Goal: Task Accomplishment & Management: Complete application form

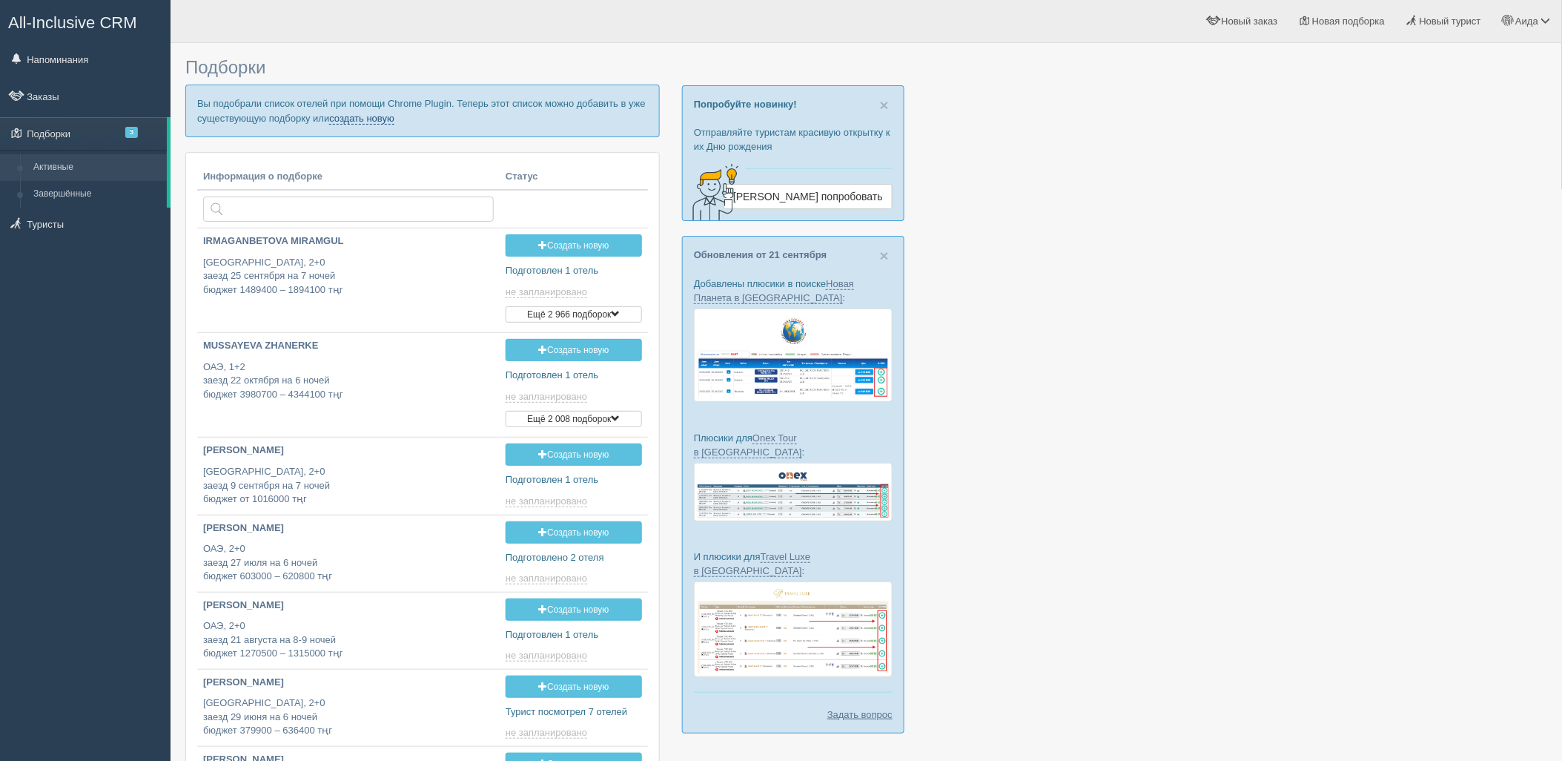
click at [354, 122] on link "создать новую" at bounding box center [361, 119] width 65 height 12
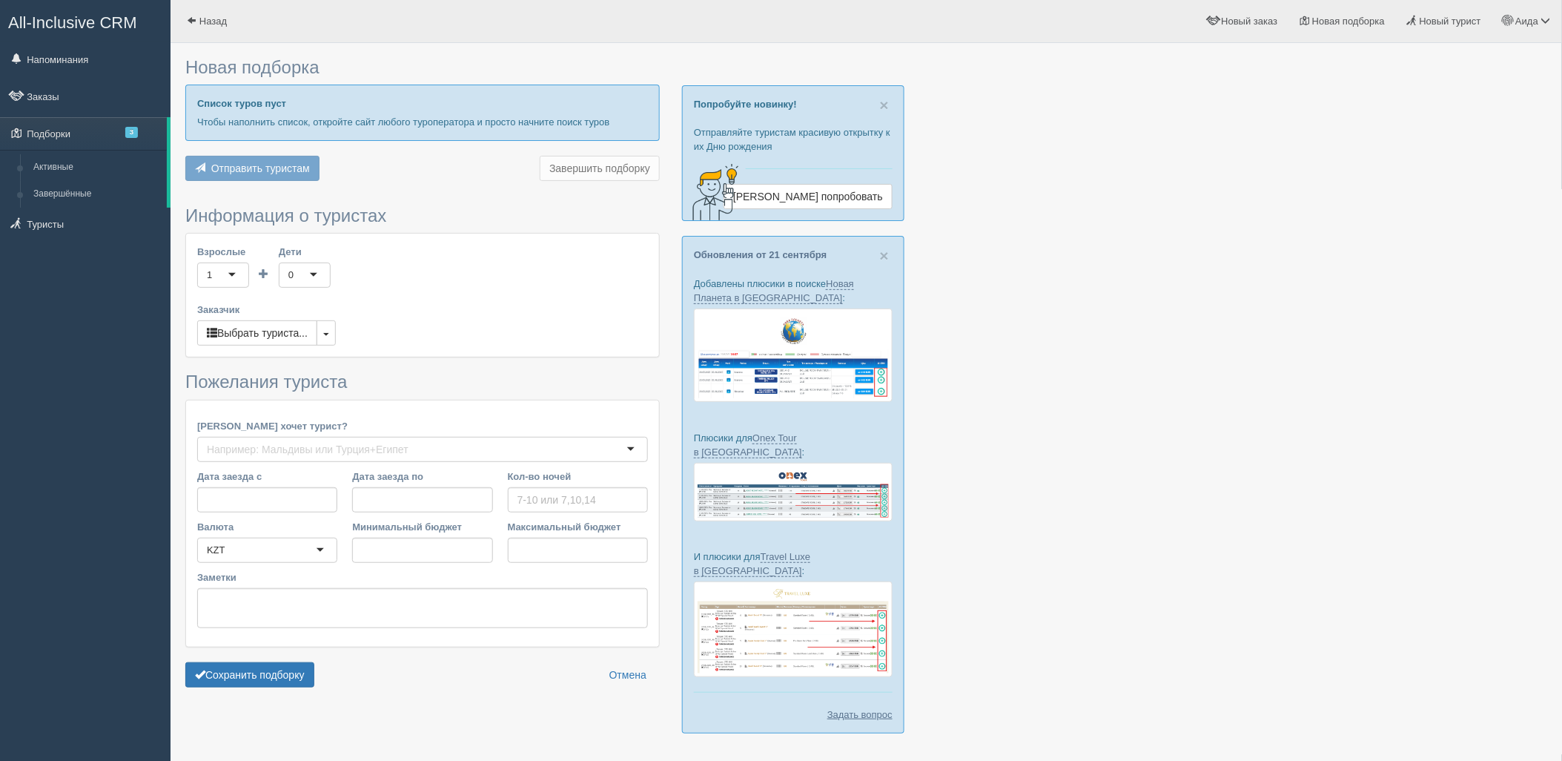
type input "6"
type input "1771000"
type input "2209300"
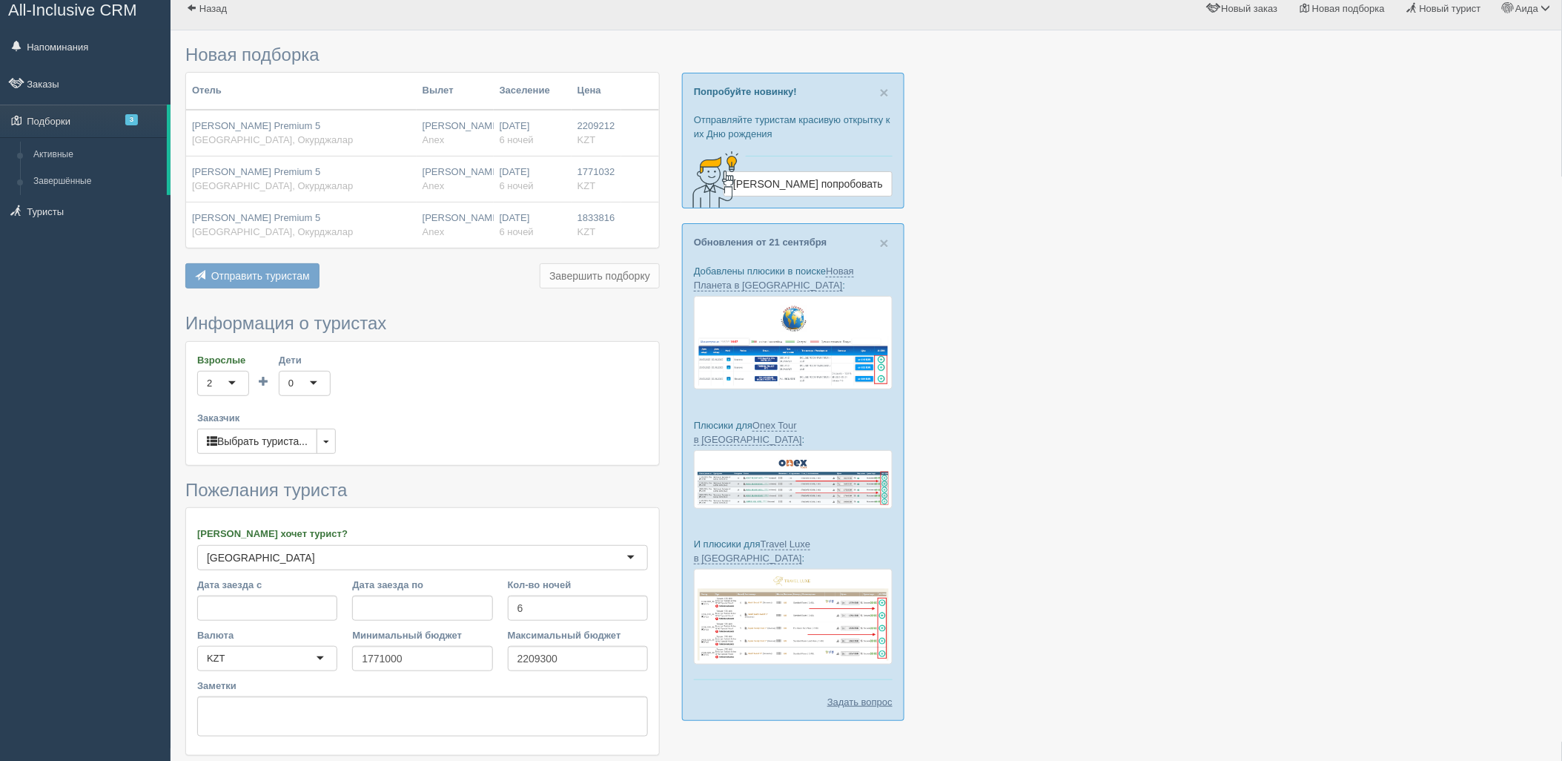
scroll to position [122, 0]
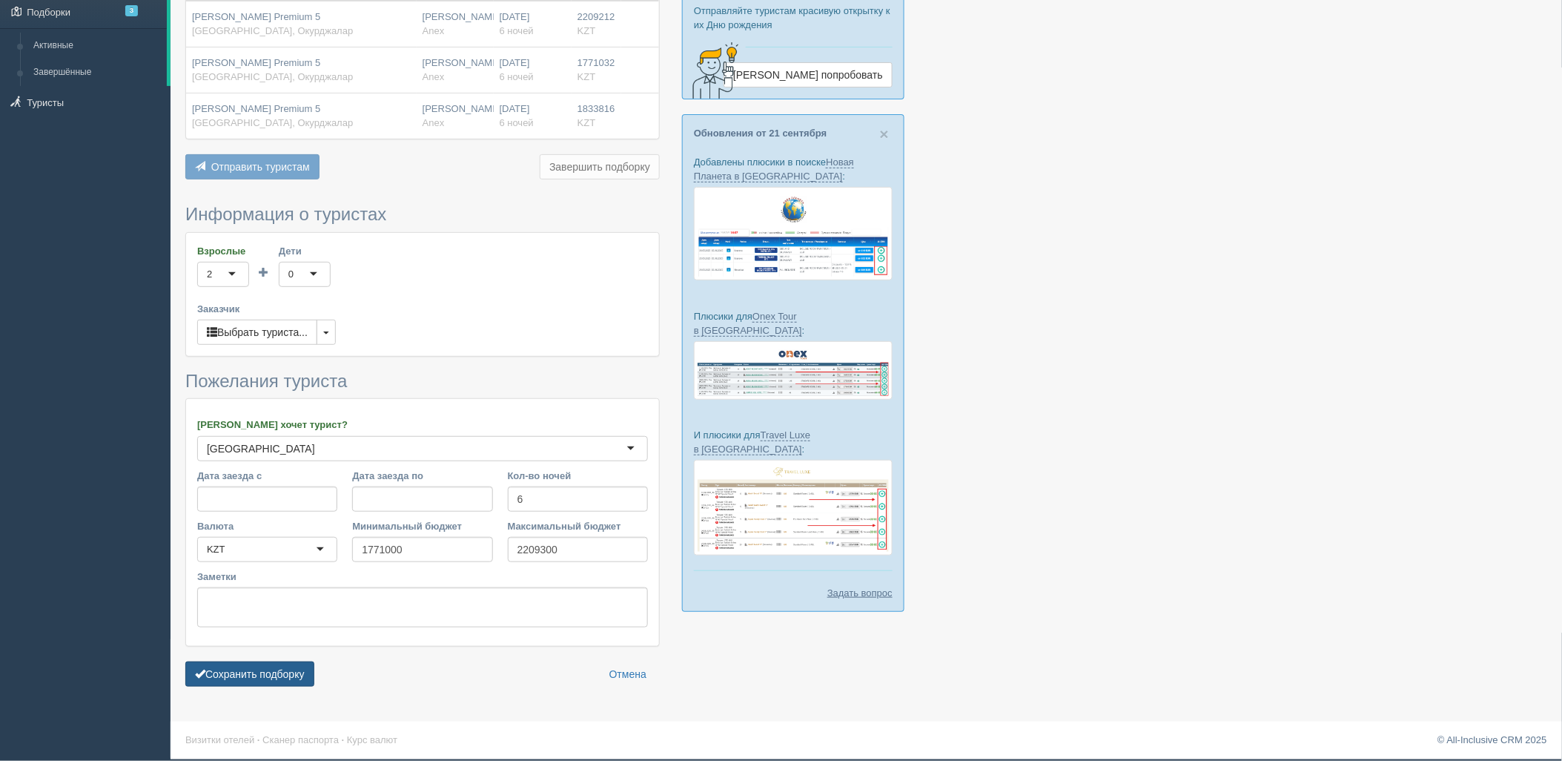
click at [267, 667] on button "Сохранить подборку" at bounding box center [249, 673] width 129 height 25
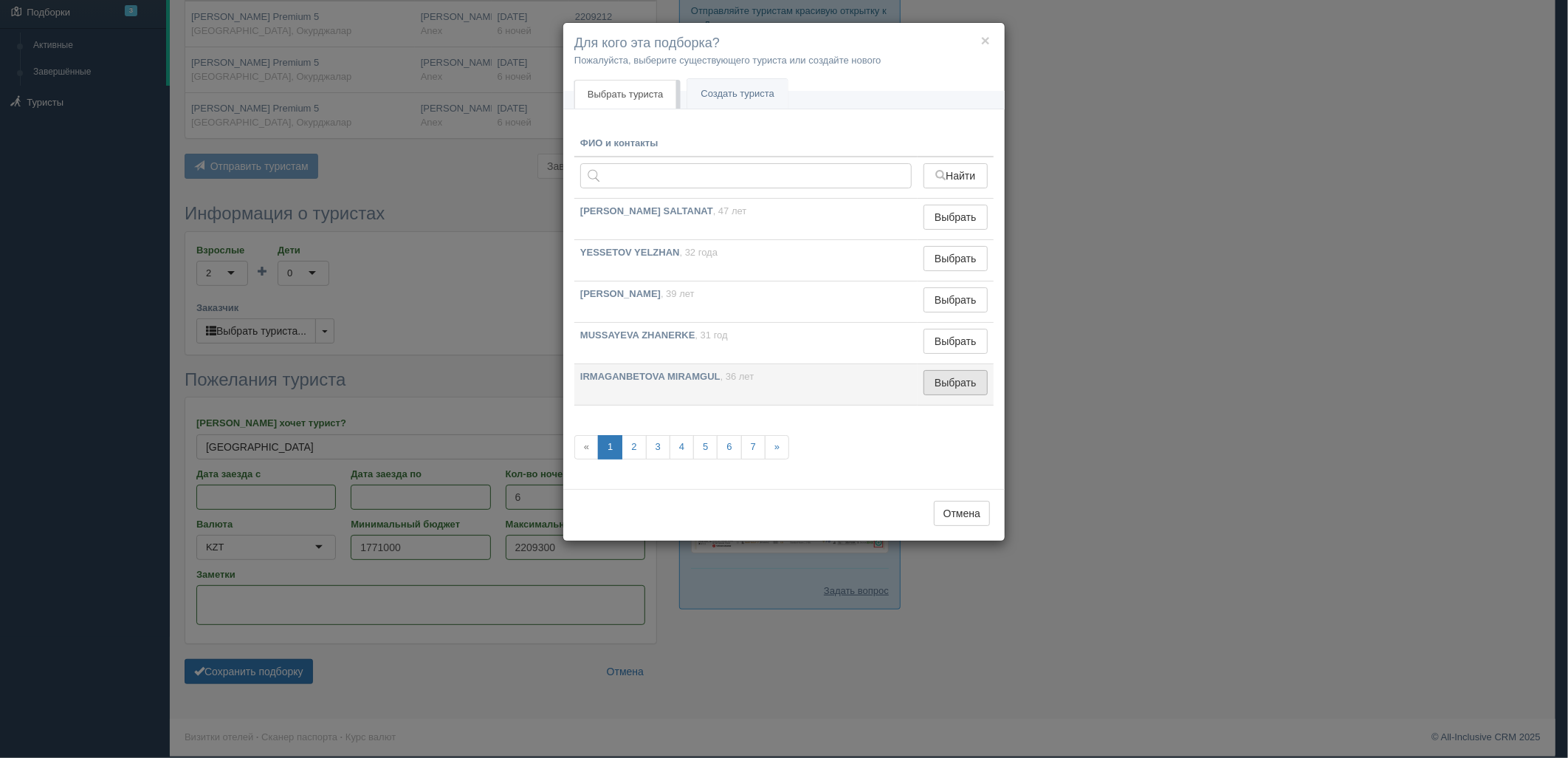
click at [941, 390] on button "Выбрать" at bounding box center [956, 381] width 65 height 25
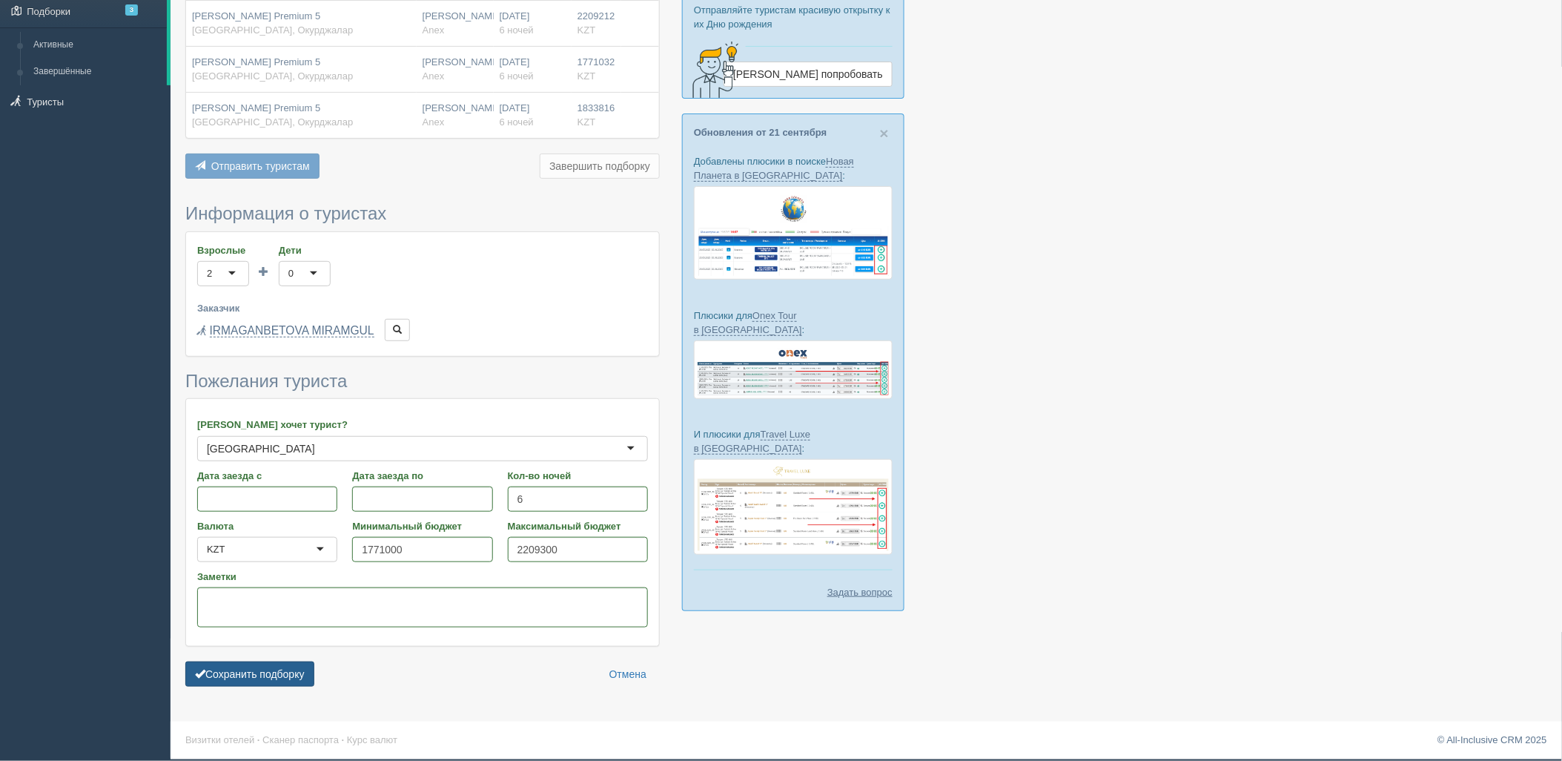
click at [291, 672] on button "Сохранить подборку" at bounding box center [249, 673] width 129 height 25
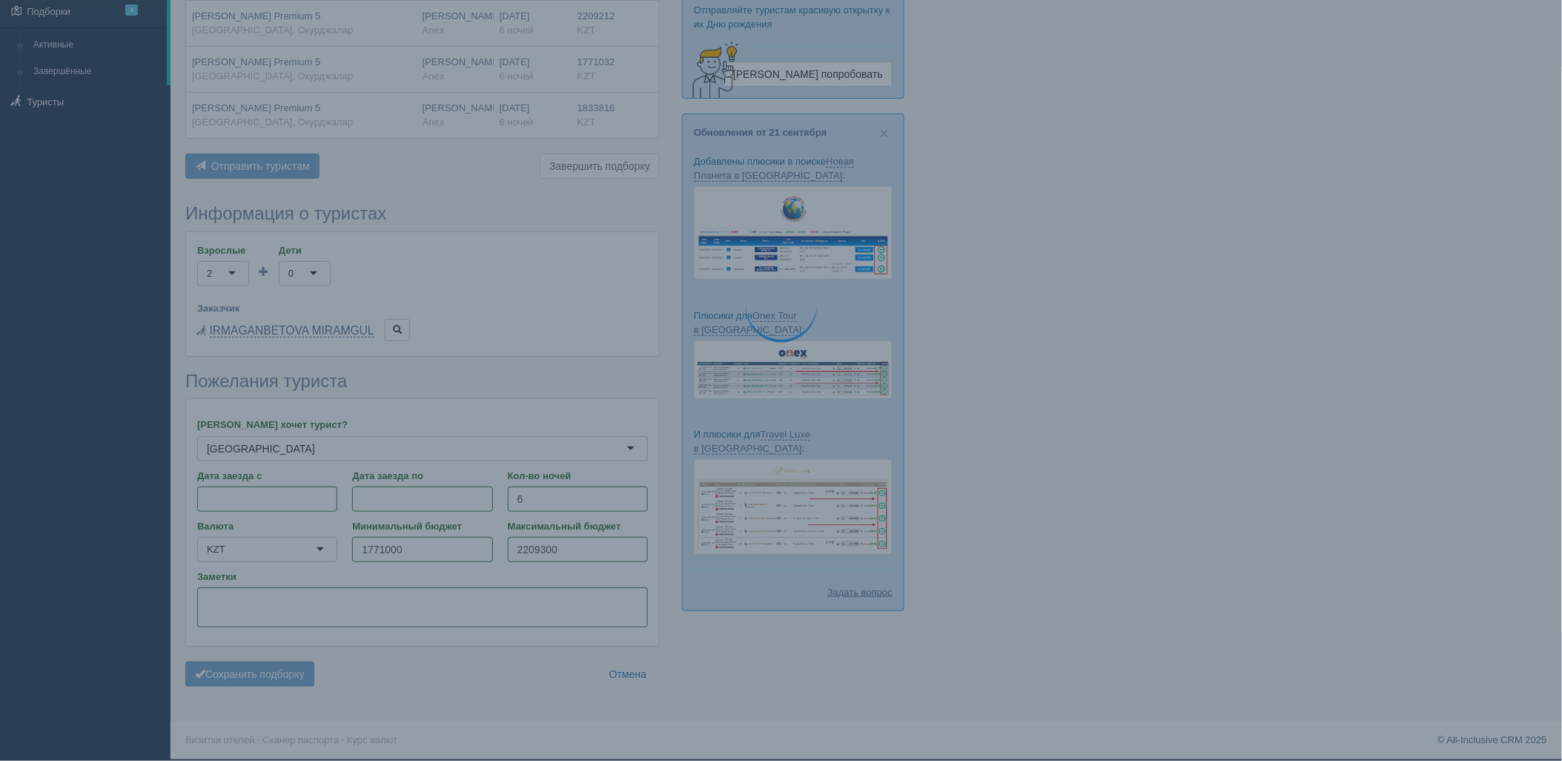
scroll to position [41, 0]
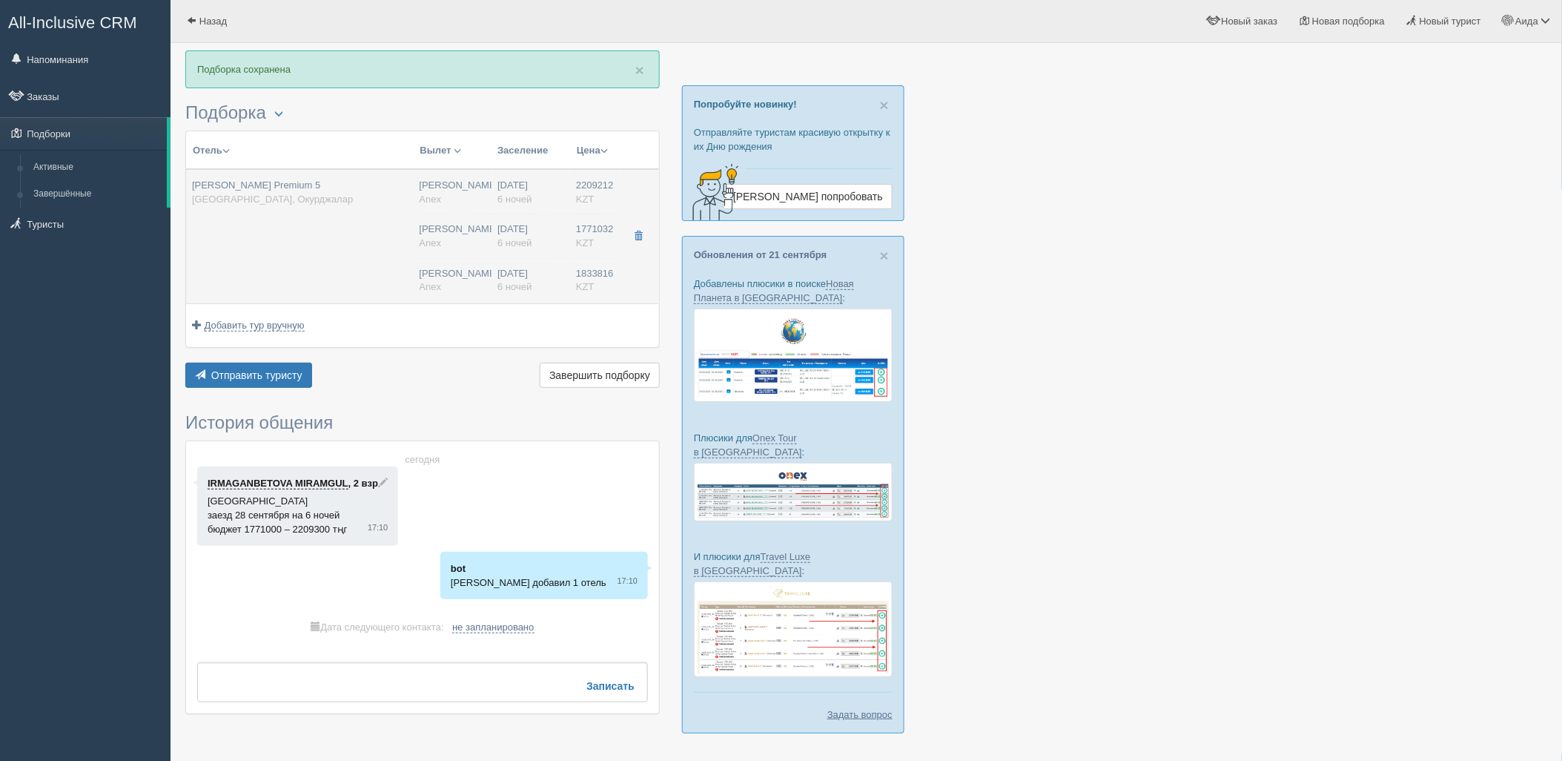
click at [428, 248] on span "Anex" at bounding box center [431, 242] width 22 height 11
type input "Leodikya Kirman Premium 5"
type input "[GEOGRAPHIC_DATA]"
type input "Окурджалар"
type input "2209212.00"
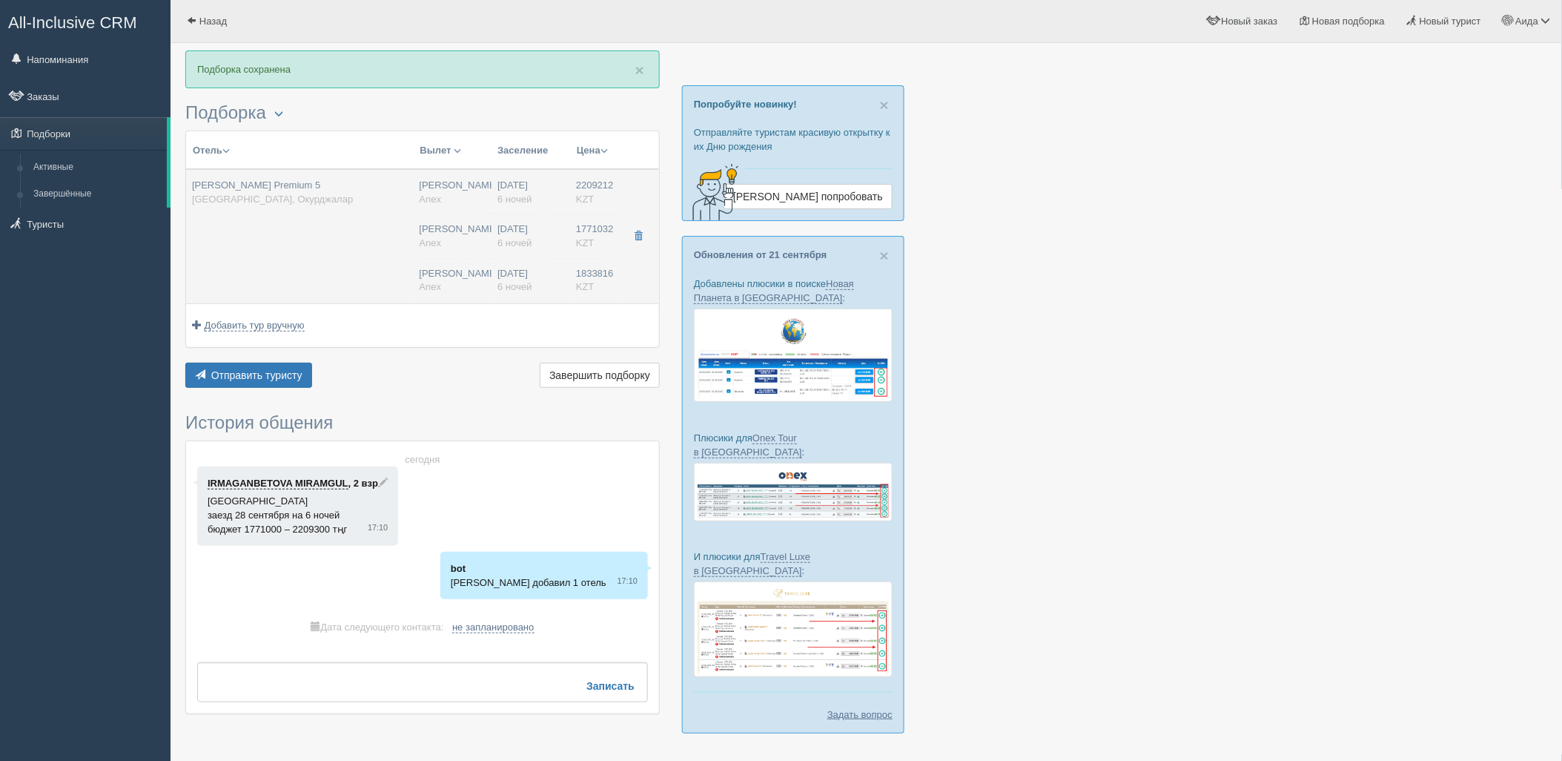
type input "Нурсултан Назарбаев NQZ"
type input "Анталия AYT"
type input "05:10"
type input "08:40"
type input "Virgin Atlantic Airways"
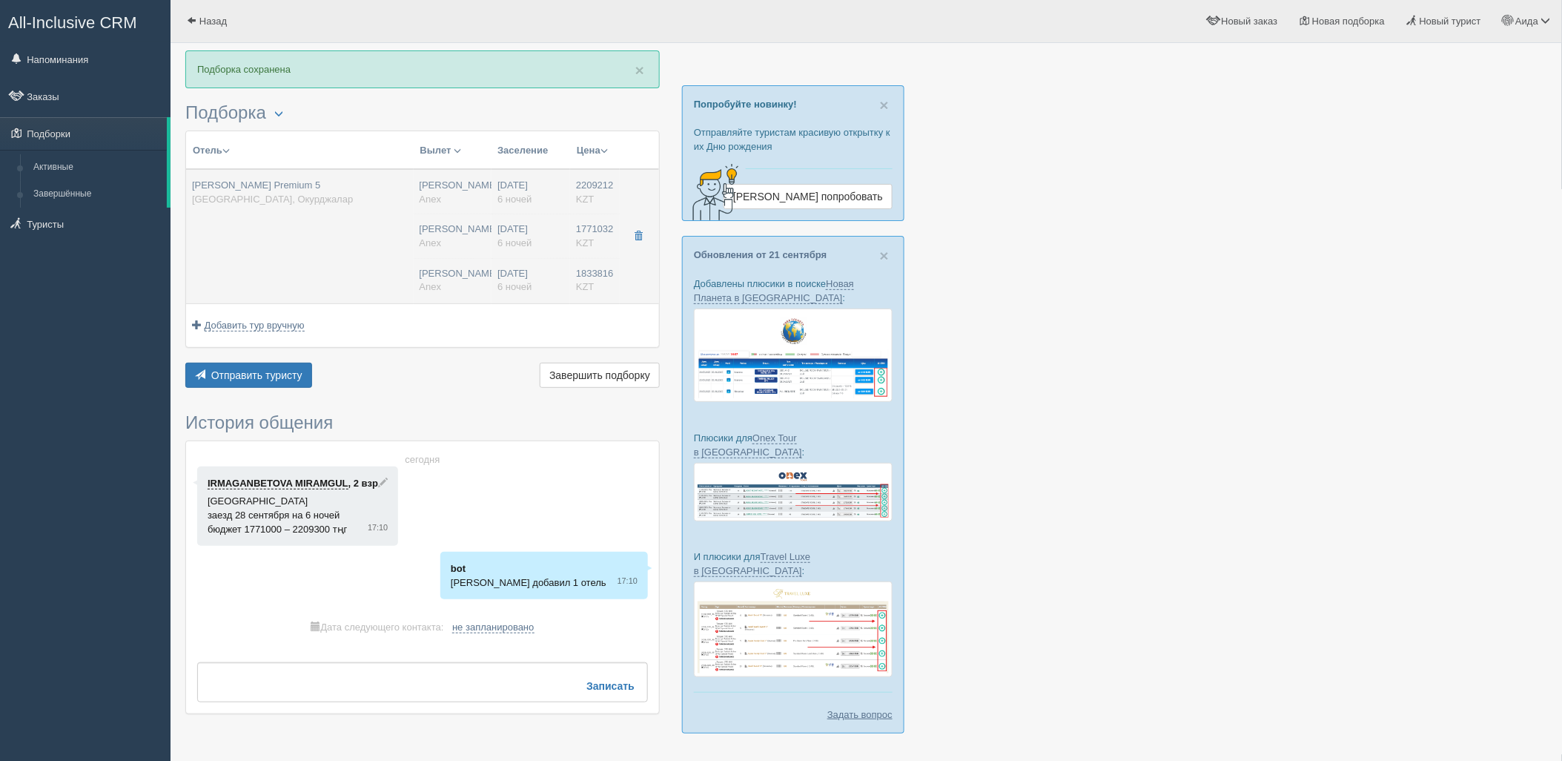
type input "20:10"
type input "03:05"
type input "6"
type input "Junior Suite Sea View"
type input "UAI"
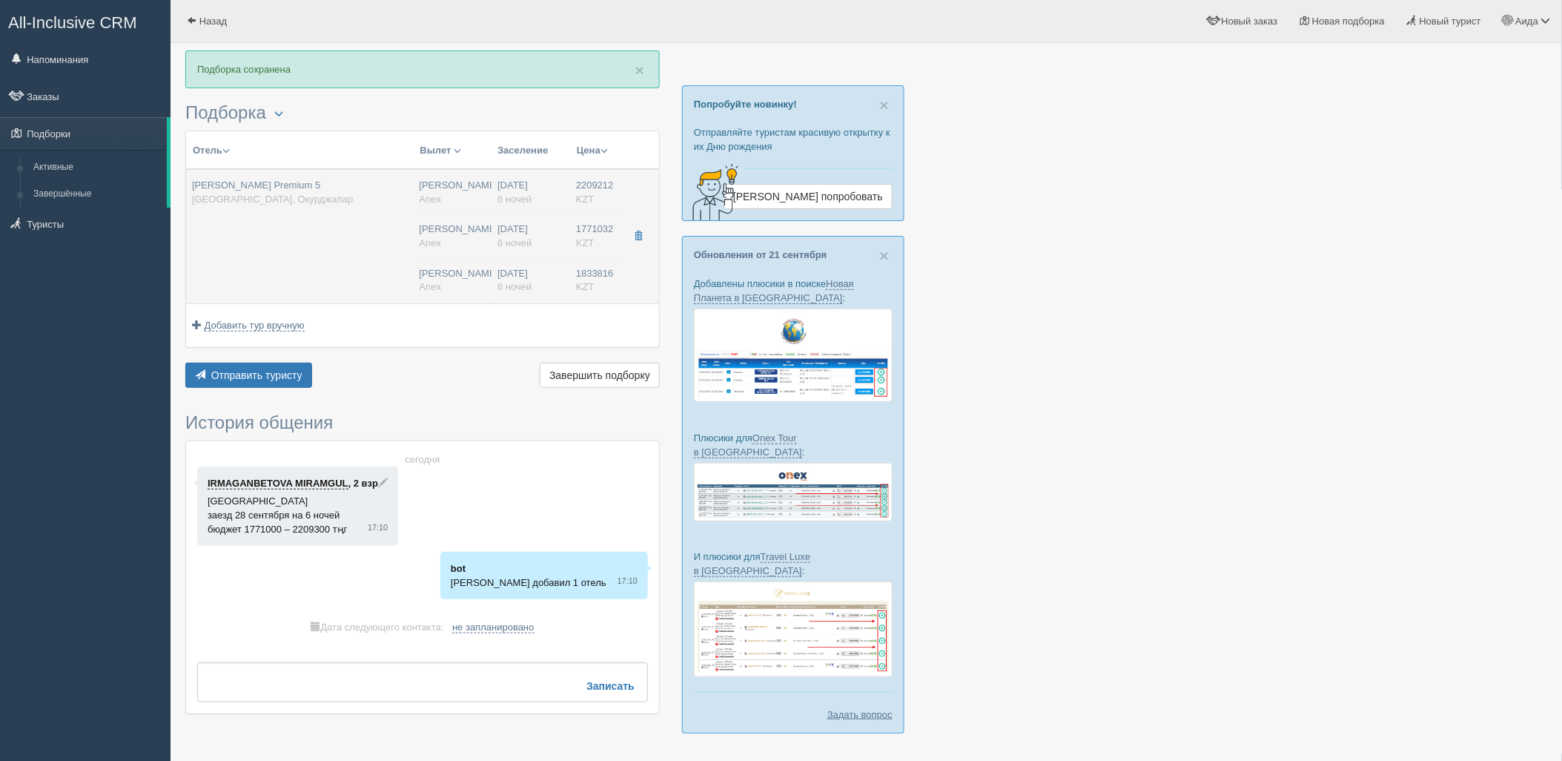
type input "Anex"
type input "https://agent.anextour.kz/hotels/turkey/leodikya-kirman-premium"
type input "1771032.00"
type input "Нурсултан Назарбаев NQZ"
type input "Анталия AYT"
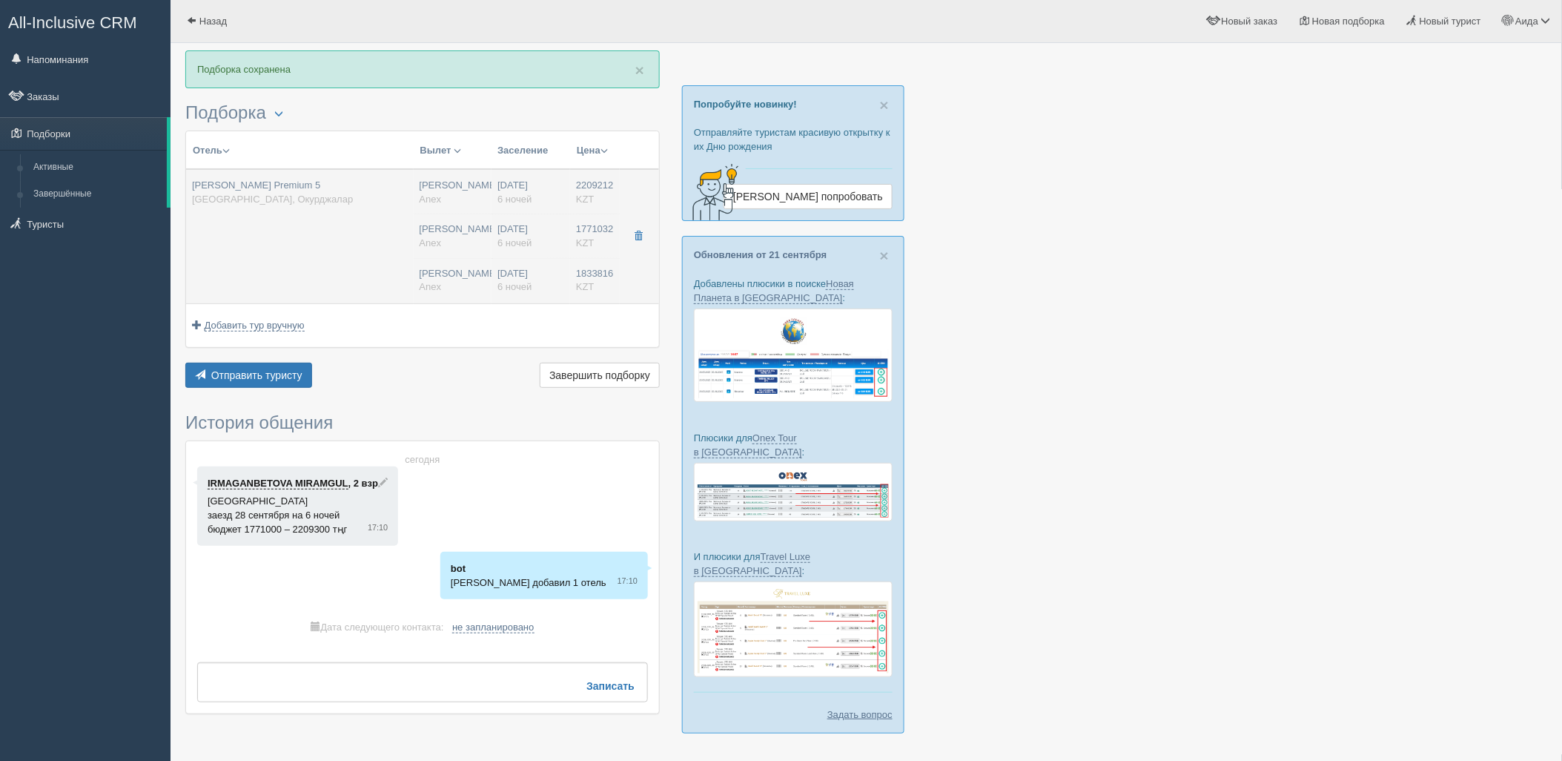
type input "05:10"
type input "08:40"
type input "Virgin Atlantic Airways"
type input "20:10"
type input "03:05"
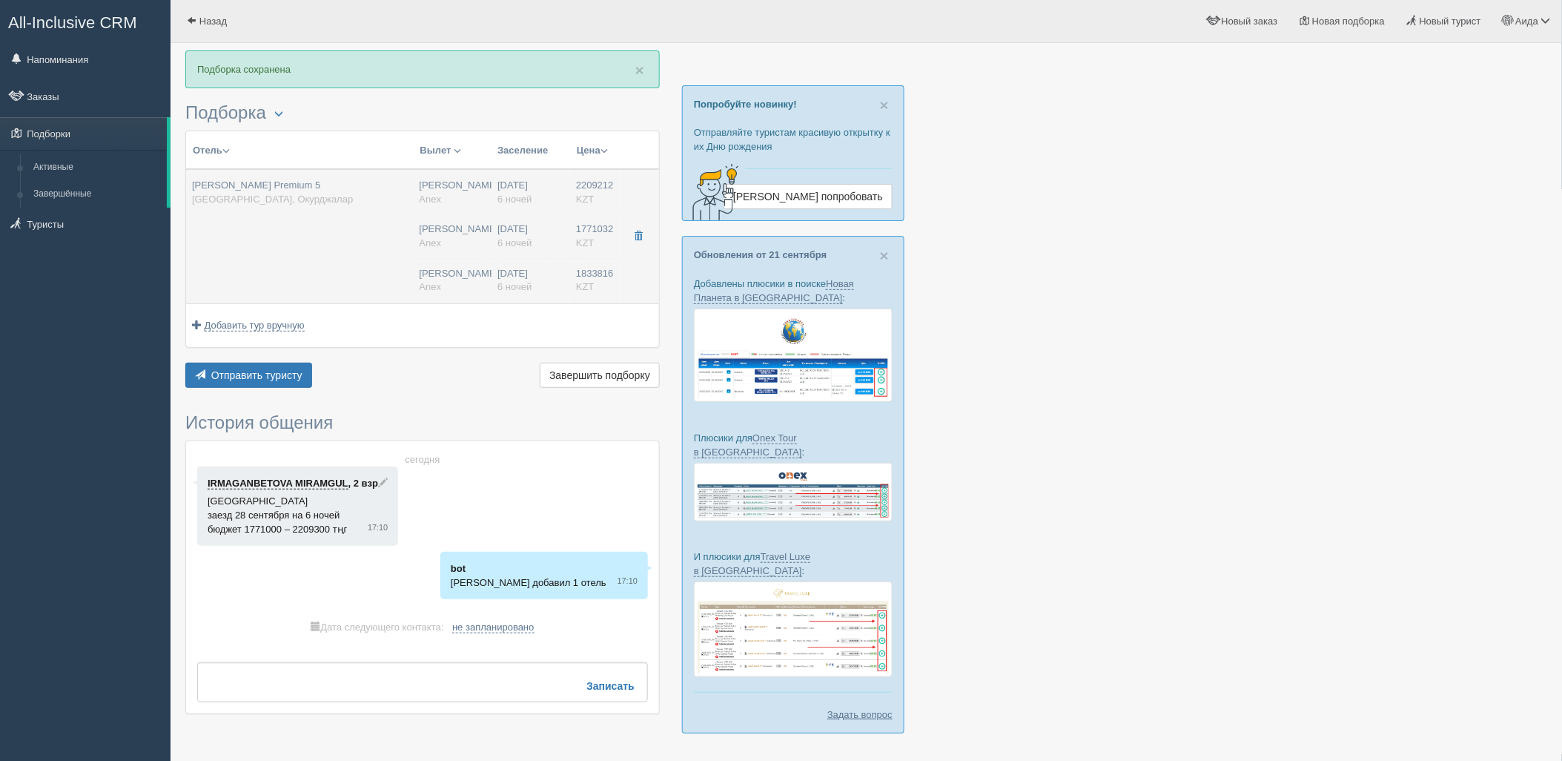
type input "6"
type input "Std Room Land View"
type input "UAI"
type input "Anex"
type input "https://agent.anextour.kz/hotels/turkey/leodikya-kirman-premium"
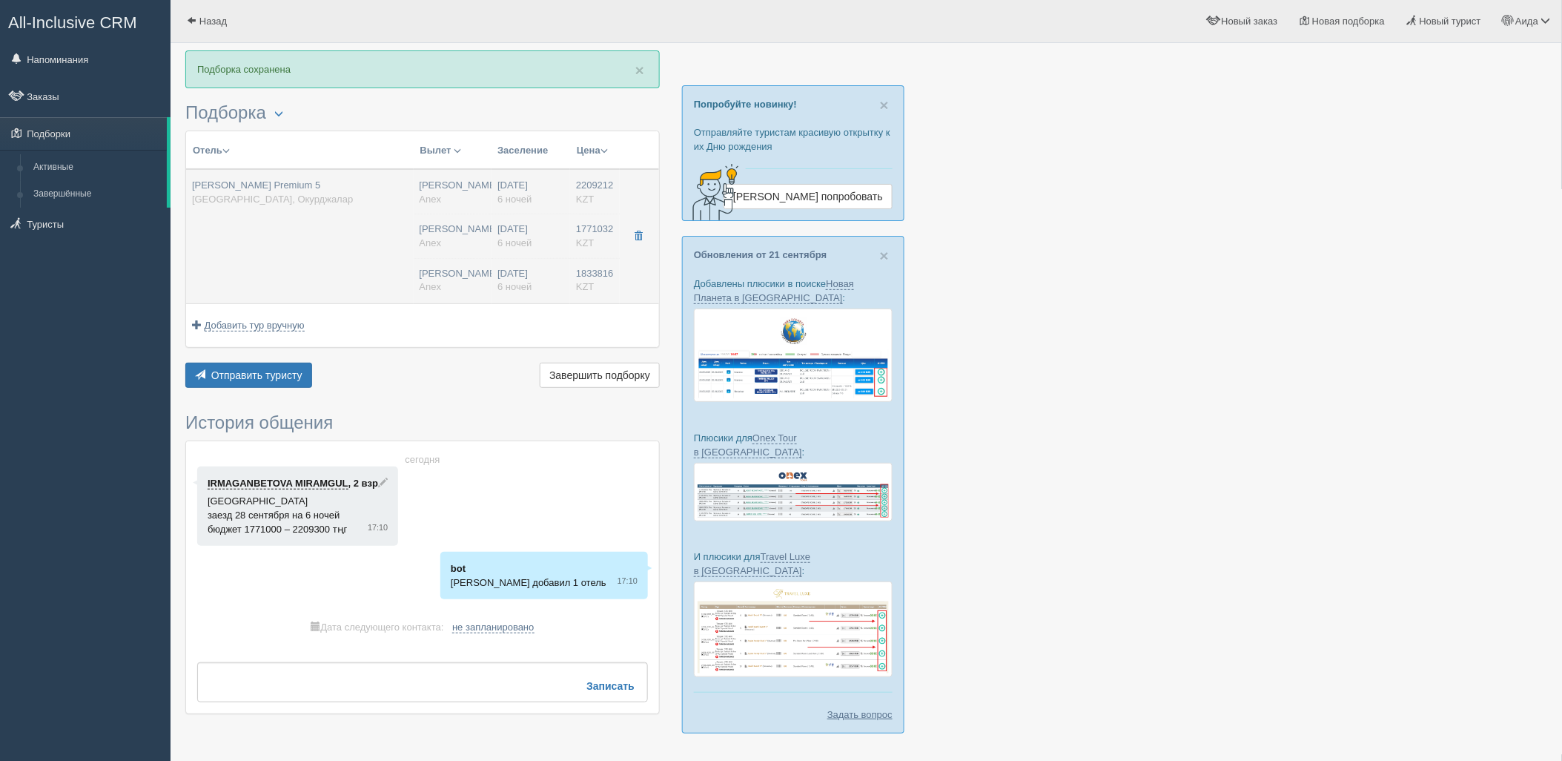
type input "1833816.00"
type input "Нурсултан Назарбаев NQZ"
type input "Анталия AYT"
type input "05:10"
type input "08:40"
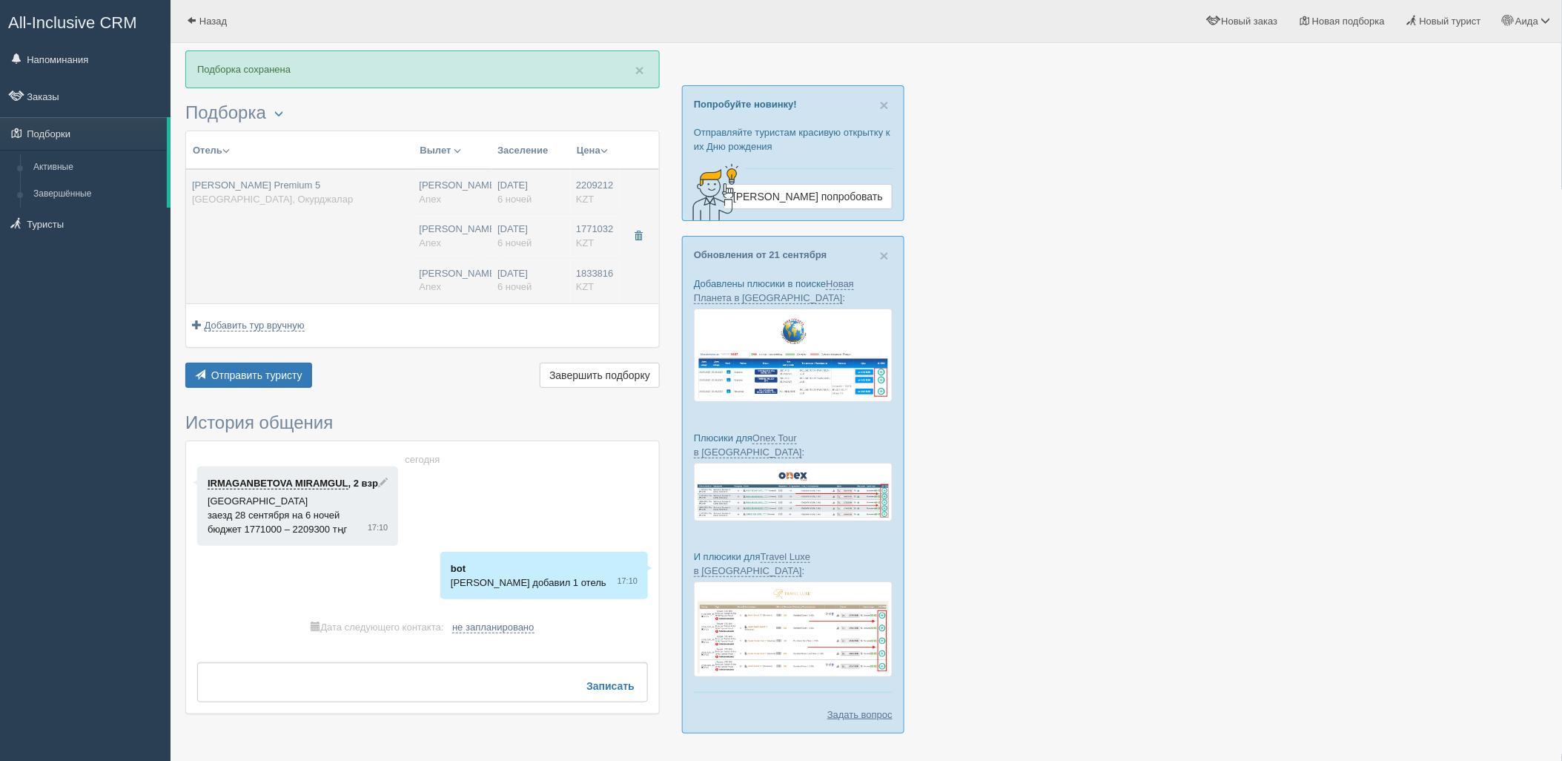
type input "Virgin Atlantic Airways"
type input "20:10"
type input "03:05"
type input "6"
type input "Std Room Land View"
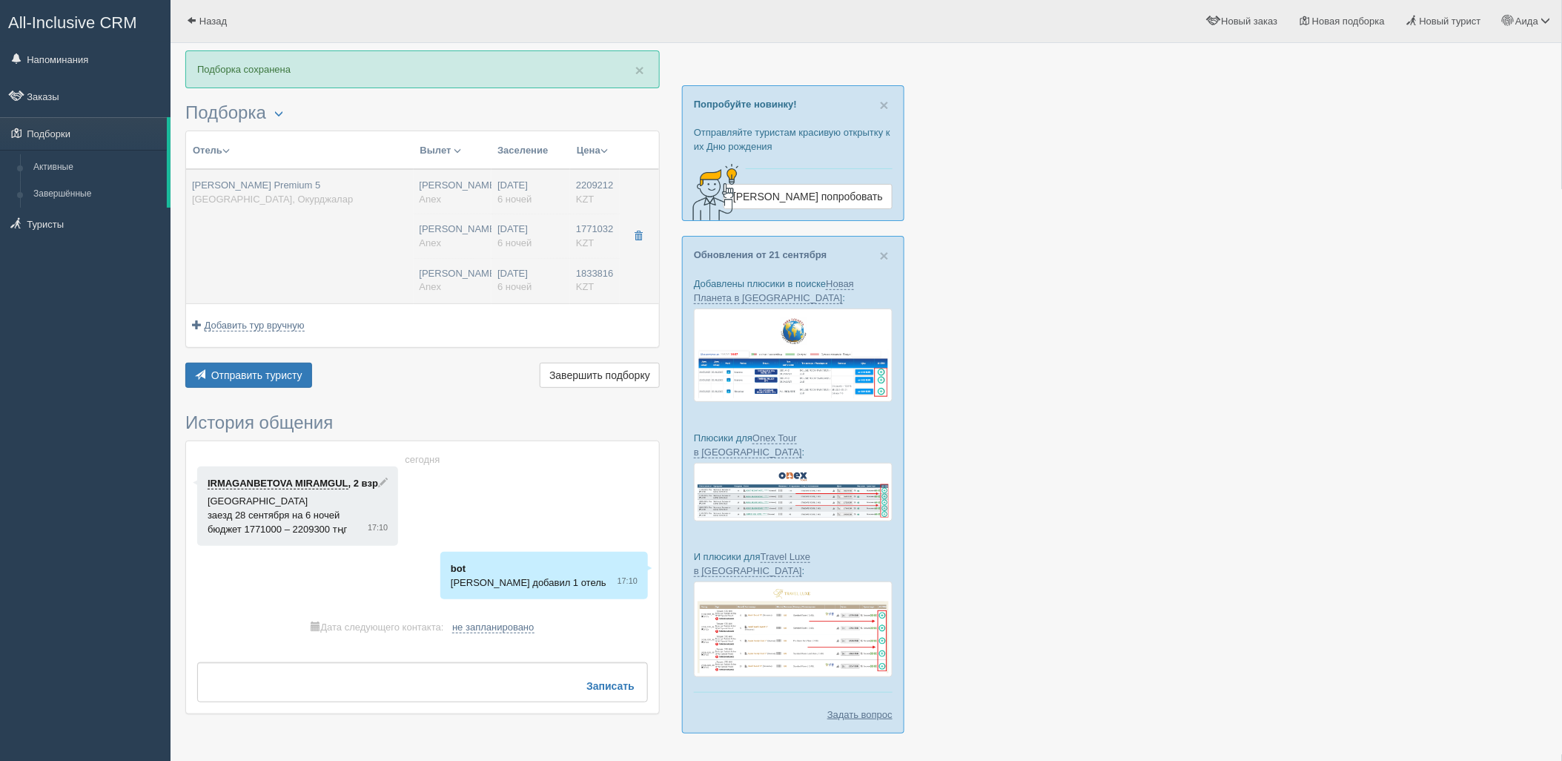
type input "UAI"
type input "Anex"
type input "https://agent.anextour.kz/hotels/turkey/leodikya-kirman-premium"
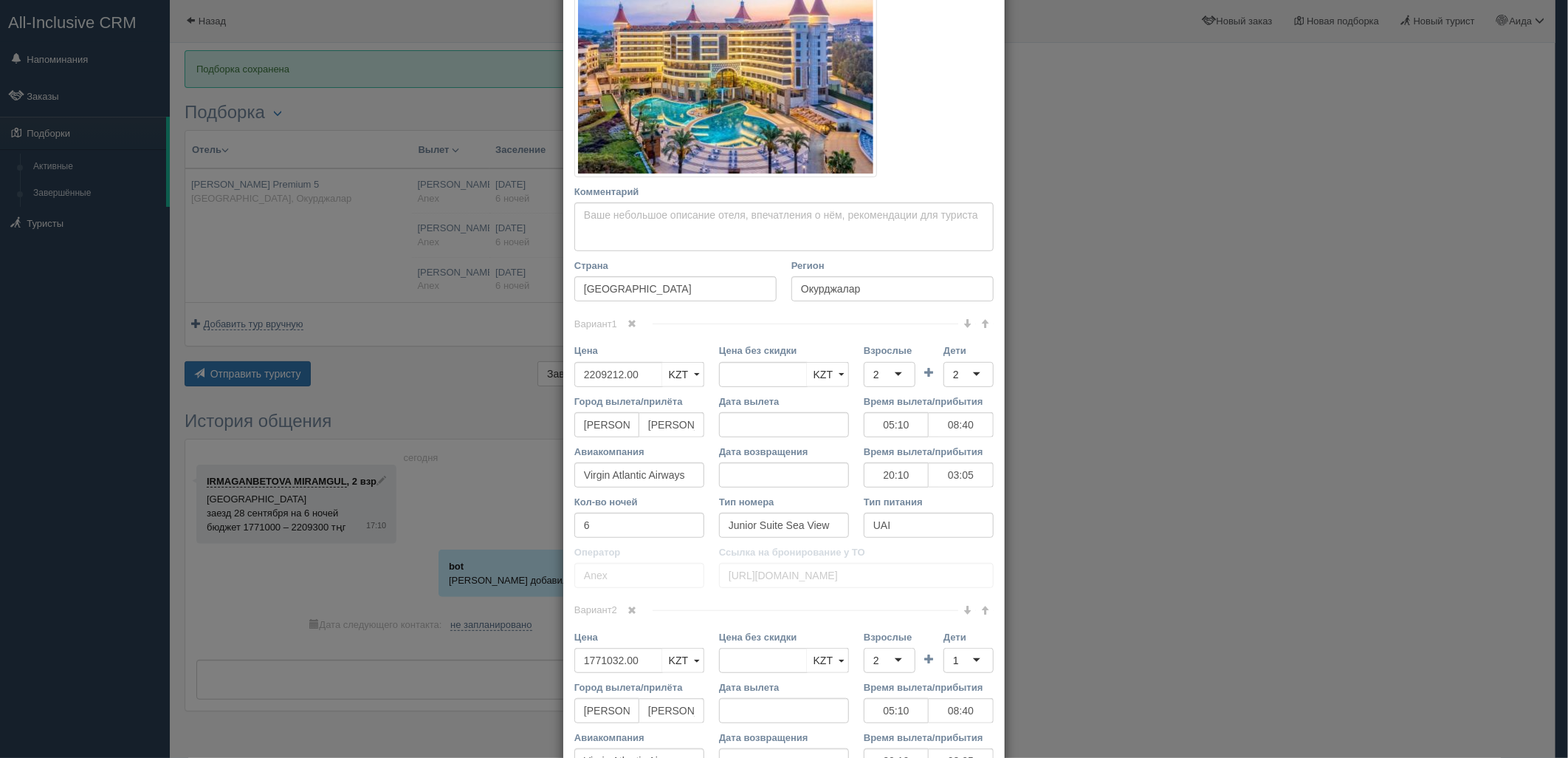
scroll to position [234, 0]
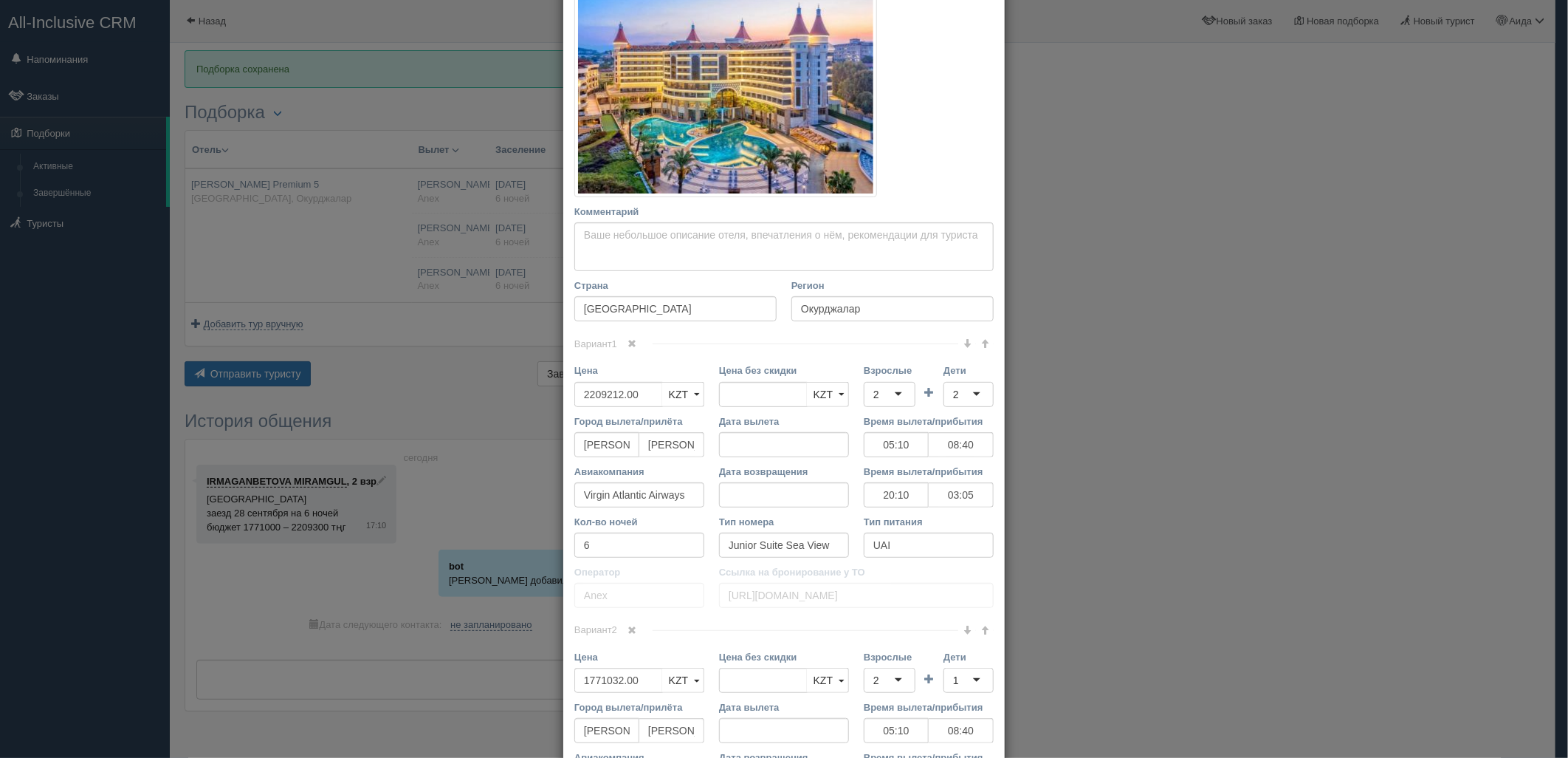
click at [1442, 322] on div "× Редактировать тур Название отеля Leodikya Kirman Premium 5 Ссылка на отель дл…" at bounding box center [784, 379] width 1568 height 758
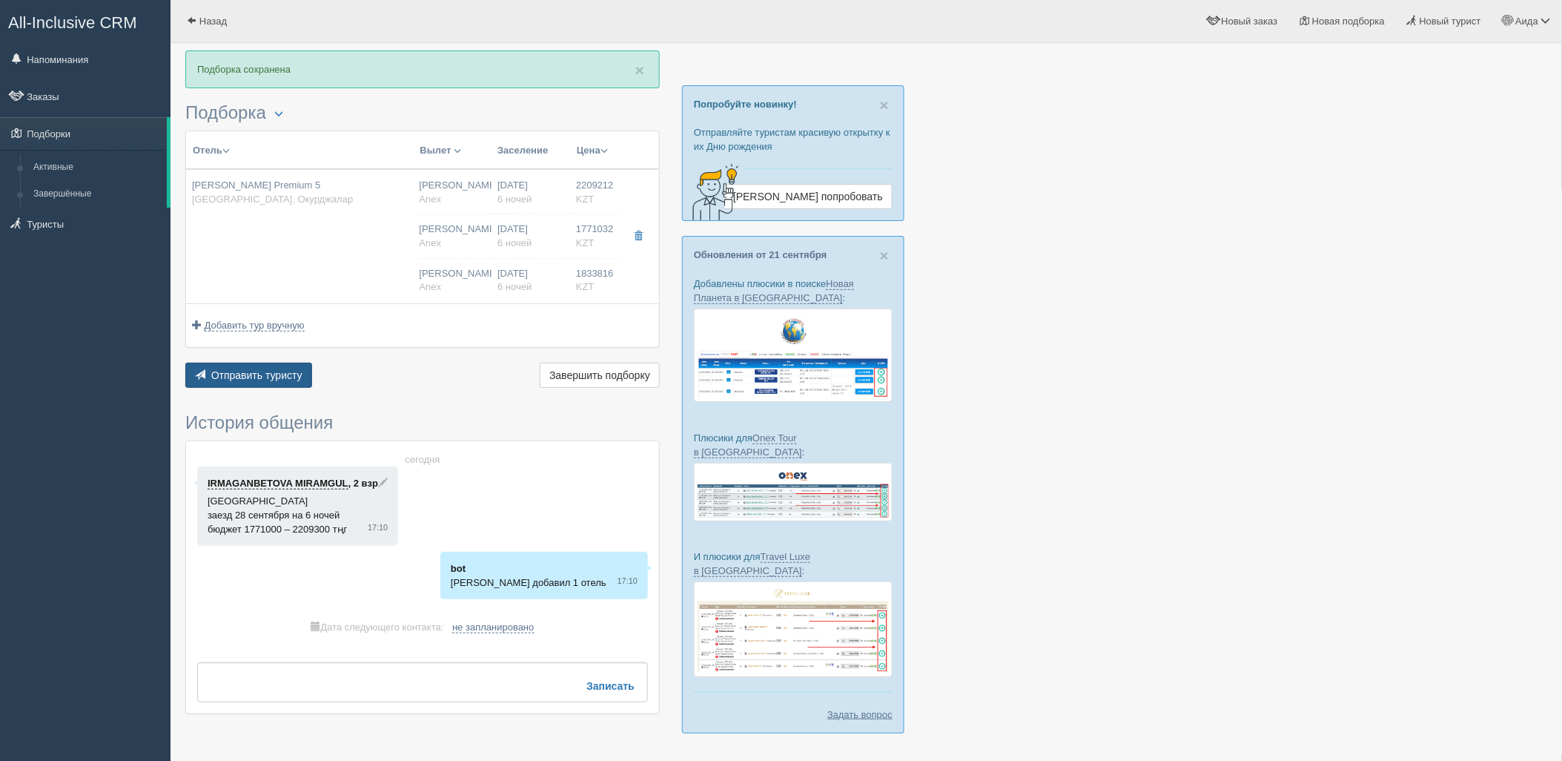
click at [225, 378] on span "Отправить туристу" at bounding box center [256, 375] width 91 height 12
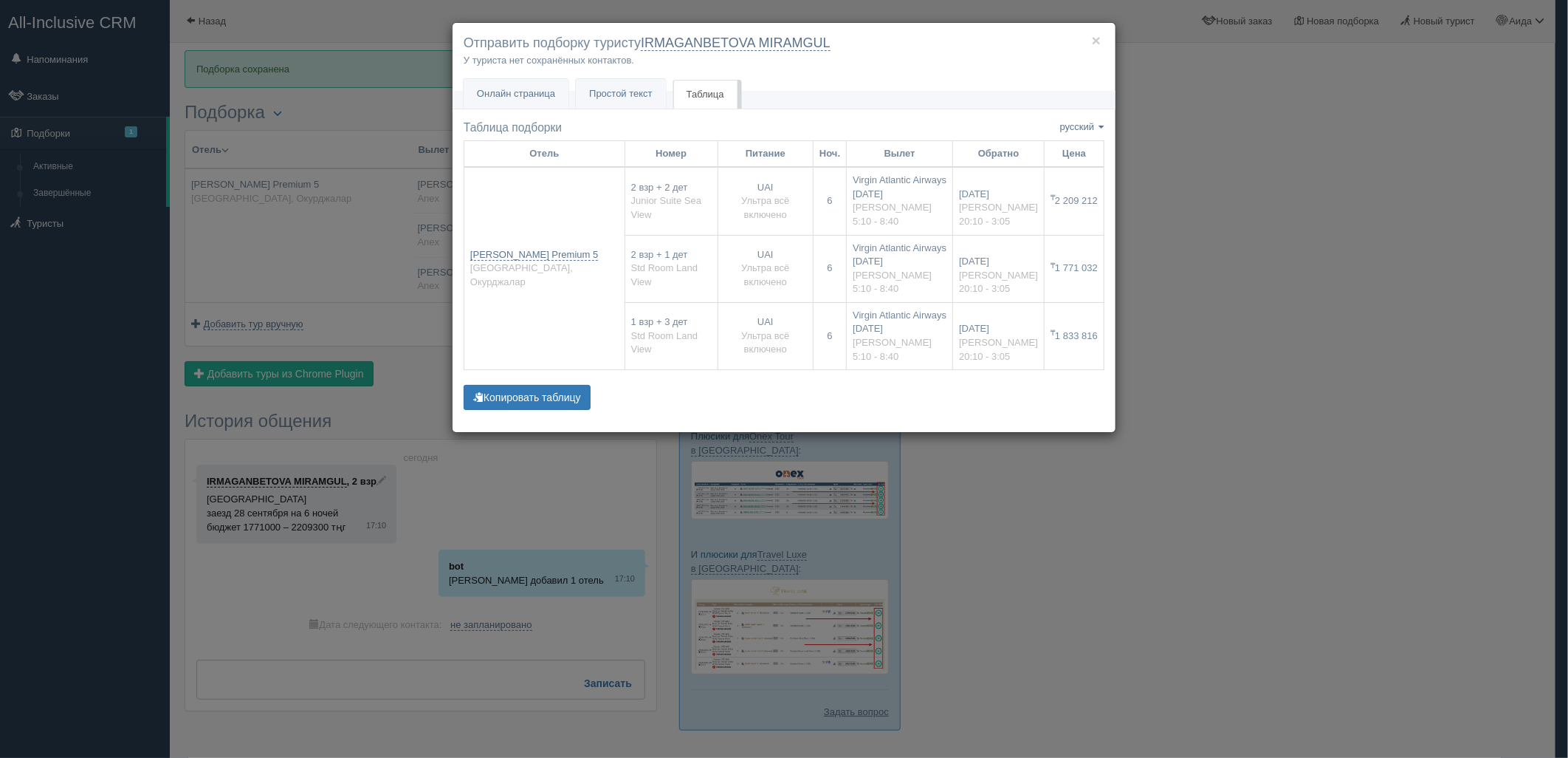
click at [1210, 262] on div "× Отправить подборку туристу IRMAGANBETOVA MIRAMGUL У туриста нет сохранённых к…" at bounding box center [784, 379] width 1568 height 758
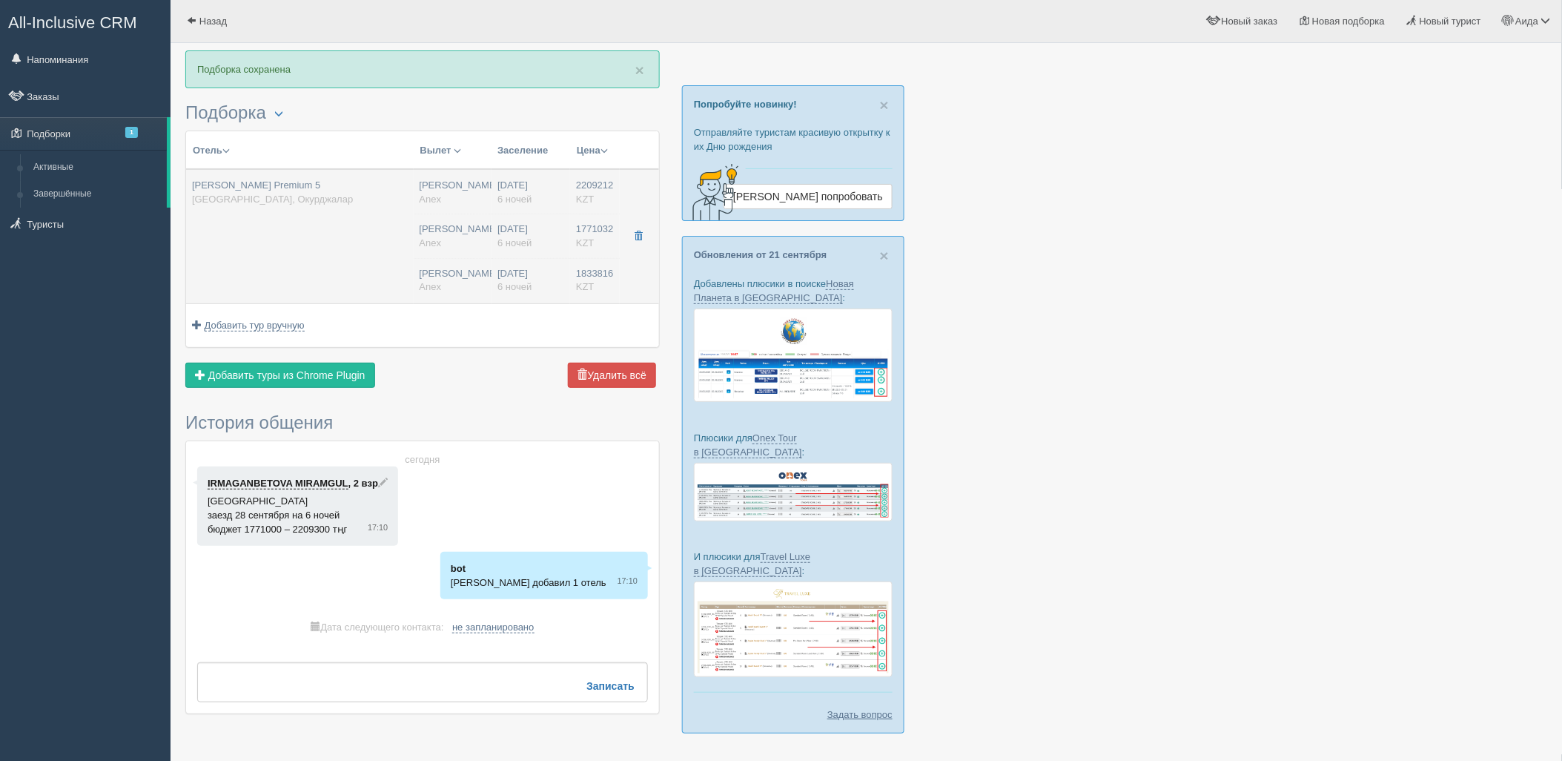
click at [467, 245] on div "Нурсултан Назарбаев NQZ Anex" at bounding box center [453, 235] width 67 height 27
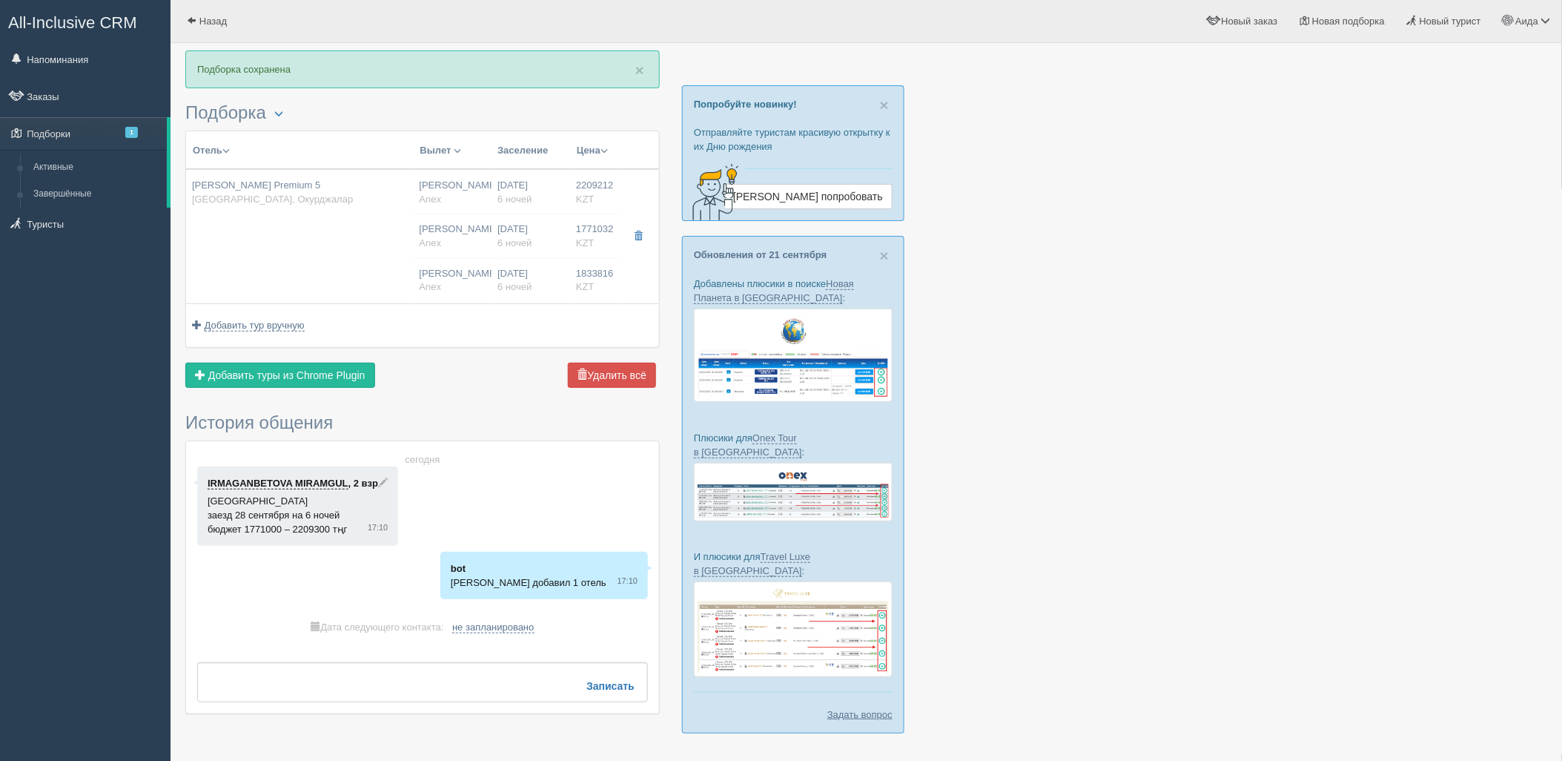
type input "05:10"
type input "08:40"
type input "20:10"
type input "03:05"
type input "05:10"
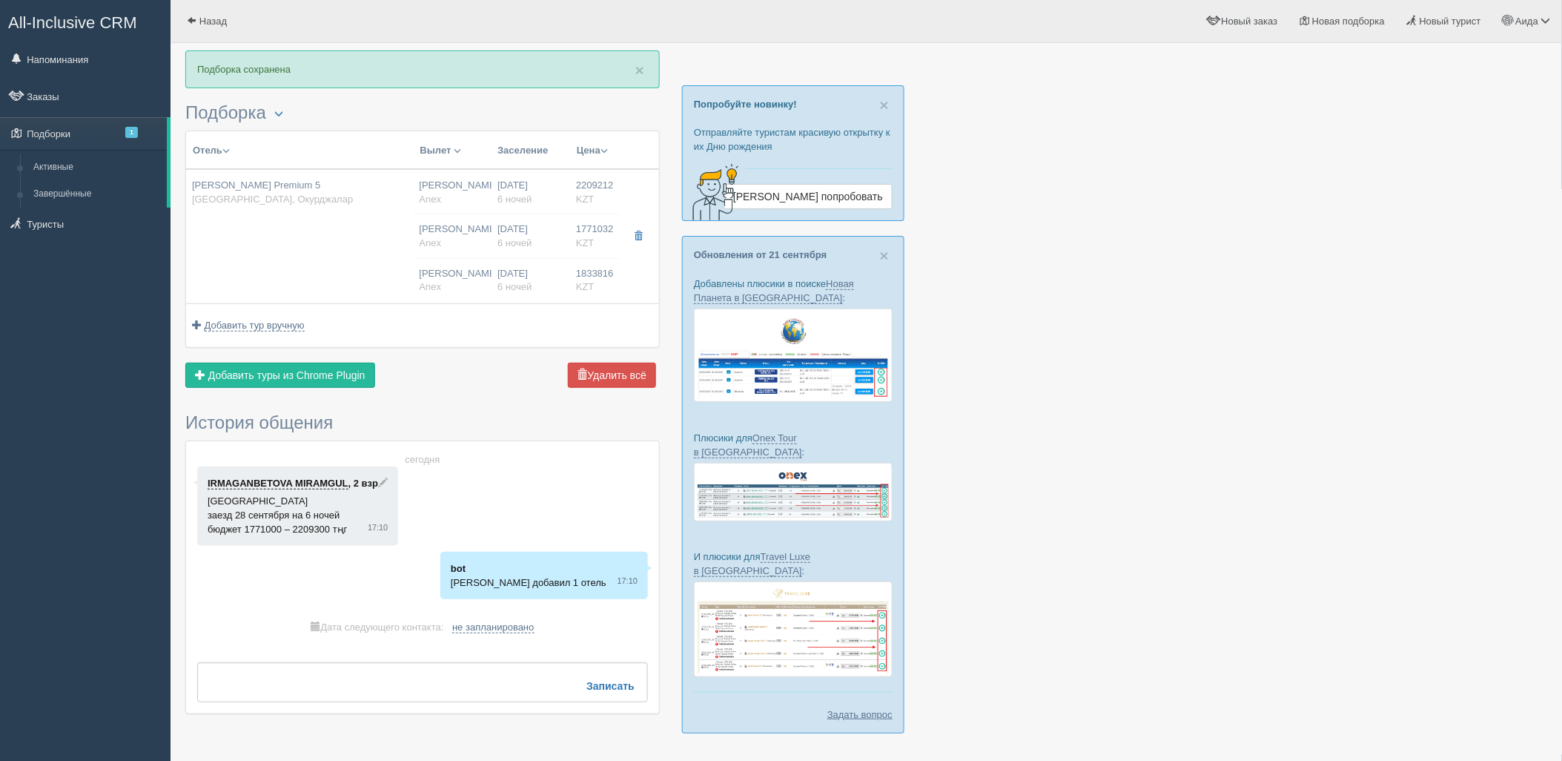
type input "08:40"
type input "20:10"
type input "03:05"
type input "05:10"
type input "08:40"
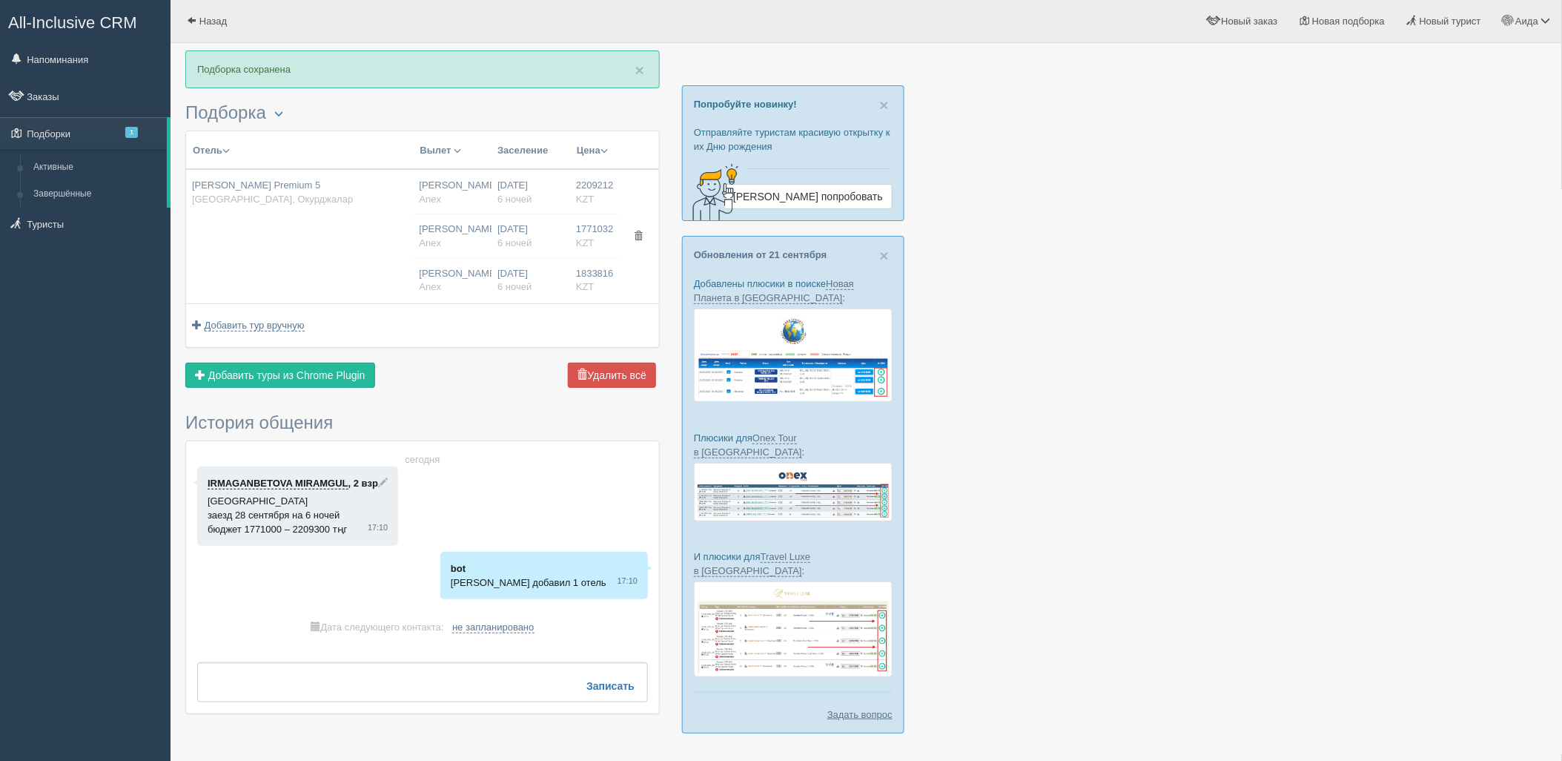
type input "20:10"
type input "03:05"
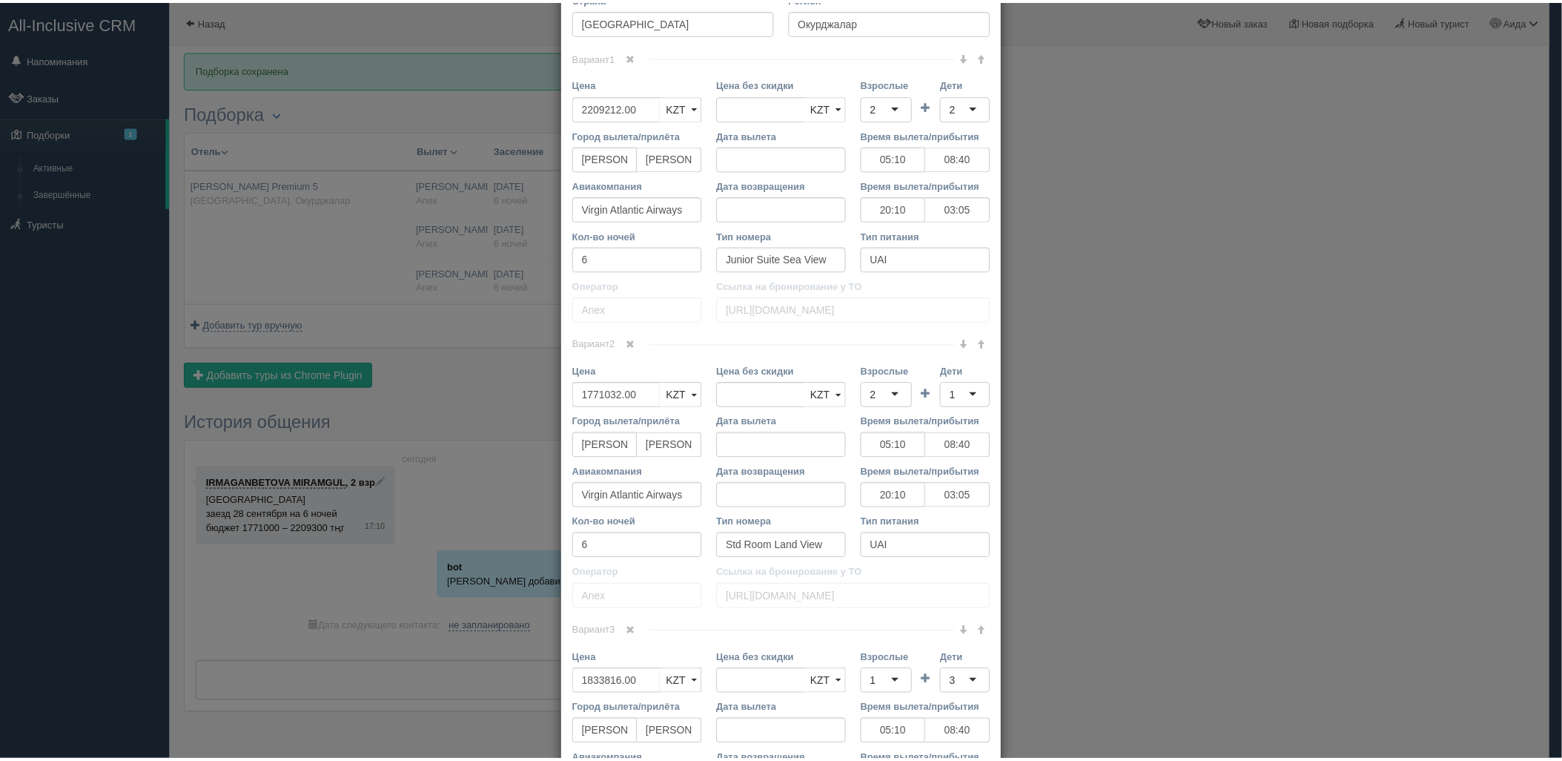
scroll to position [531, 0]
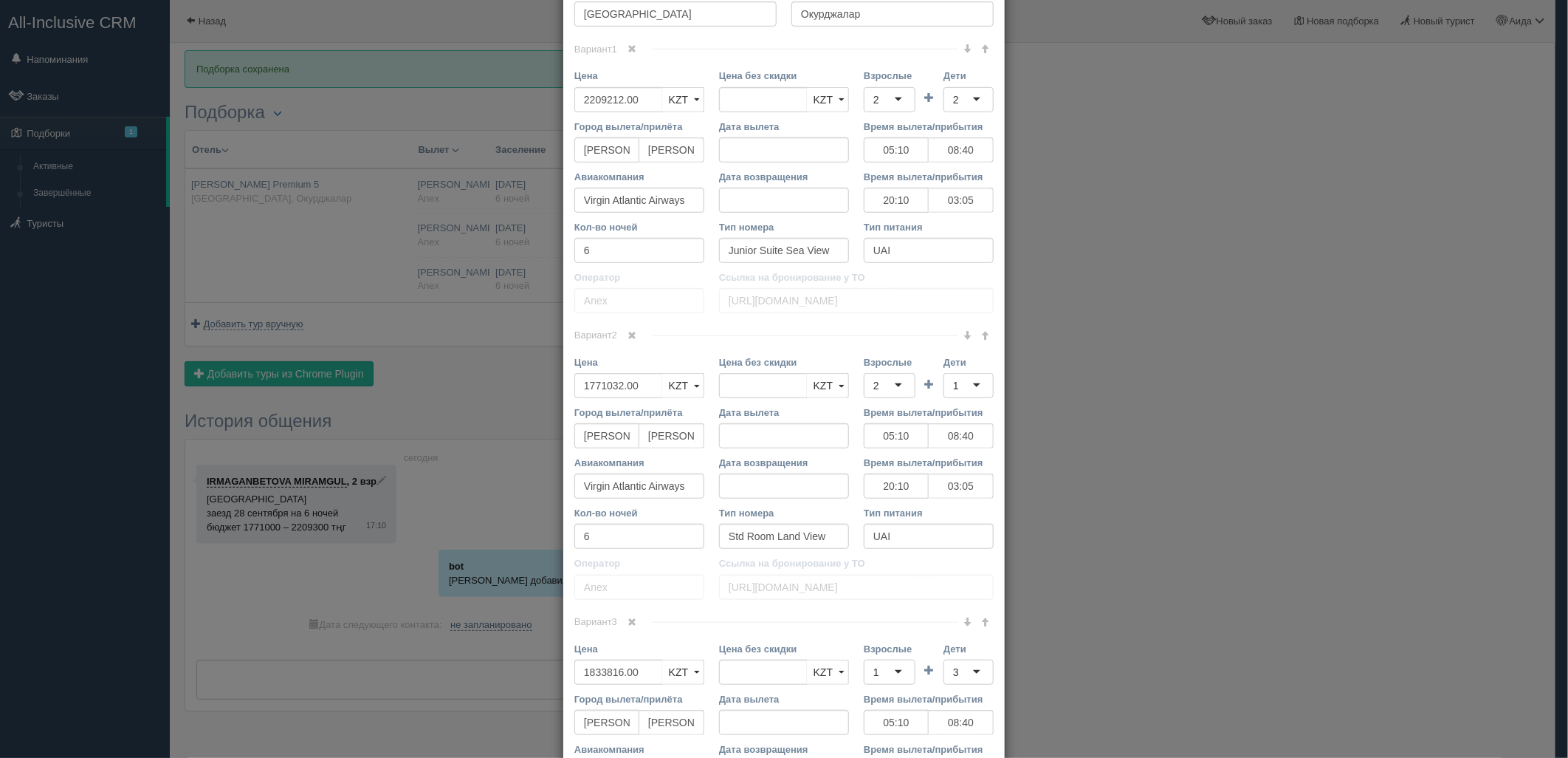
click at [1216, 489] on div "× Редактировать тур Название отеля Leodikya Kirman Premium 5 Ссылка на отель дл…" at bounding box center [784, 379] width 1568 height 758
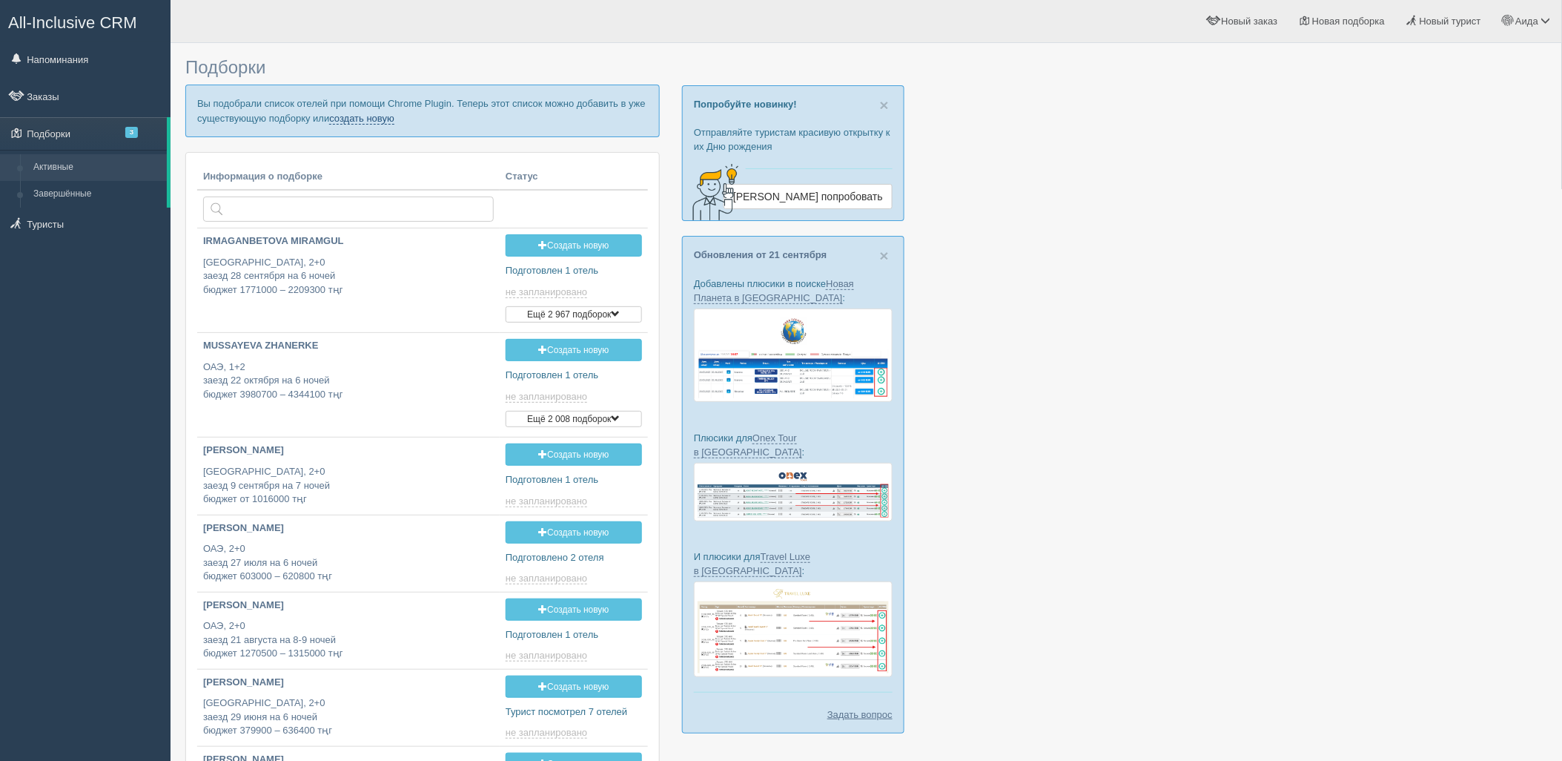
drag, startPoint x: 0, startPoint y: 0, endPoint x: 366, endPoint y: 119, distance: 385.0
click at [366, 119] on link "создать новую" at bounding box center [361, 119] width 65 height 12
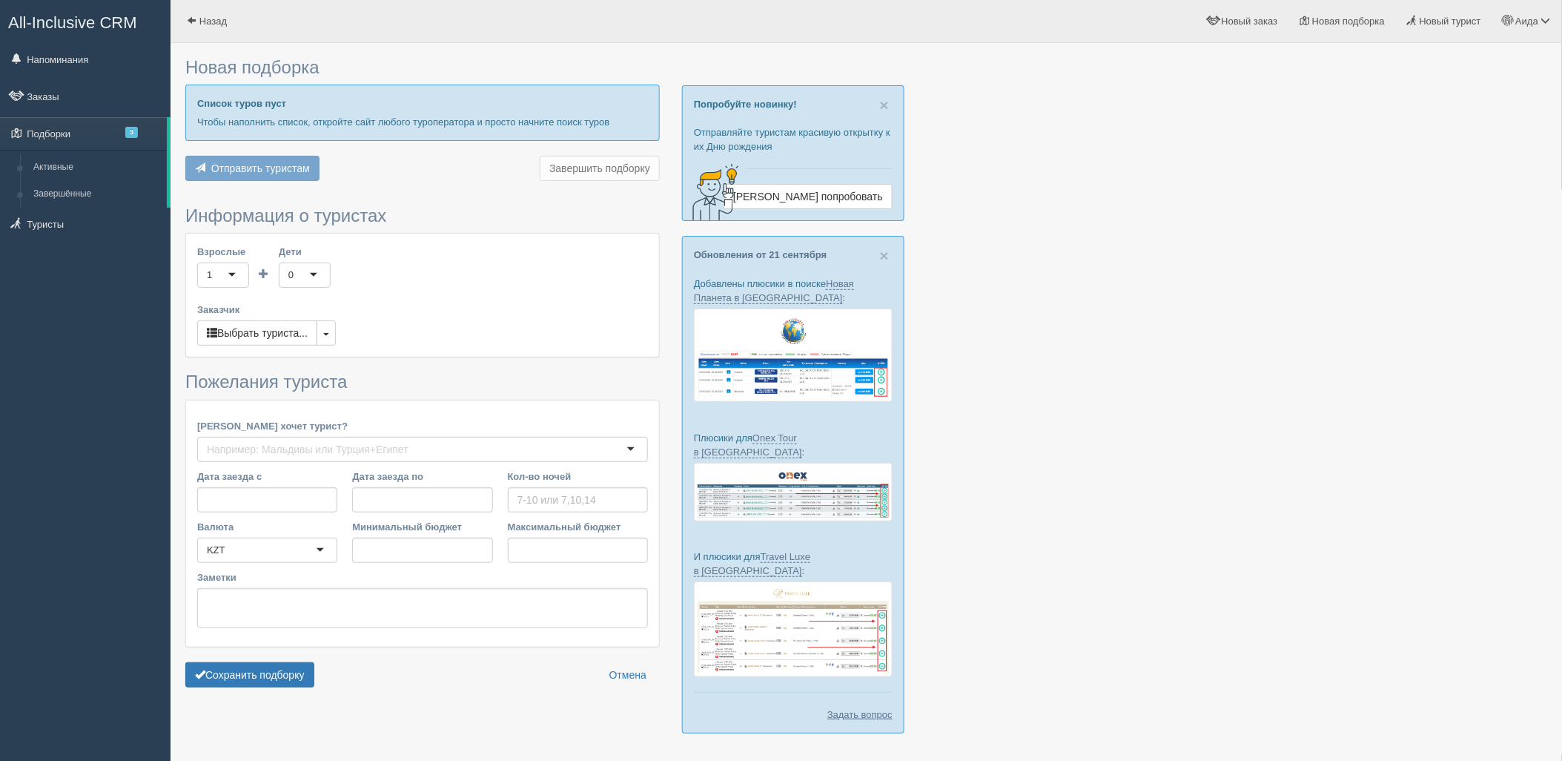
type input "6"
type input "1771600"
type input "2209300"
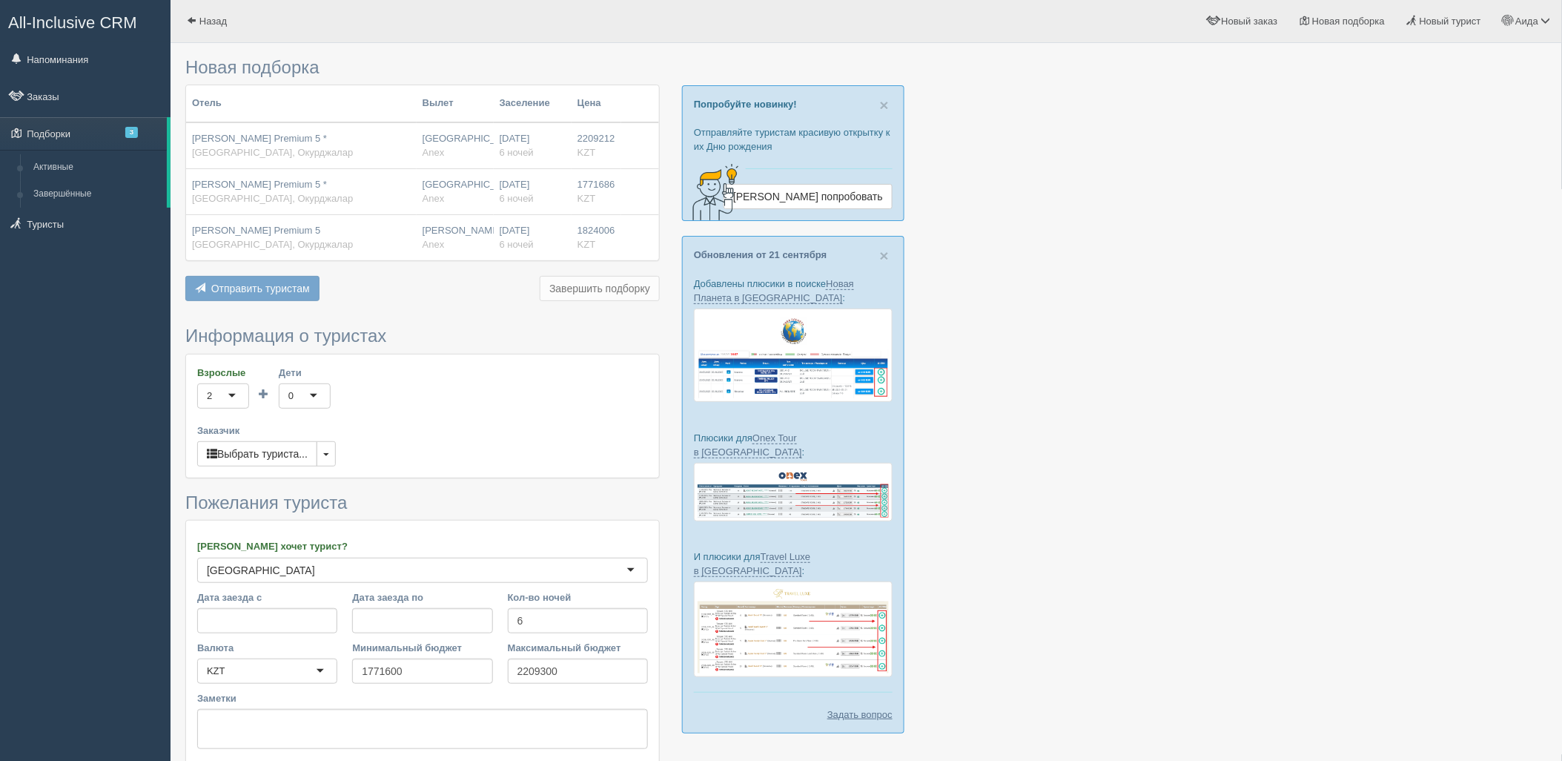
scroll to position [122, 0]
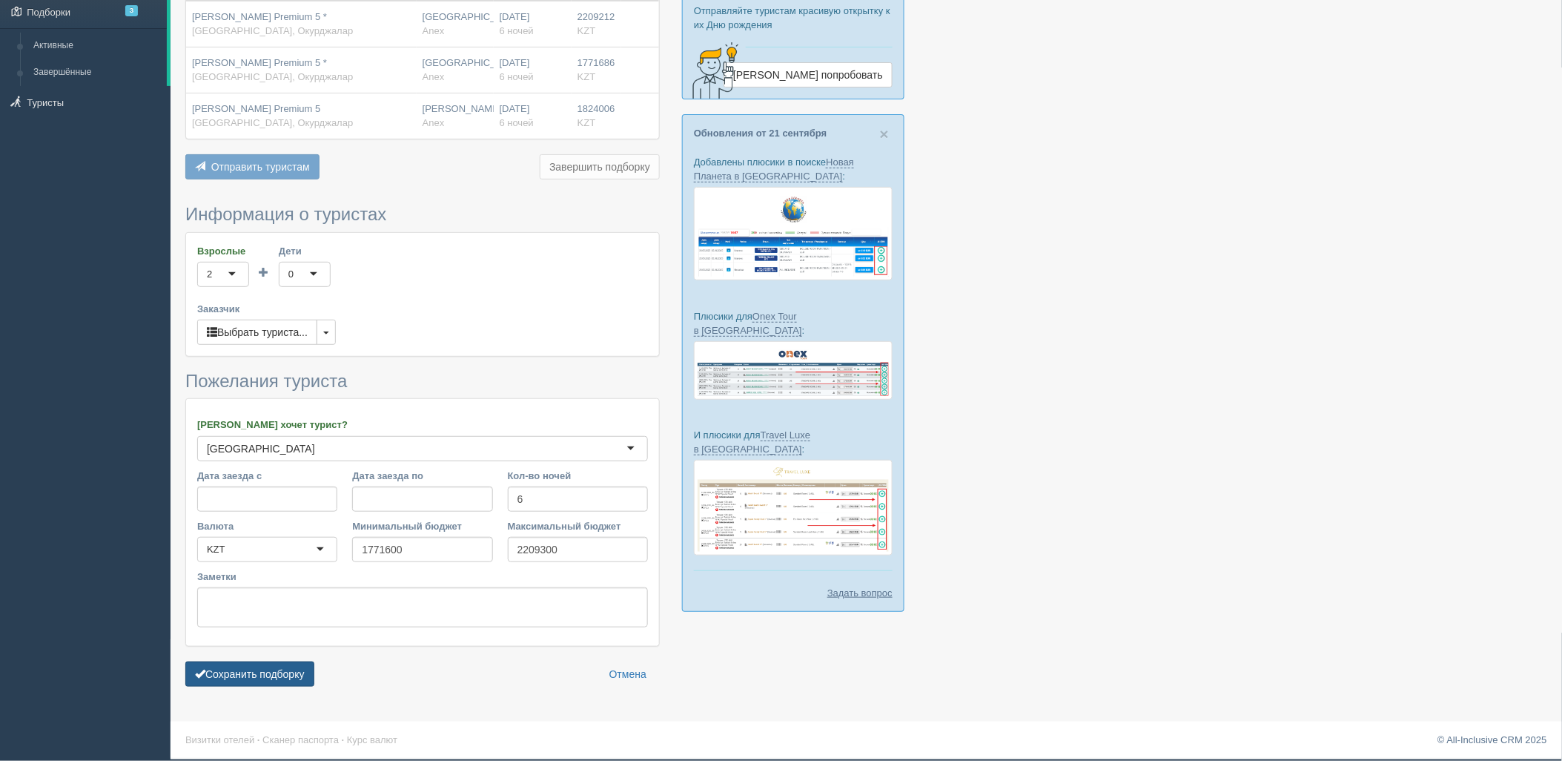
click at [282, 682] on button "Сохранить подборку" at bounding box center [249, 673] width 129 height 25
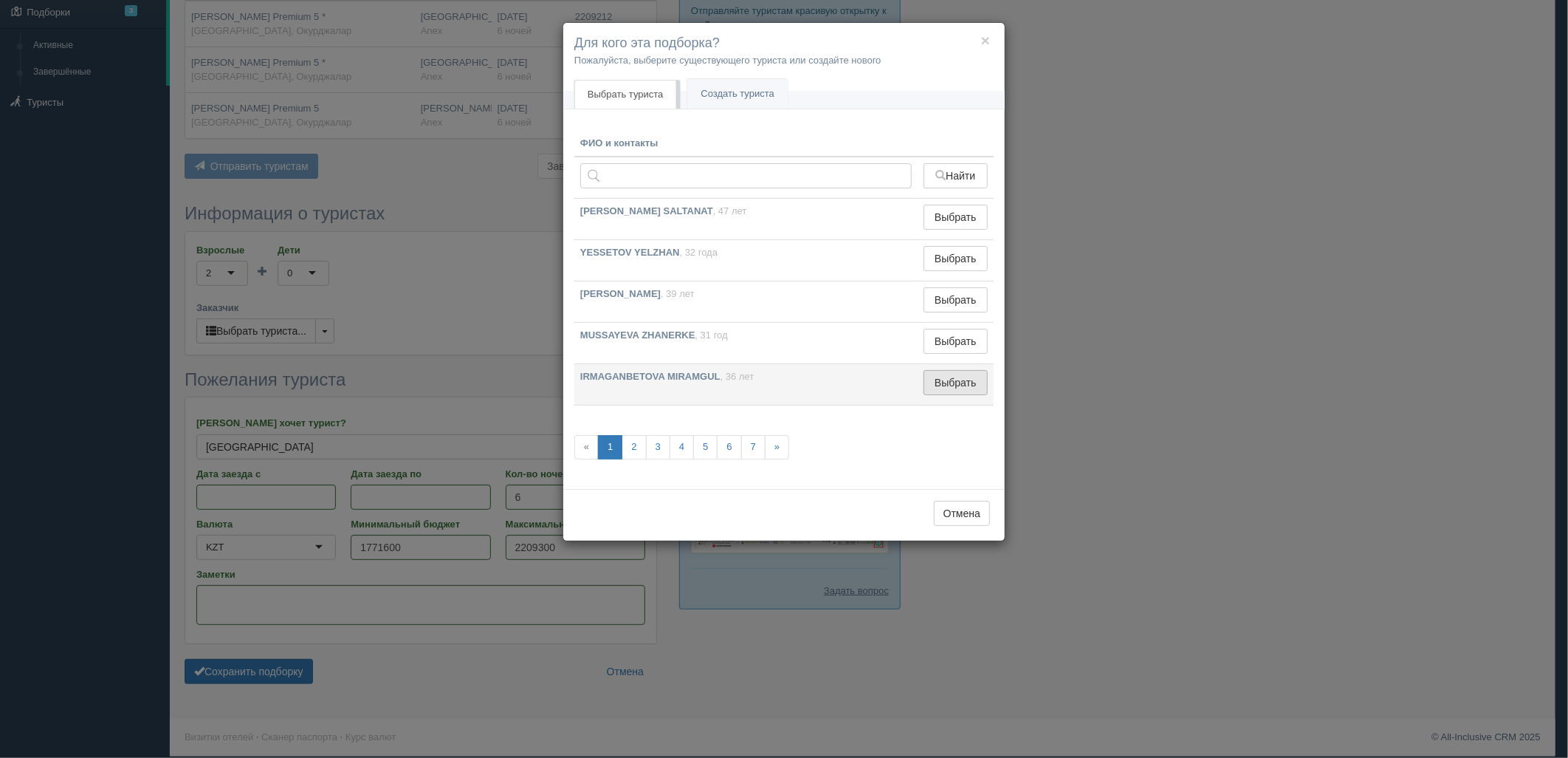
click at [979, 379] on button "Выбрать" at bounding box center [956, 381] width 65 height 25
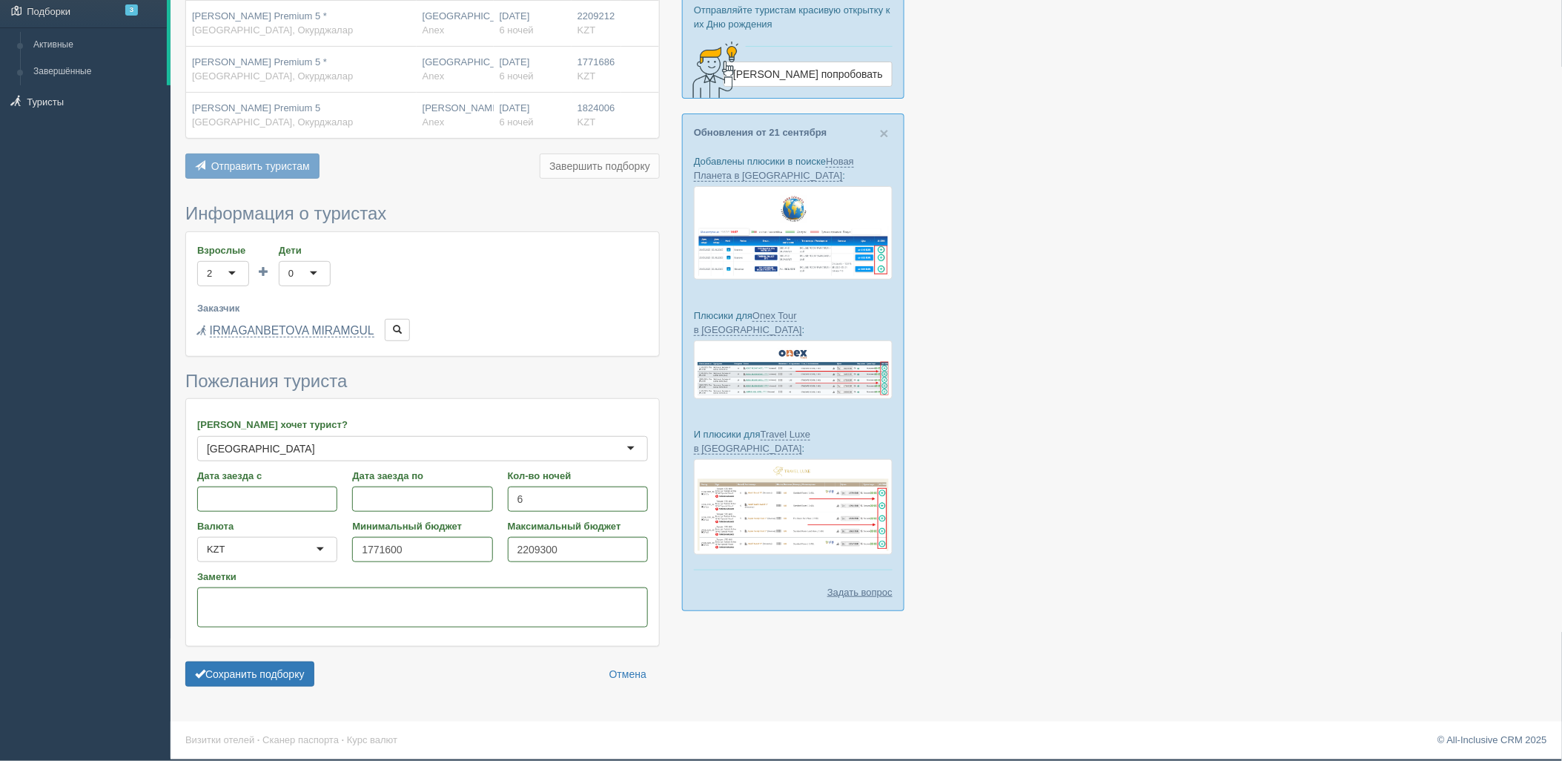
click at [265, 687] on form "Информация о туристах Взрослые 2 2 1 2 3 4 5 6 7 8 9 10 11 12 13 14 15 16 17 18…" at bounding box center [422, 448] width 475 height 489
click at [275, 676] on button "Сохранить подборку" at bounding box center [249, 673] width 129 height 25
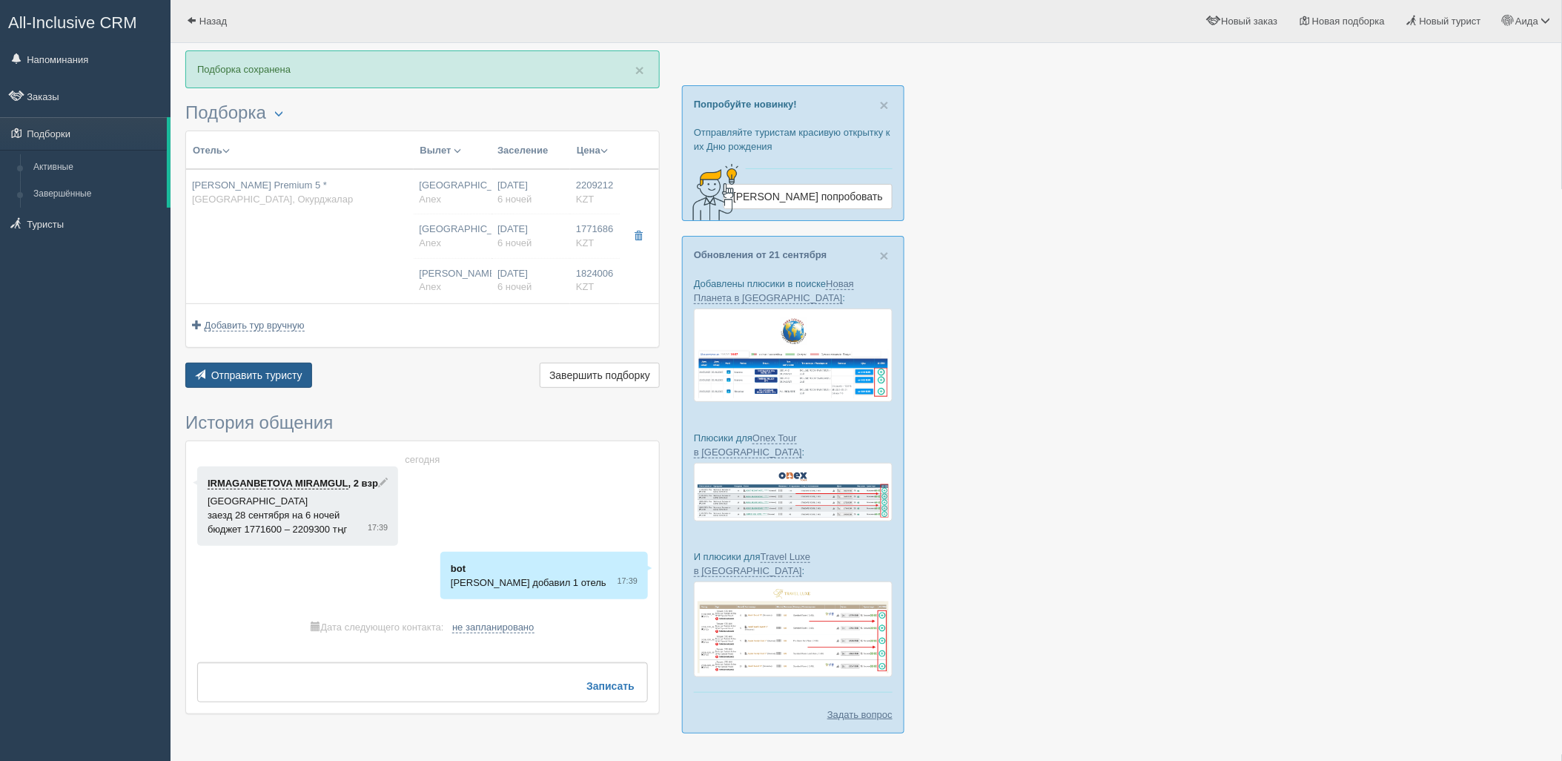
click at [298, 376] on span "Отправить туристу" at bounding box center [256, 375] width 91 height 12
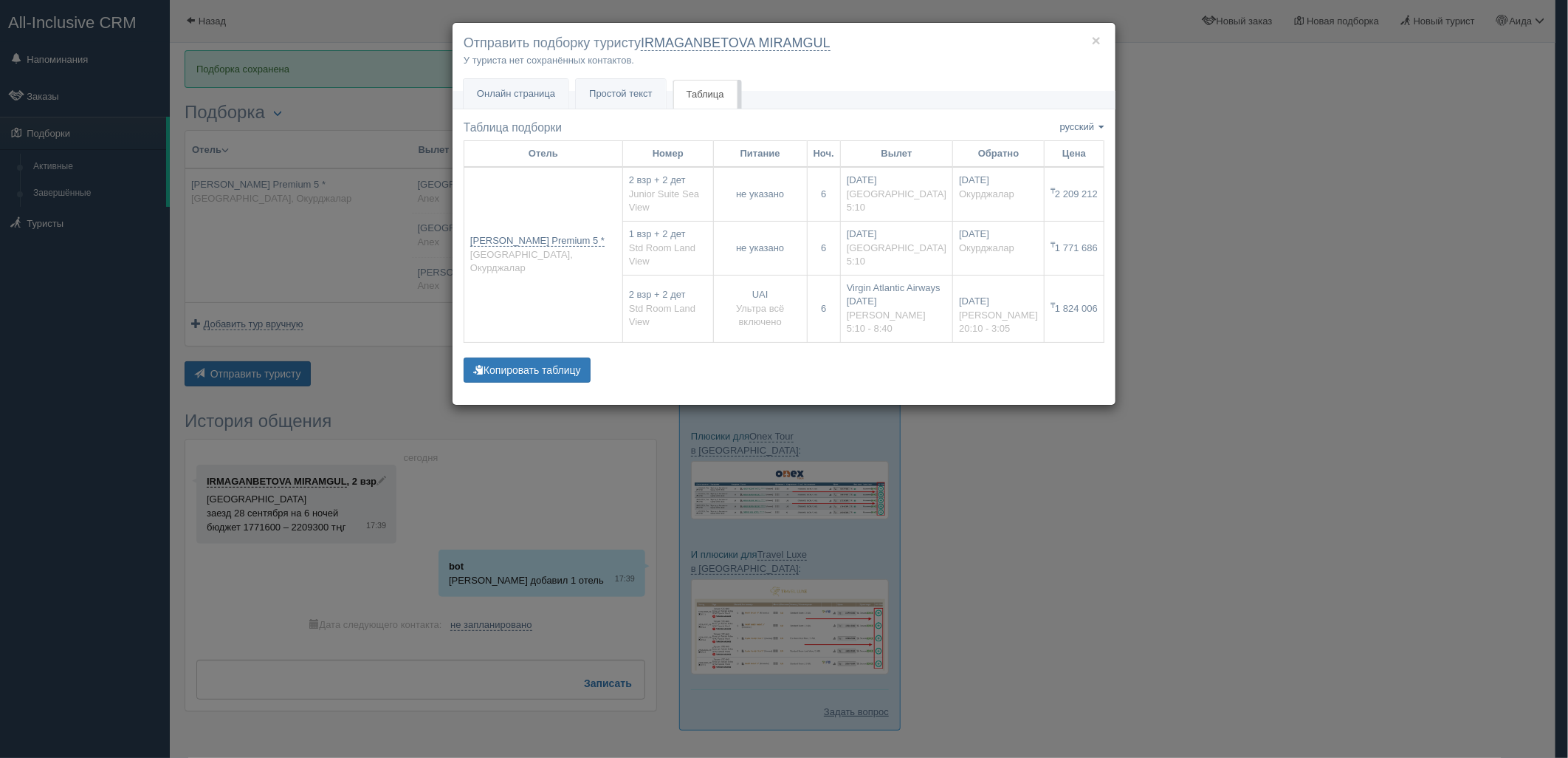
click at [1250, 331] on div "× Отправить подборку туристу IRMAGANBETOVA MIRAMGUL У туриста нет сохранённых к…" at bounding box center [784, 379] width 1568 height 758
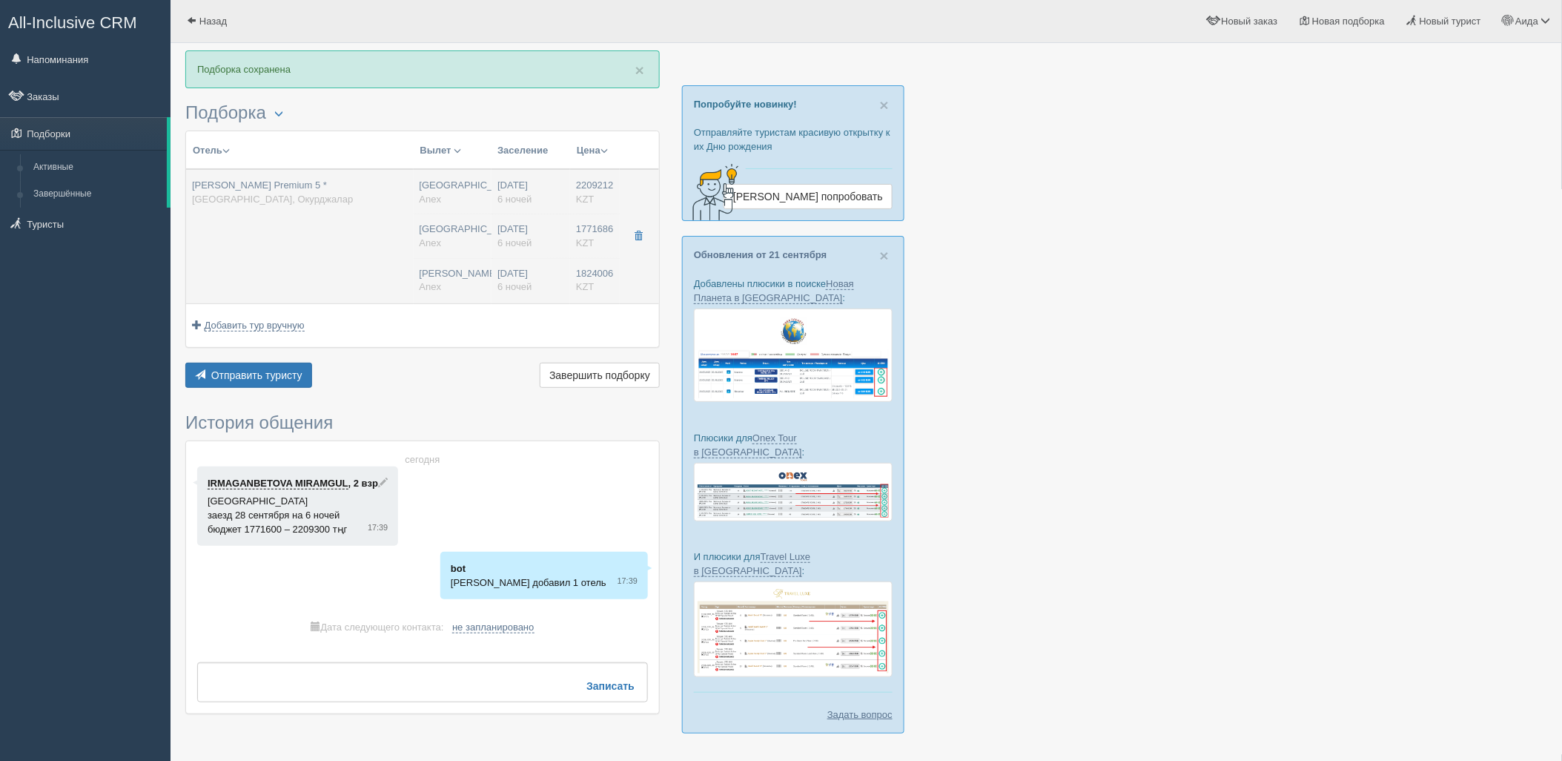
click at [414, 252] on td "Астана Anex Астана Anex Нурсултан Назарбаев NQZ Anex" at bounding box center [453, 236] width 79 height 134
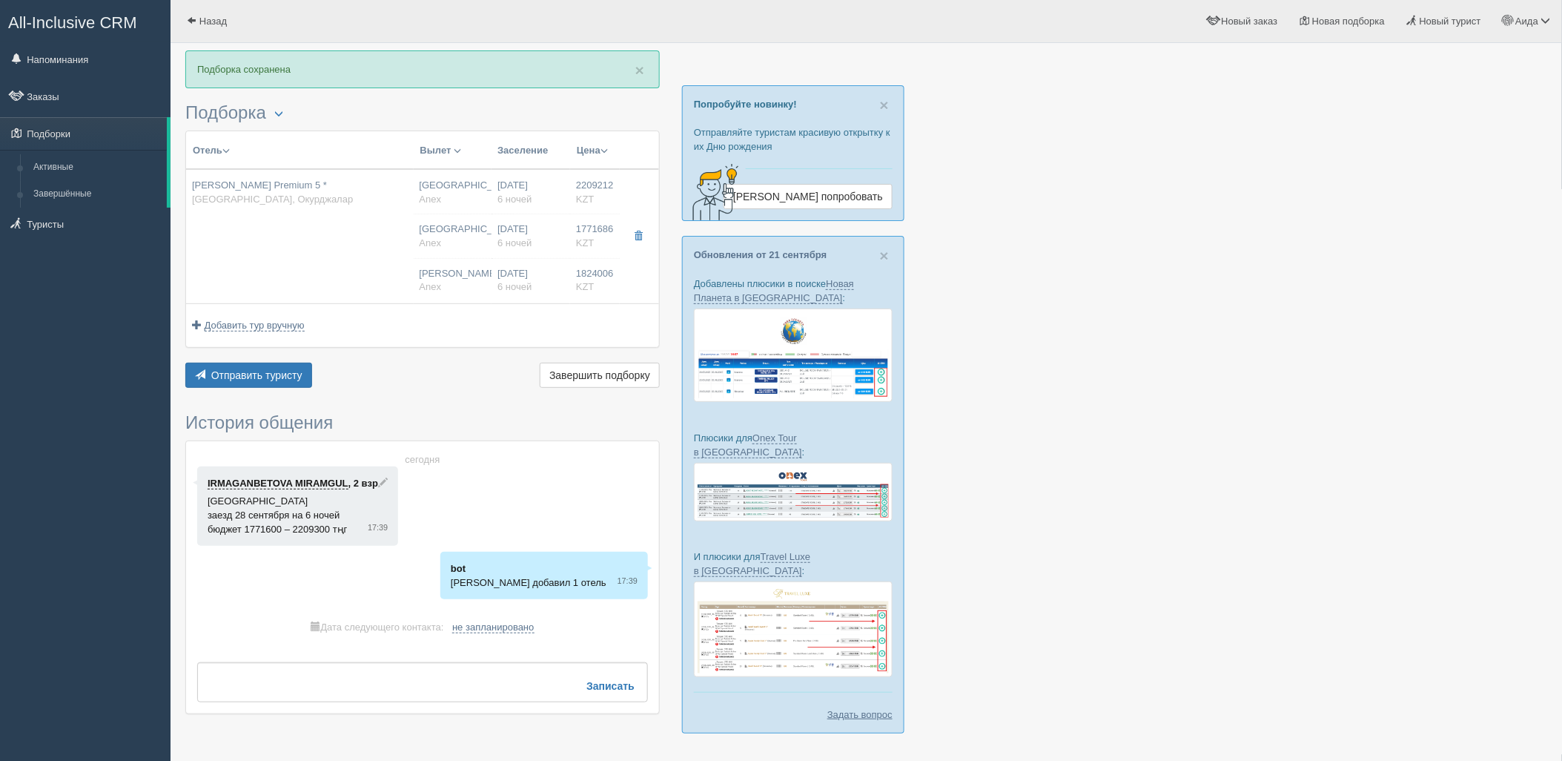
type input "Leodikya Kirman Premium 5 *"
type input "[GEOGRAPHIC_DATA]"
type input "Окурджалар"
type input "2209212.00"
type input "Астана"
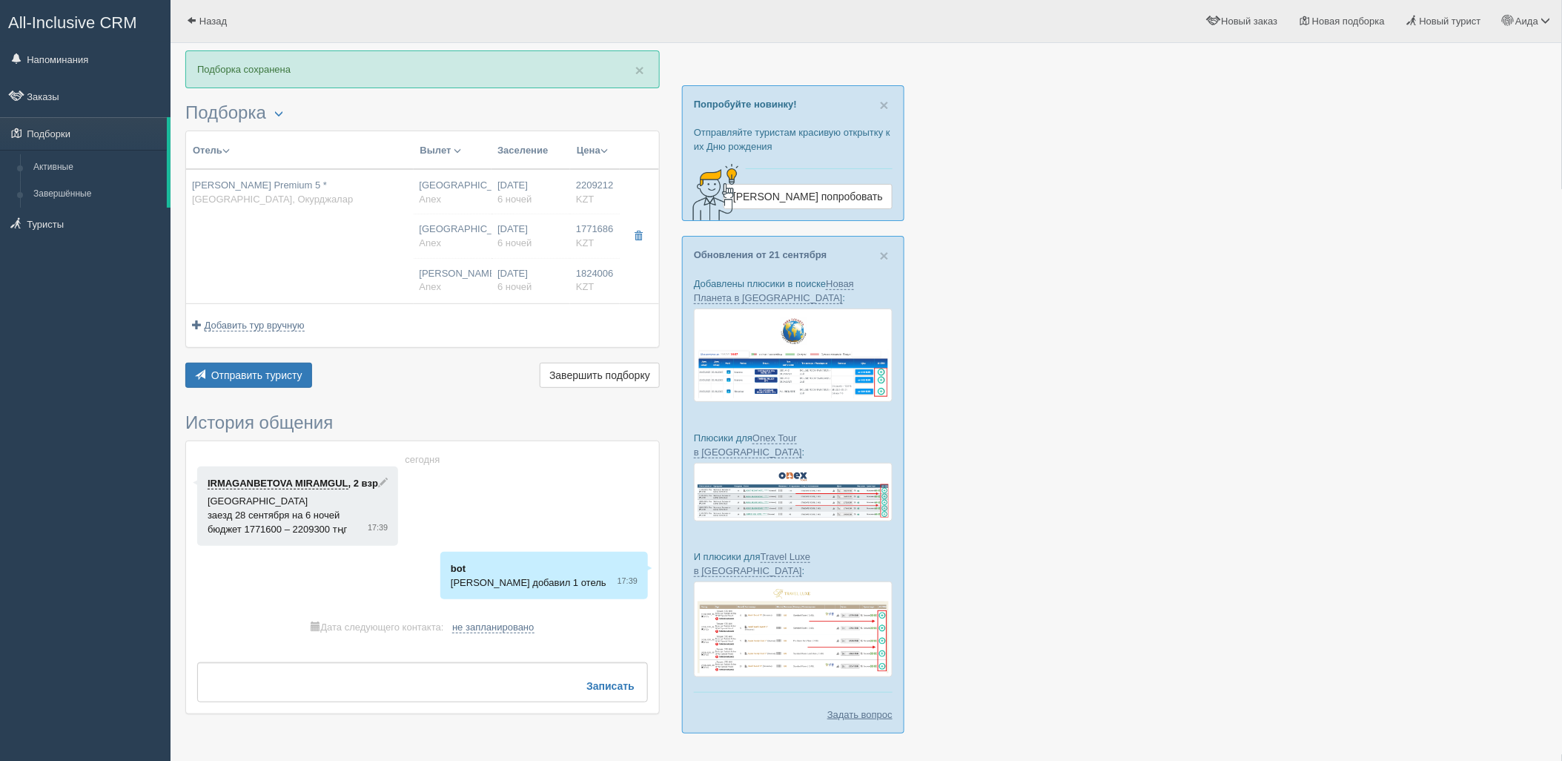
type input "05:10"
type input "6"
type input "Junior Suite Sea View"
type input "Anex"
type input "https://agent.anextour.kz/search/tour?ADULT=2&CHECKIN_BEG=20250928&CHECKIN_END=…"
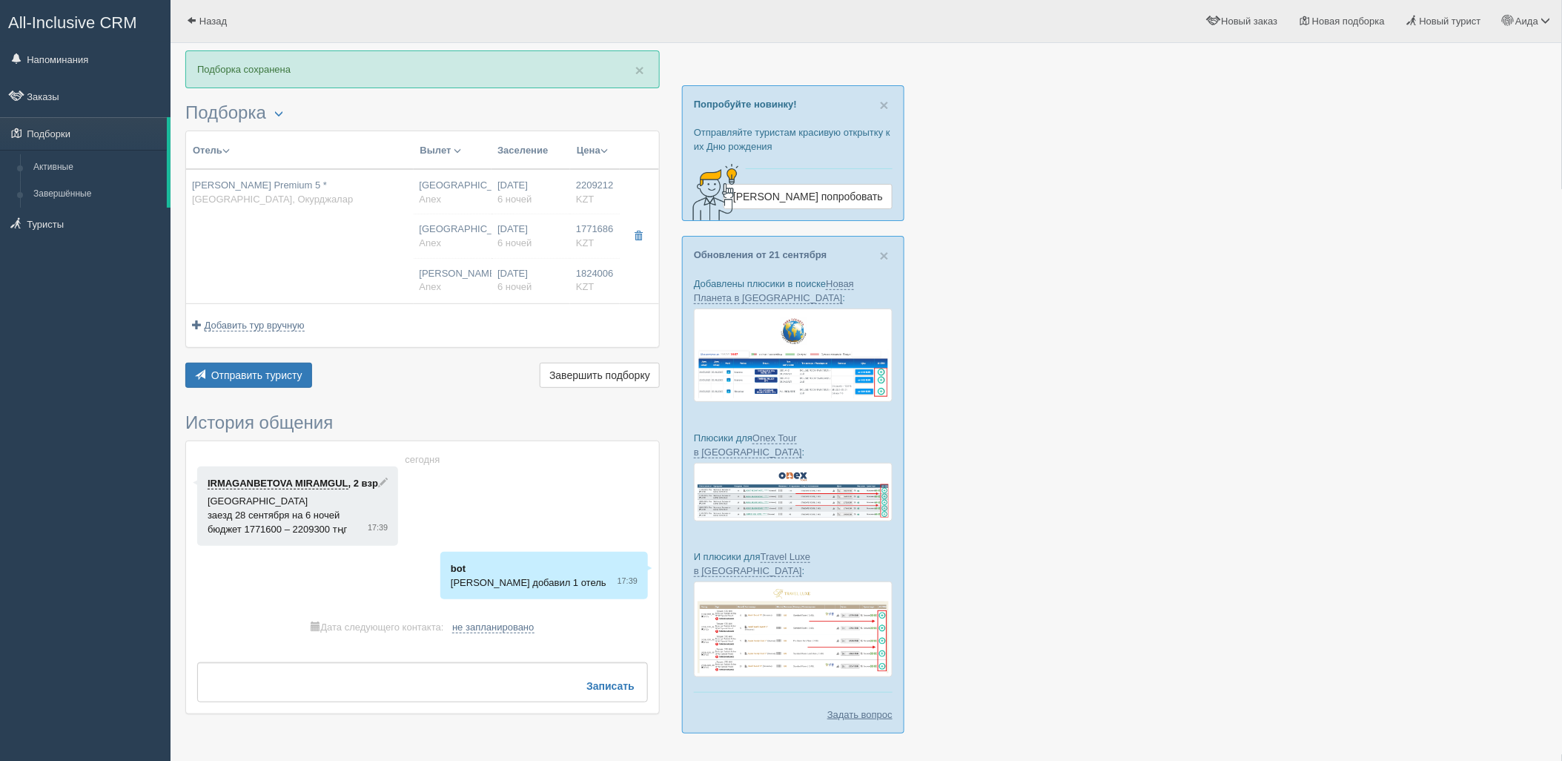
type input "1771686.00"
type input "Астана"
type input "05:10"
type input "6"
type input "Std Room Land View"
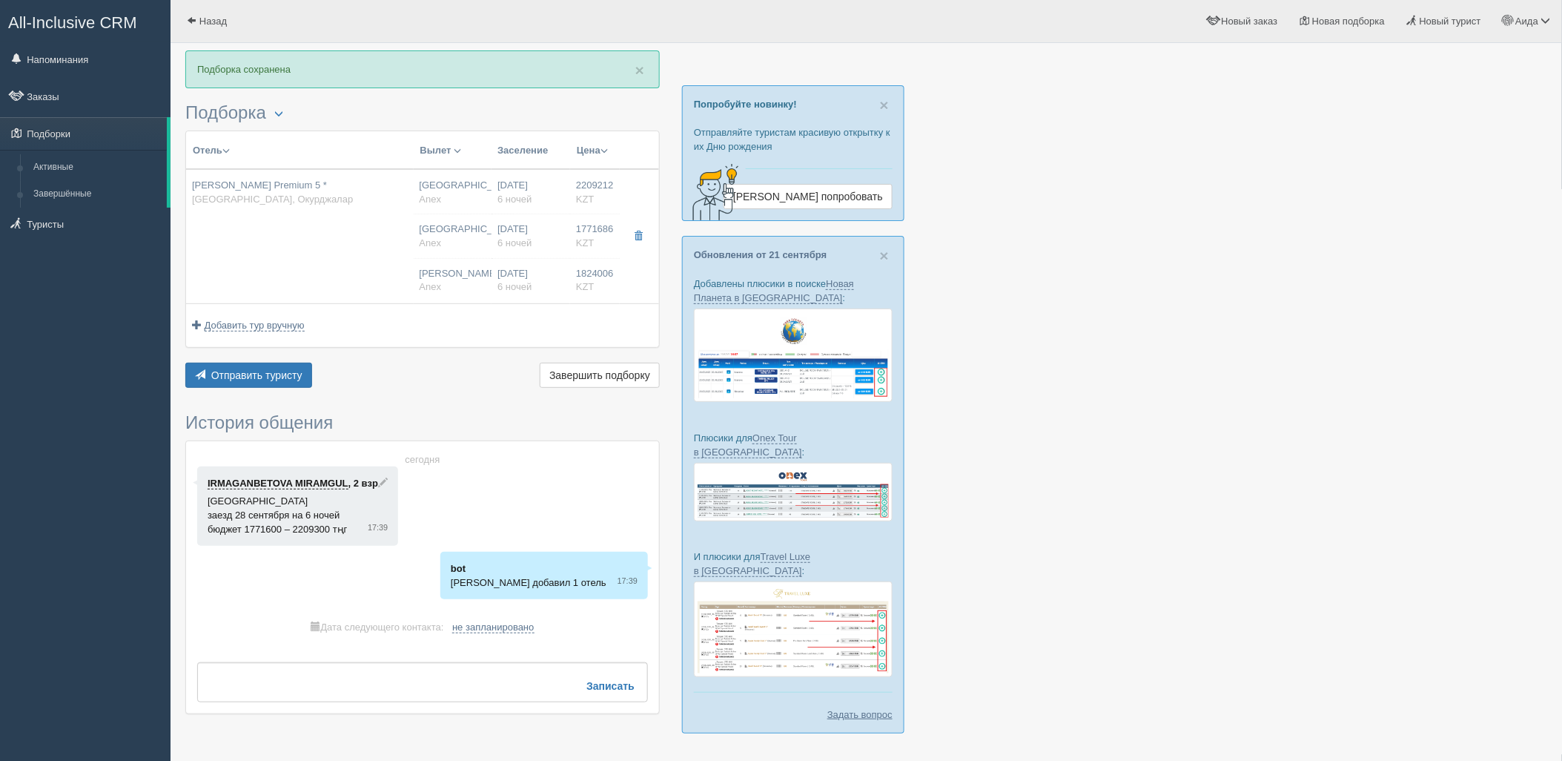
type input "Anex"
type input "https://agent.anextour.kz/search/tour?ADULT=1&CHECKIN_BEG=20250928&CHECKIN_END=…"
type input "1824006.00"
type input "Нурсултан Назарбаев NQZ"
type input "Анталия AYT"
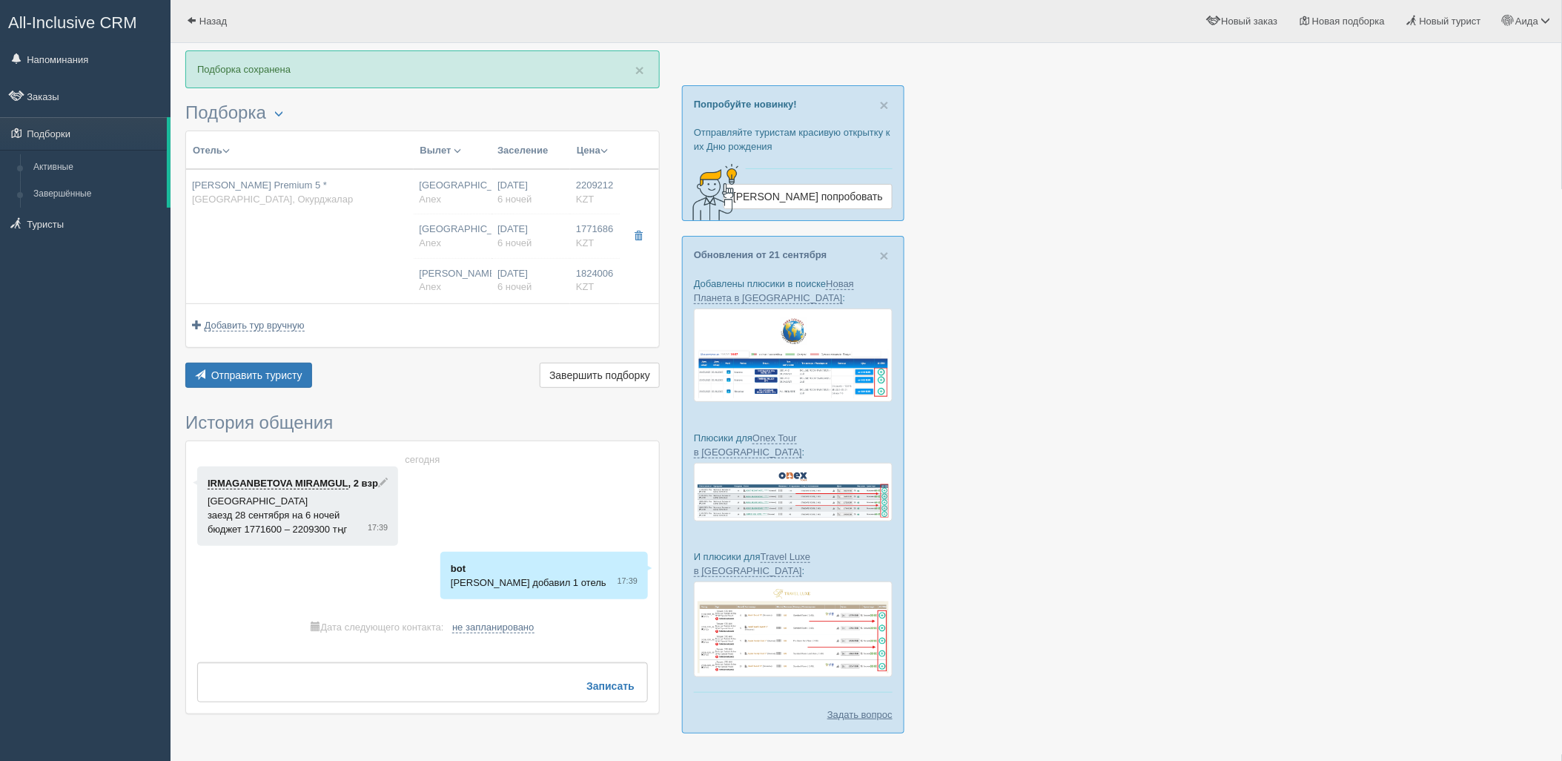
type input "05:10"
type input "08:40"
type input "Virgin Atlantic Airways"
type input "20:10"
type input "03:05"
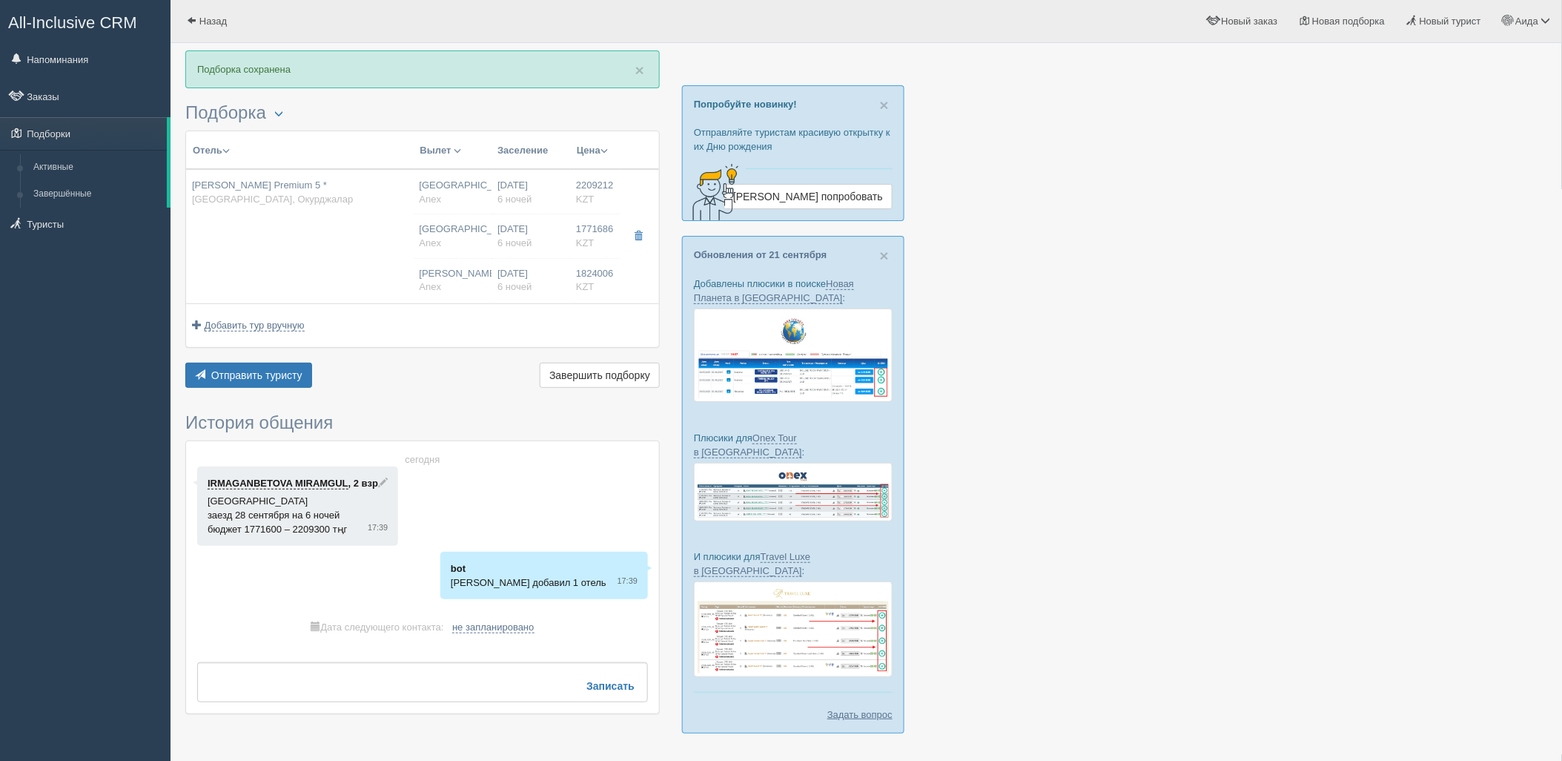
type input "6"
type input "Std Room Land View"
type input "UAI"
type input "Anex"
type input "https://agent.anextour.kz/hotels/turkey/leodikya-kirman-premium"
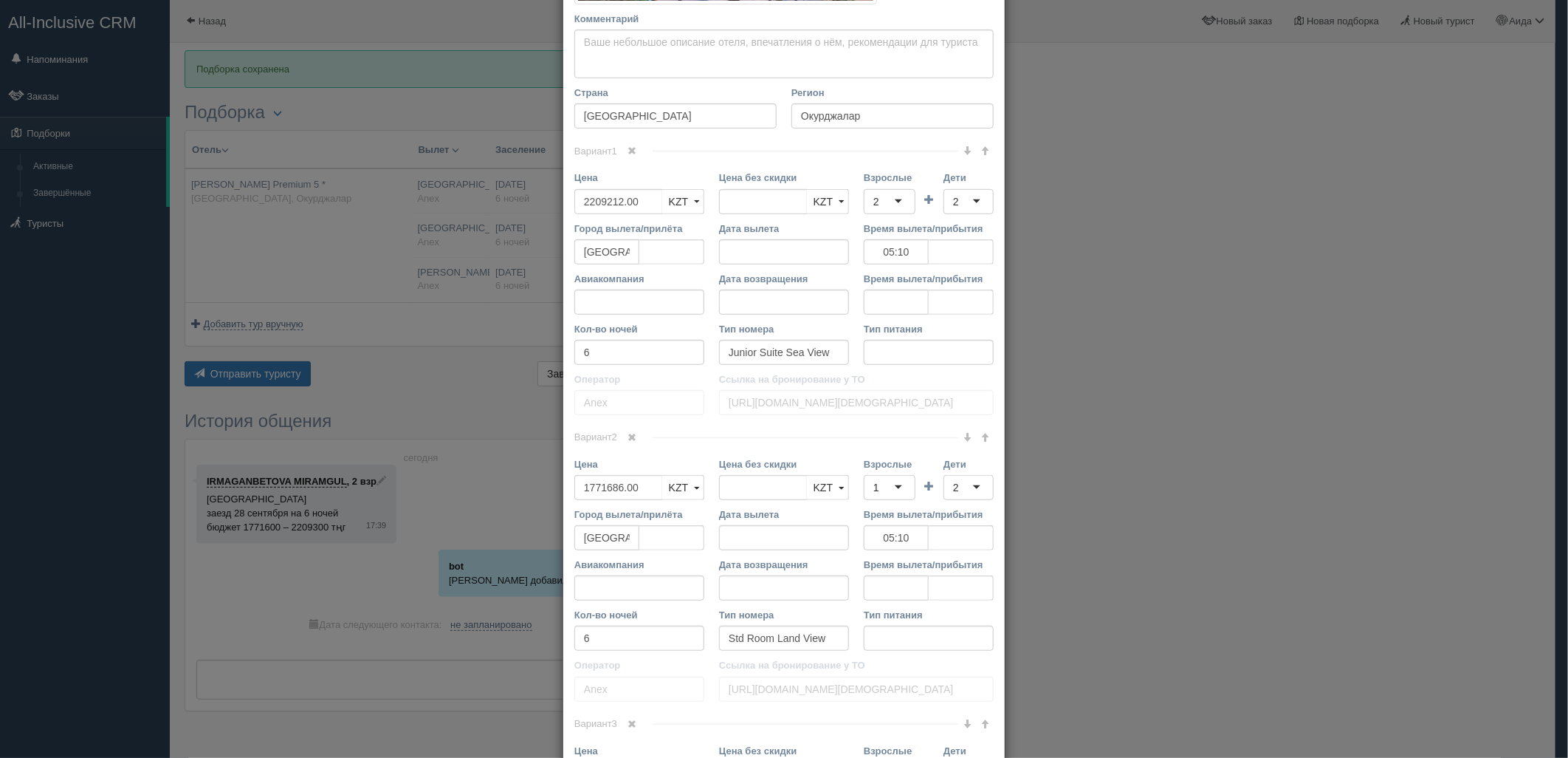
scroll to position [473, 0]
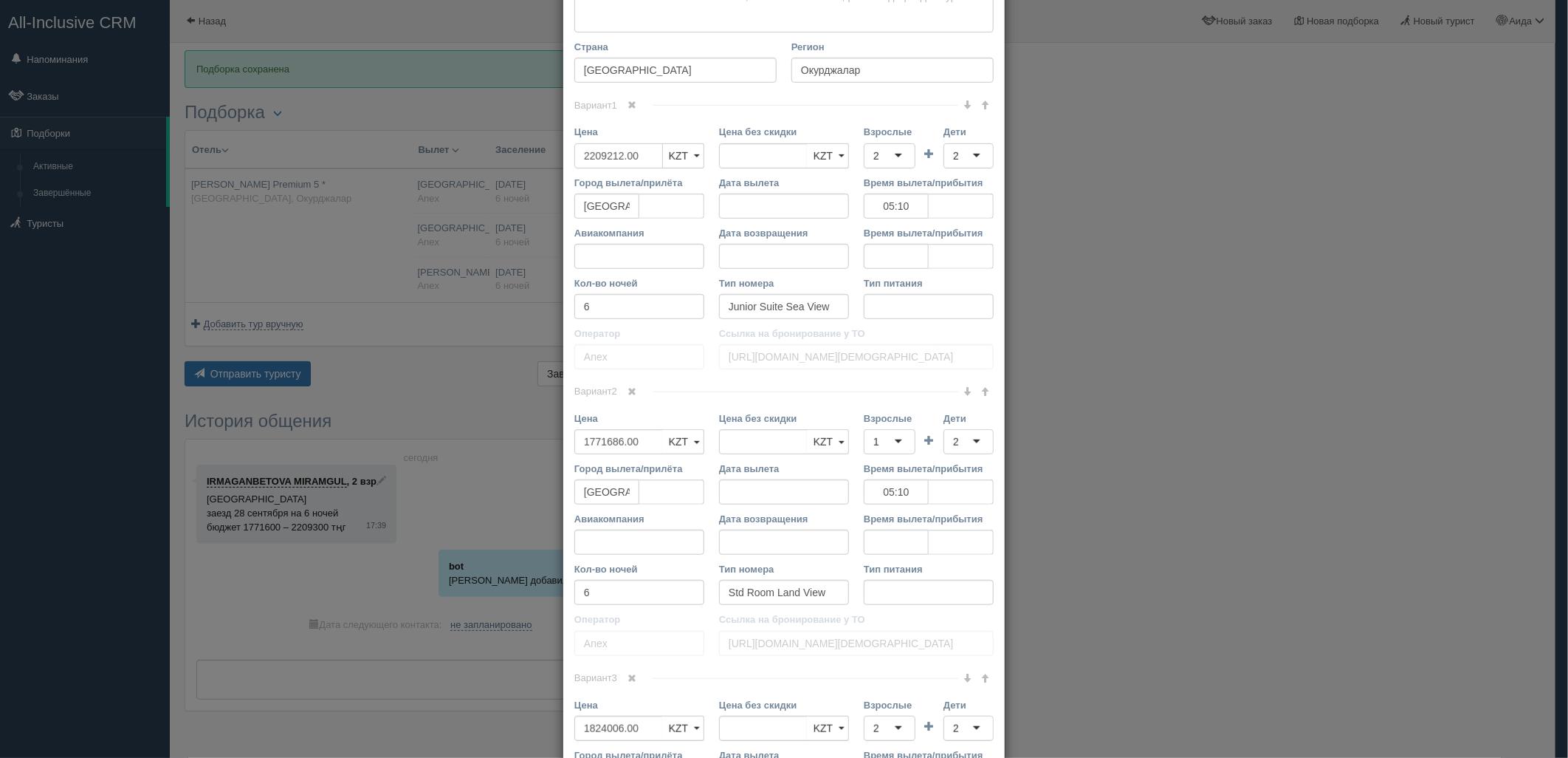
type input "00"
type input "2209212.00"
drag, startPoint x: 624, startPoint y: 156, endPoint x: 578, endPoint y: 157, distance: 46.0
click at [578, 157] on input "00" at bounding box center [618, 155] width 89 height 25
drag, startPoint x: 642, startPoint y: 150, endPoint x: 559, endPoint y: 150, distance: 83.0
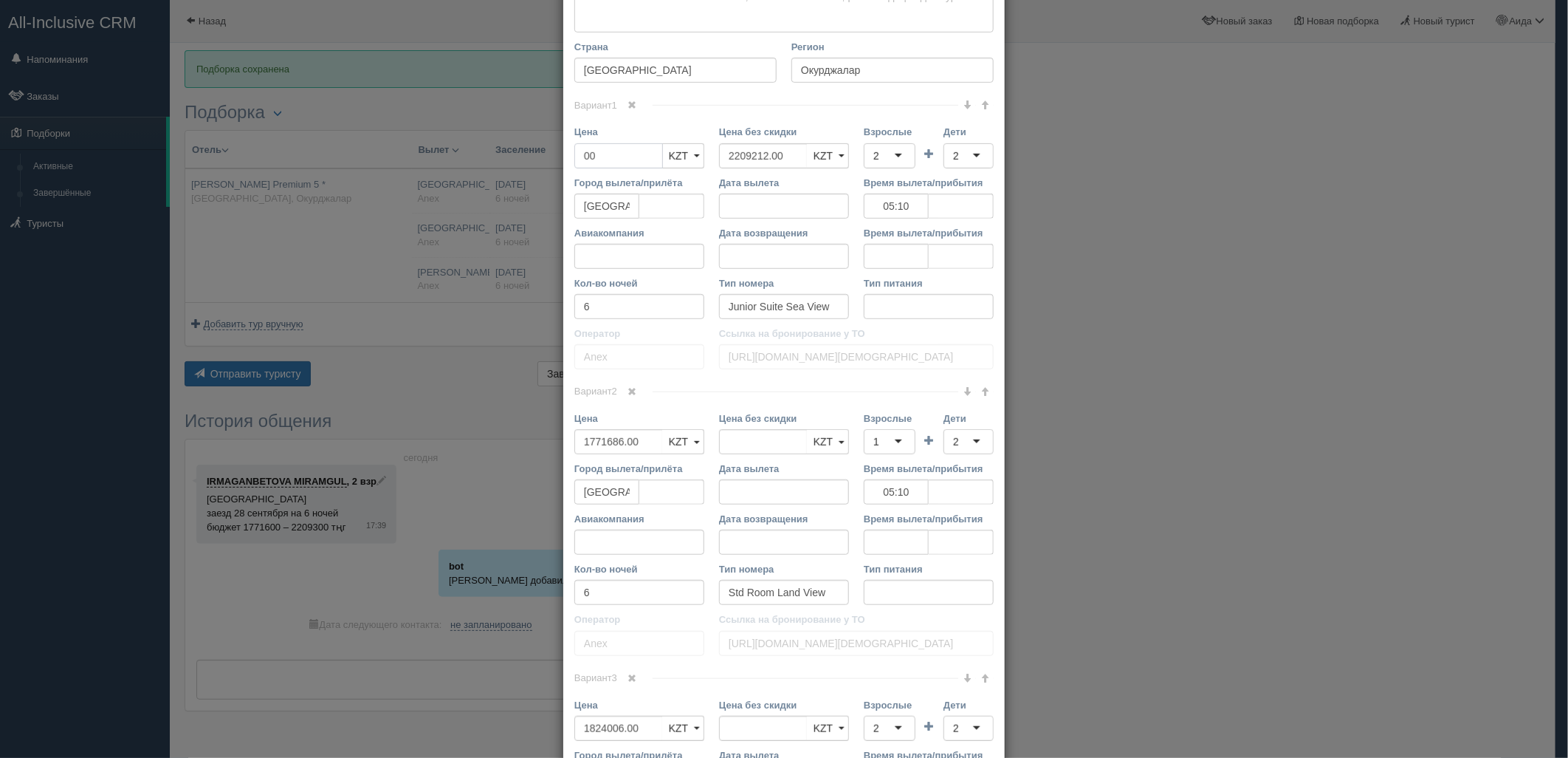
click at [566, 162] on div "Цена 00 KZT USD EUR KZT KZT USD EUR" at bounding box center [638, 149] width 144 height 50
type input "2165000"
drag, startPoint x: 632, startPoint y: 447, endPoint x: 569, endPoint y: 458, distance: 64.0
click at [570, 456] on div "Цена 1771686.00 KZT USD EUR KZT KZT USD EUR" at bounding box center [638, 436] width 144 height 50
type input "1771686.00"
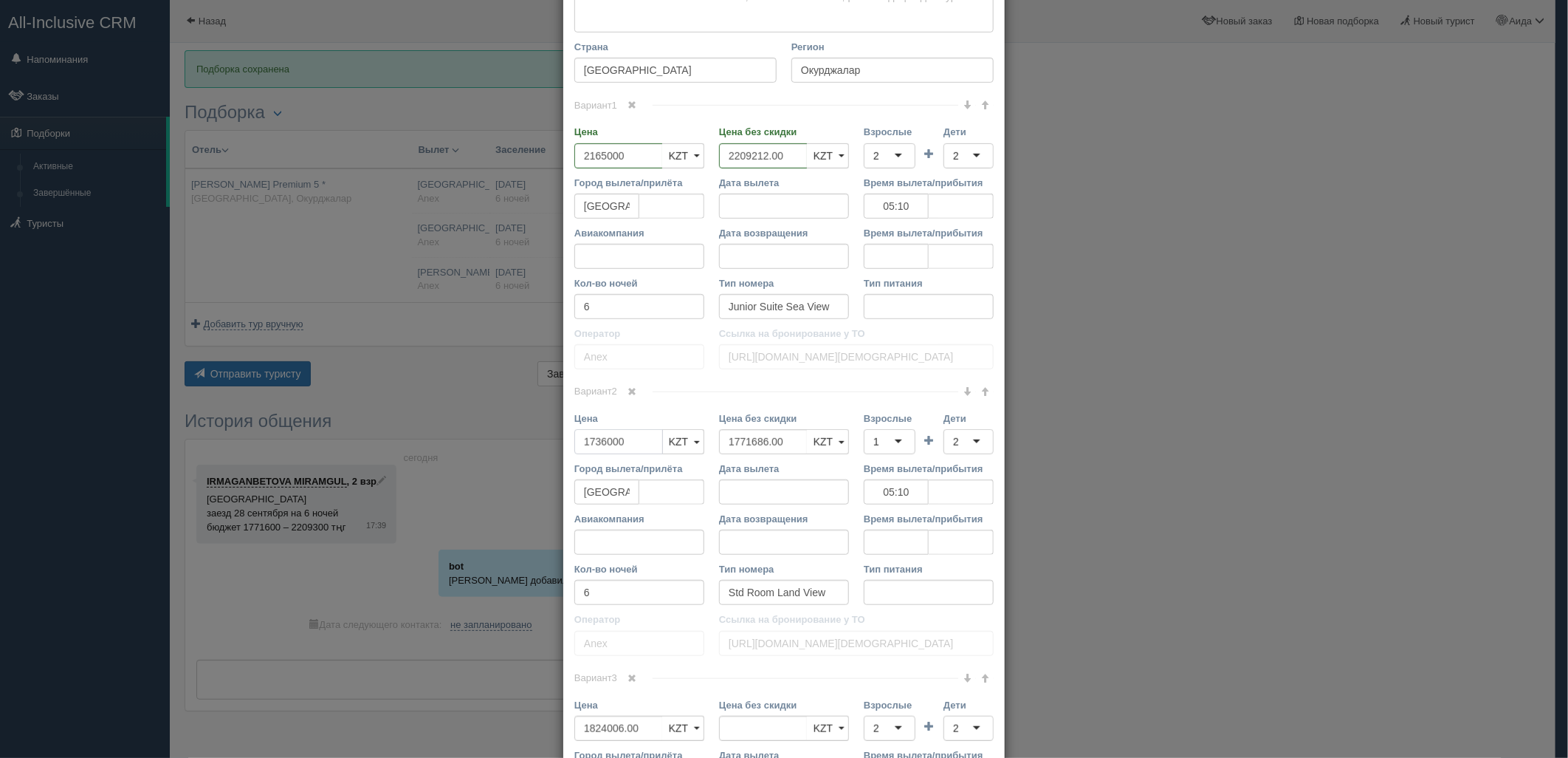
type input "1736000"
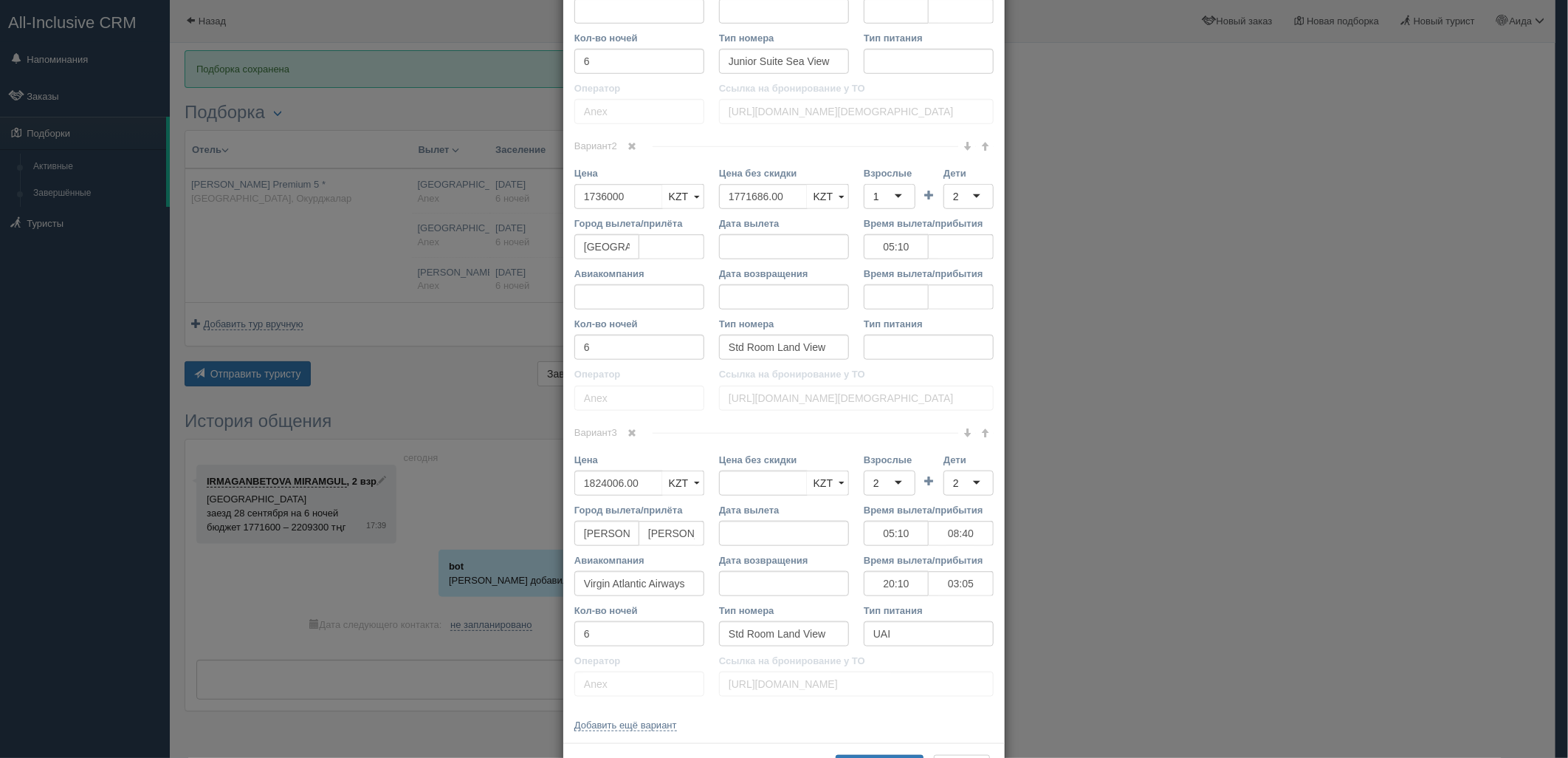
scroll to position [730, 0]
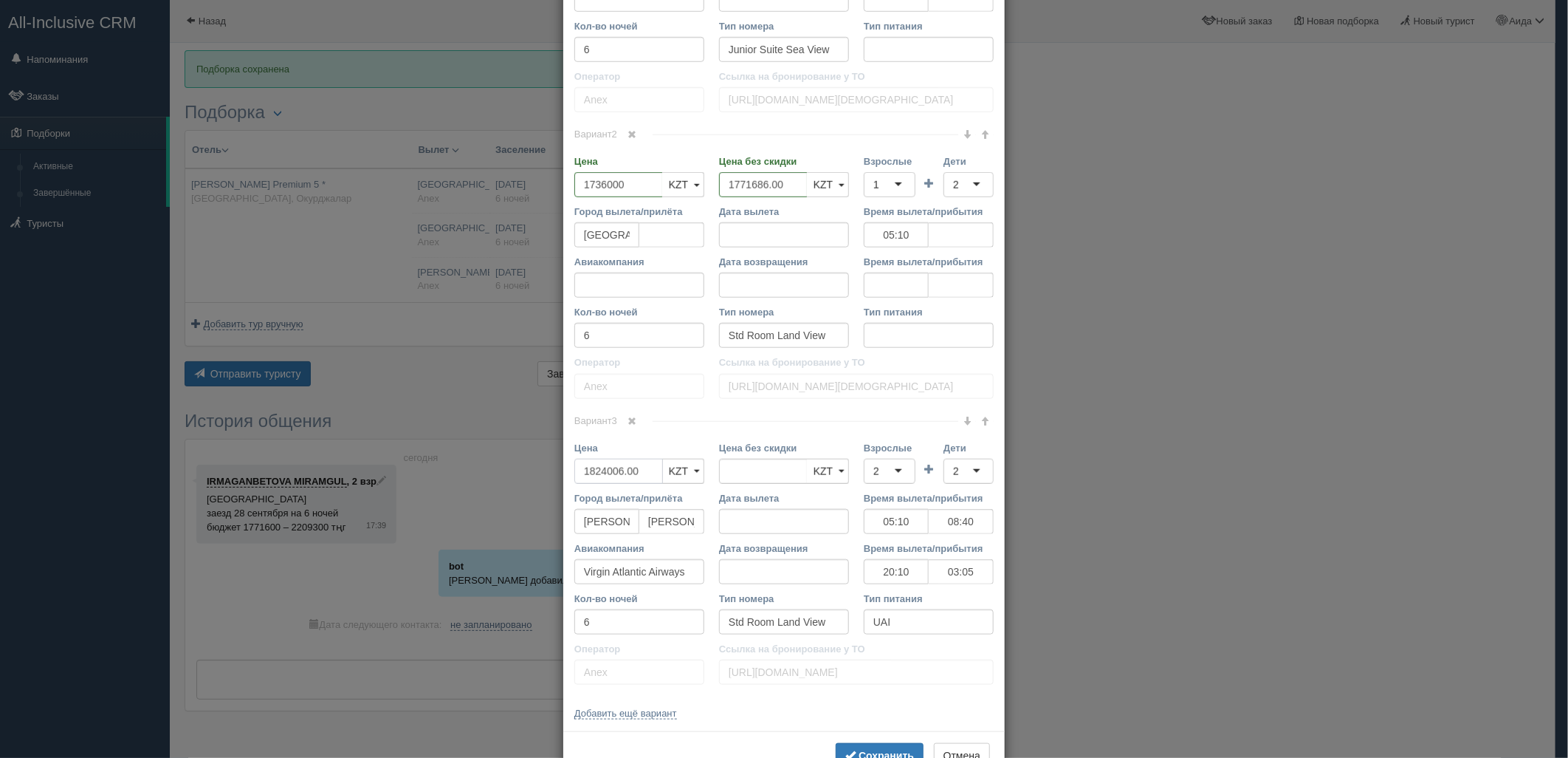
drag, startPoint x: 638, startPoint y: 469, endPoint x: 574, endPoint y: 461, distance: 64.5
click at [574, 461] on input "1824006.00" at bounding box center [618, 470] width 89 height 25
type input "1824006.00"
type input "1787500"
click at [849, 747] on button "Сохранить" at bounding box center [879, 755] width 88 height 25
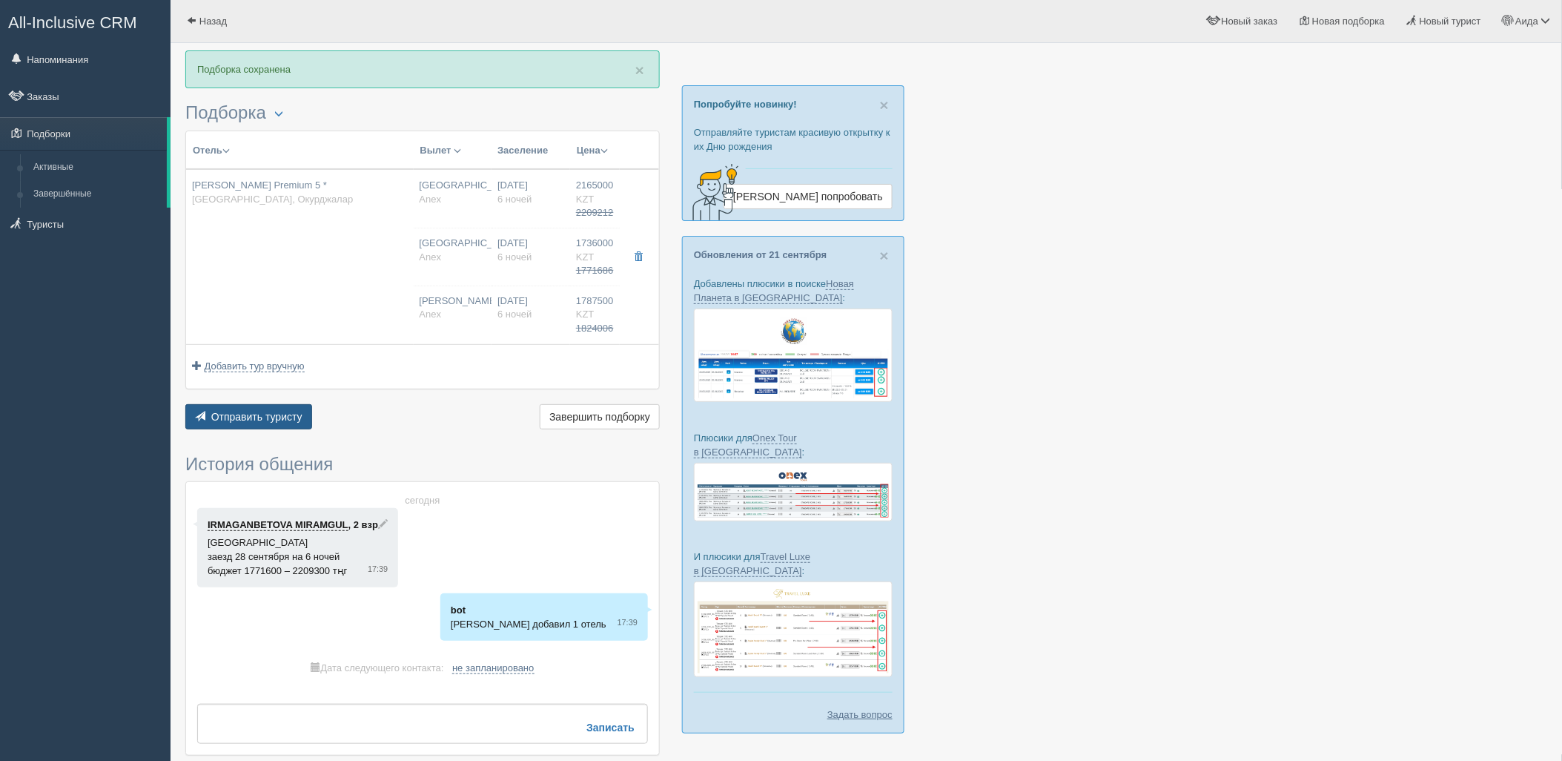
click at [287, 428] on button "Отправить туристу Отправить" at bounding box center [248, 416] width 127 height 25
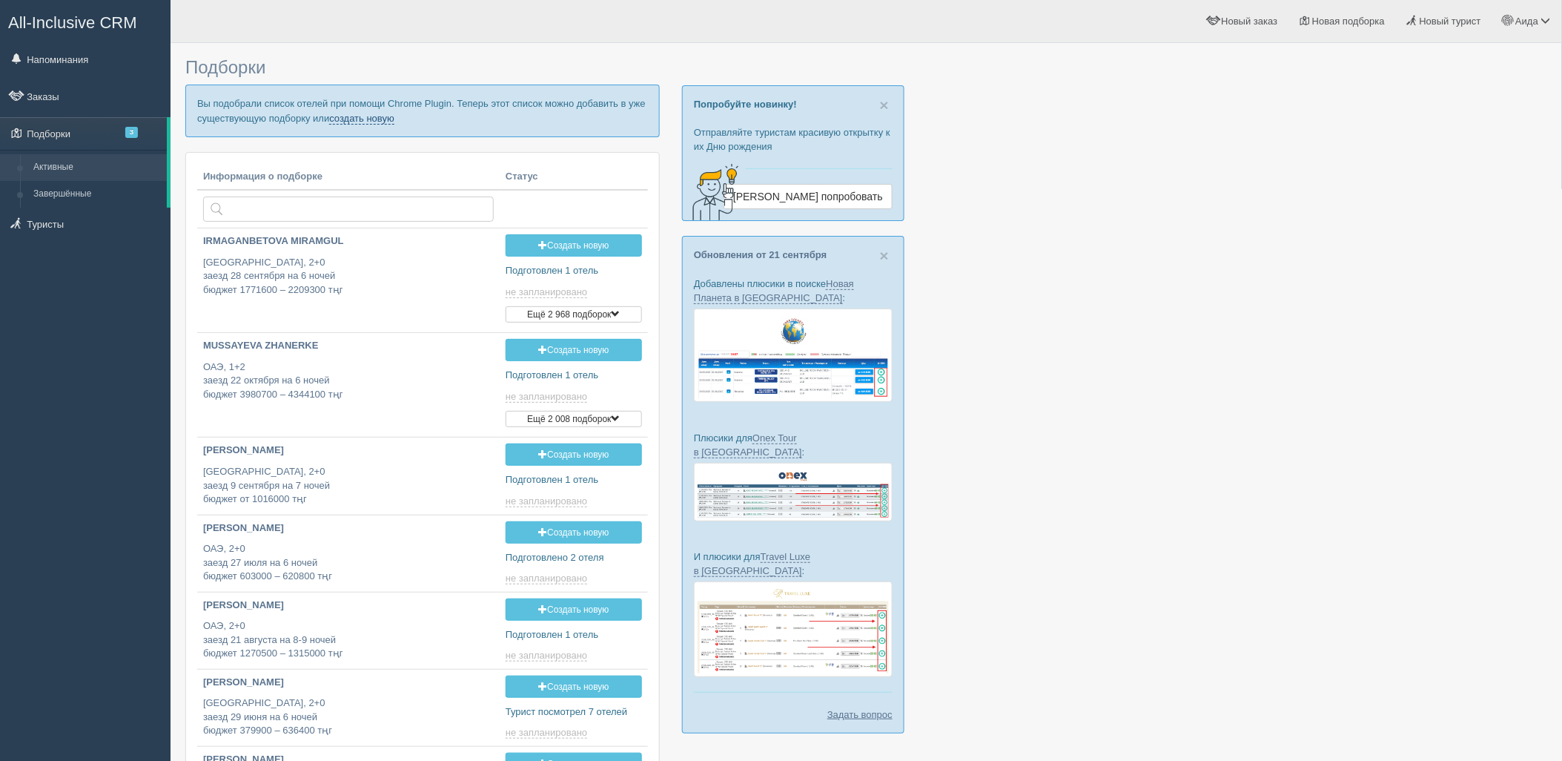
click at [361, 123] on link "создать новую" at bounding box center [361, 119] width 65 height 12
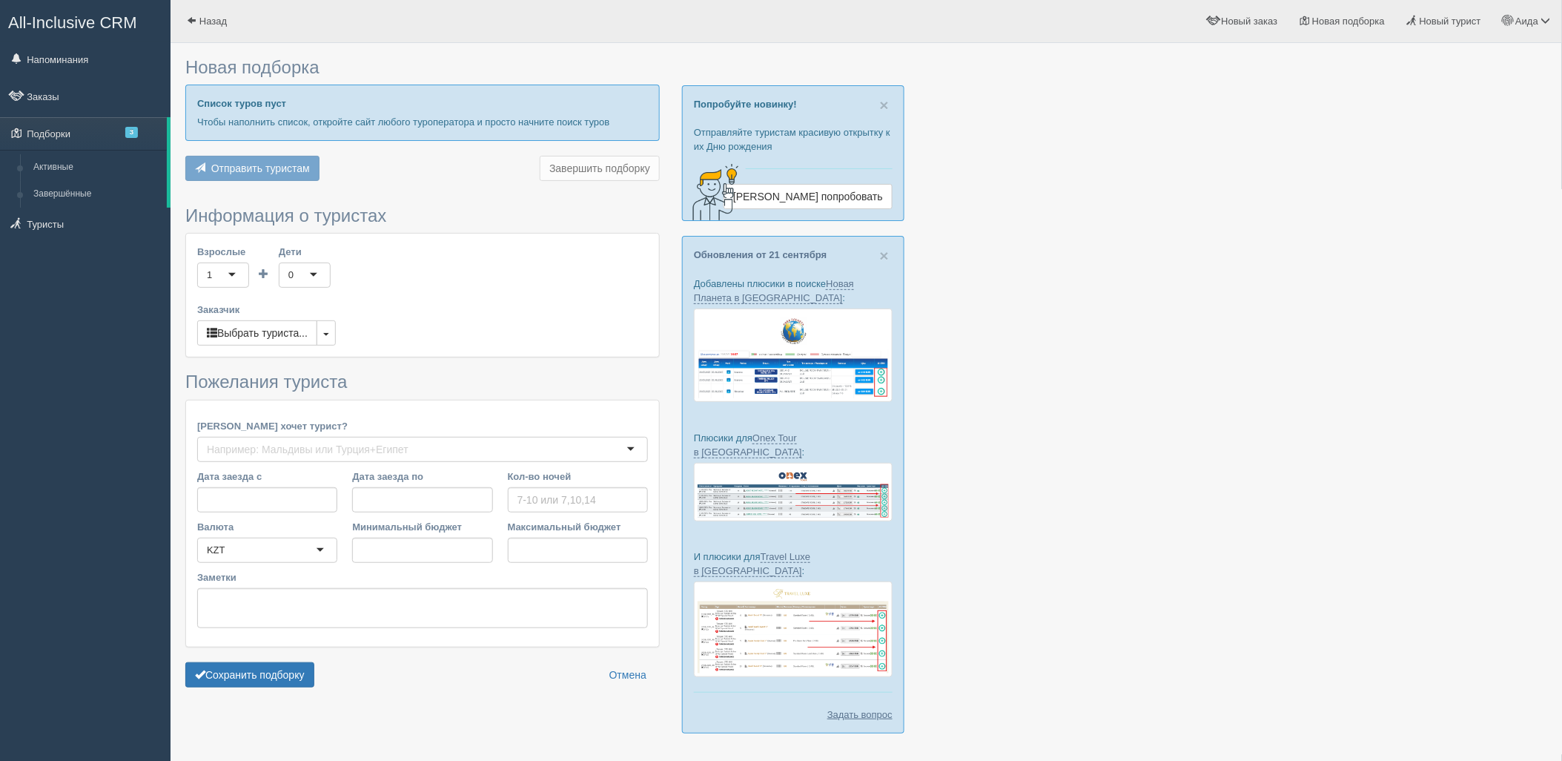
type input "6"
type input "1837300"
type input "2492600"
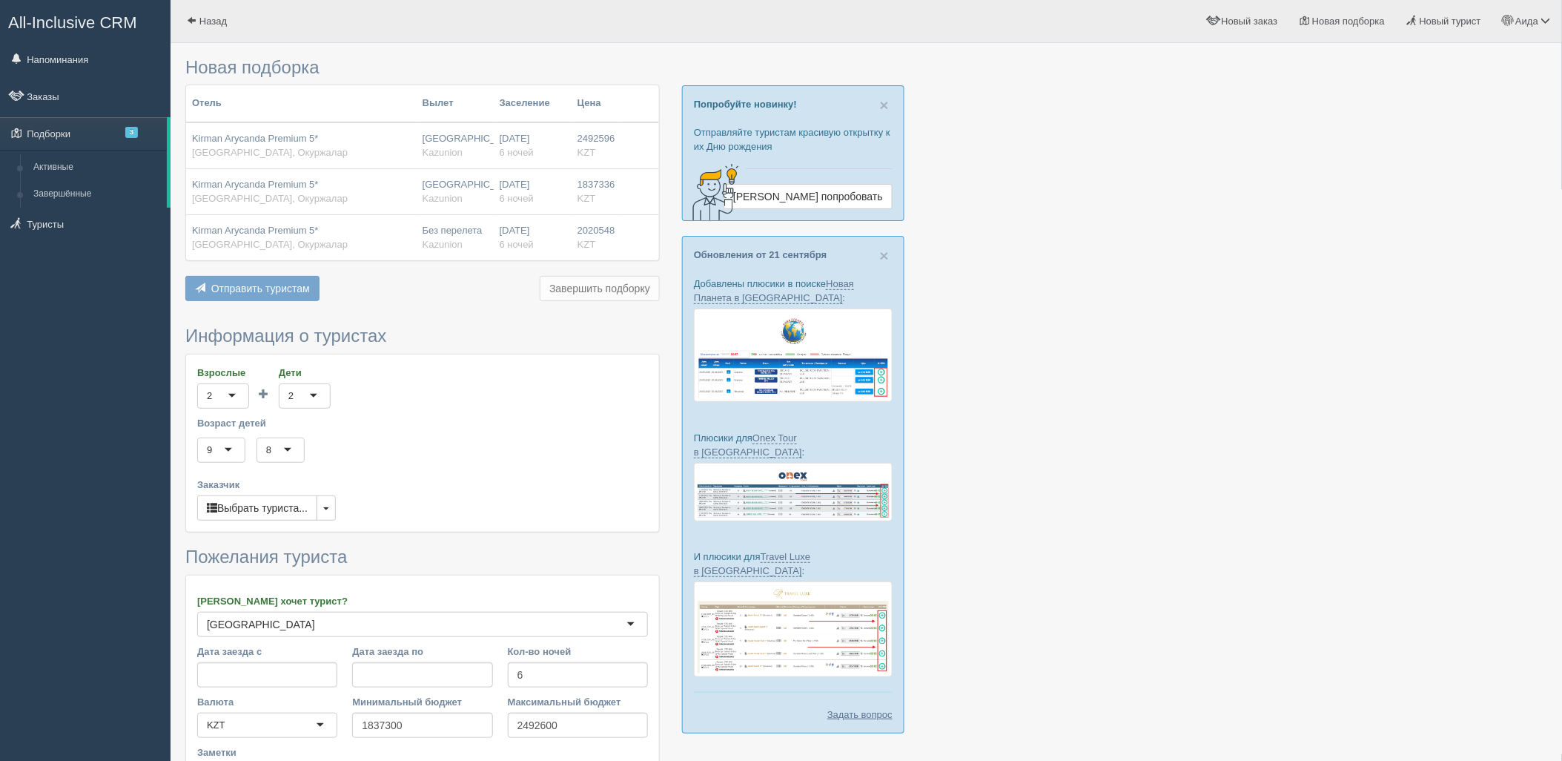
scroll to position [176, 0]
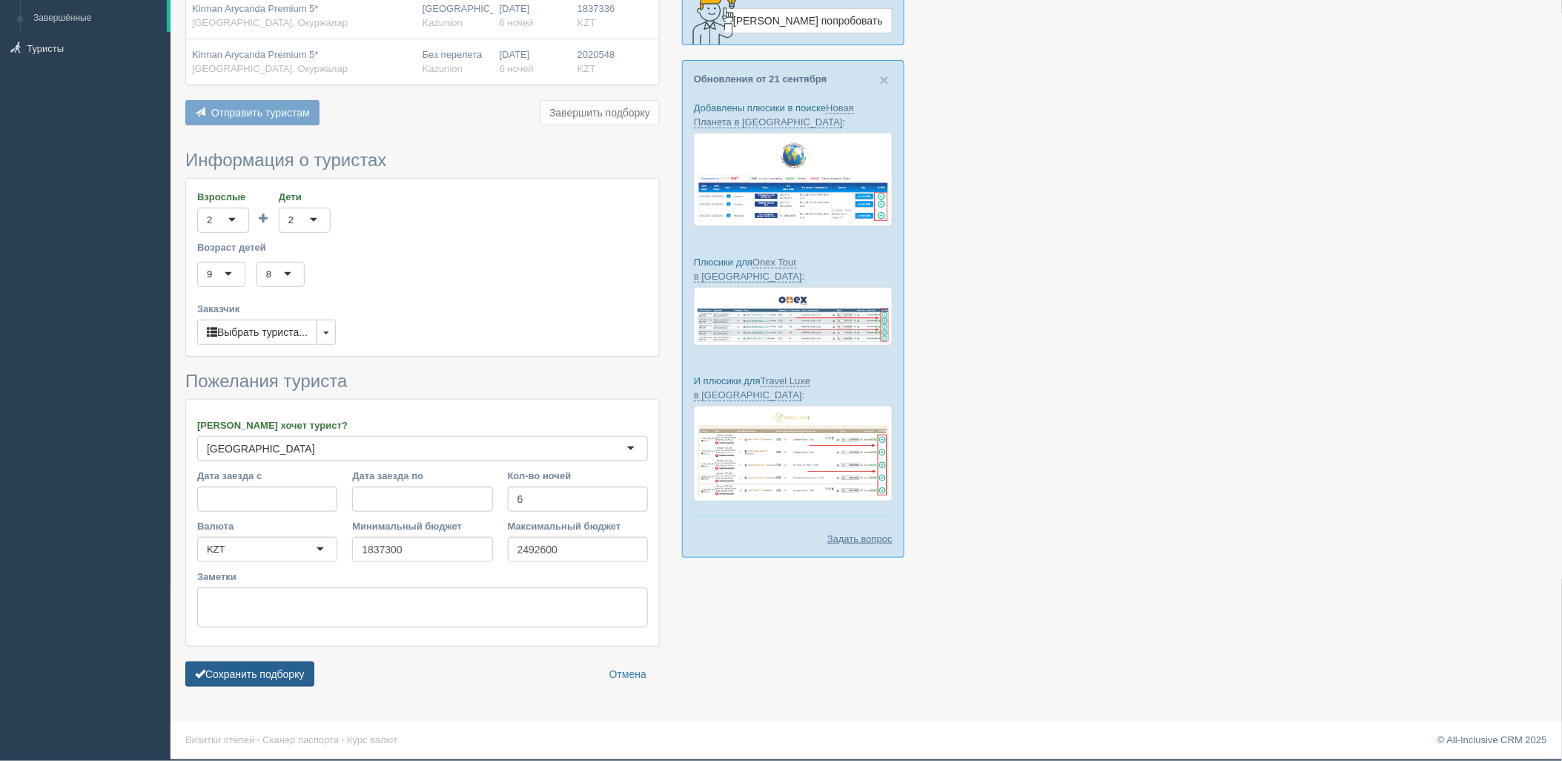
click at [280, 667] on button "Сохранить подборку" at bounding box center [249, 673] width 129 height 25
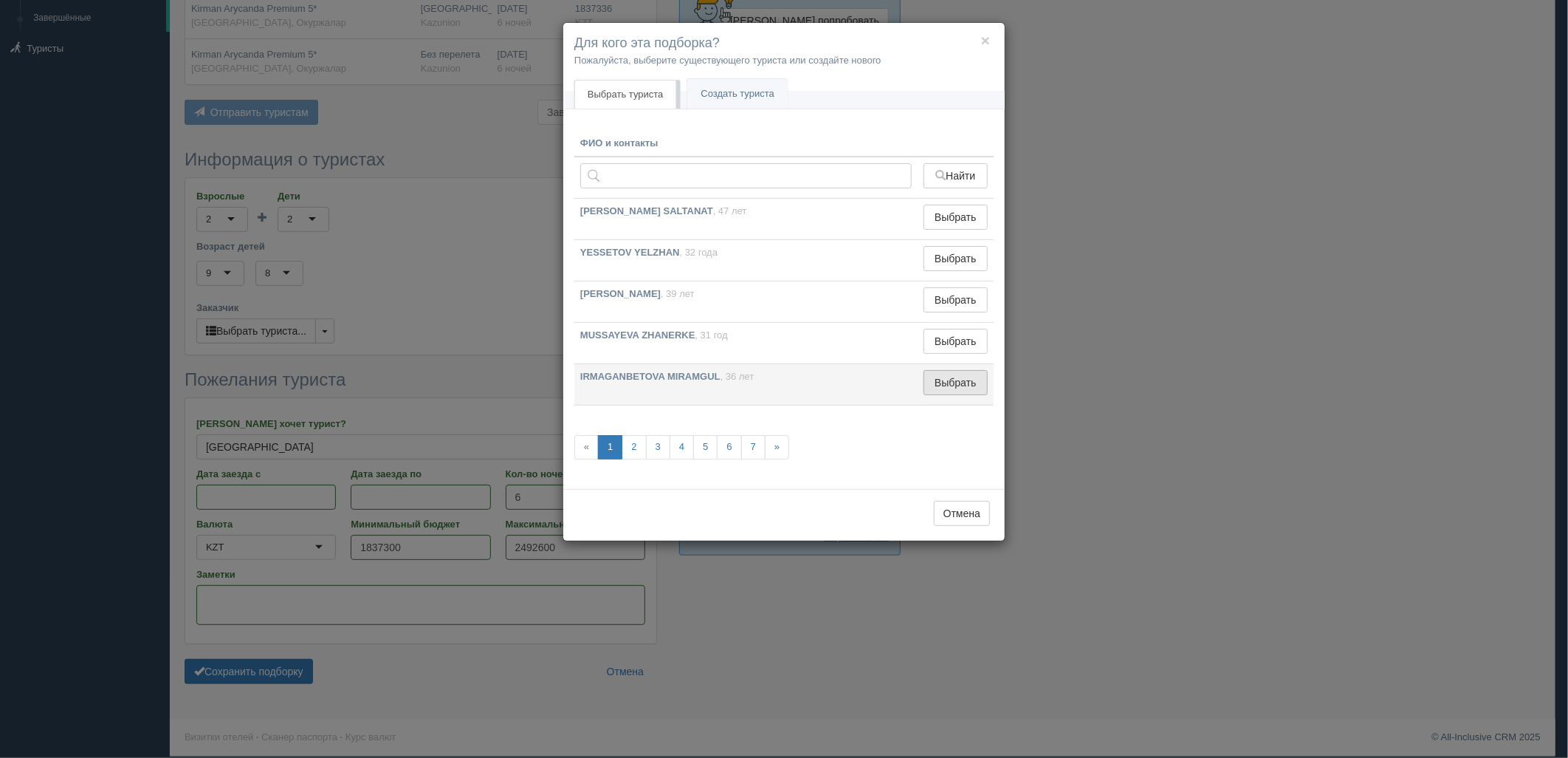
click at [967, 377] on button "Выбрать" at bounding box center [956, 381] width 65 height 25
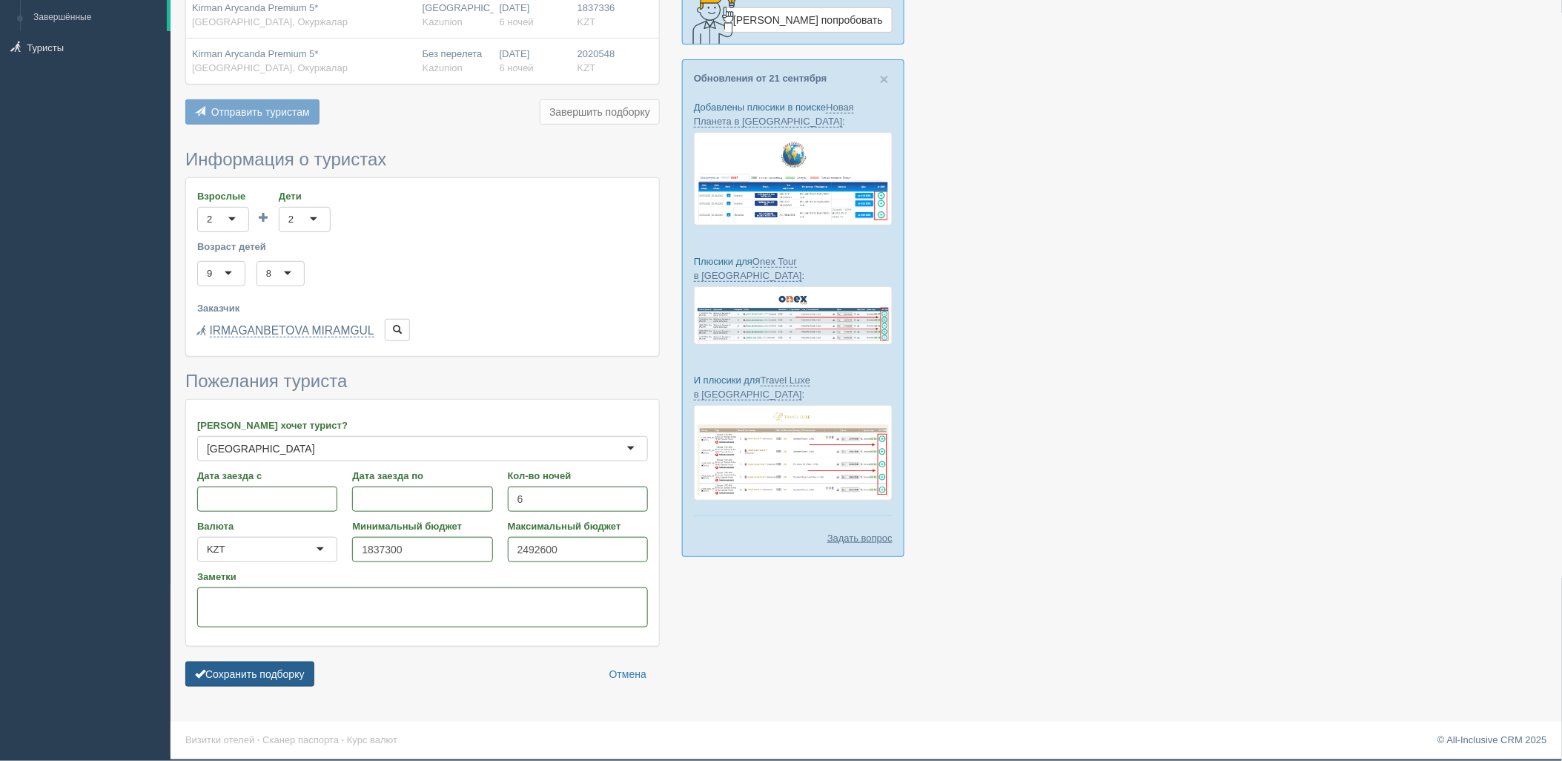
click at [275, 667] on button "Сохранить подборку" at bounding box center [249, 673] width 129 height 25
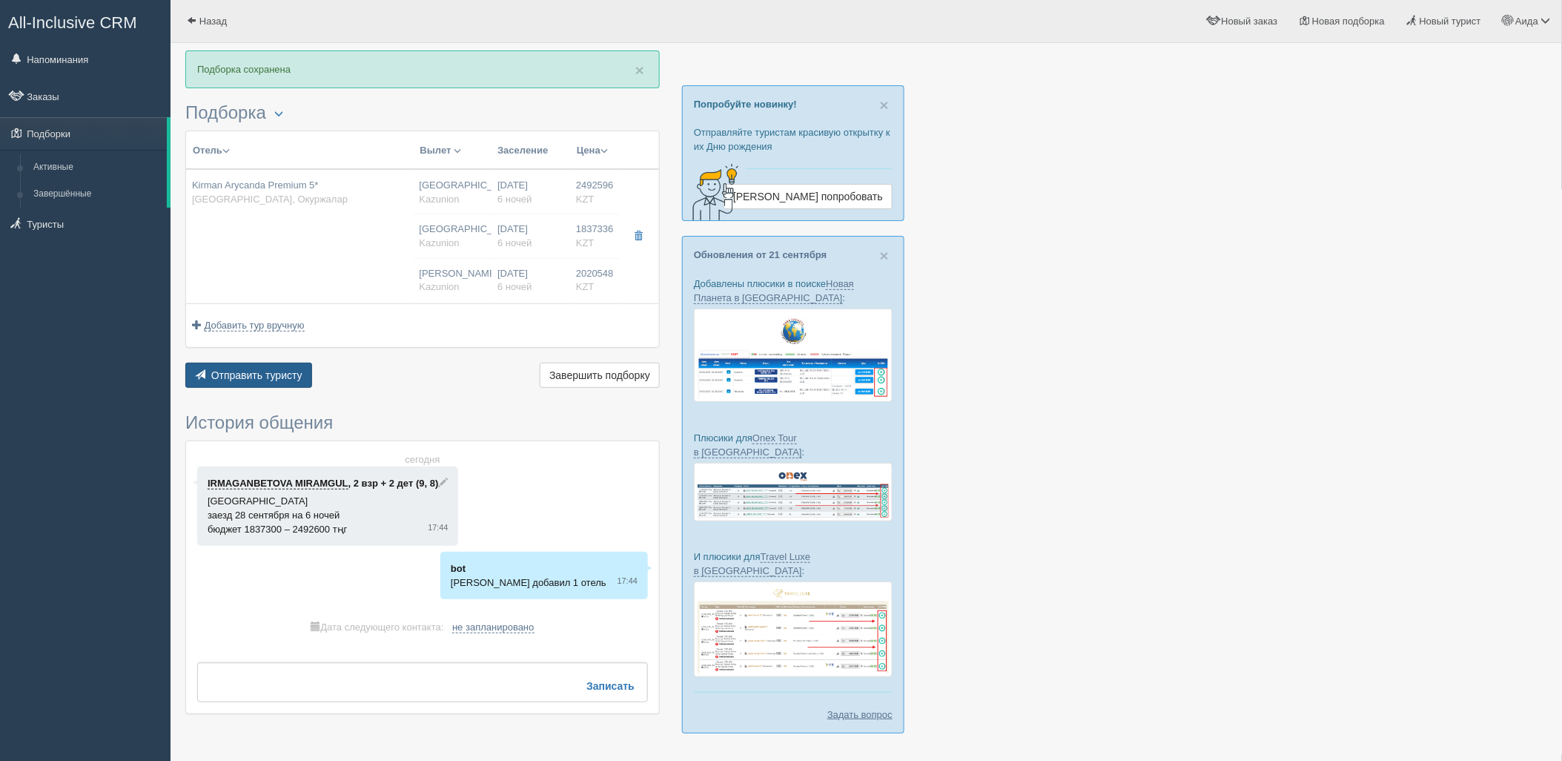
click at [280, 378] on span "Отправить туристу" at bounding box center [256, 375] width 91 height 12
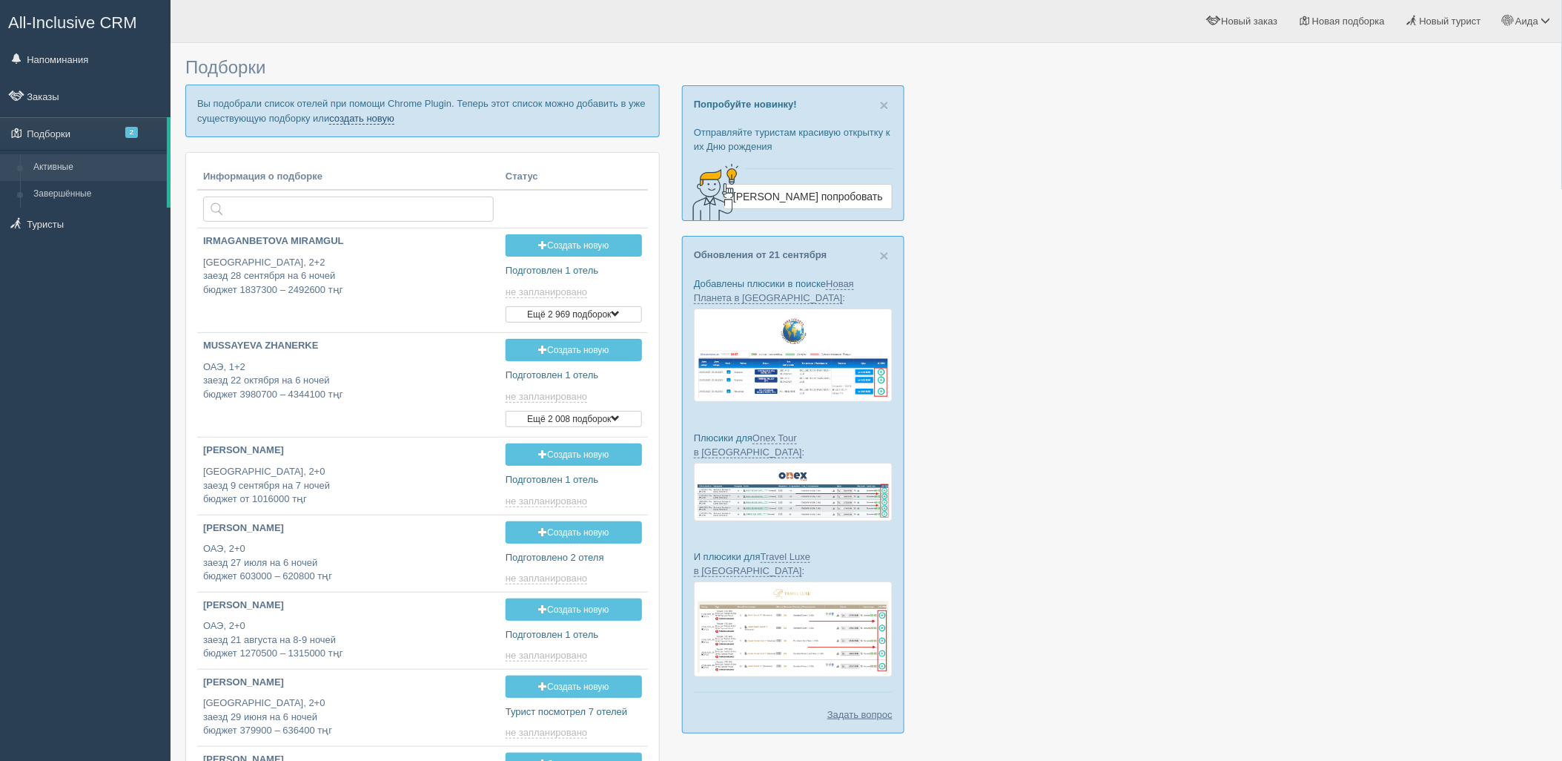
drag, startPoint x: 0, startPoint y: 0, endPoint x: 379, endPoint y: 113, distance: 395.3
click at [379, 110] on p "Вы подобрали список отелей при помощи Chrome Plugin. Теперь этот список можно д…" at bounding box center [422, 111] width 475 height 52
click at [379, 115] on link "создать новую" at bounding box center [361, 119] width 65 height 12
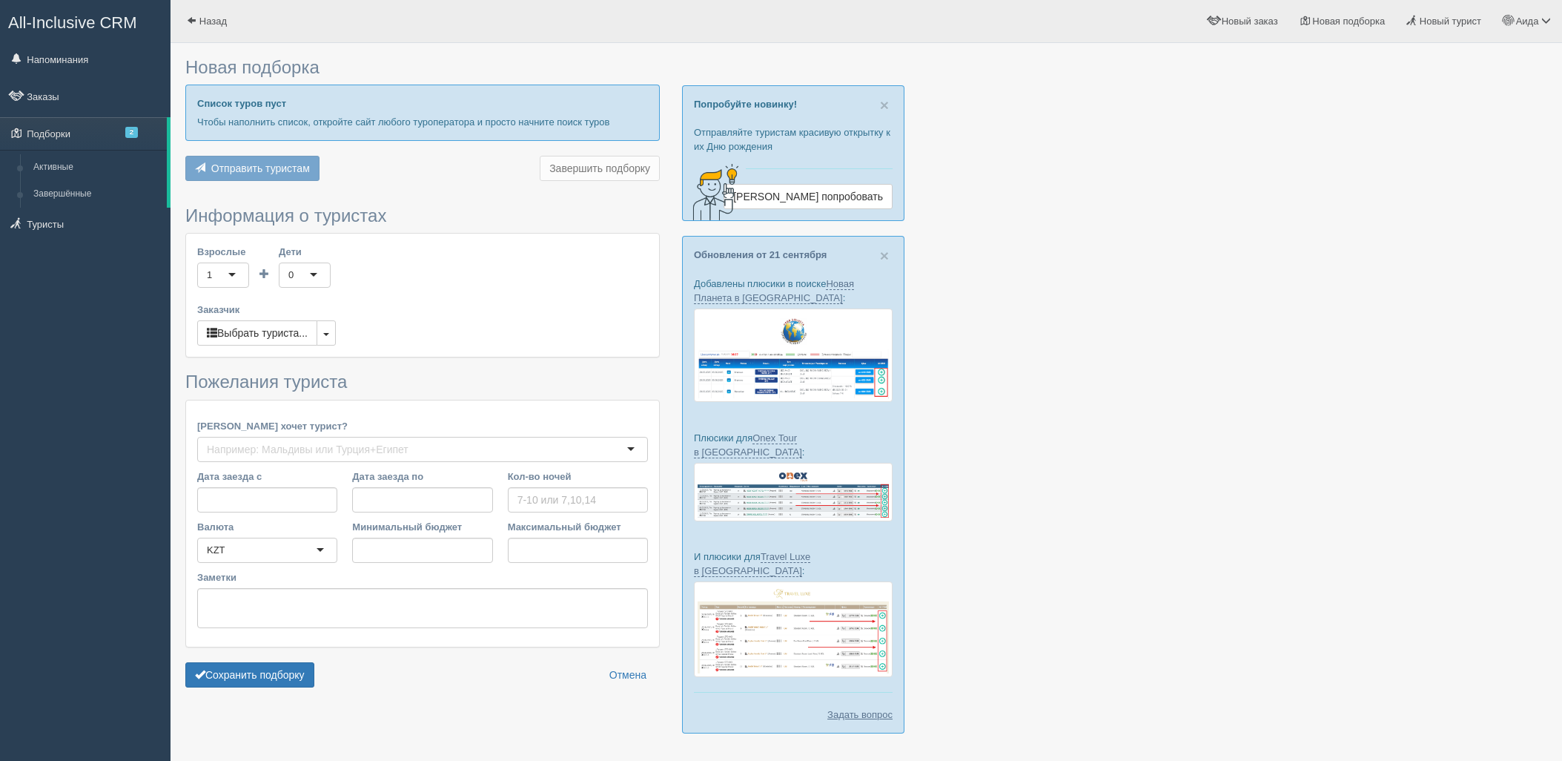
type input "5"
type input "805800"
type input "985200"
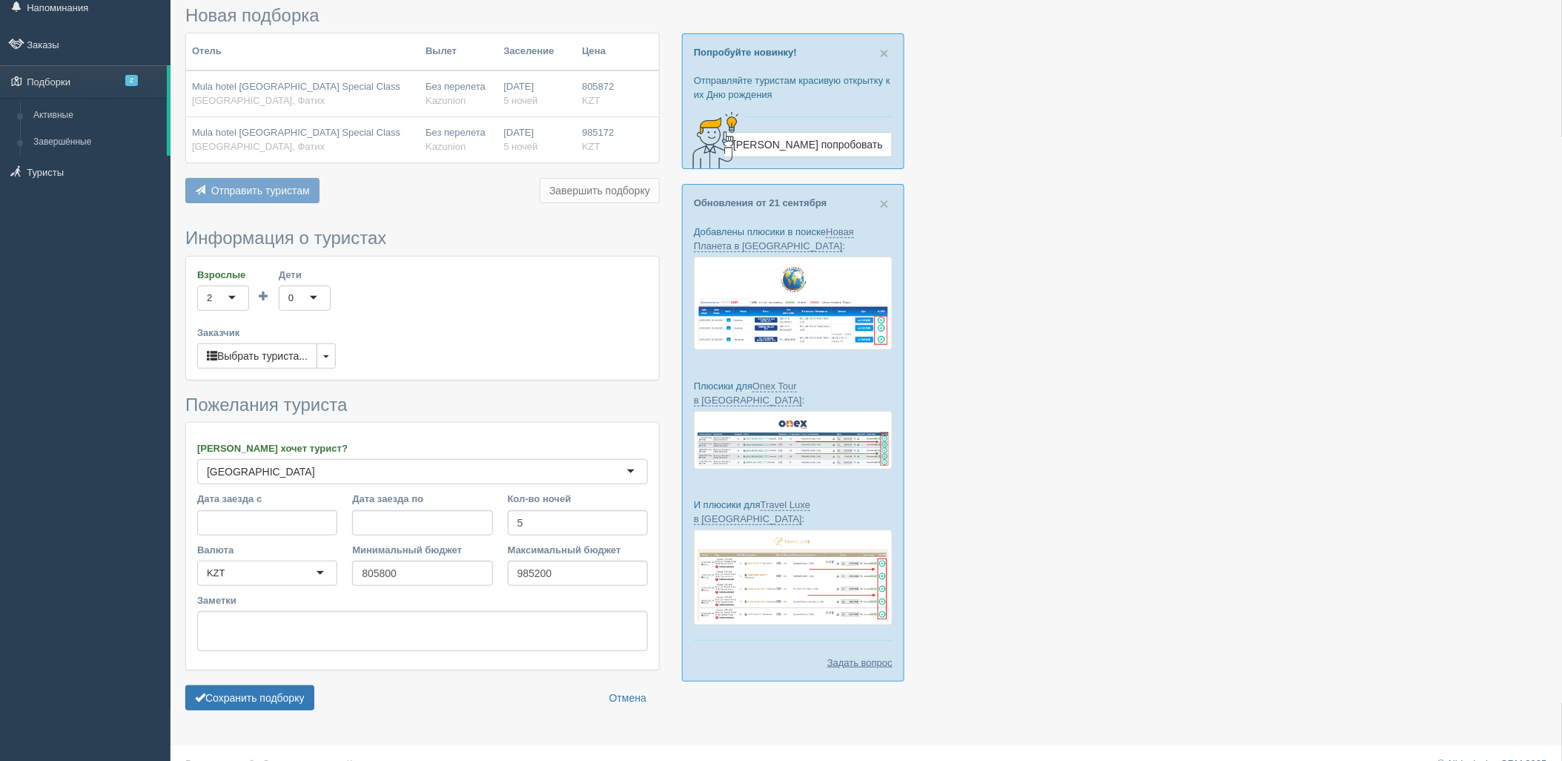
scroll to position [76, 0]
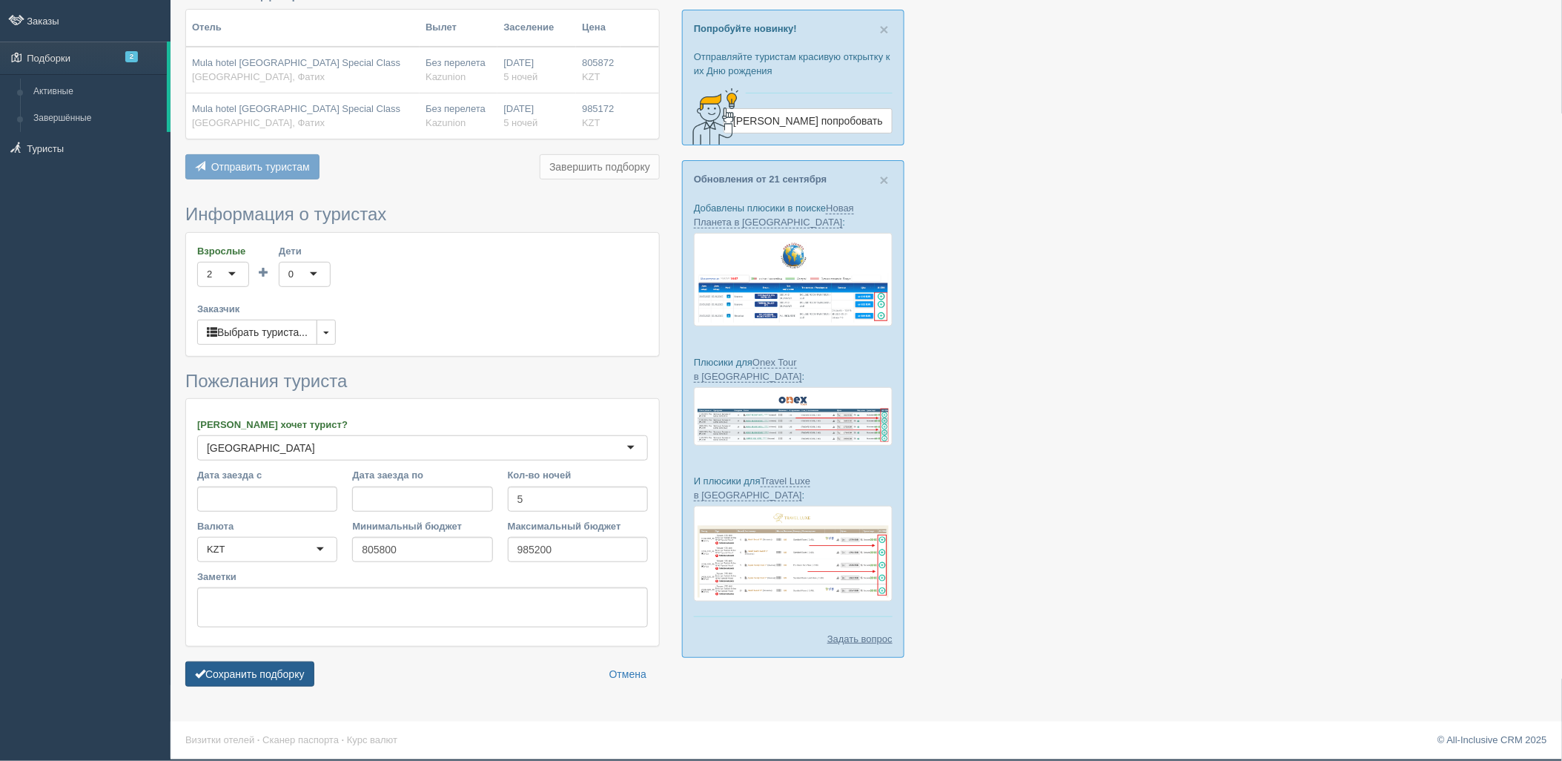
click at [234, 669] on button "Сохранить подборку" at bounding box center [249, 673] width 129 height 25
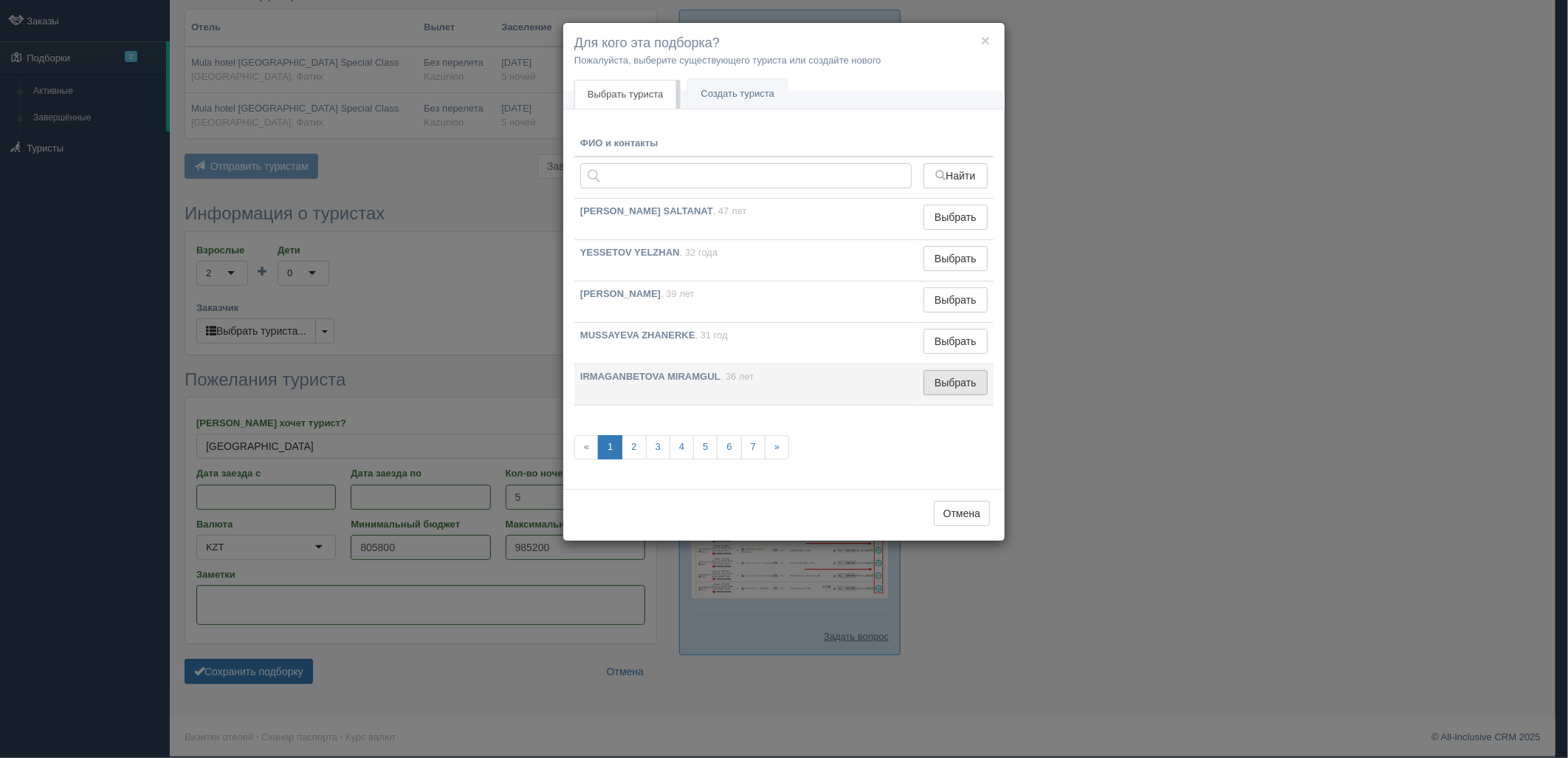
click at [951, 374] on button "Выбрать" at bounding box center [956, 381] width 65 height 25
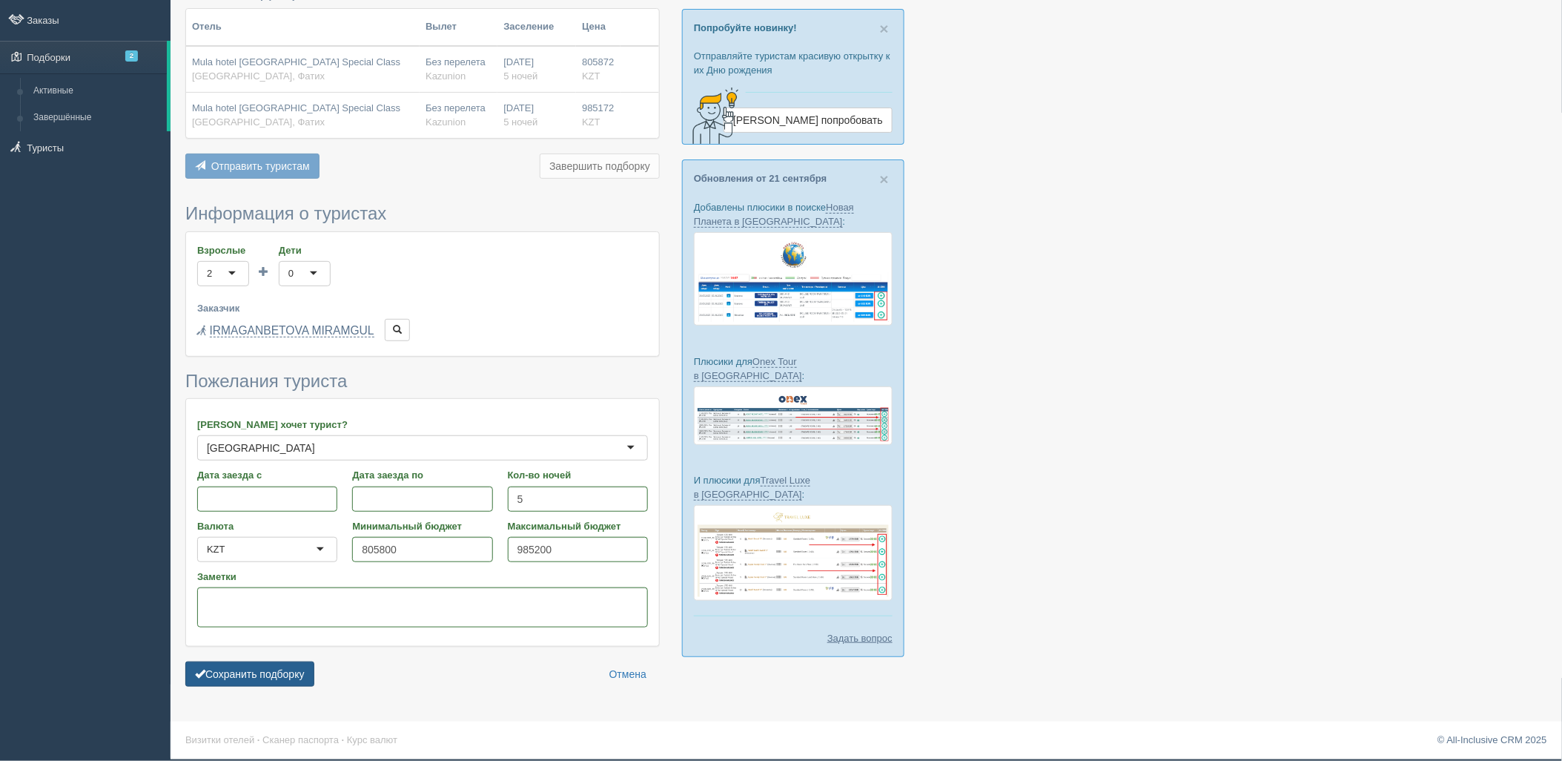
click at [280, 679] on button "Сохранить подборку" at bounding box center [249, 673] width 129 height 25
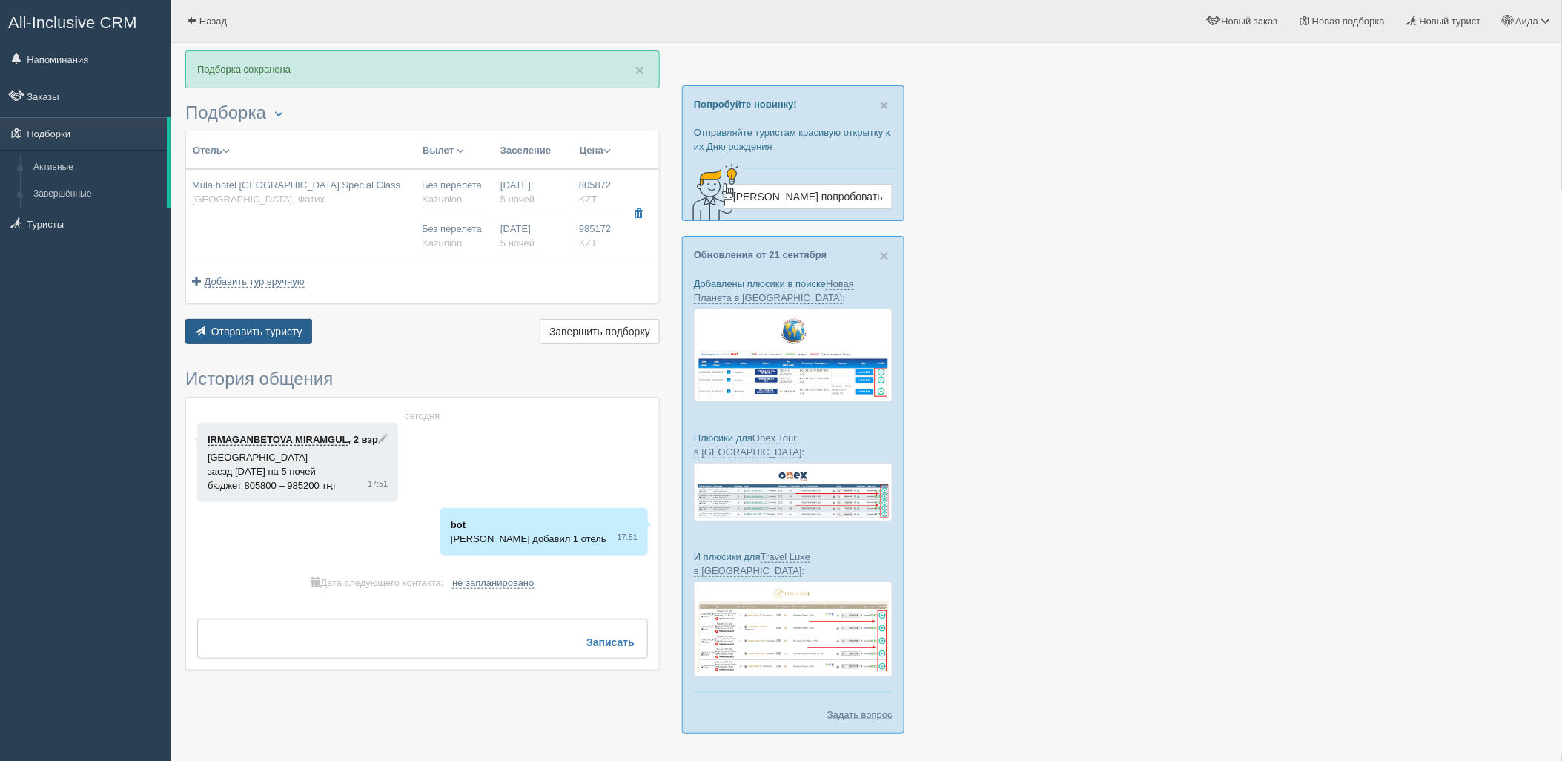
click at [291, 342] on button "Отправить туристу Отправить" at bounding box center [248, 331] width 127 height 25
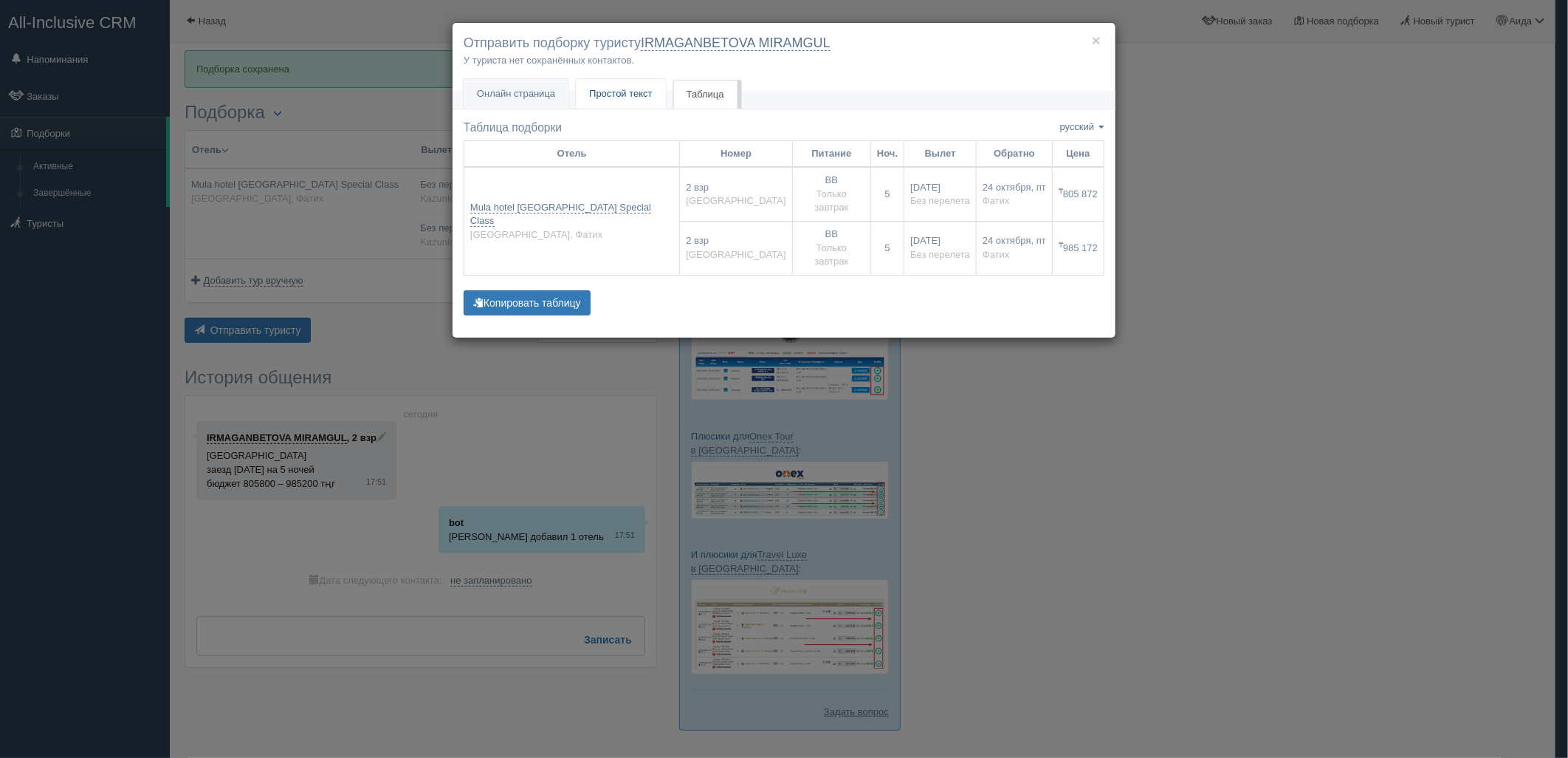
click at [658, 87] on link "Простой текст Текст" at bounding box center [620, 94] width 90 height 30
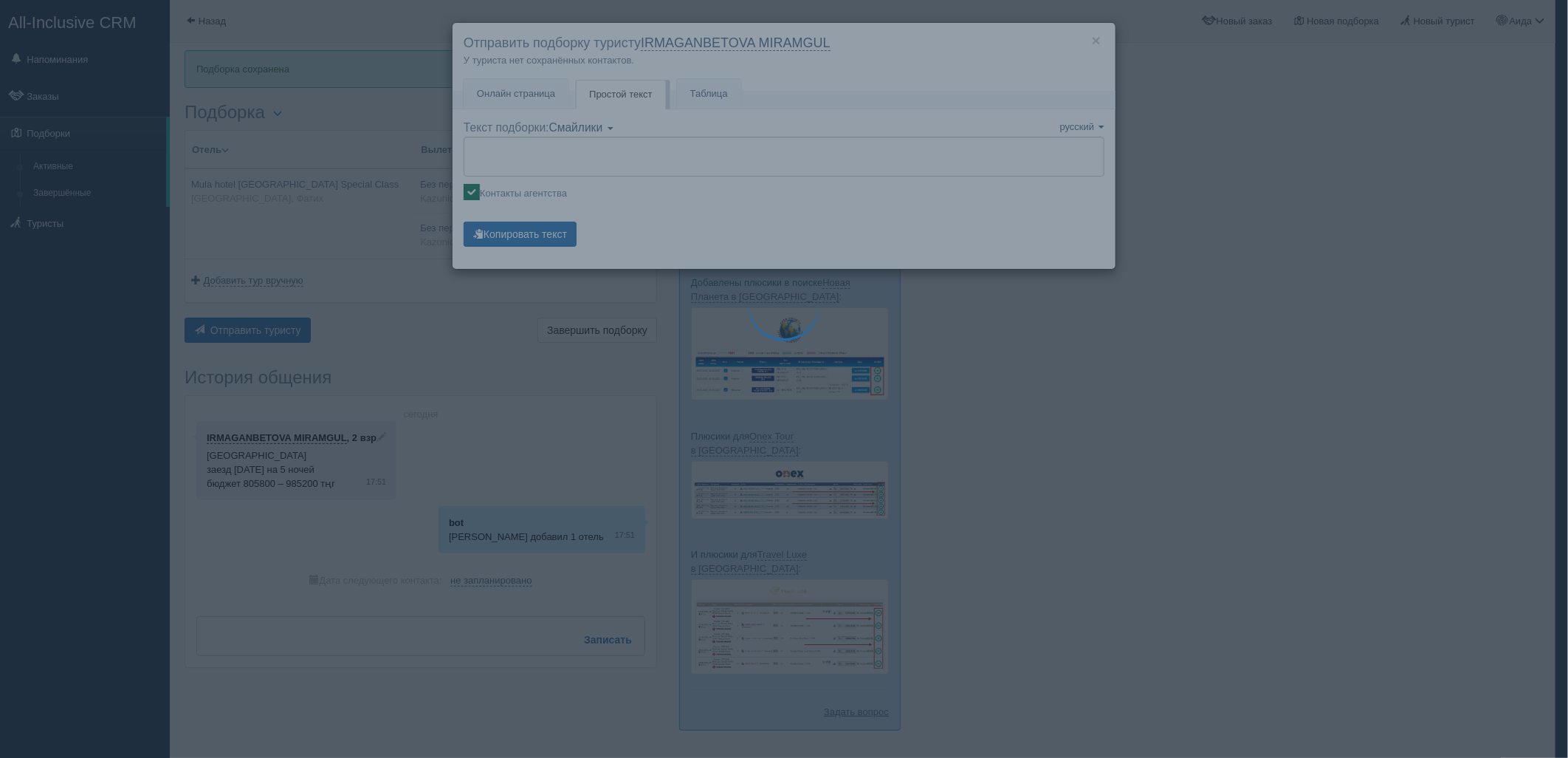
type textarea "🌞 Добрый день! Предлагаем Вам рассмотреть следующие варианты: 🌎 Турция, Фатих 🏩…"
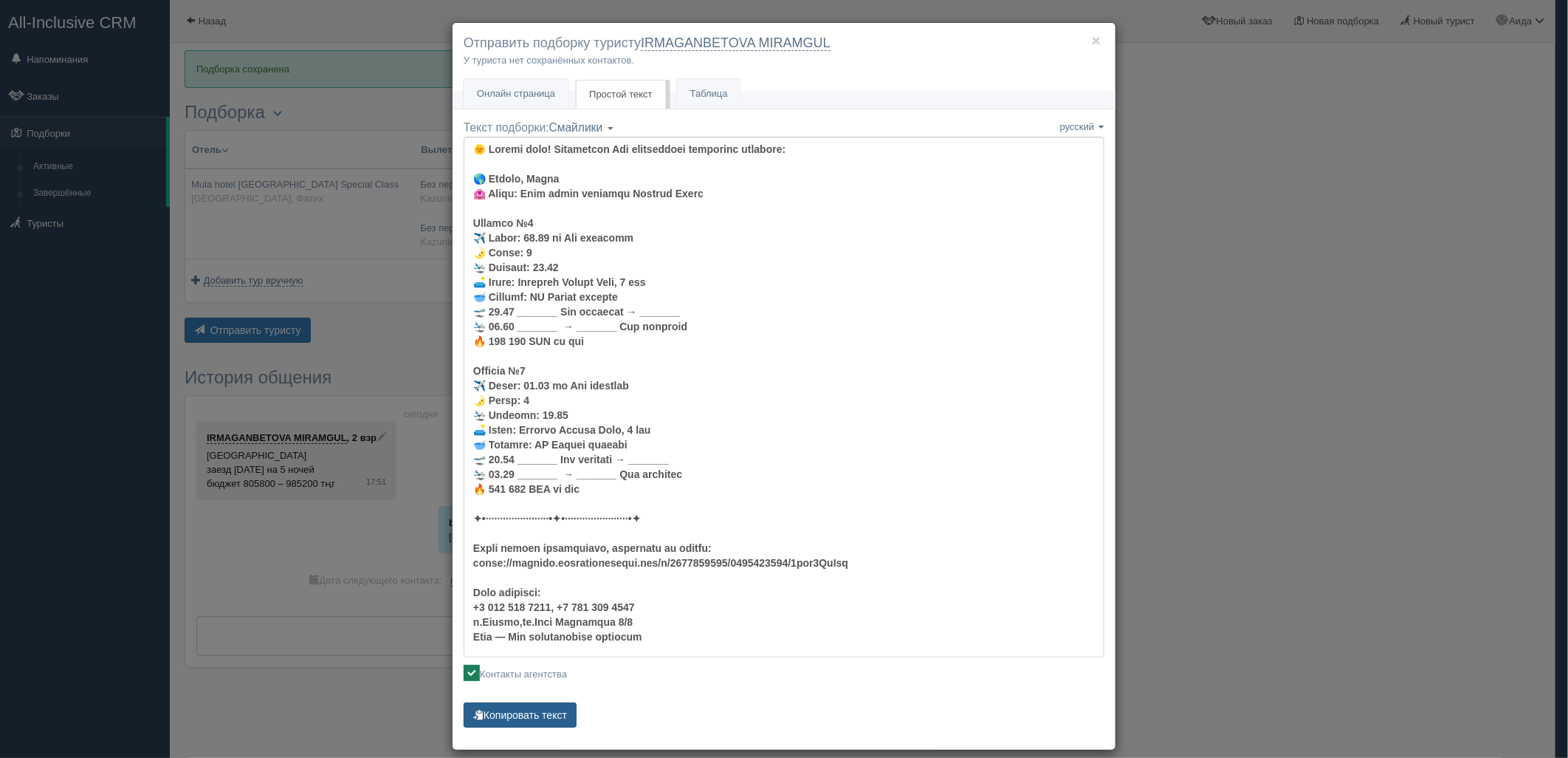
click at [545, 705] on button "Копировать текст" at bounding box center [520, 714] width 112 height 25
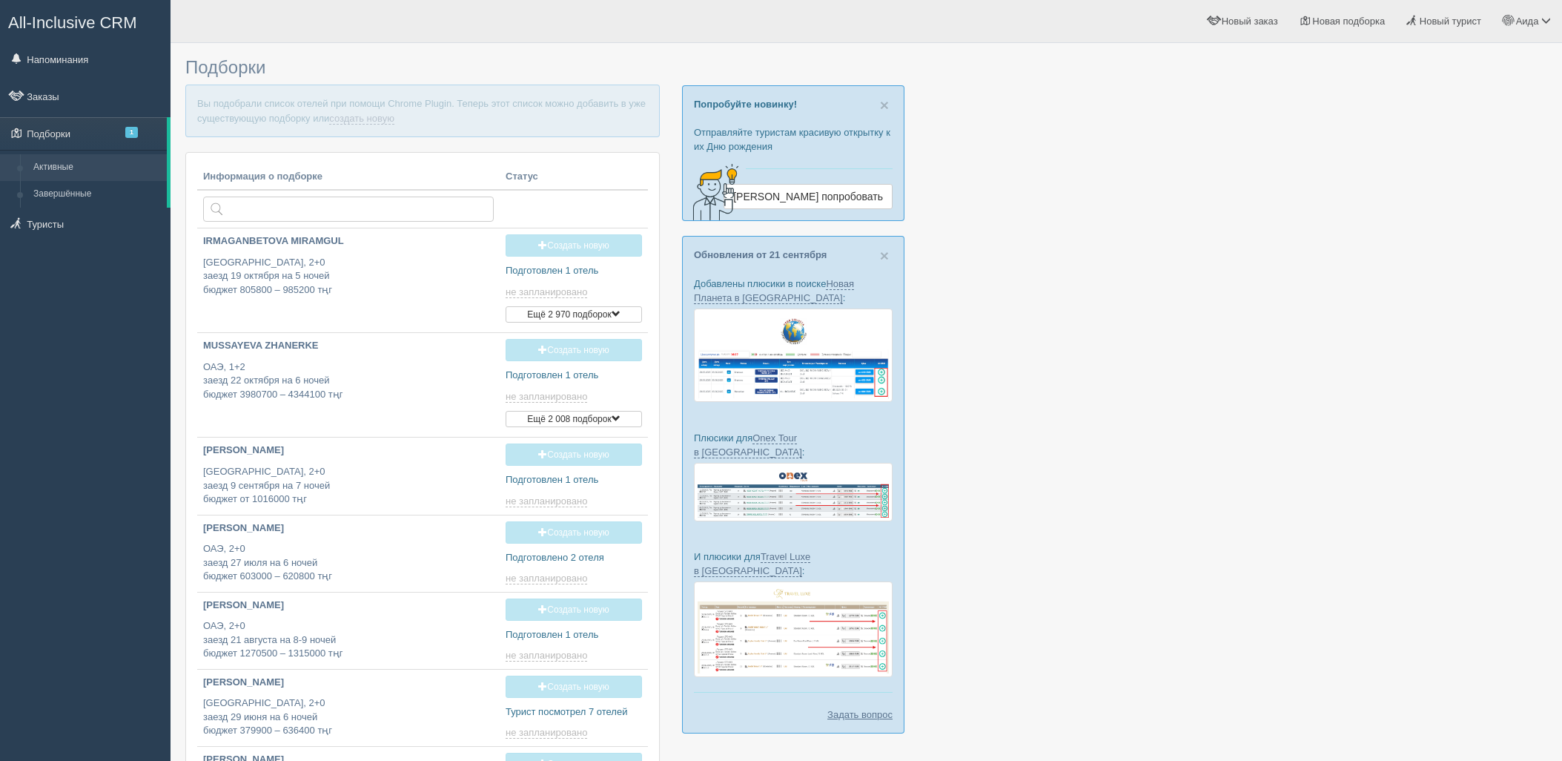
type input "[DATE] 17:50"
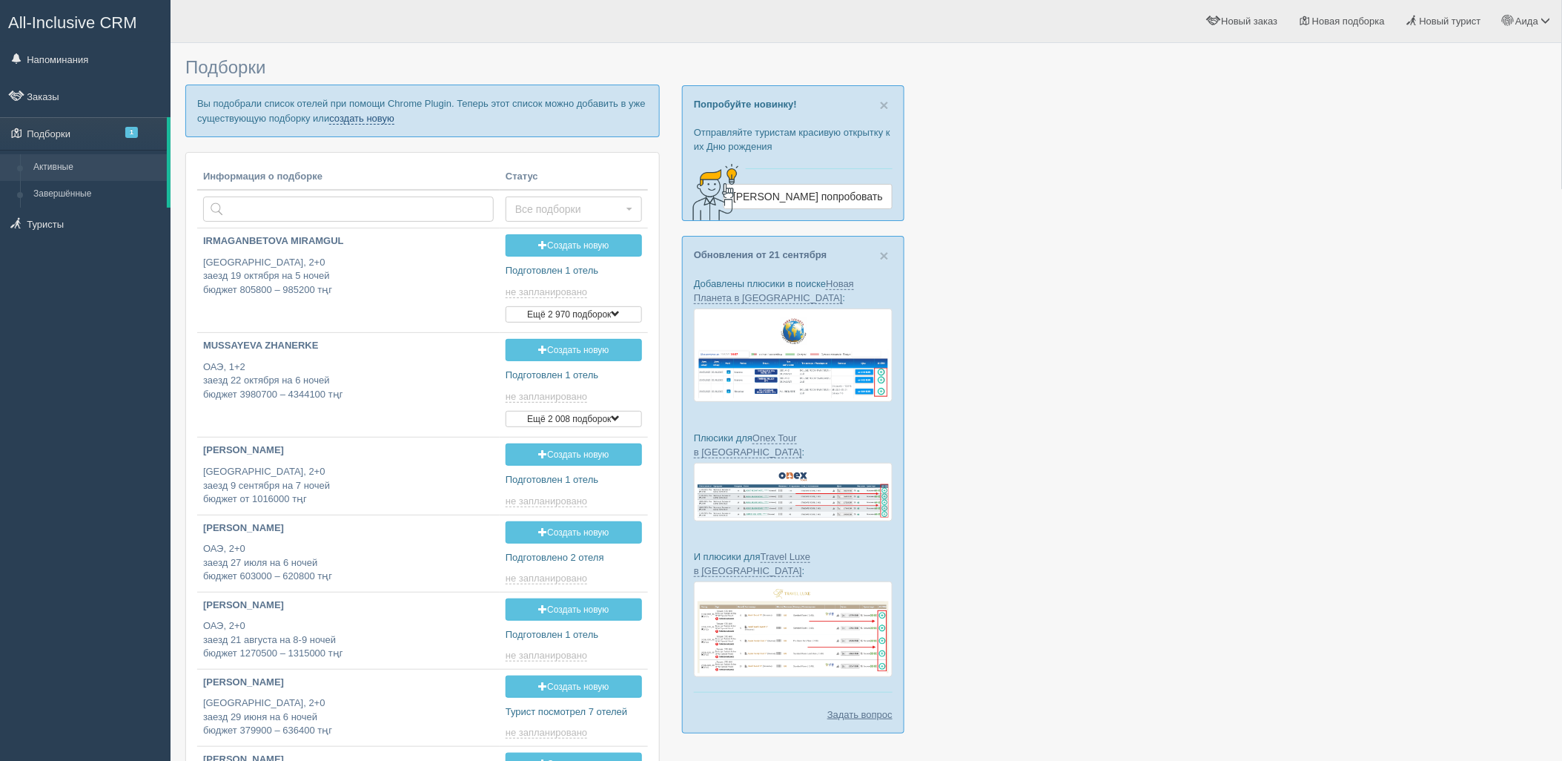
click at [374, 119] on link "создать новую" at bounding box center [361, 119] width 65 height 12
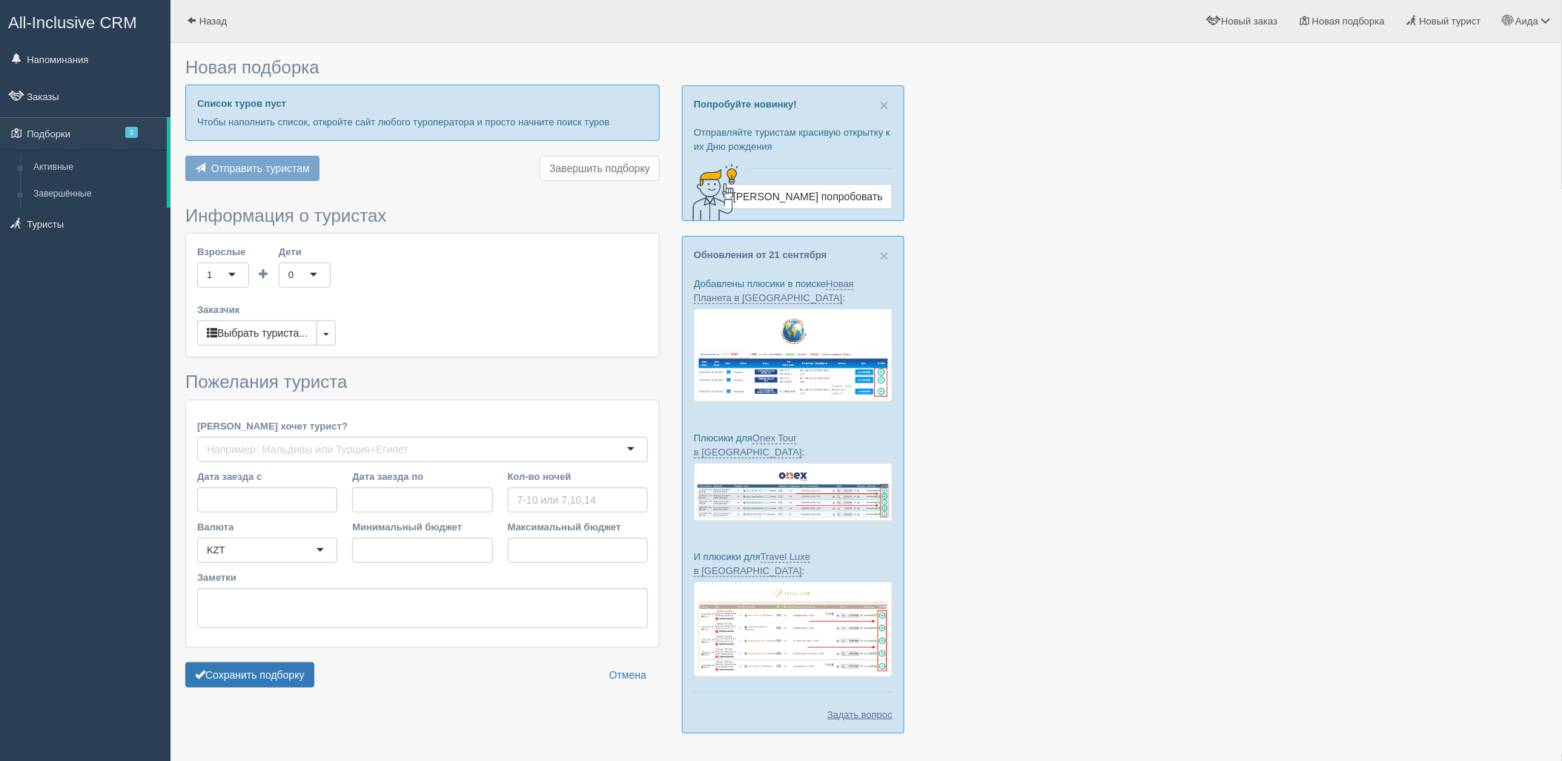
type input "5"
type input "505600"
type input "505700"
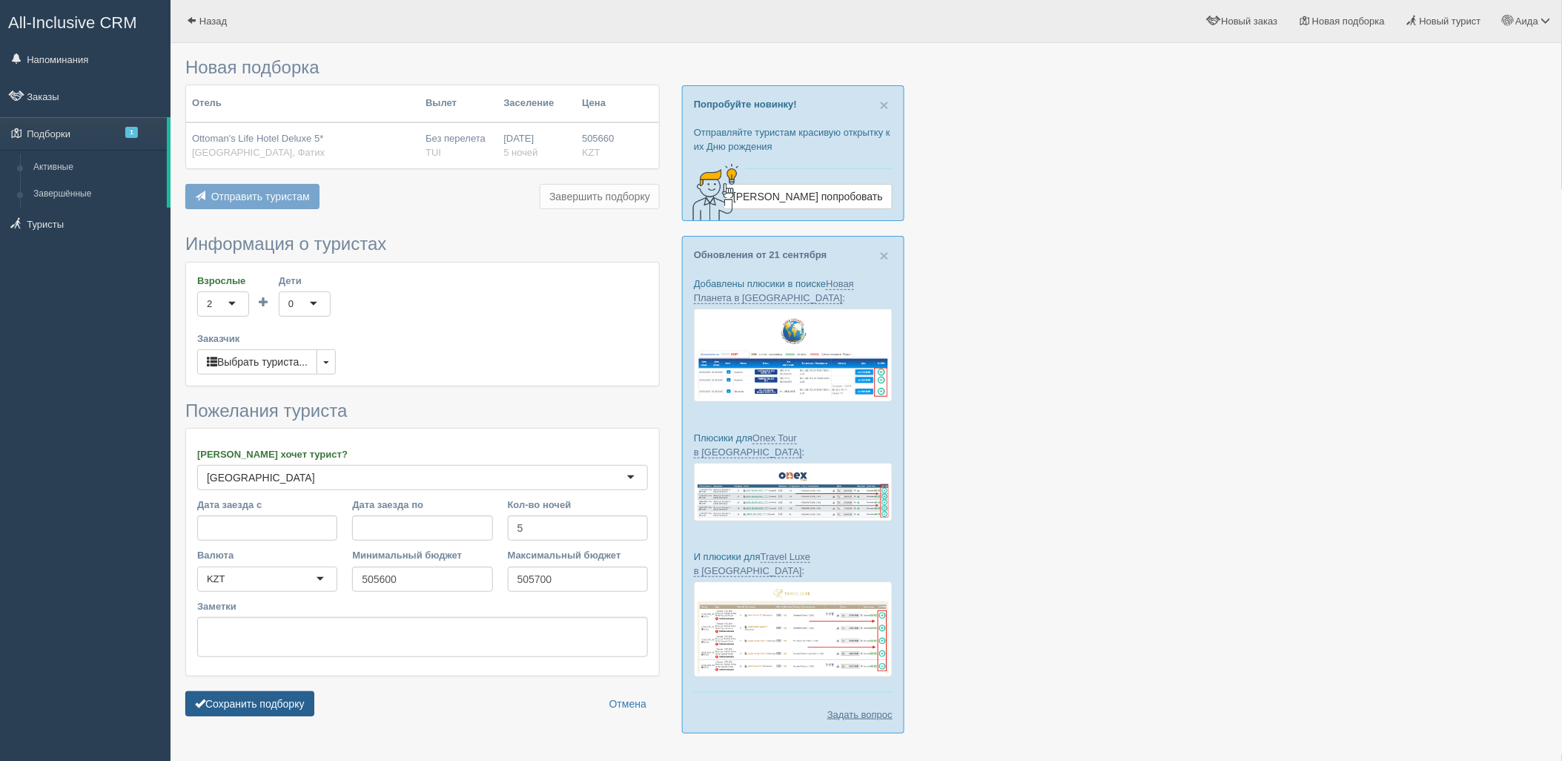
click at [301, 709] on button "Сохранить подборку" at bounding box center [249, 703] width 129 height 25
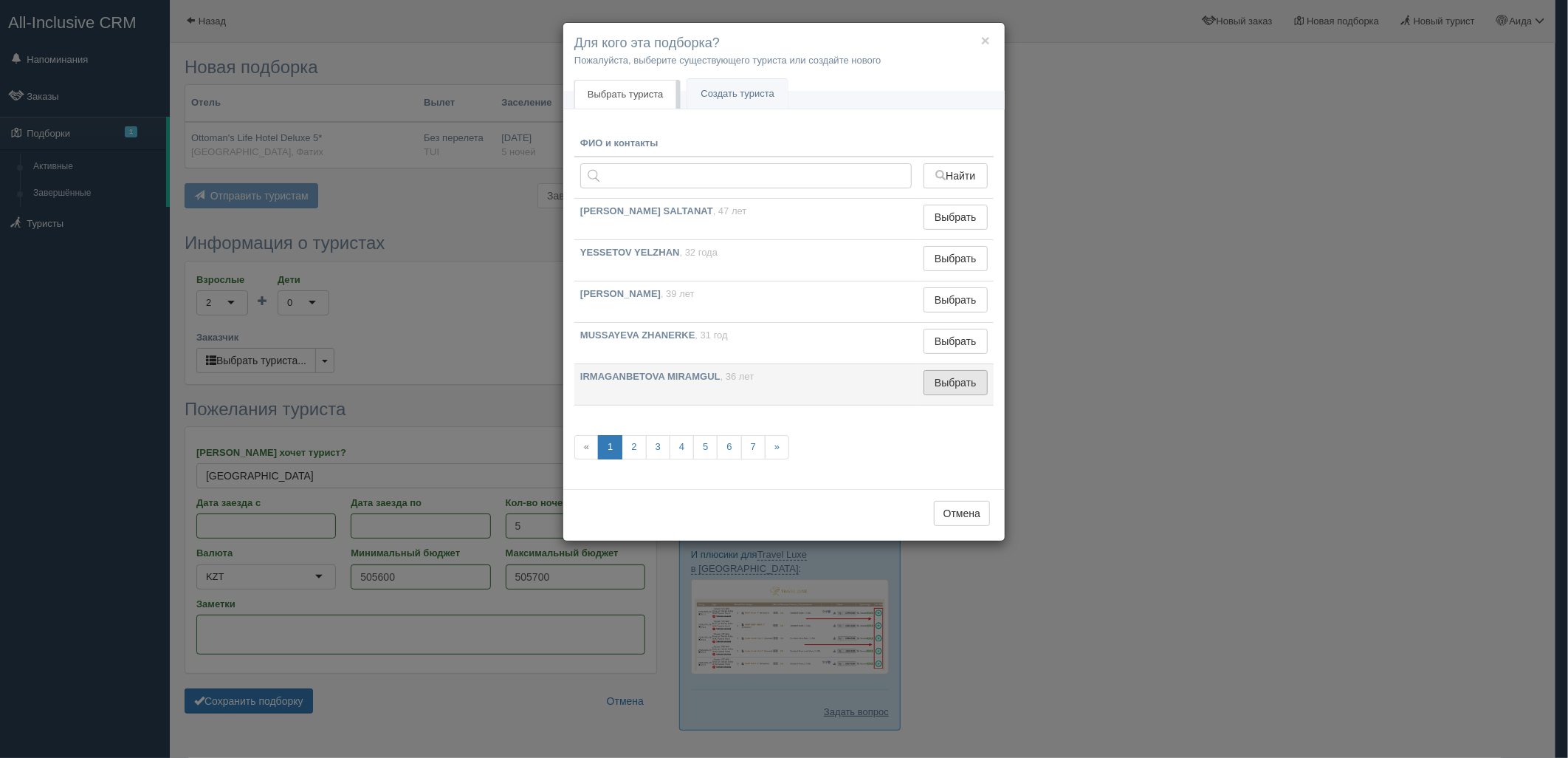
click at [970, 378] on button "Выбрать" at bounding box center [956, 381] width 65 height 25
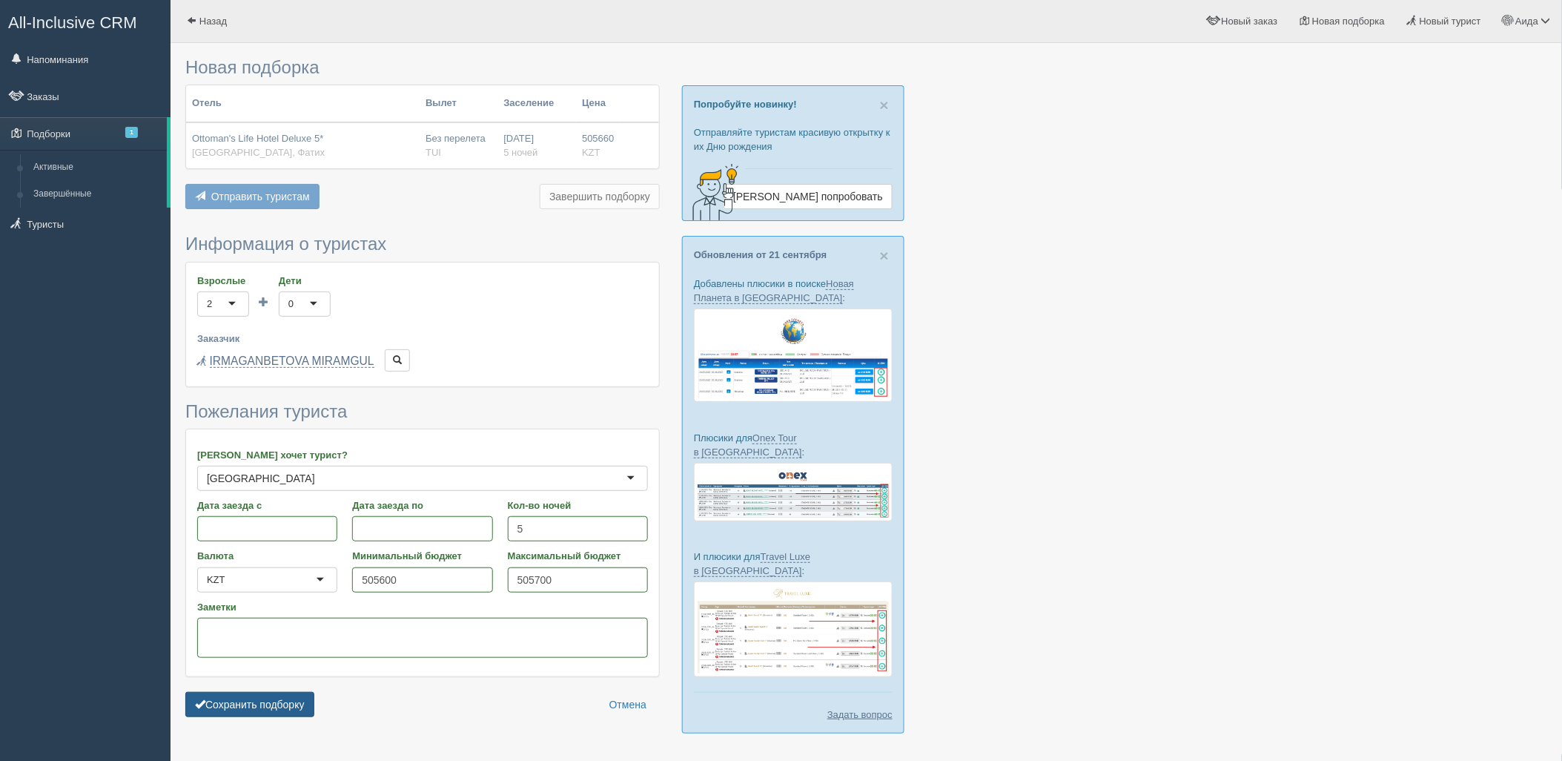
click at [282, 703] on button "Сохранить подборку" at bounding box center [249, 704] width 129 height 25
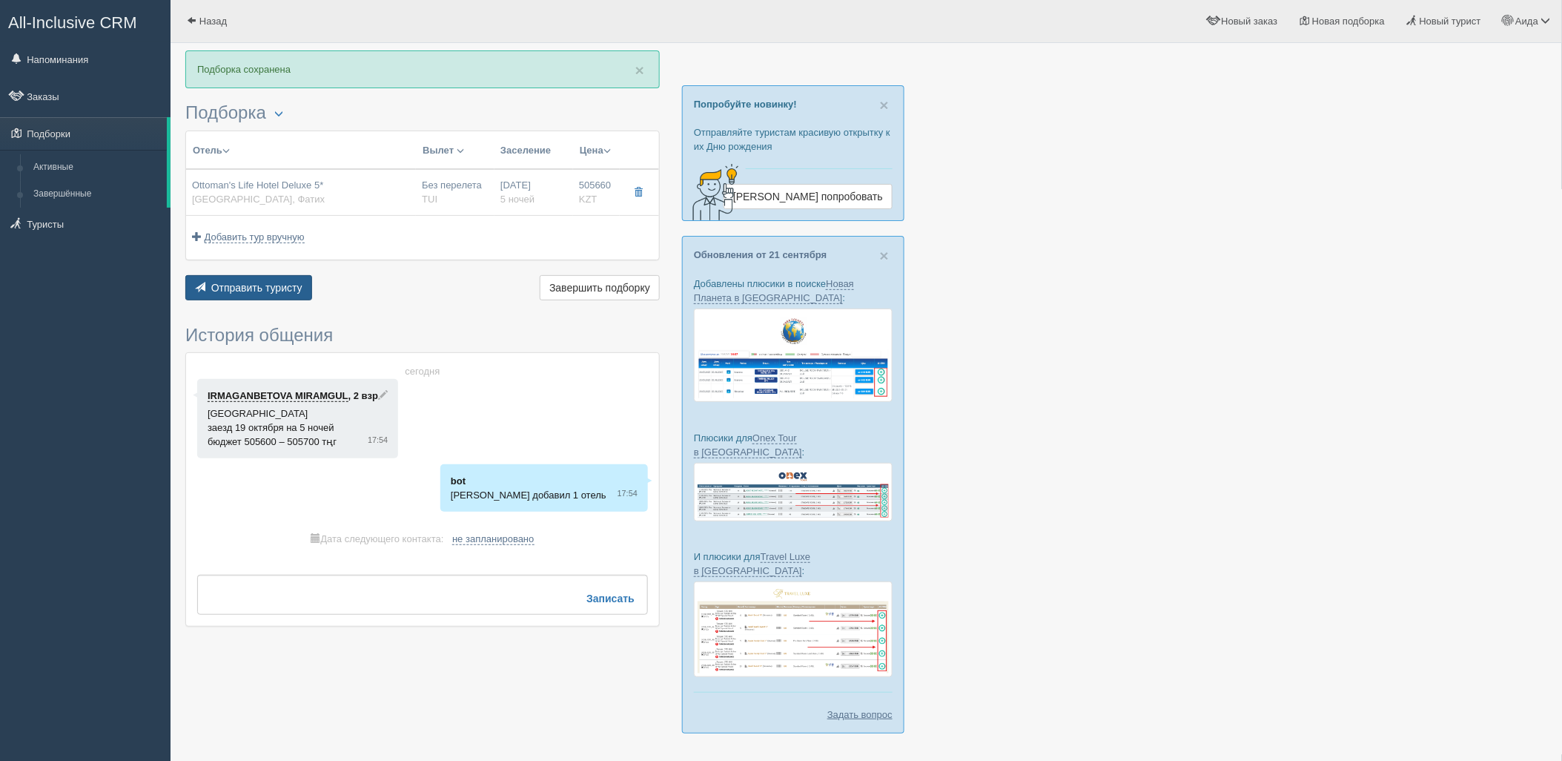
click at [264, 284] on span "Отправить туристу" at bounding box center [256, 288] width 91 height 12
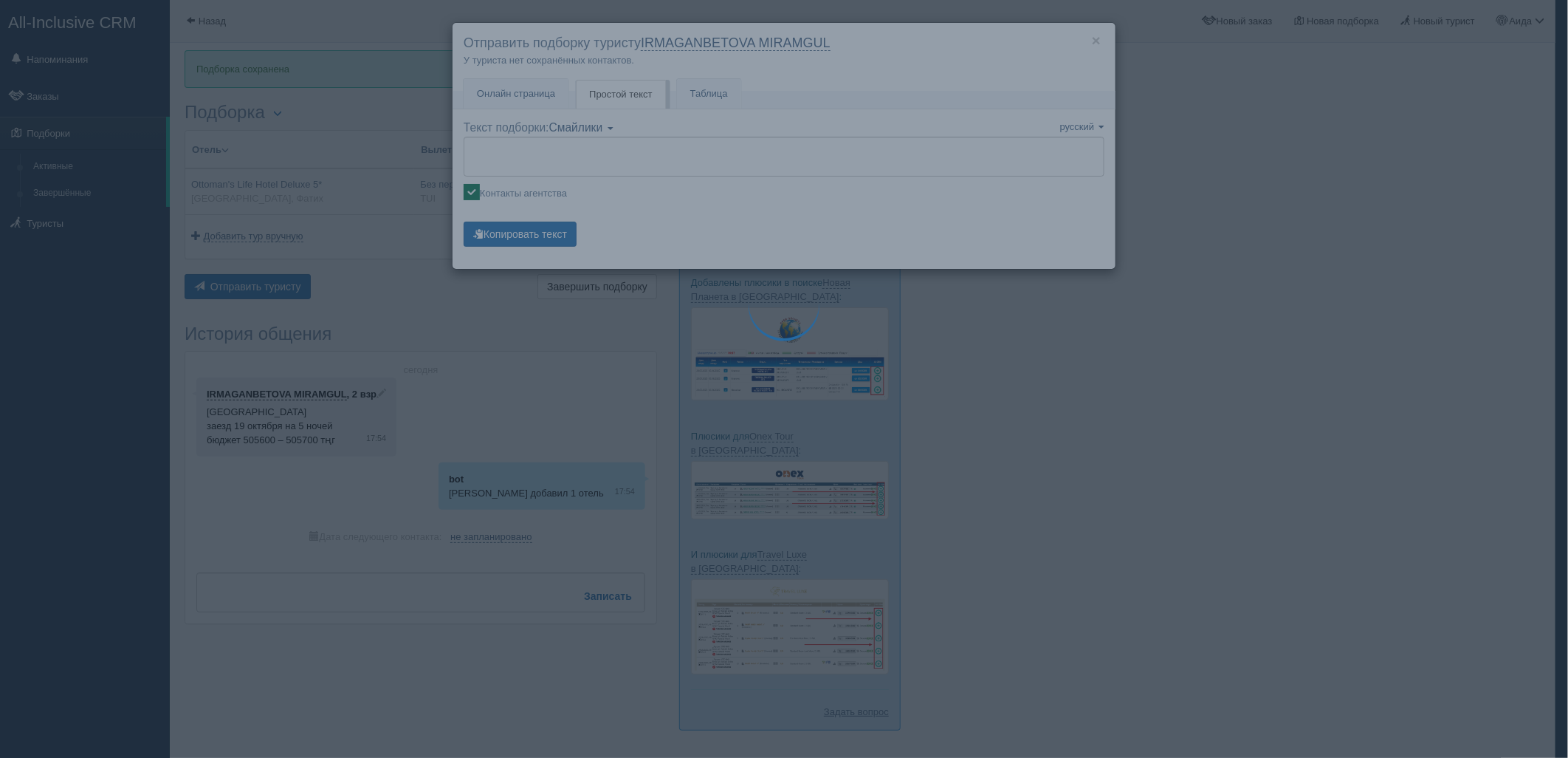
type textarea "🌞 Добрый день! Предлагаем Вам рассмотреть следующие варианты: 🌎 Турция, Фатих 🏩…"
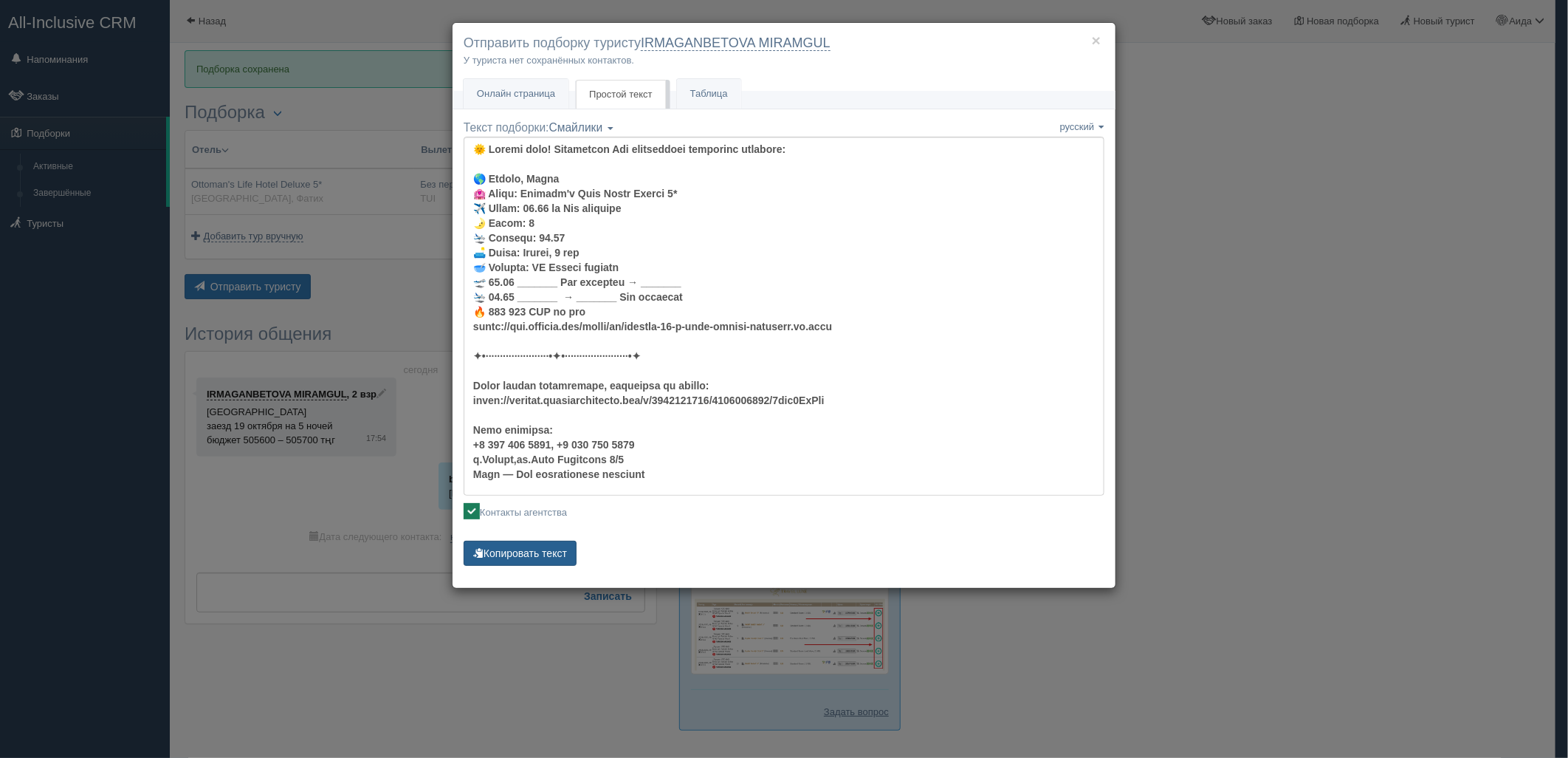
click at [530, 550] on button "Копировать текст" at bounding box center [520, 553] width 112 height 25
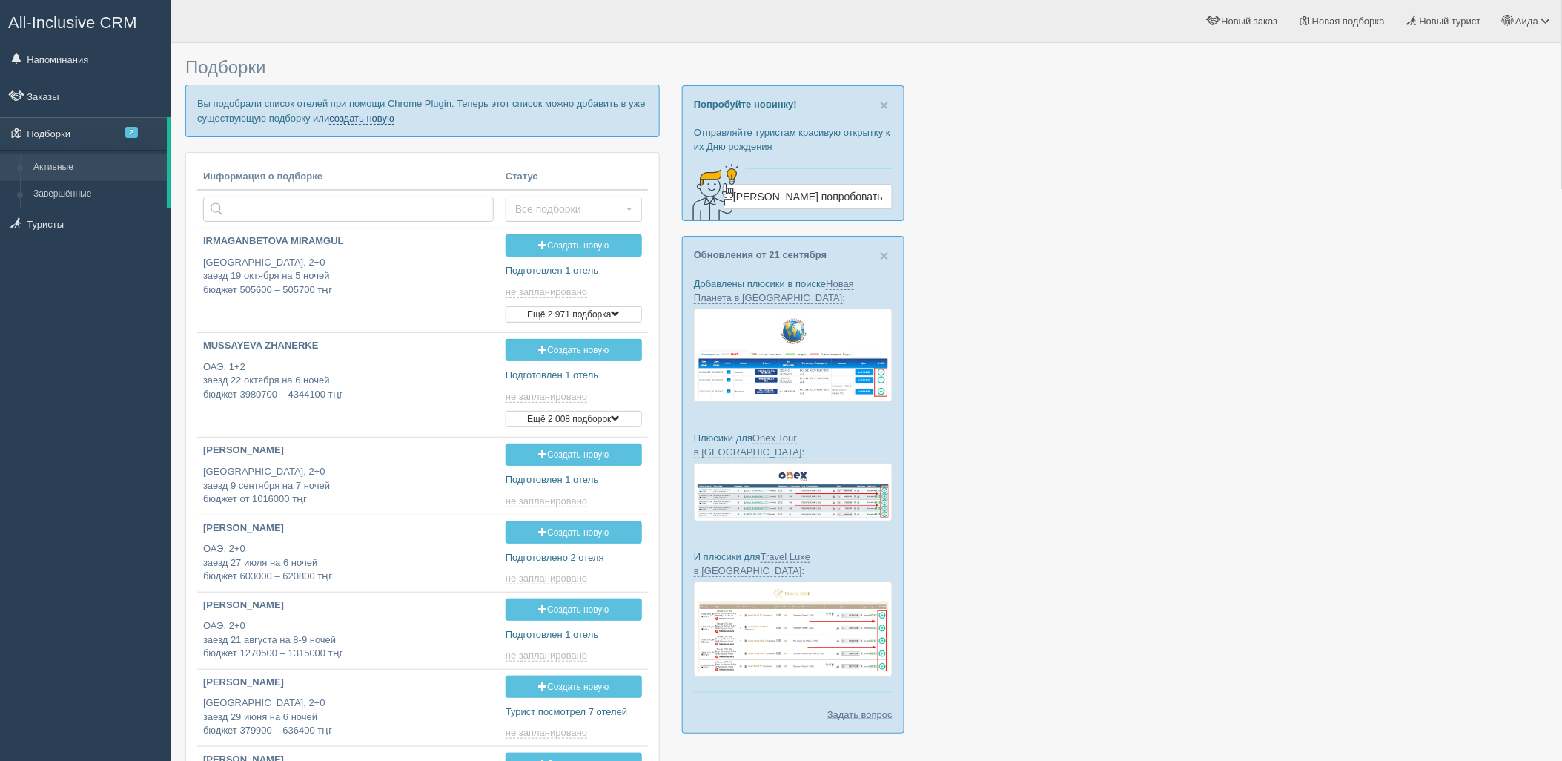
click at [350, 114] on link "создать новую" at bounding box center [361, 119] width 65 height 12
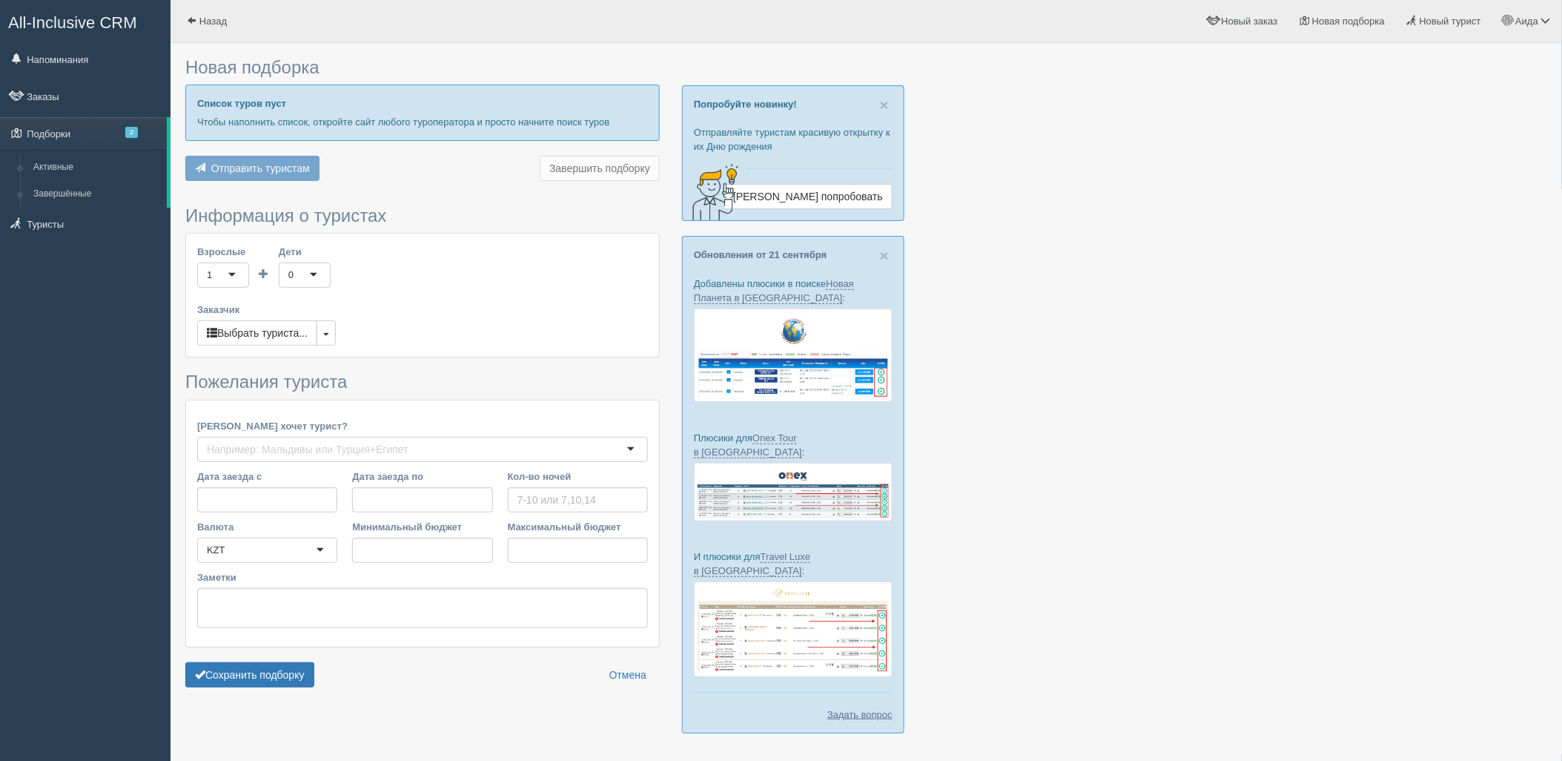
type input "7"
type input "1949500"
type input "2284700"
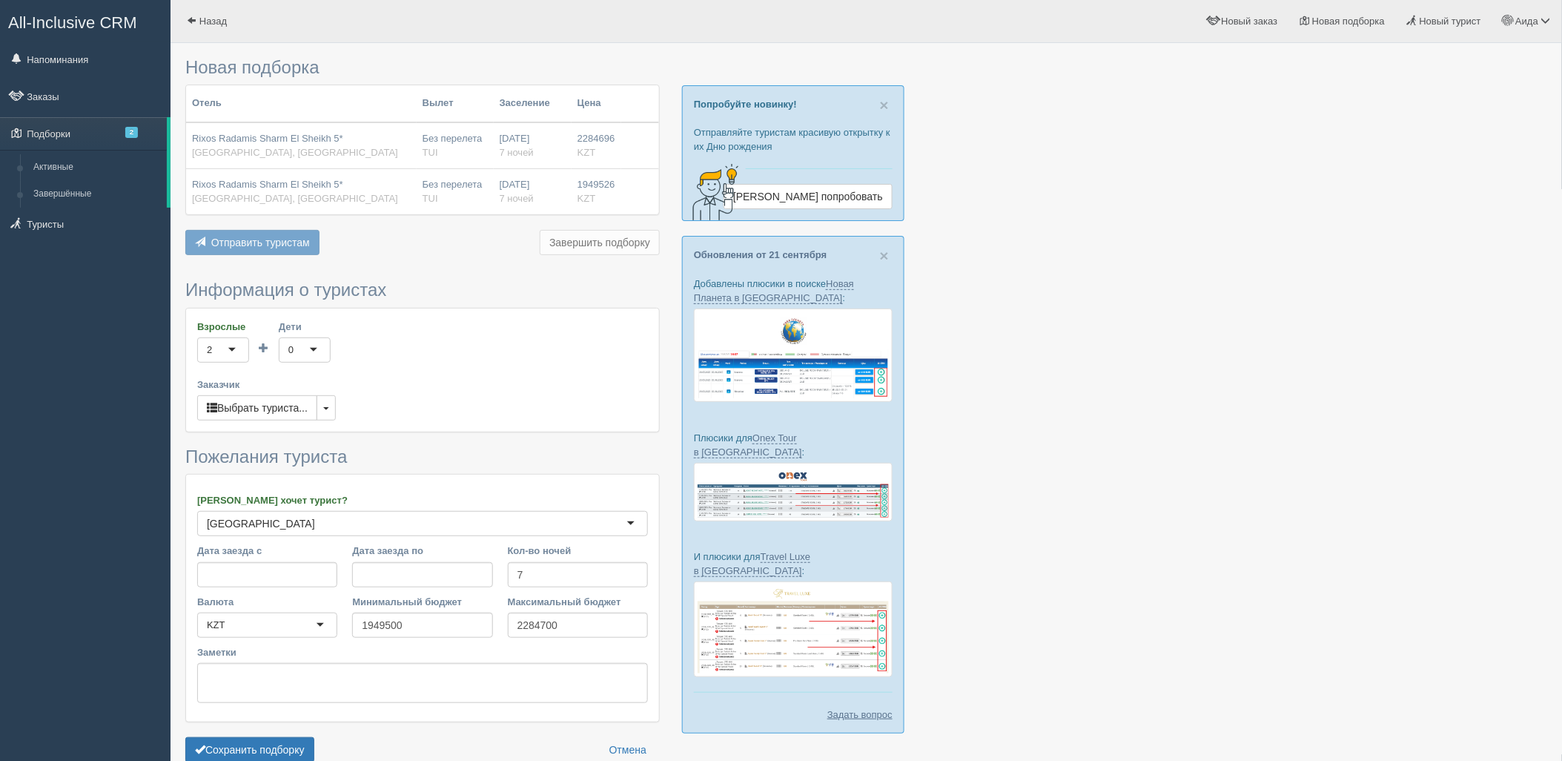
scroll to position [76, 0]
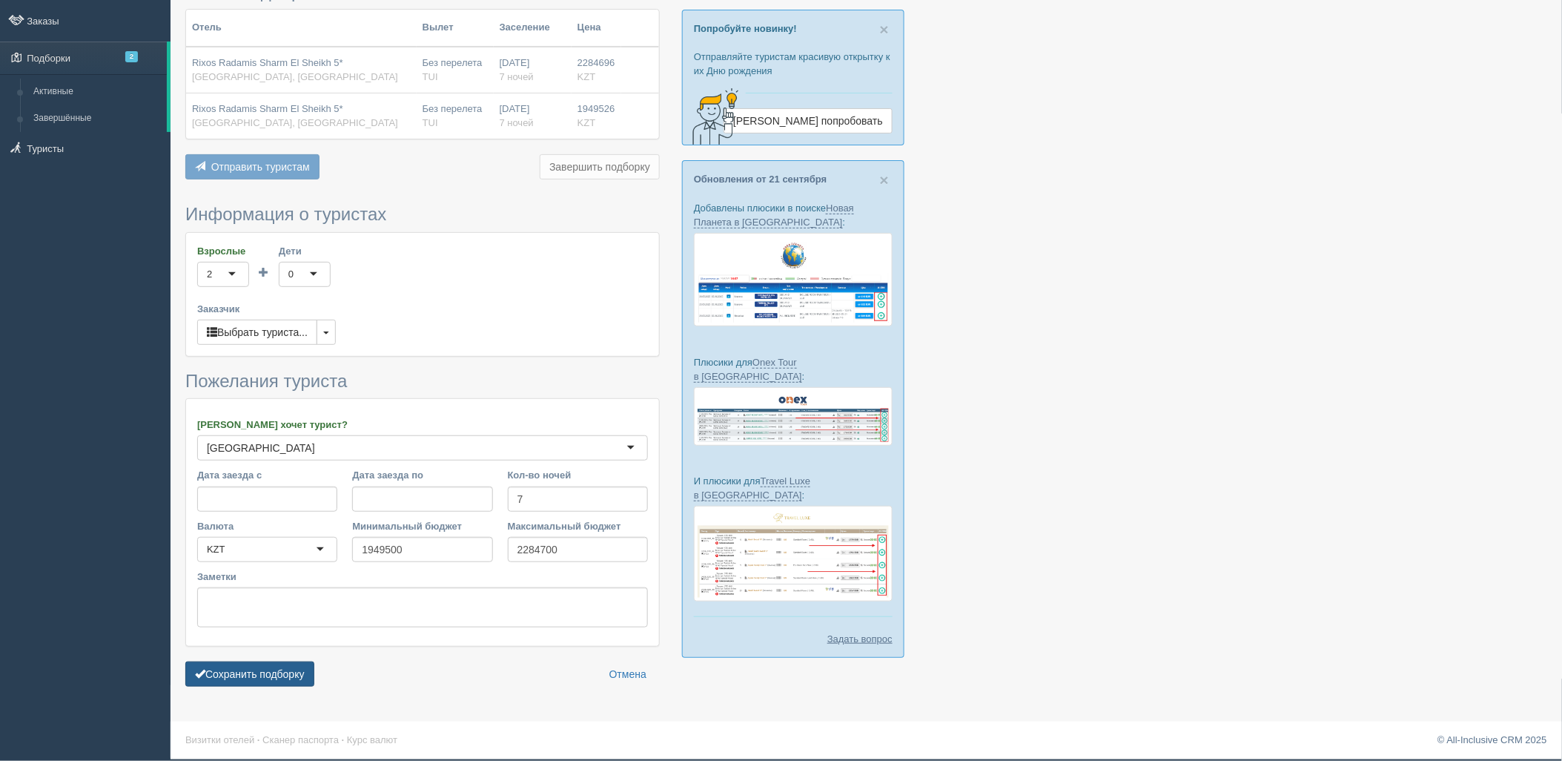
click at [243, 657] on form "Информация о туристах Взрослые 2 2 1 2 3 4 5 6 7 8 9 10 11 12 13 14 15 16 17 18…" at bounding box center [422, 449] width 475 height 489
click at [246, 664] on button "Сохранить подборку" at bounding box center [249, 673] width 129 height 25
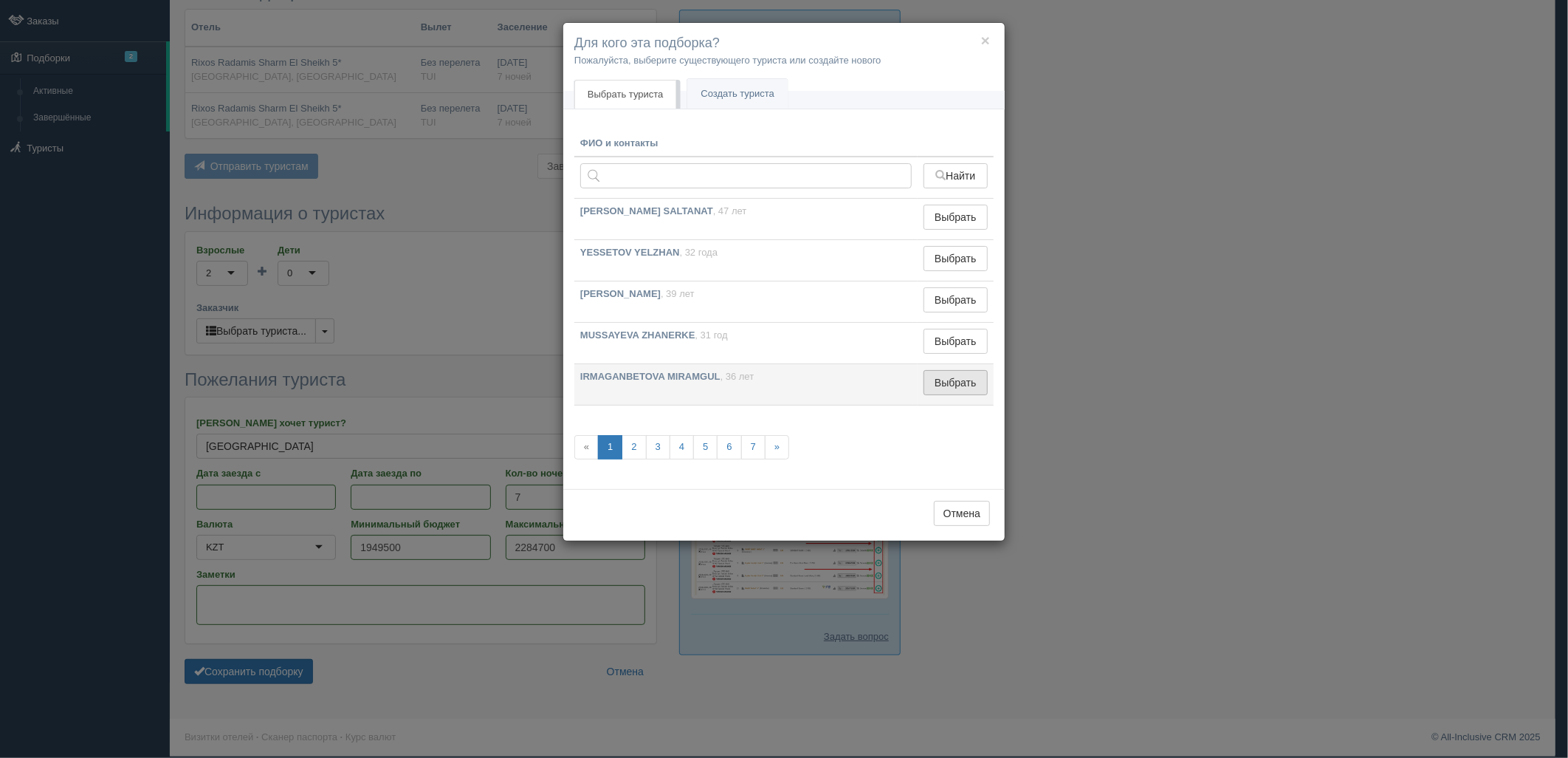
click at [970, 379] on button "Выбрать" at bounding box center [956, 381] width 65 height 25
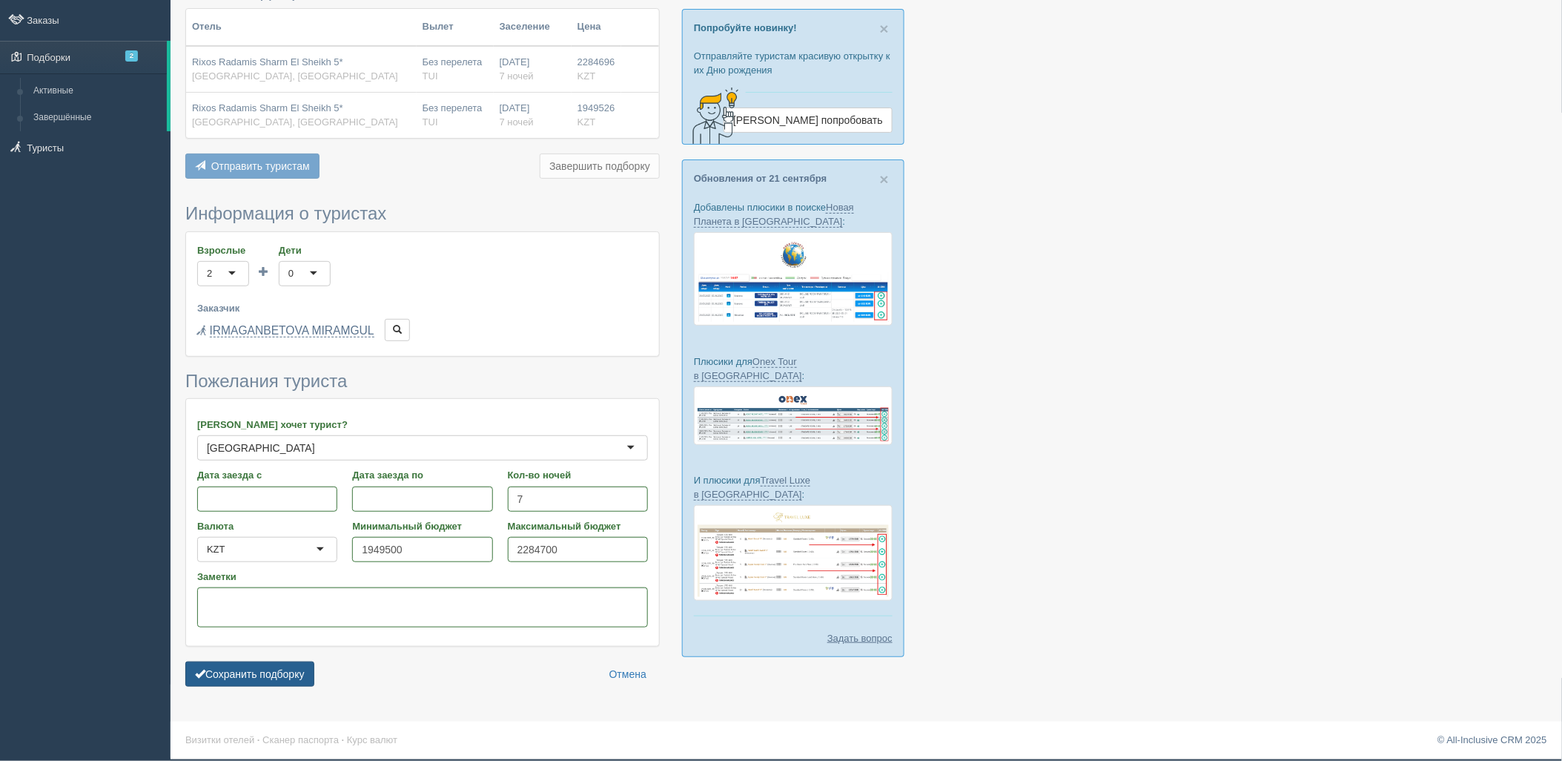
click at [247, 678] on button "Сохранить подборку" at bounding box center [249, 673] width 129 height 25
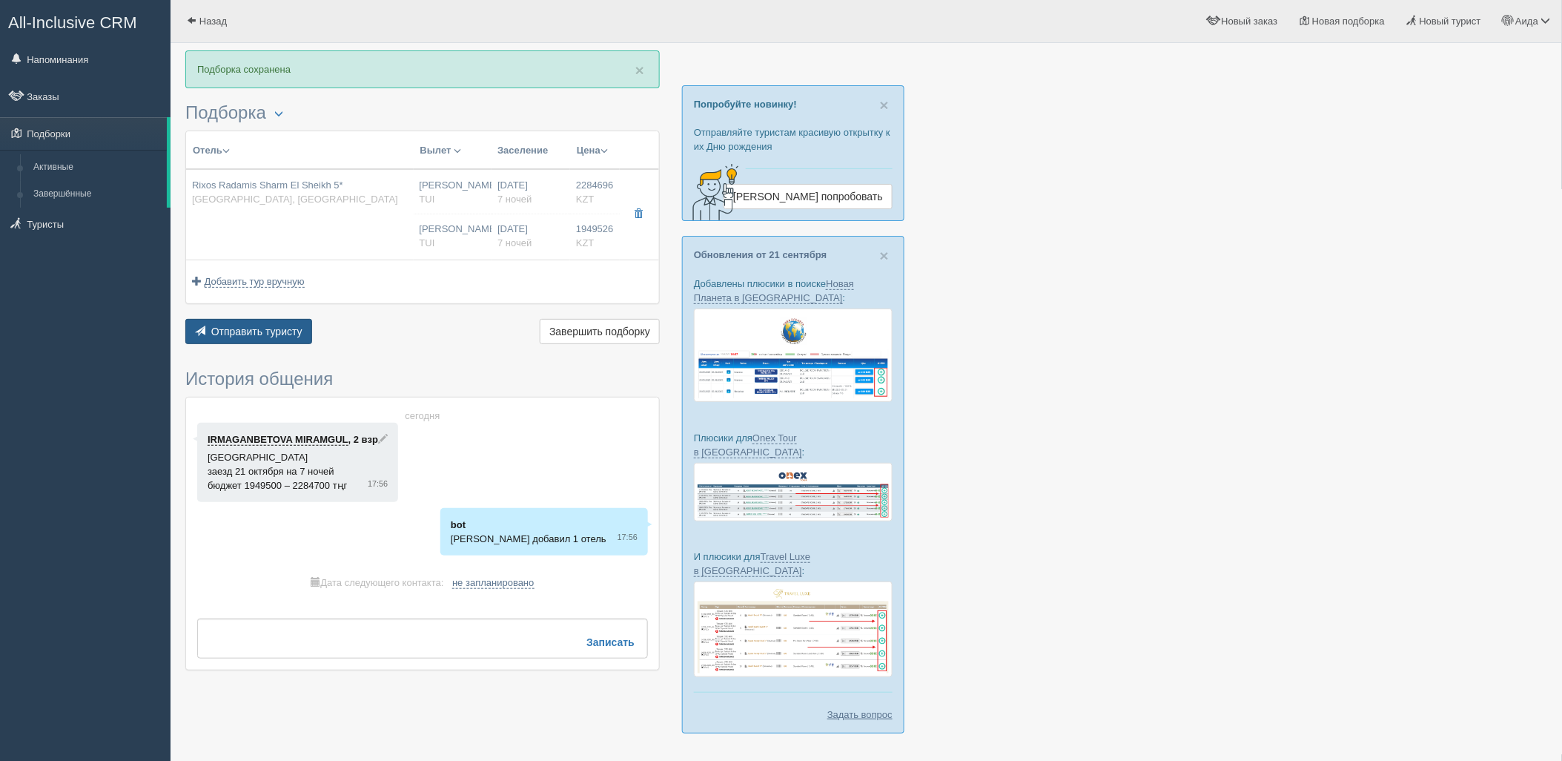
click at [254, 330] on span "Отправить туристу" at bounding box center [256, 332] width 91 height 12
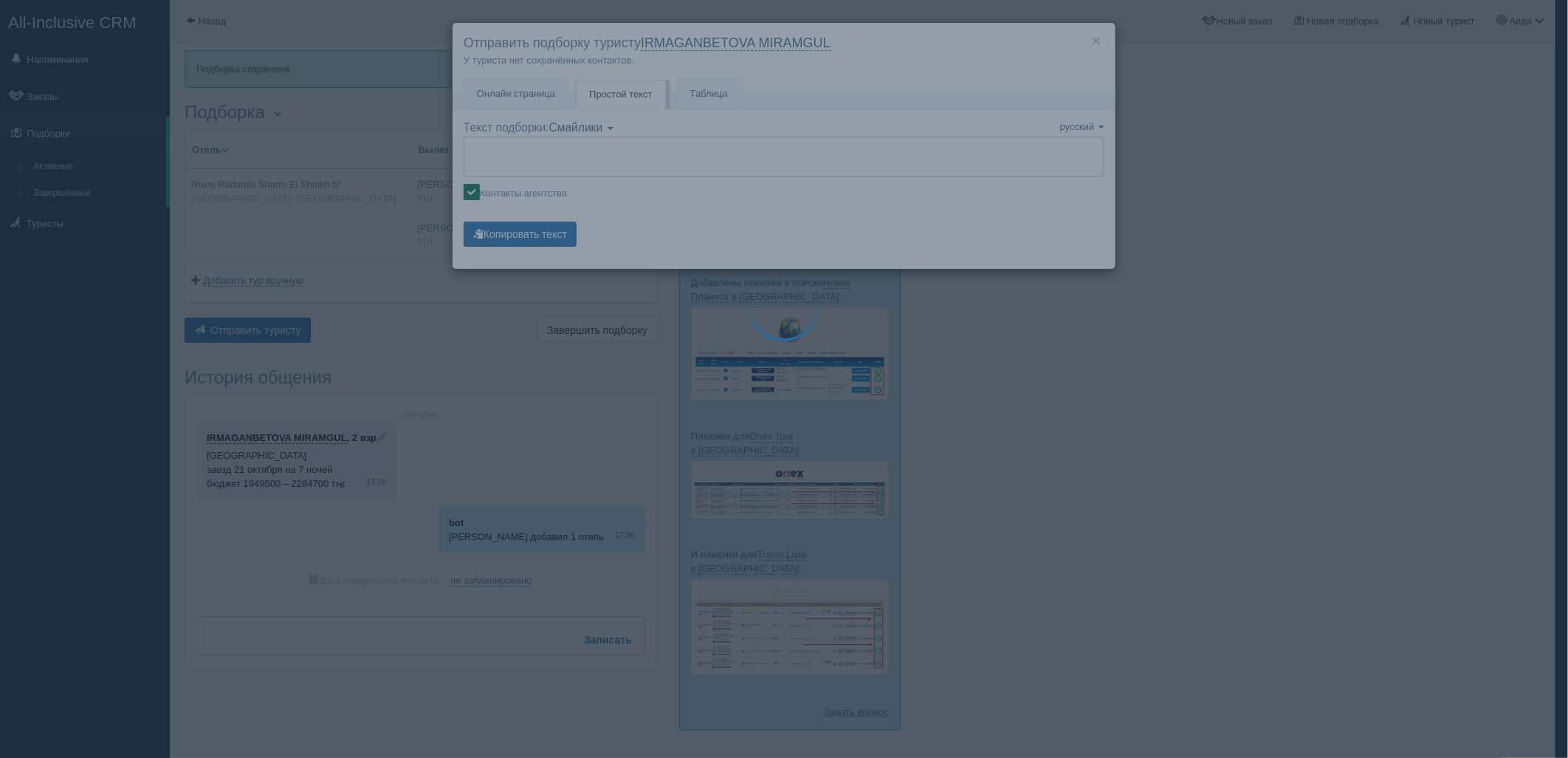
type textarea "🌞 Loremi dolo! Sitametcon Adi elitseddoei temporinc utlabore: 🌎 Etdolo, Magn-al…"
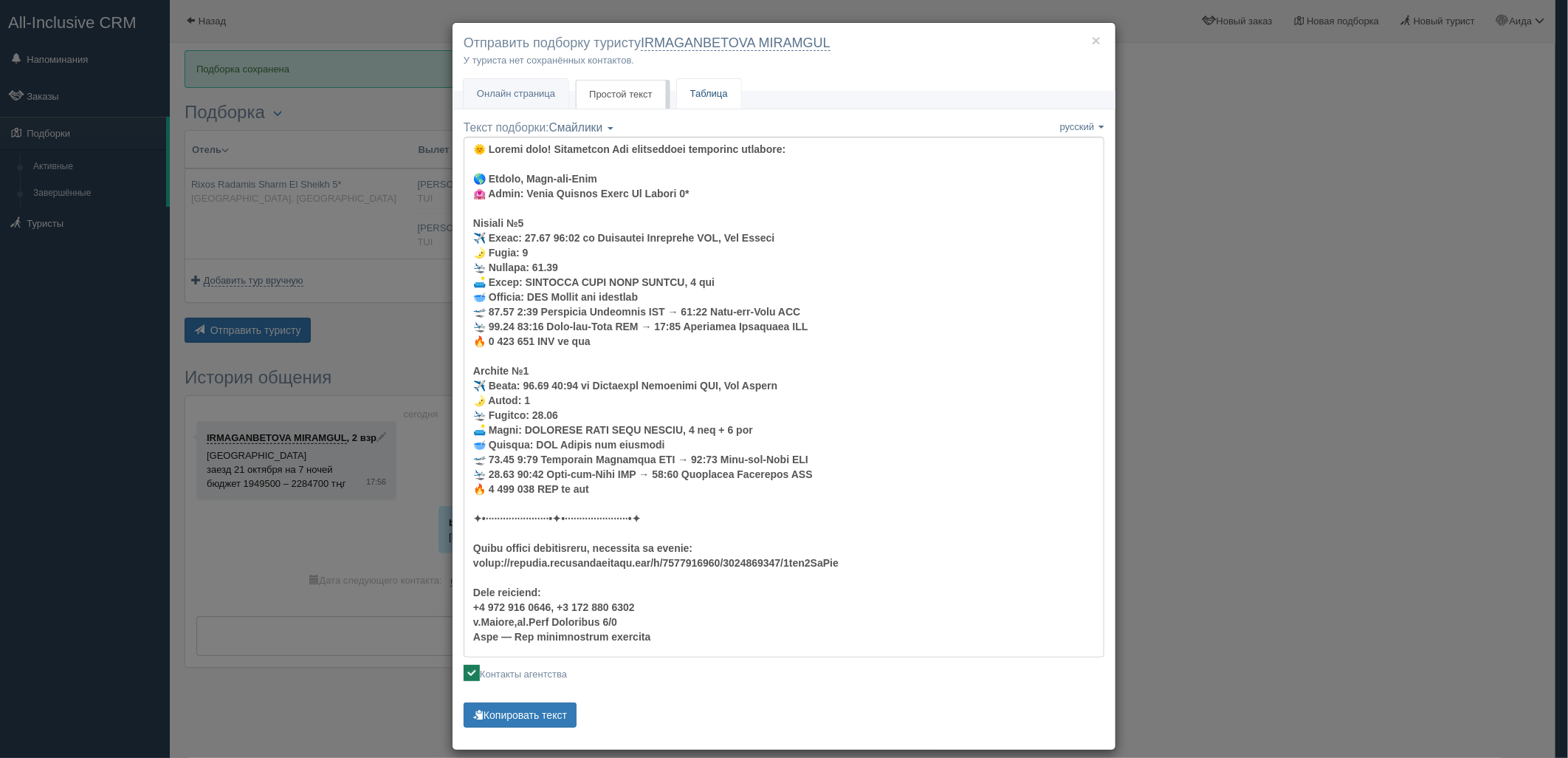
click at [684, 96] on link "Таблица" at bounding box center [709, 94] width 65 height 30
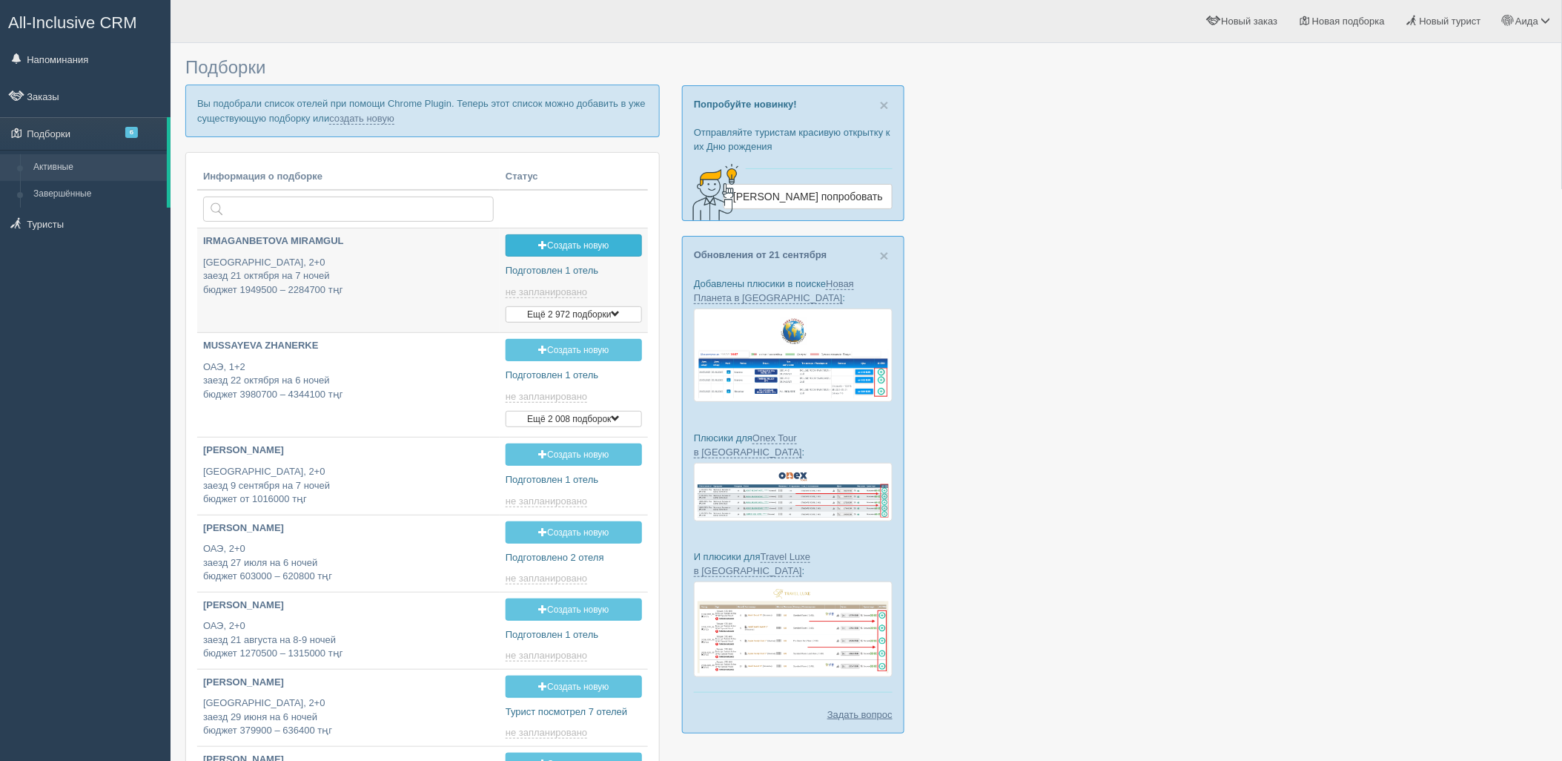
type input "[DATE] 17:55"
click at [366, 122] on link "создать новую" at bounding box center [361, 119] width 65 height 12
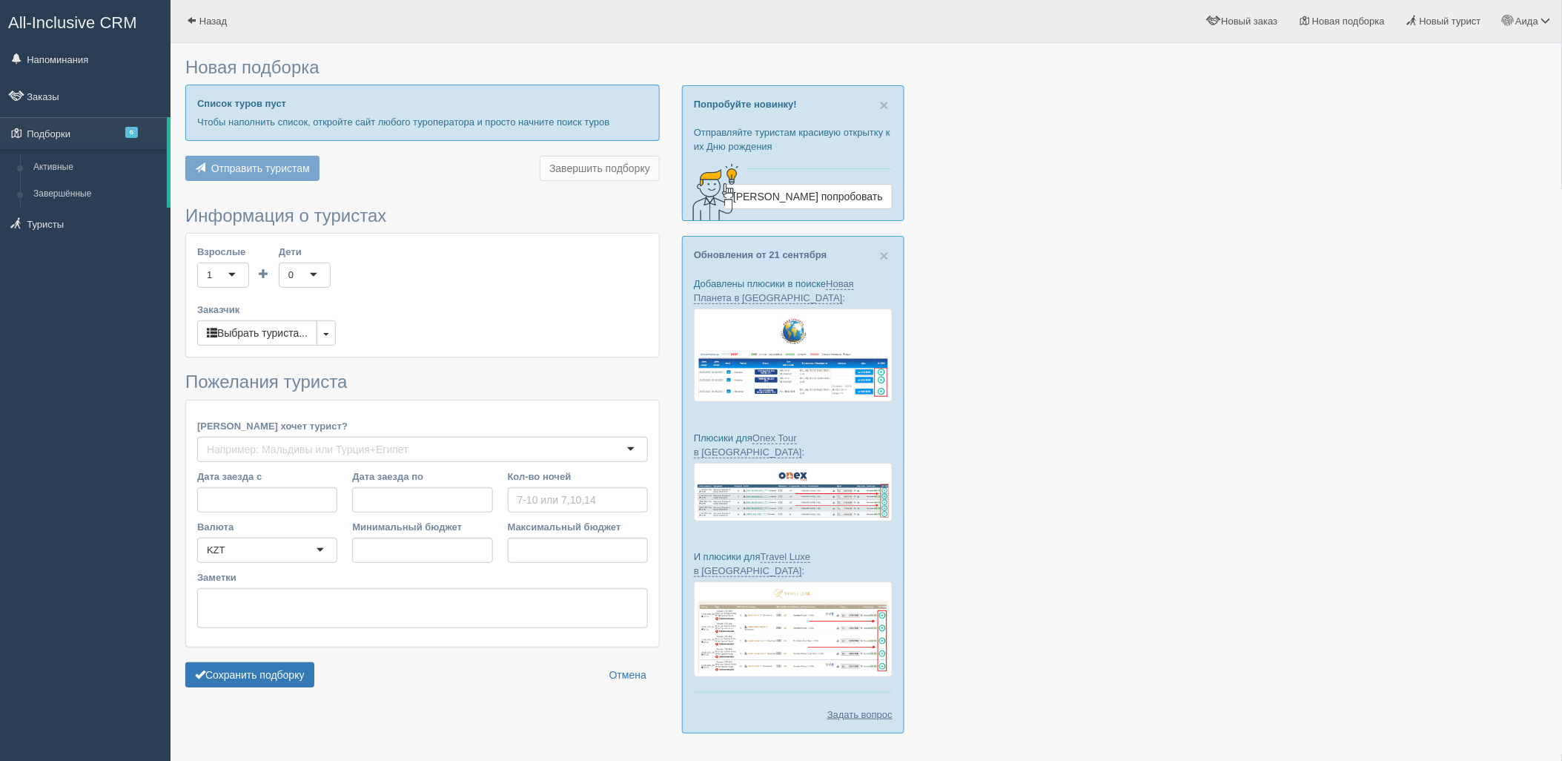
type input "7"
type input "1540100"
type input "1929500"
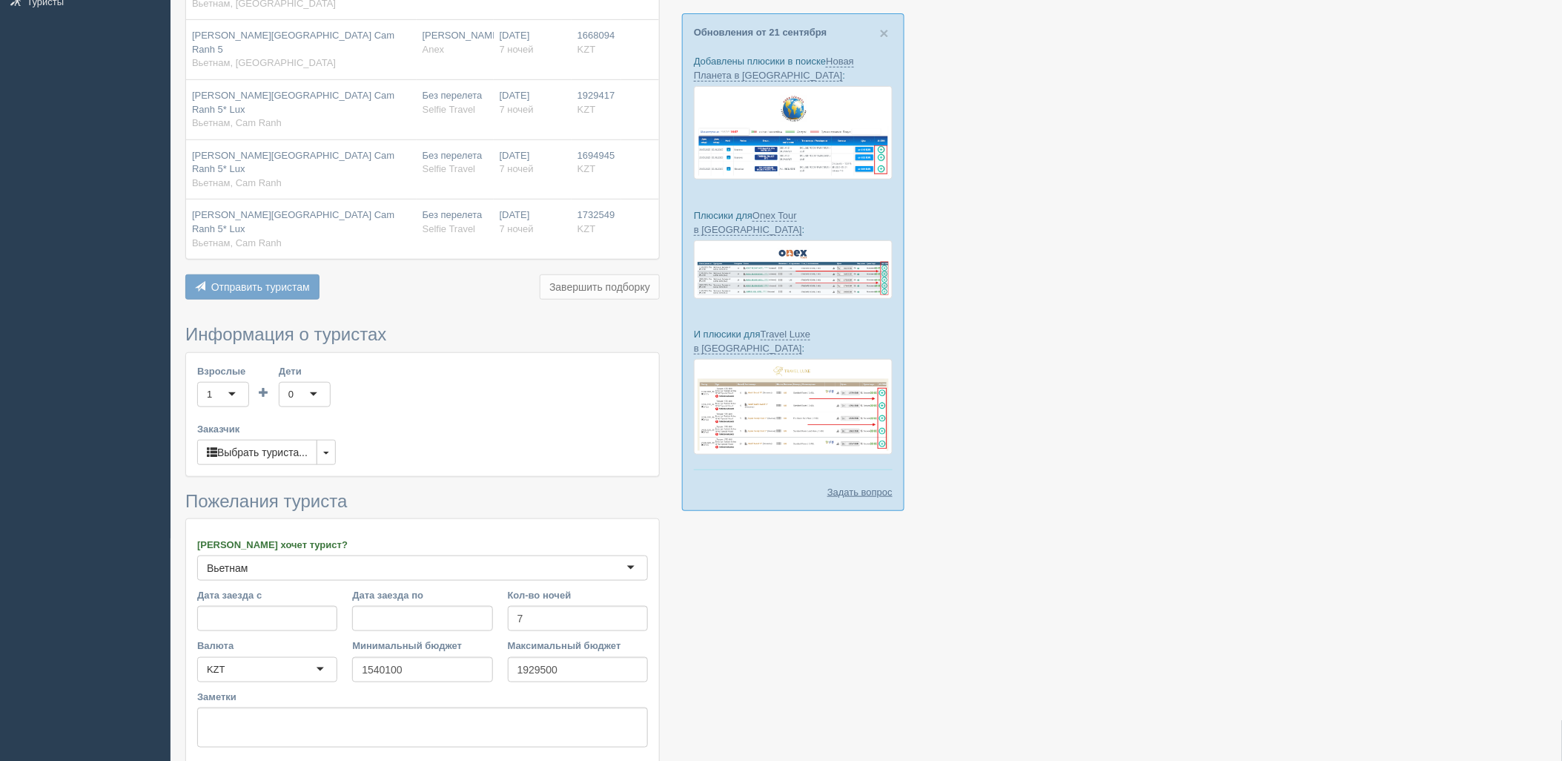
scroll to position [261, 0]
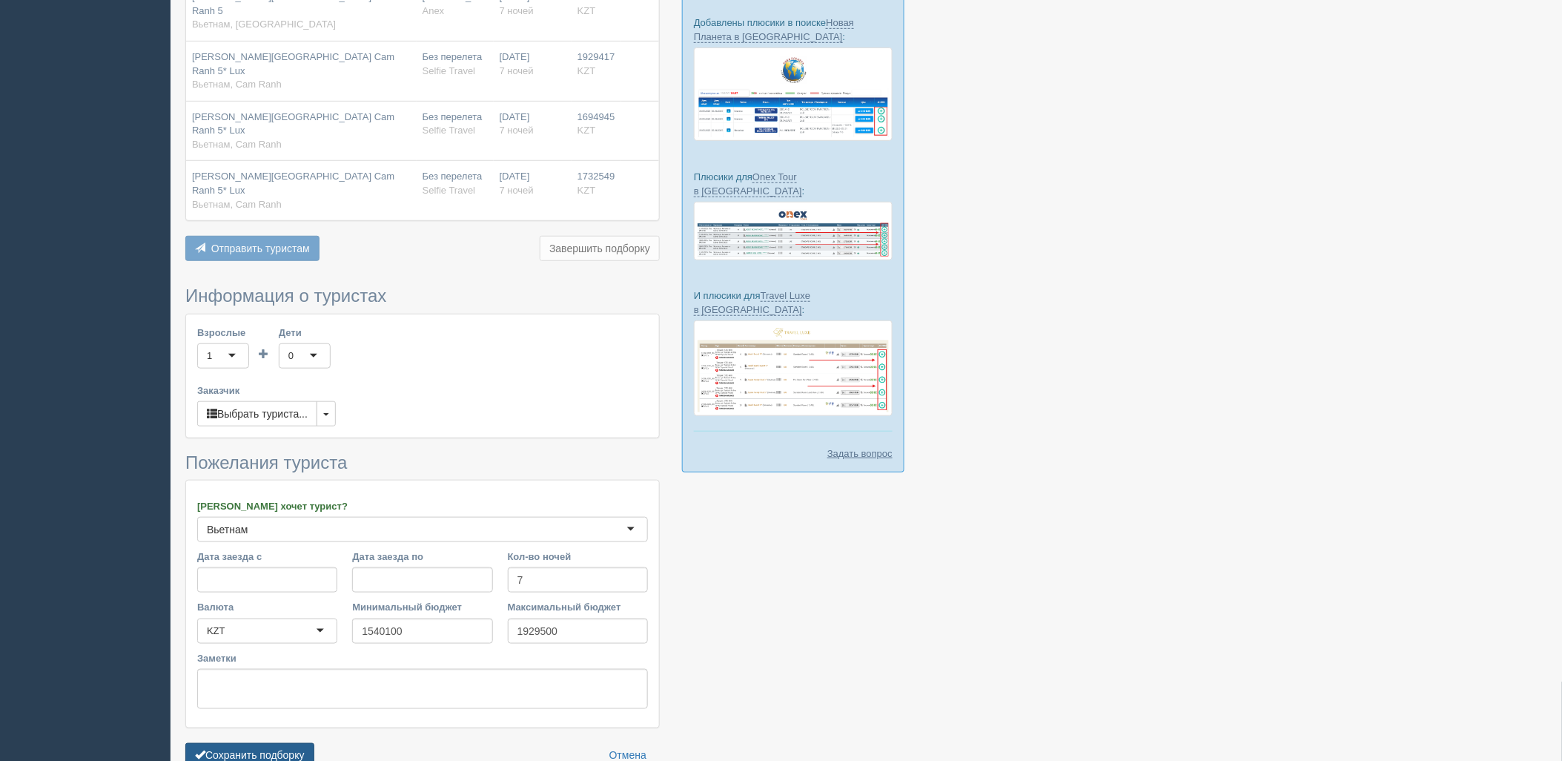
click at [306, 743] on button "Сохранить подборку" at bounding box center [249, 755] width 129 height 25
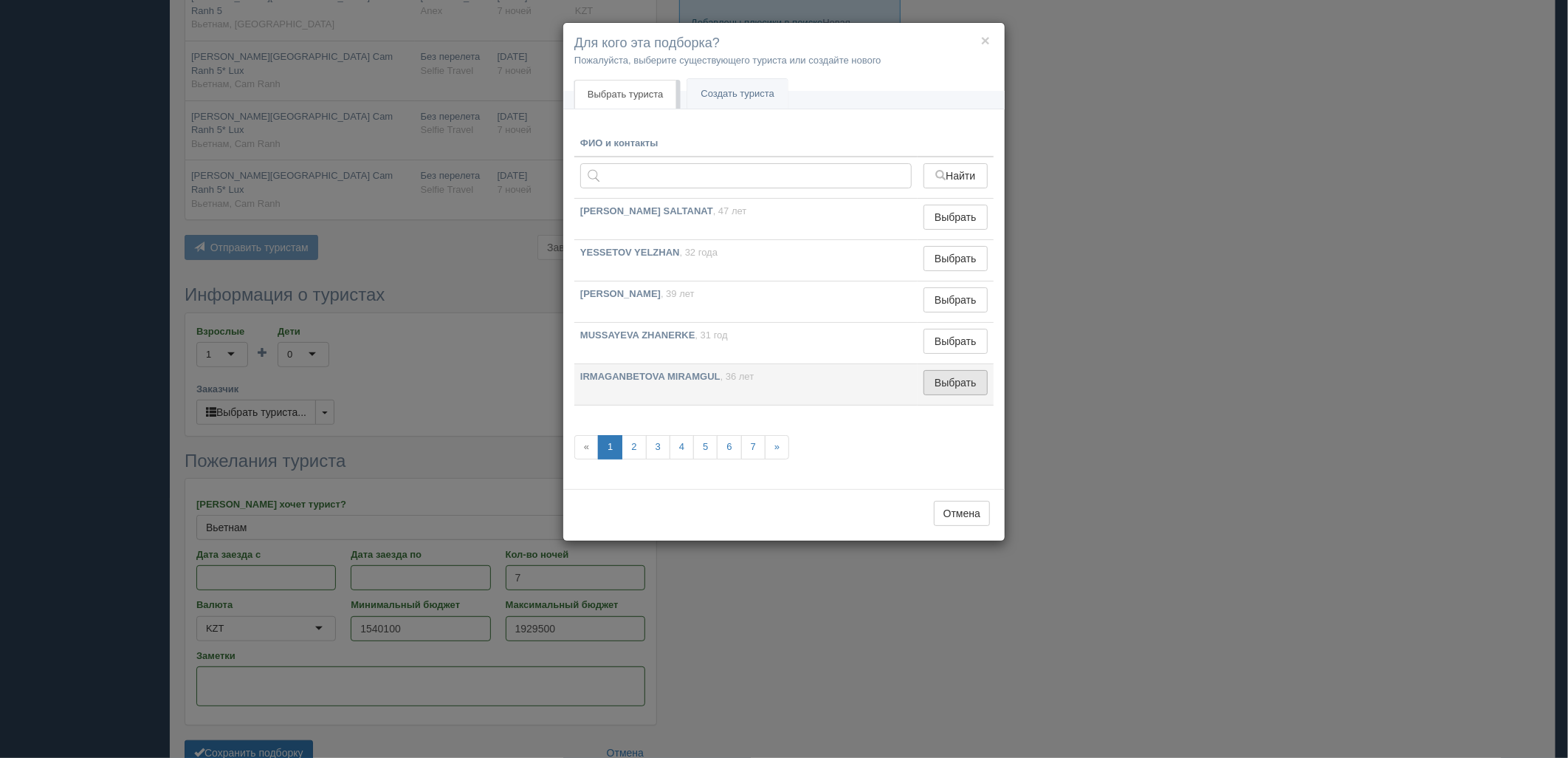
click at [966, 392] on button "Выбрать" at bounding box center [956, 381] width 65 height 25
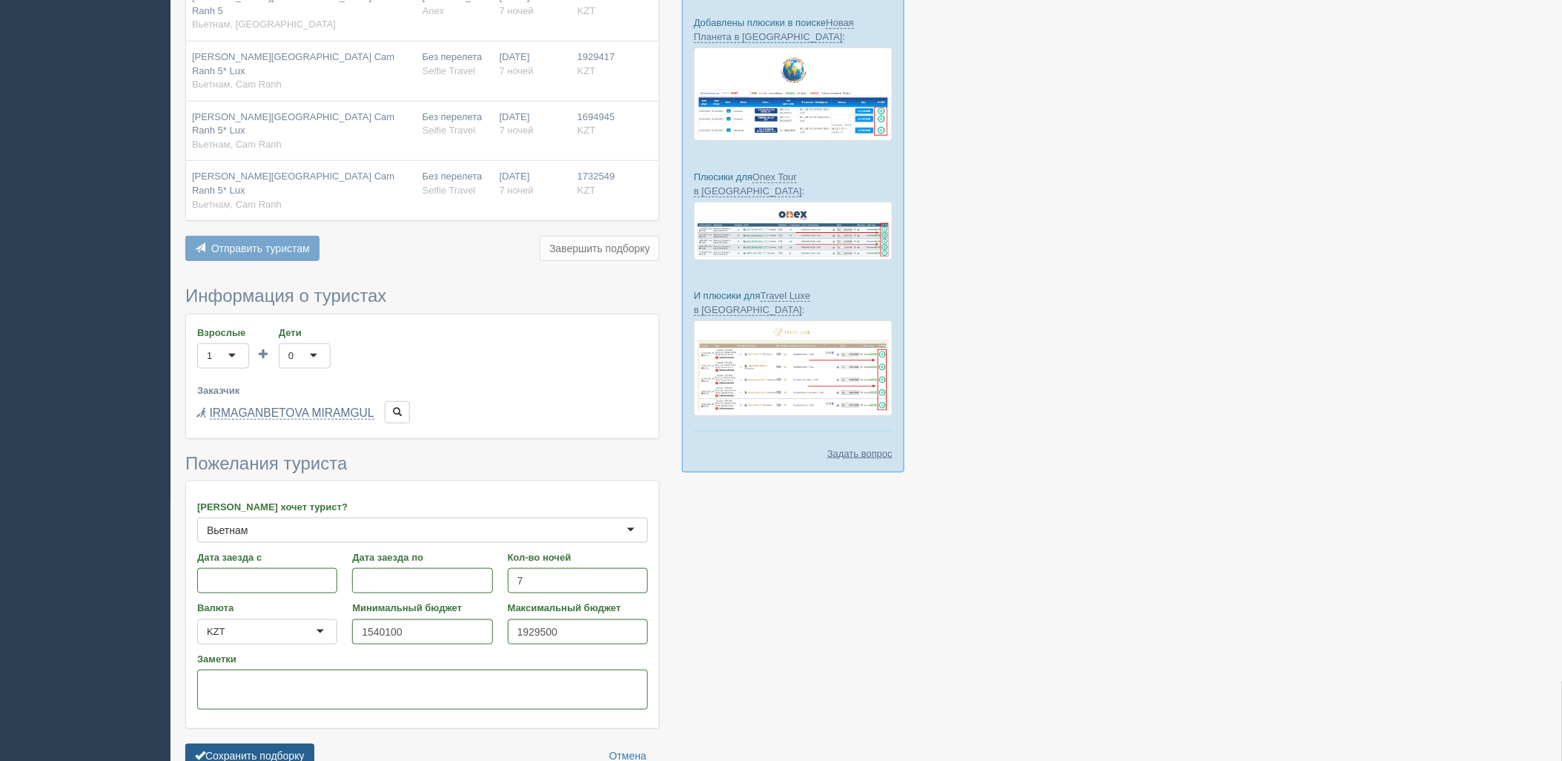
drag, startPoint x: 268, startPoint y: 683, endPoint x: 302, endPoint y: 680, distance: 33.5
click at [269, 744] on button "Сохранить подборку" at bounding box center [249, 756] width 129 height 25
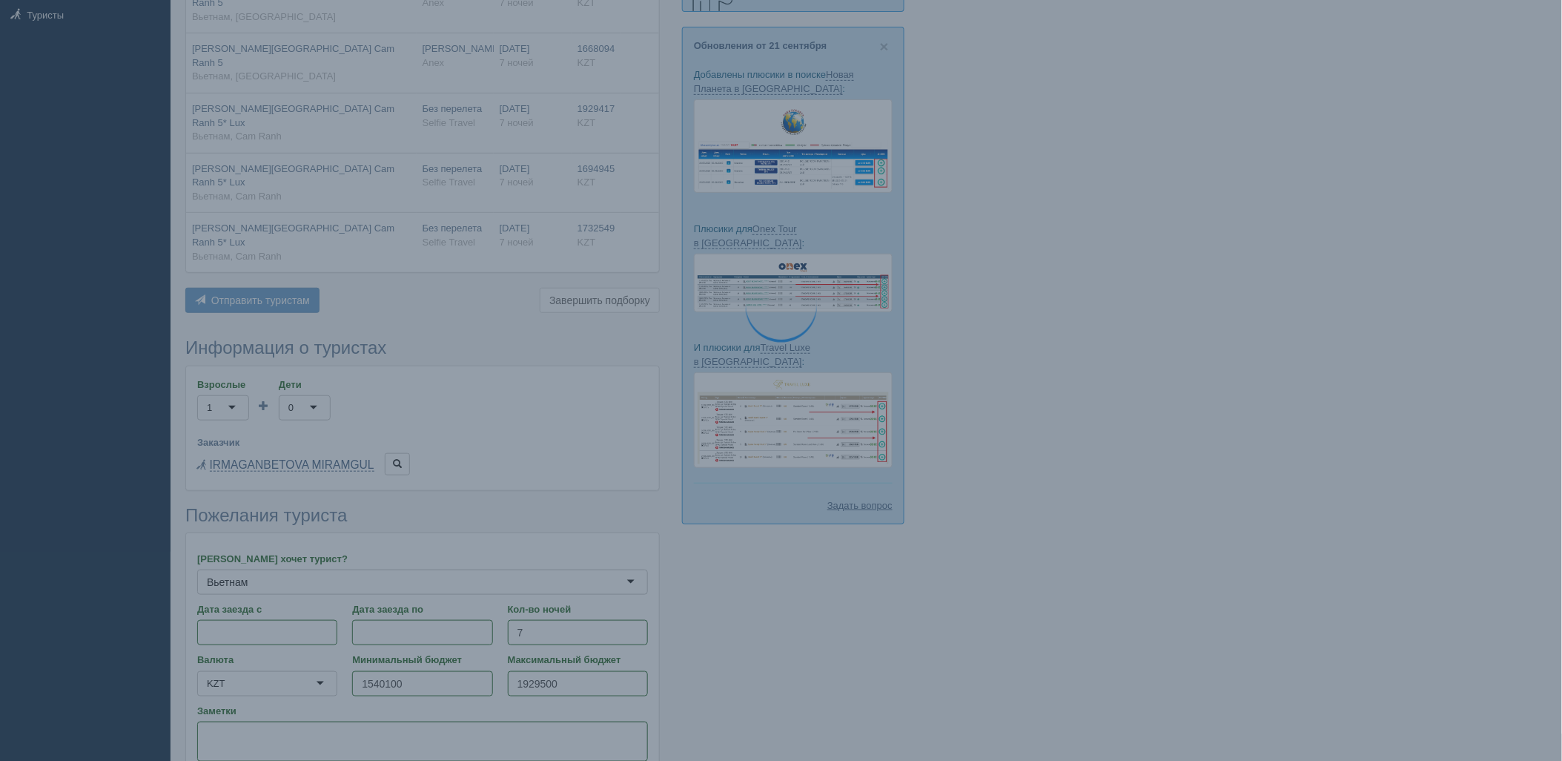
scroll to position [179, 0]
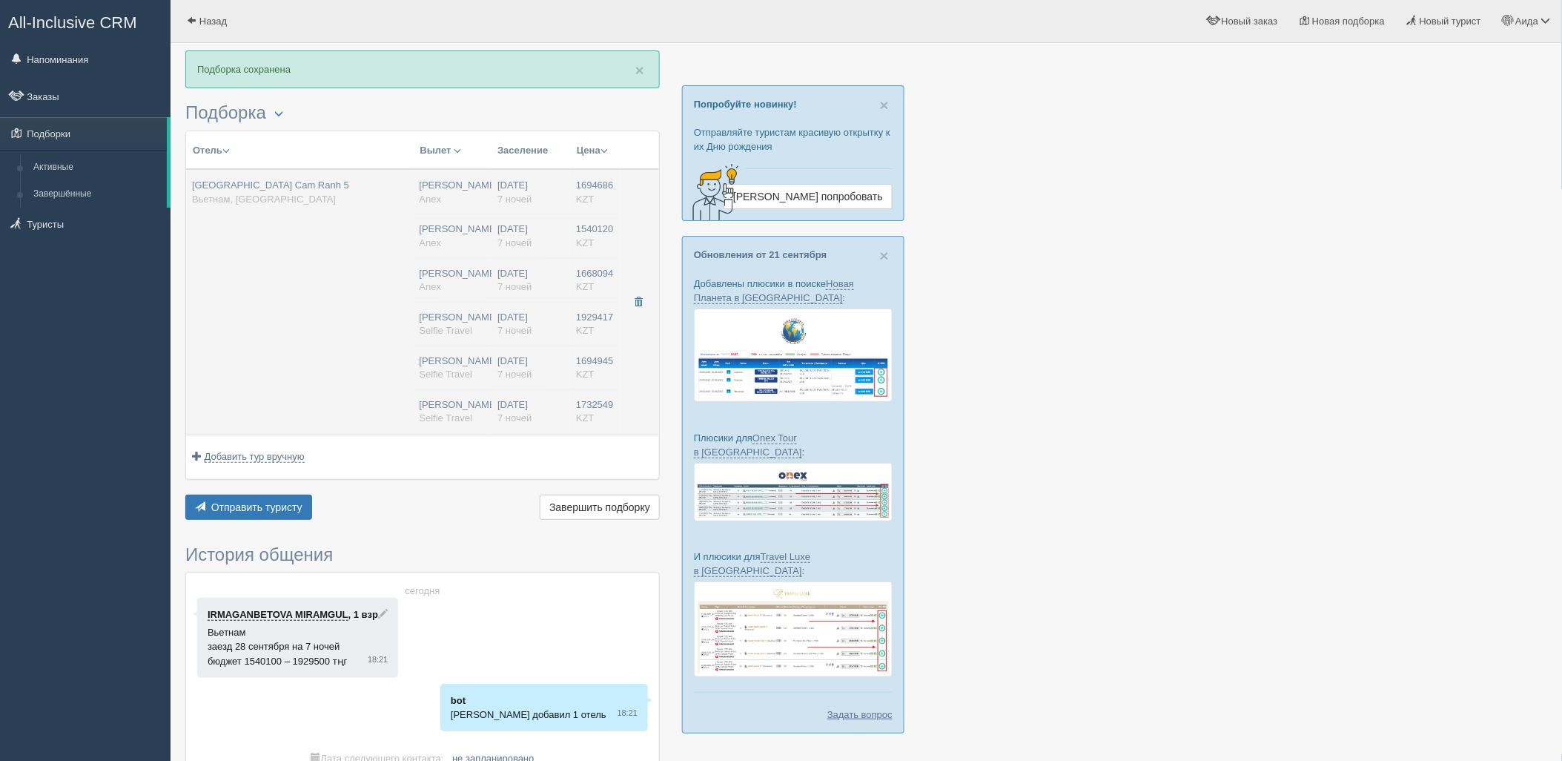
click at [599, 359] on span "1694945" at bounding box center [595, 360] width 38 height 11
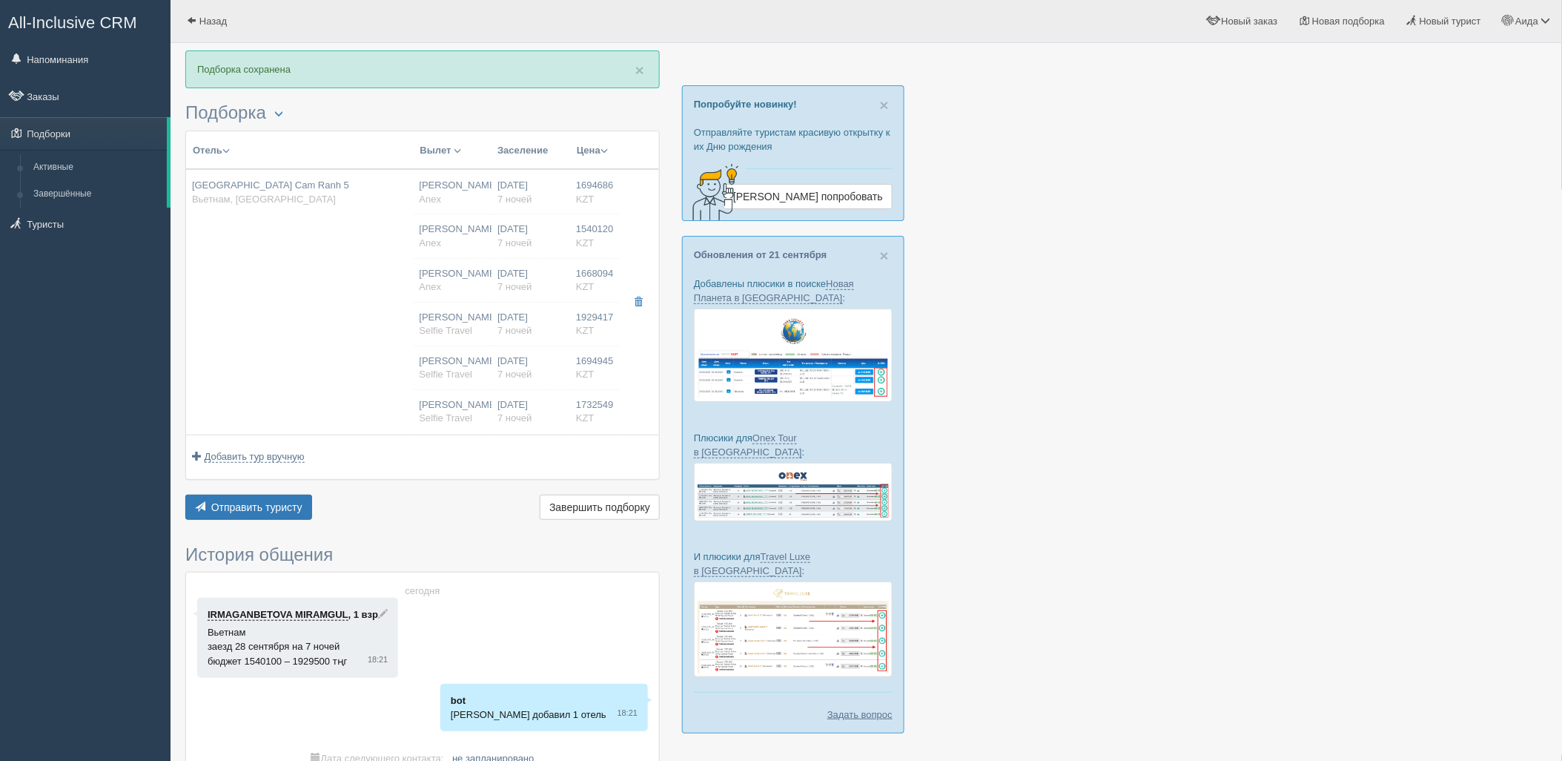
type input "[GEOGRAPHIC_DATA] Cam Ranh 5"
type input "[URL][DOMAIN_NAME]"
type input "Вьетнам"
type input "Камрань"
type input "1694686.00"
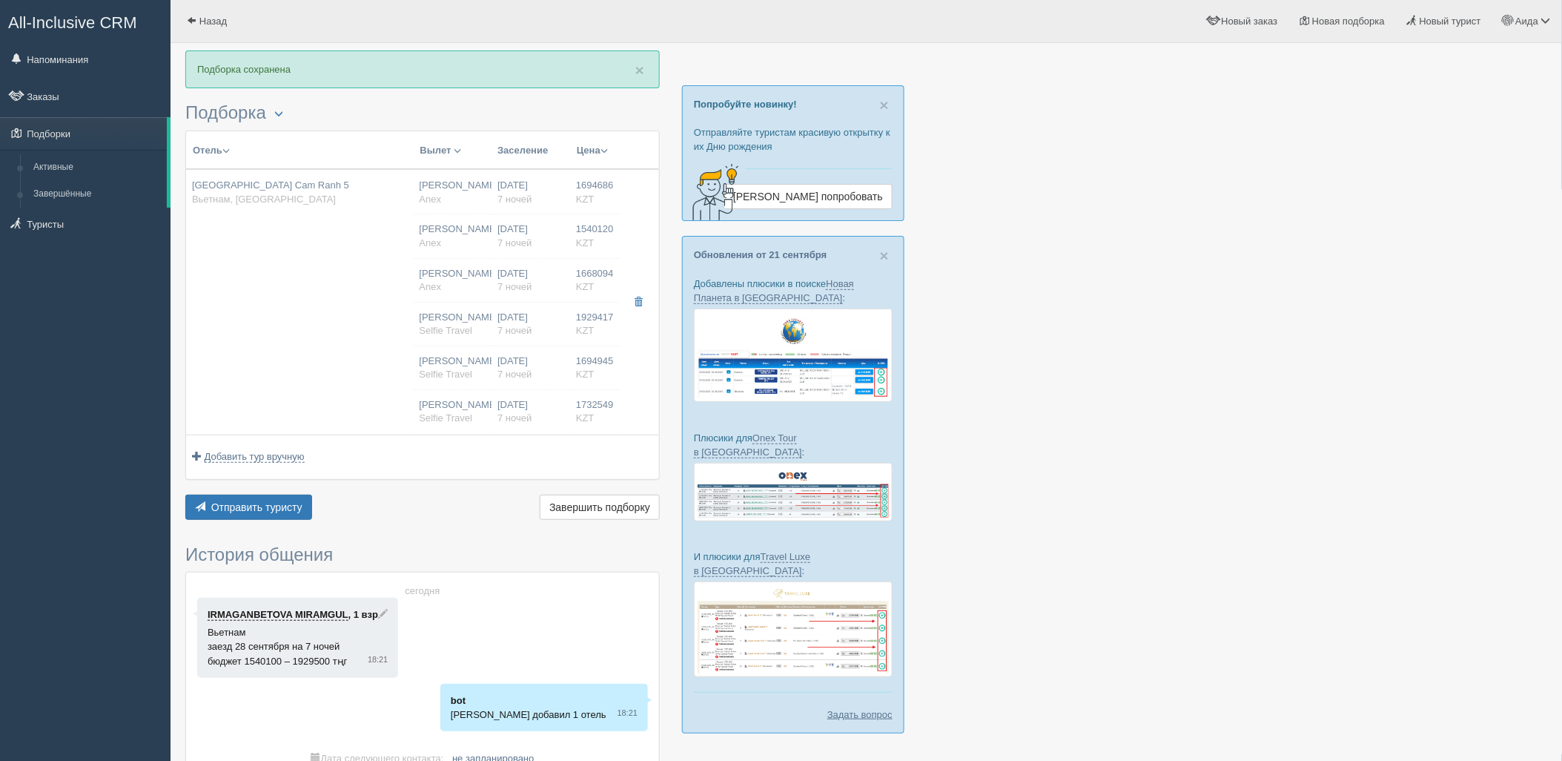
type input "[PERSON_NAME]"
type input "Нячанг Камрань CXR"
type input "20:25"
type input "06:25"
type input "+1"
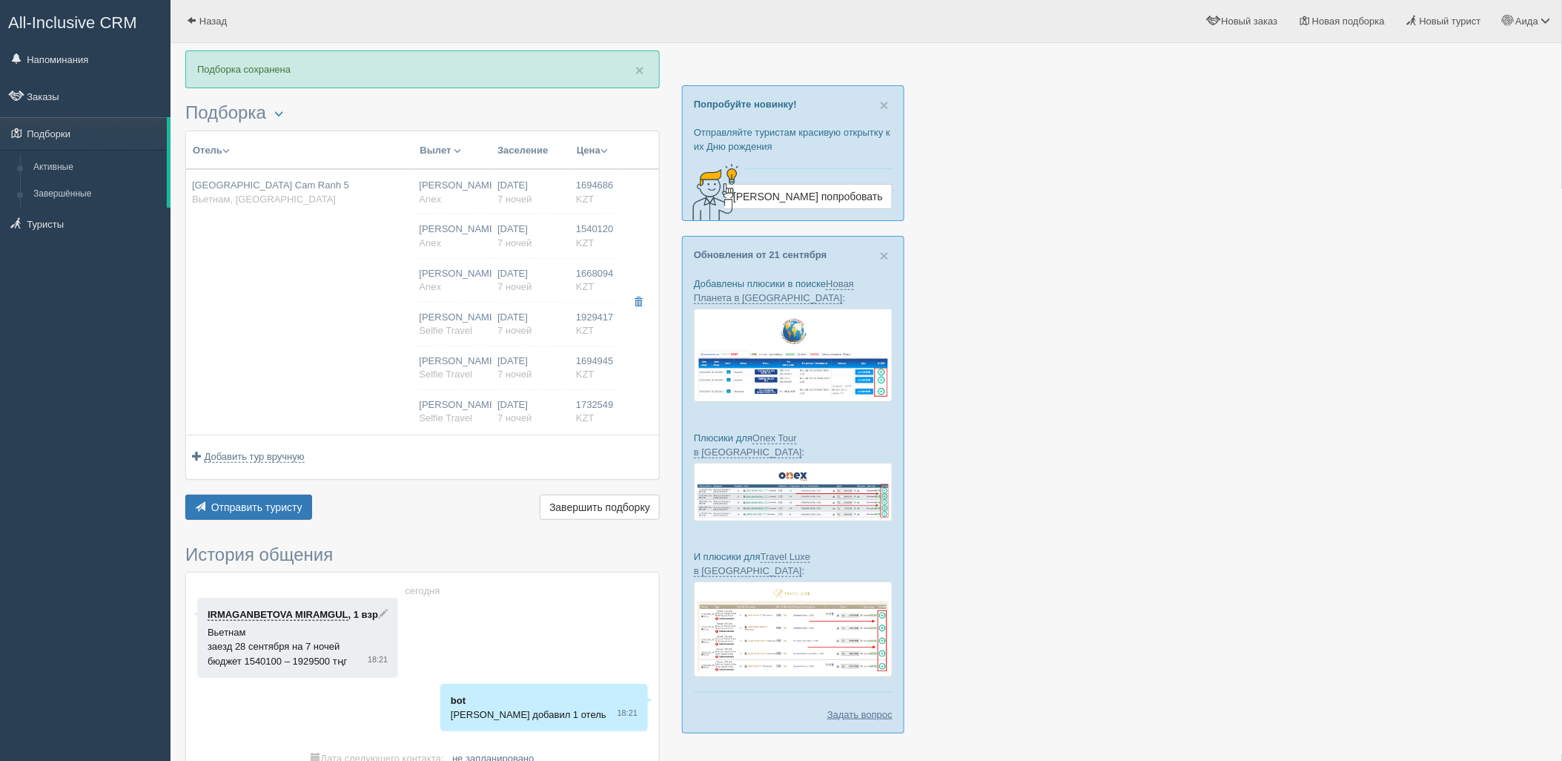
type input "12:30"
type input "18:55"
type input "7"
type input "1 Bedroom Suite with Terrace Ocean View"
type input "AI"
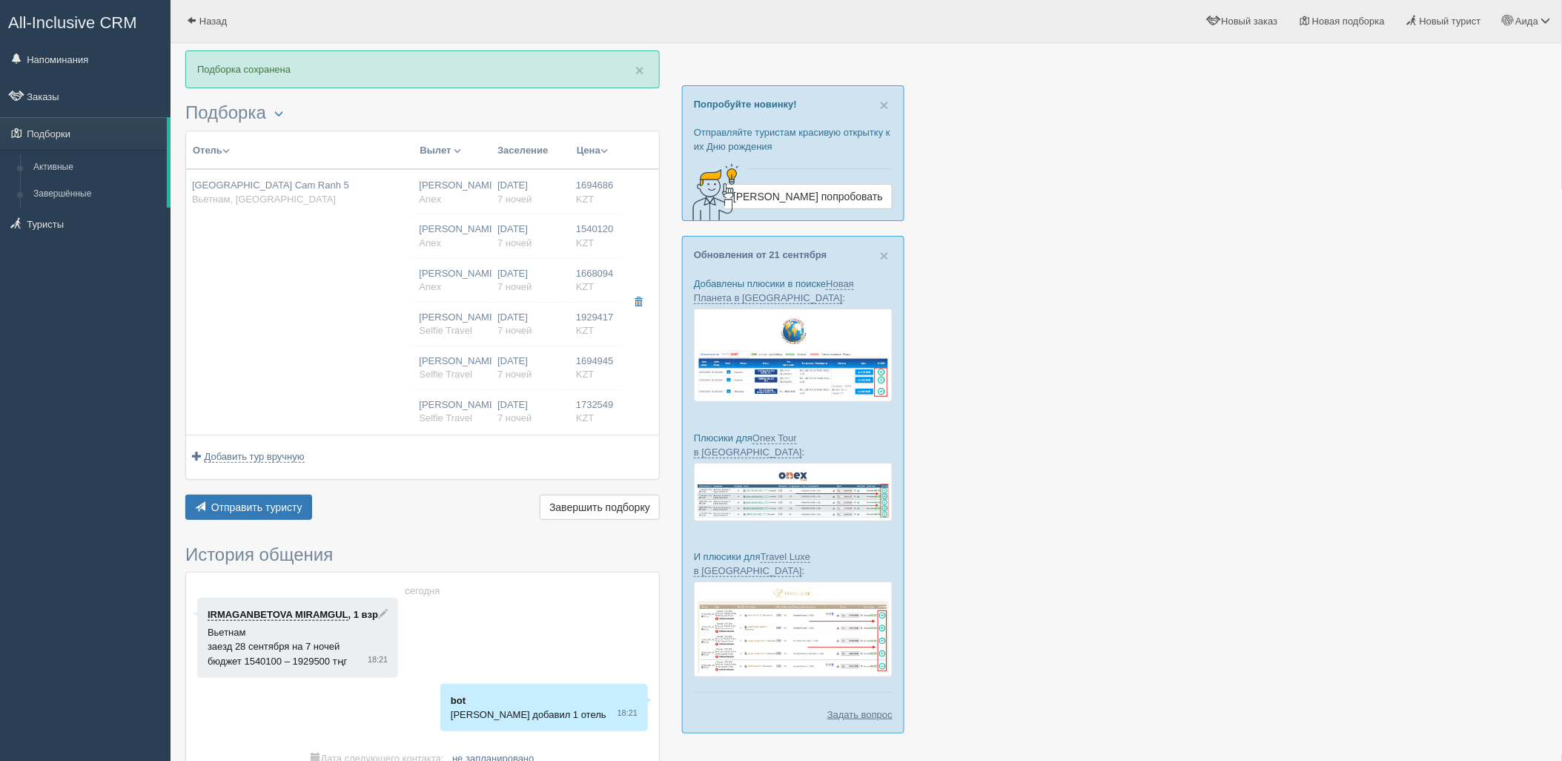
type input "Anex"
type input "[URL][DOMAIN_NAME]"
type input "1540120.00"
type input "[PERSON_NAME]"
type input "Нячанг Камрань CXR"
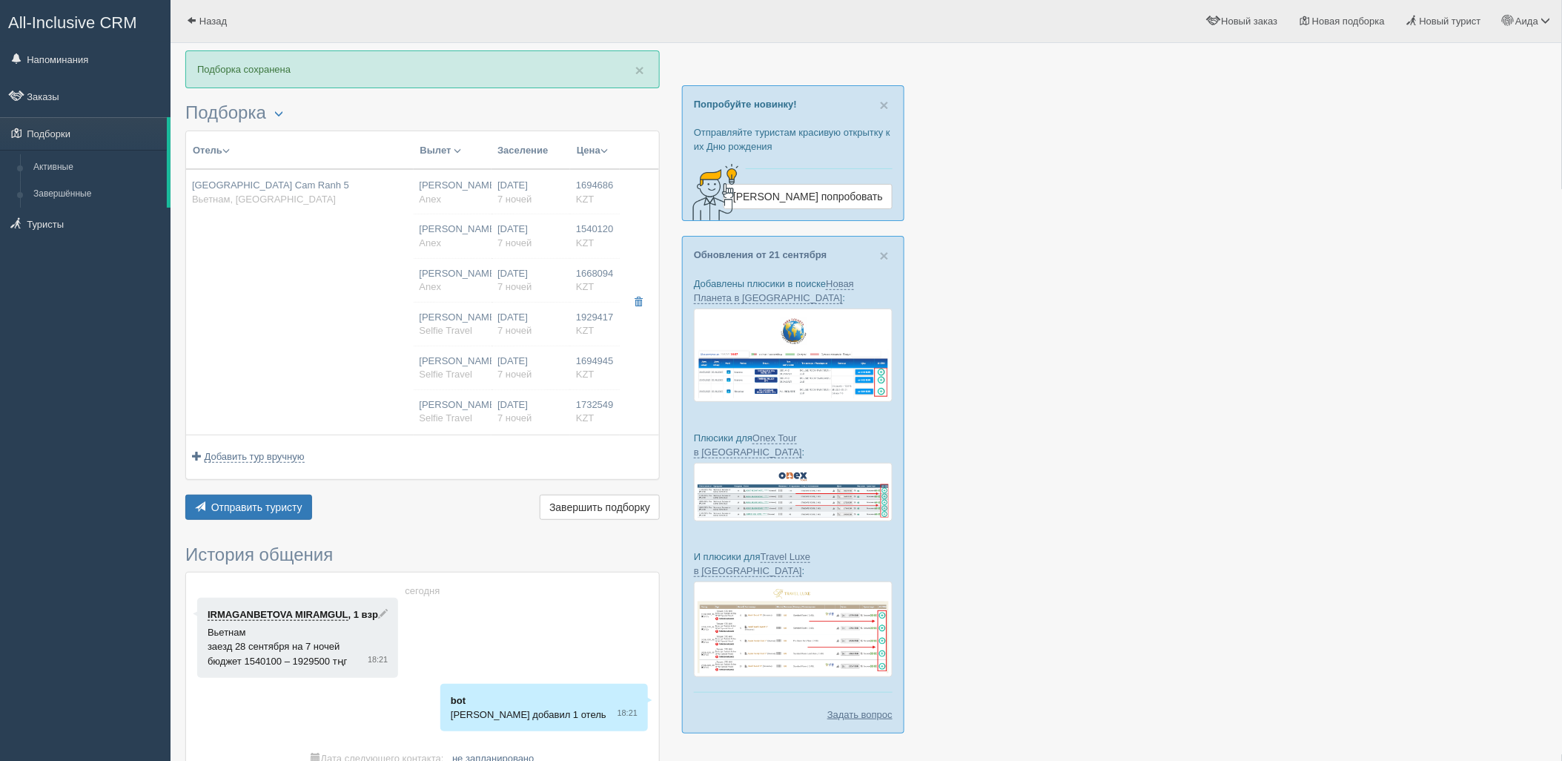
type input "20:25"
type input "06:25"
type input "+1"
type input "12:30"
type input "18:55"
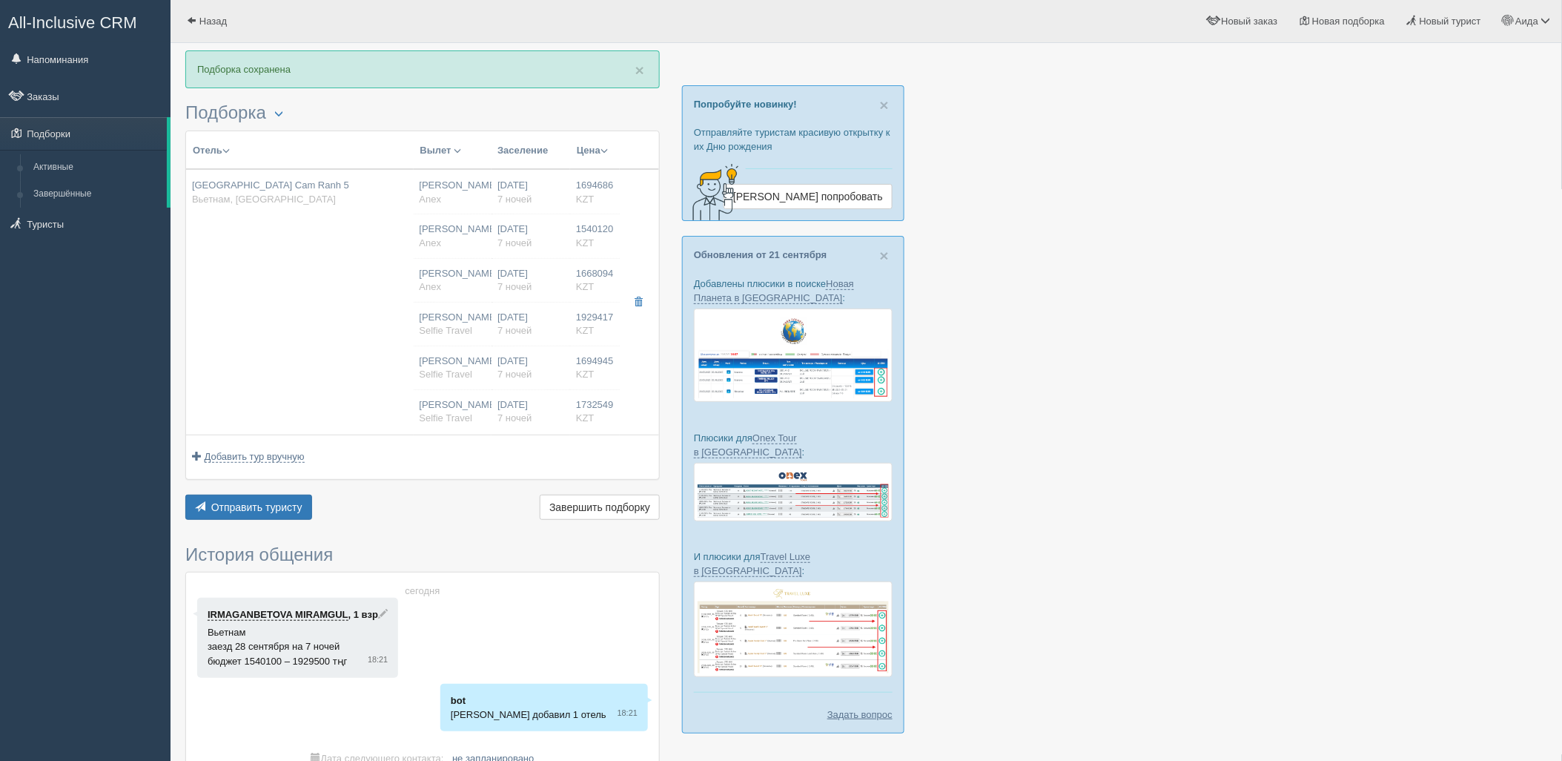
type input "7"
type input "1 Bedroom Suite with Terrace Ocean View"
type input "AI"
type input "Anex"
type input "[URL][DOMAIN_NAME]"
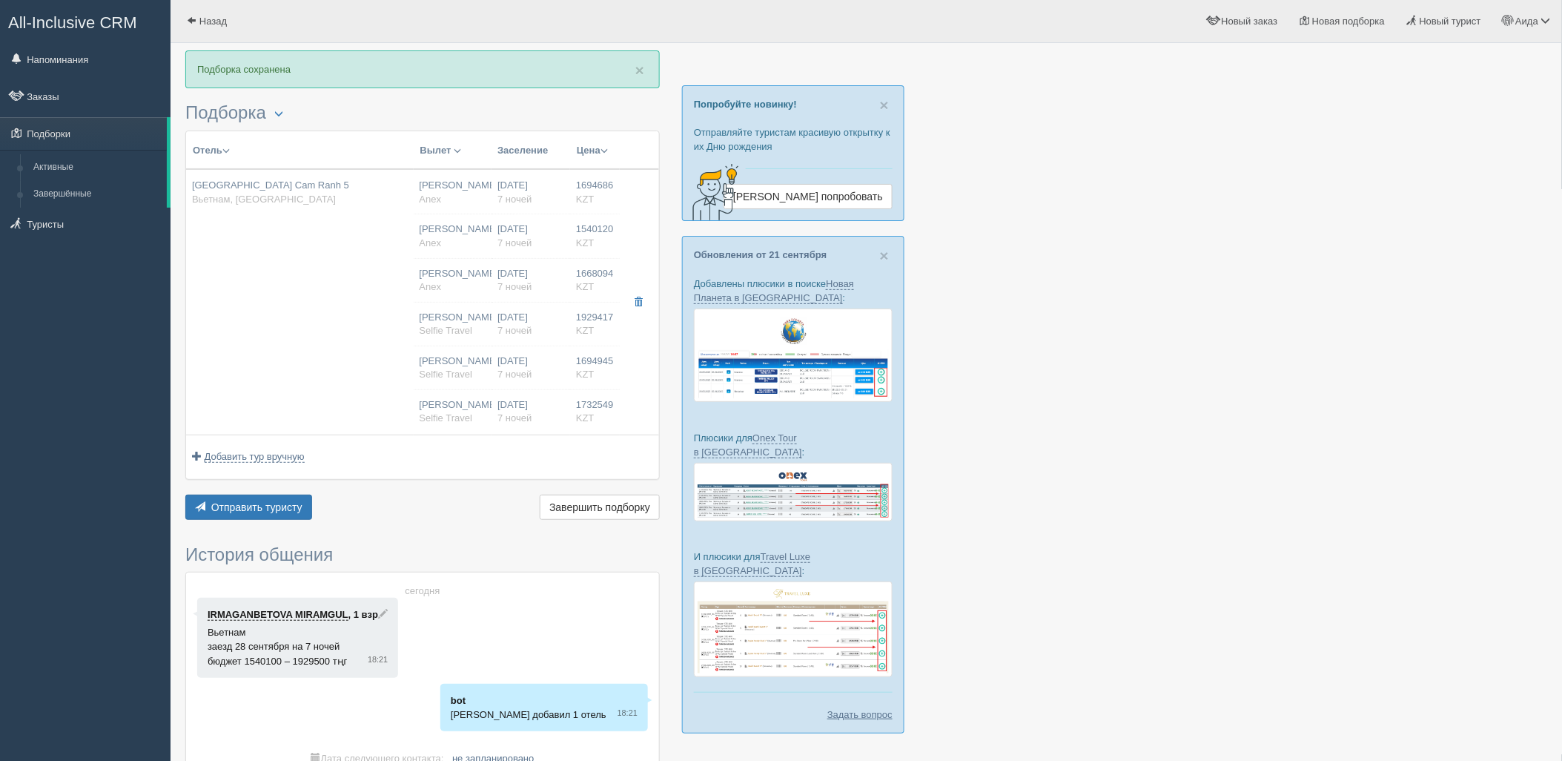
type input "1668094.00"
type input "[PERSON_NAME]"
type input "Нячанг Камрань CXR"
type input "20:25"
type input "06:25"
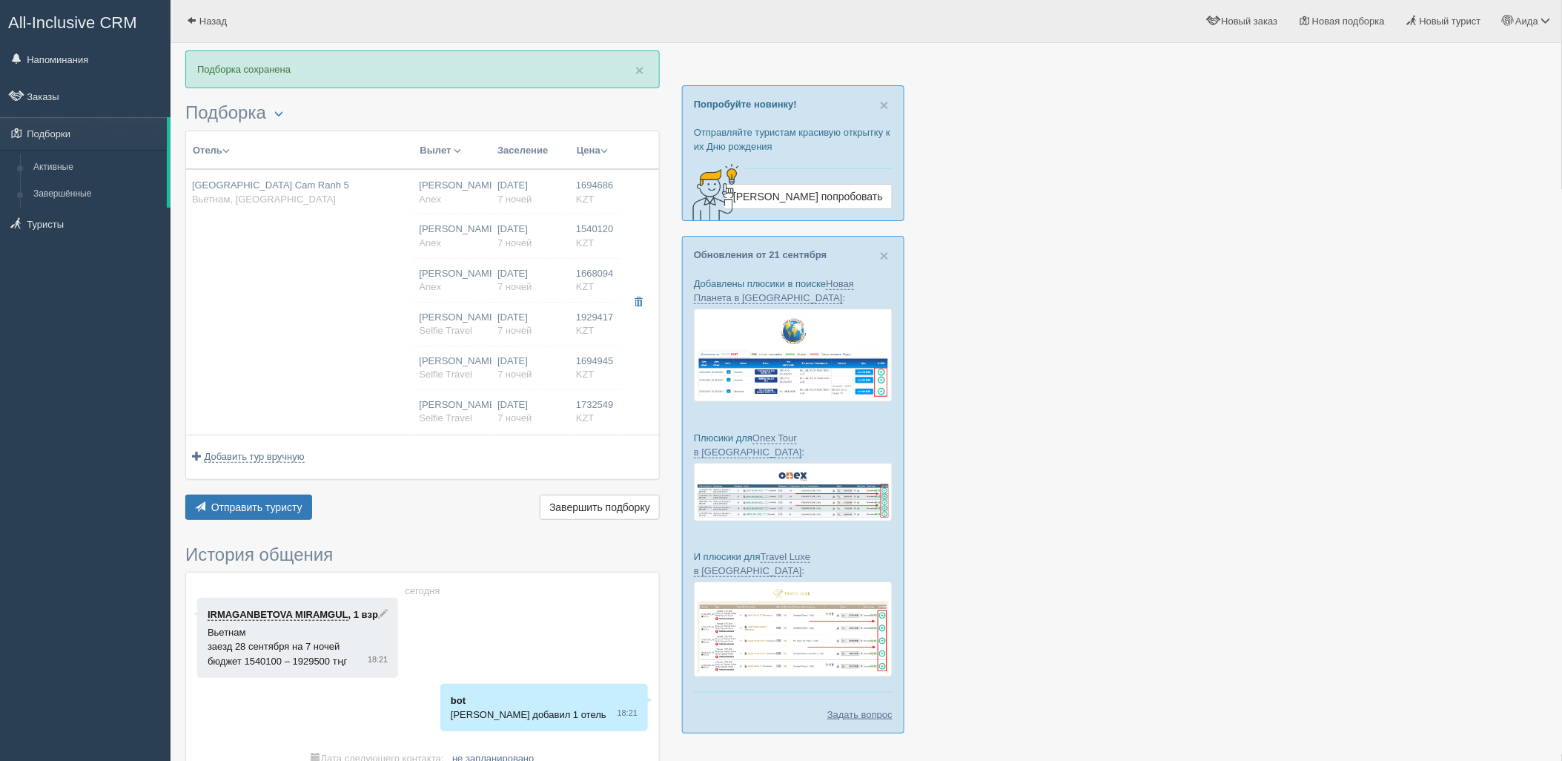
type input "+1"
type input "12:30"
type input "18:55"
type input "7"
type input "1 Bedroom Suite with Terrace Ocean View"
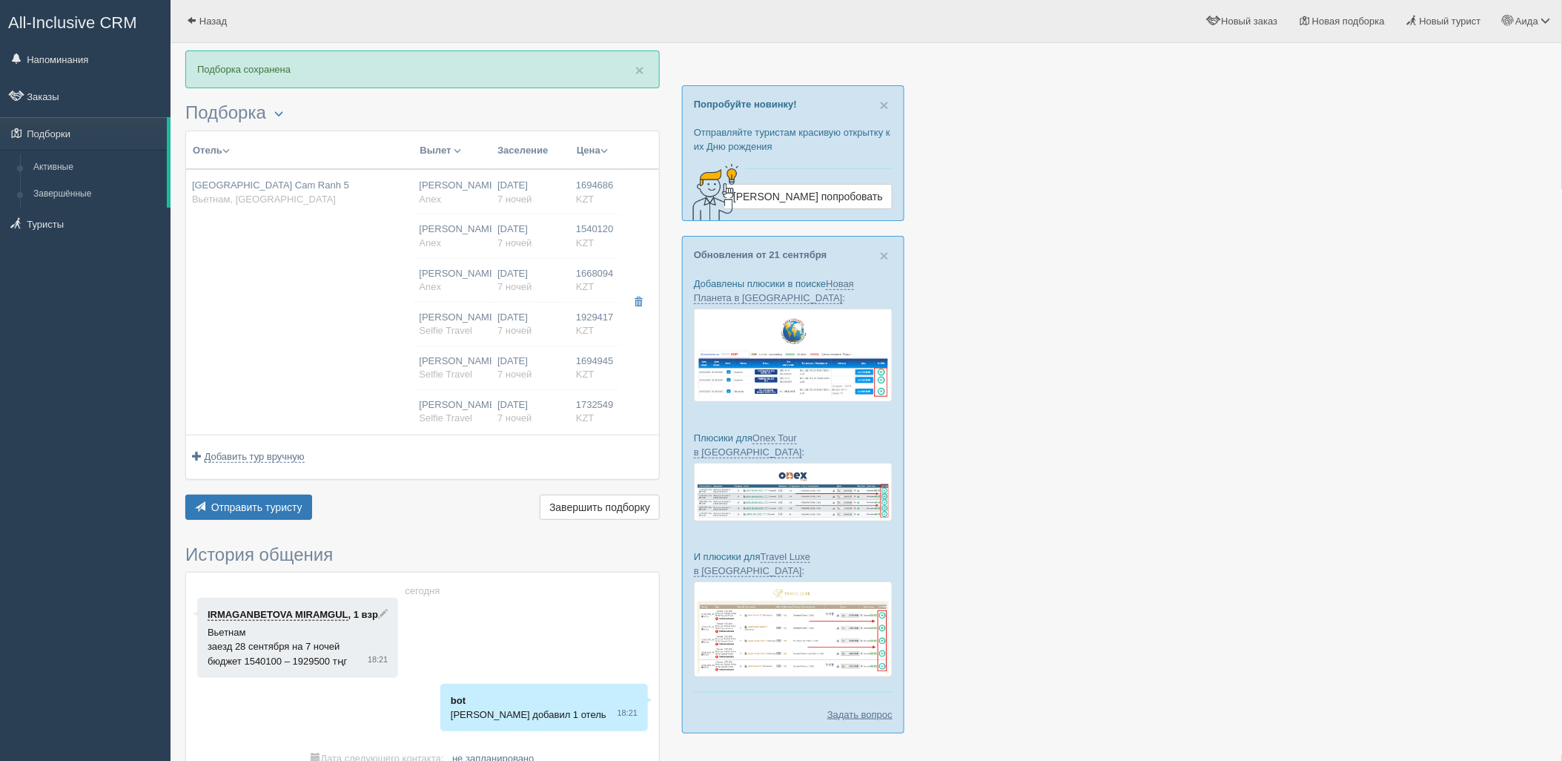
type input "BB"
type input "Anex"
type input "[URL][DOMAIN_NAME]"
type input "1929417.00"
type input "[PERSON_NAME]"
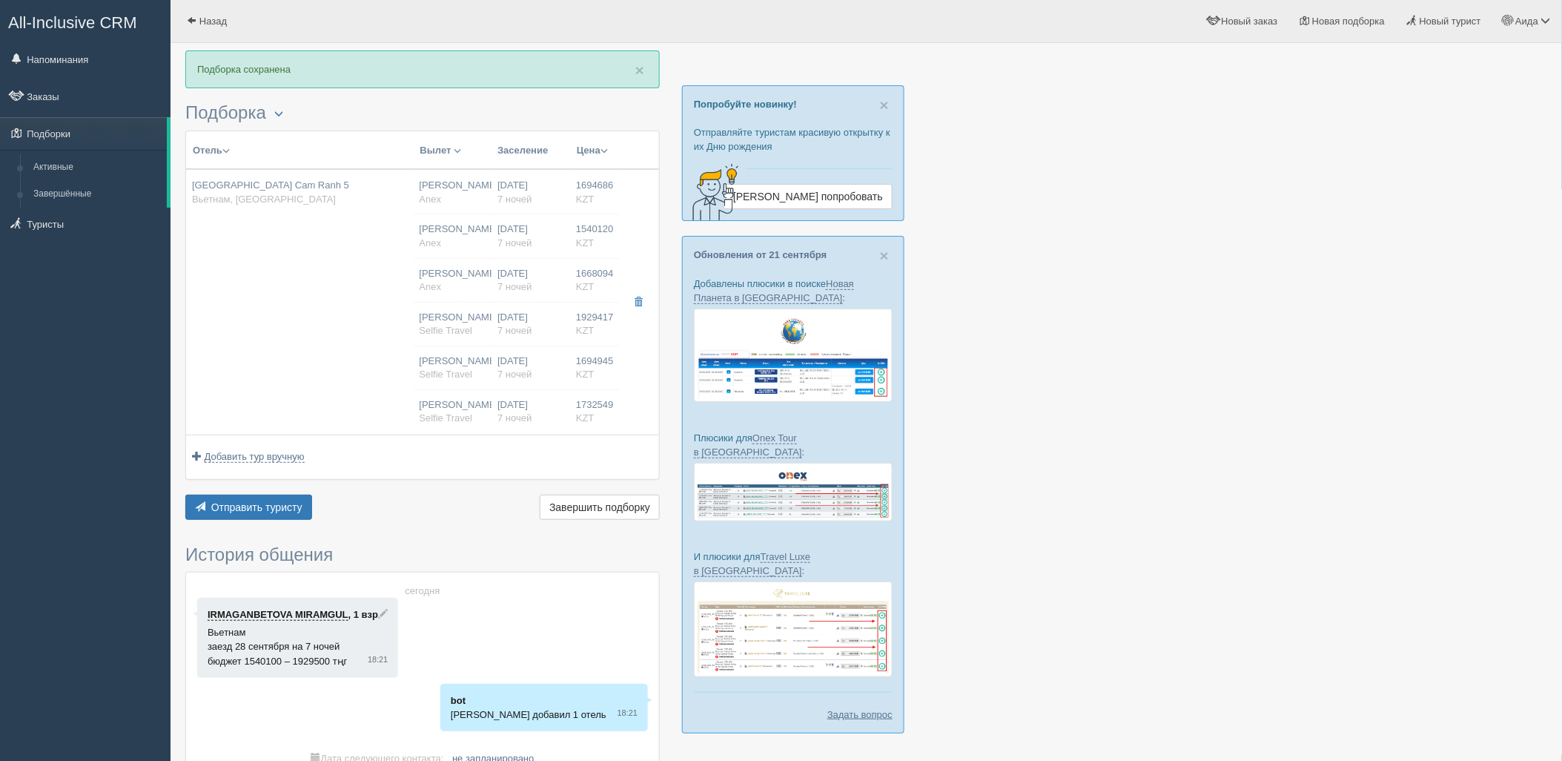
type input "Нячанг Камрань CXR"
type input "00:45"
type input "10:00"
type input "SCAT"
type input "12:00"
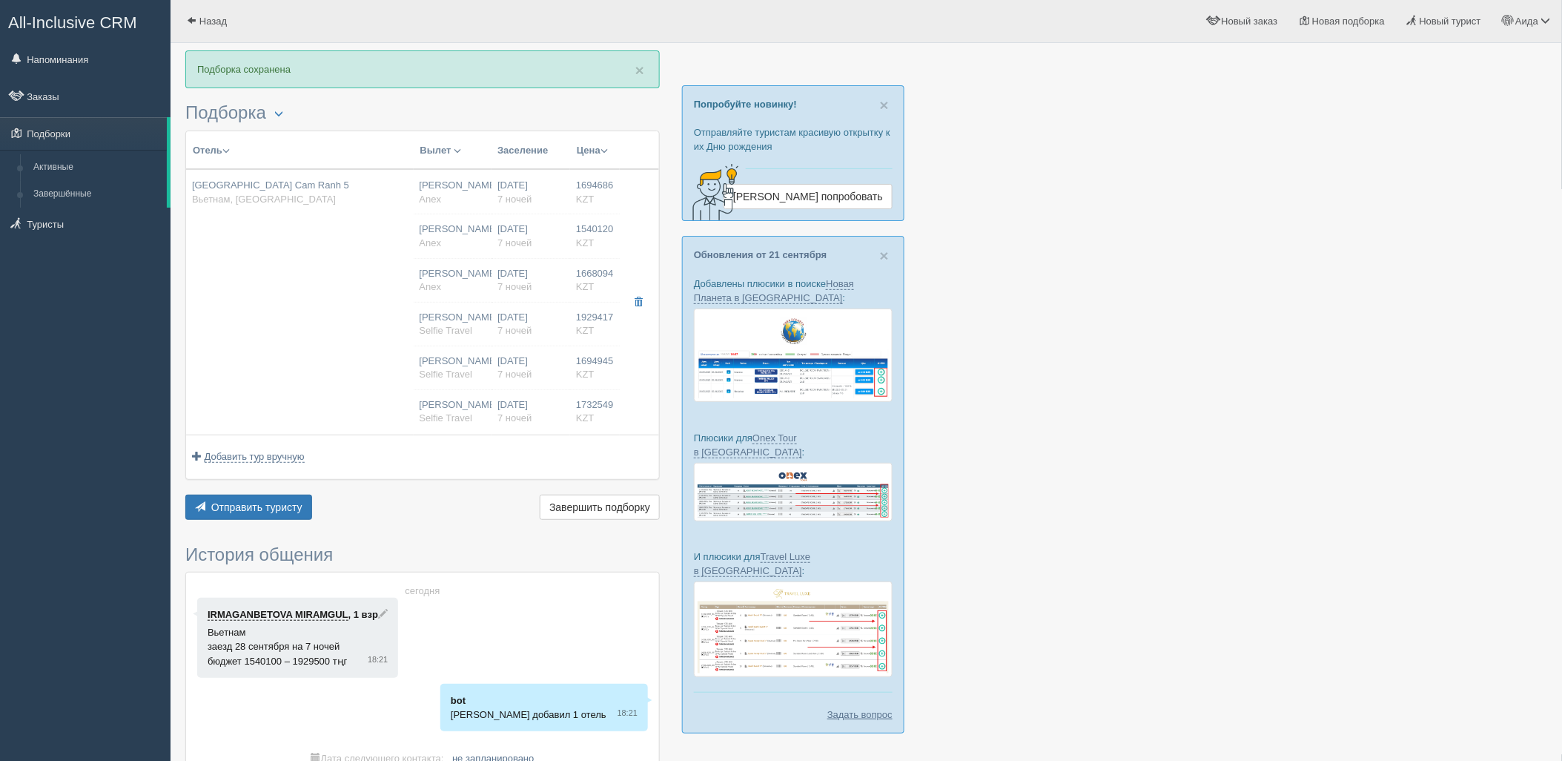
type input "18:00"
type input "7"
type input "1 Bedroom Suite with Terrace Ocean View"
type input "AI"
type input "Selfie Travel"
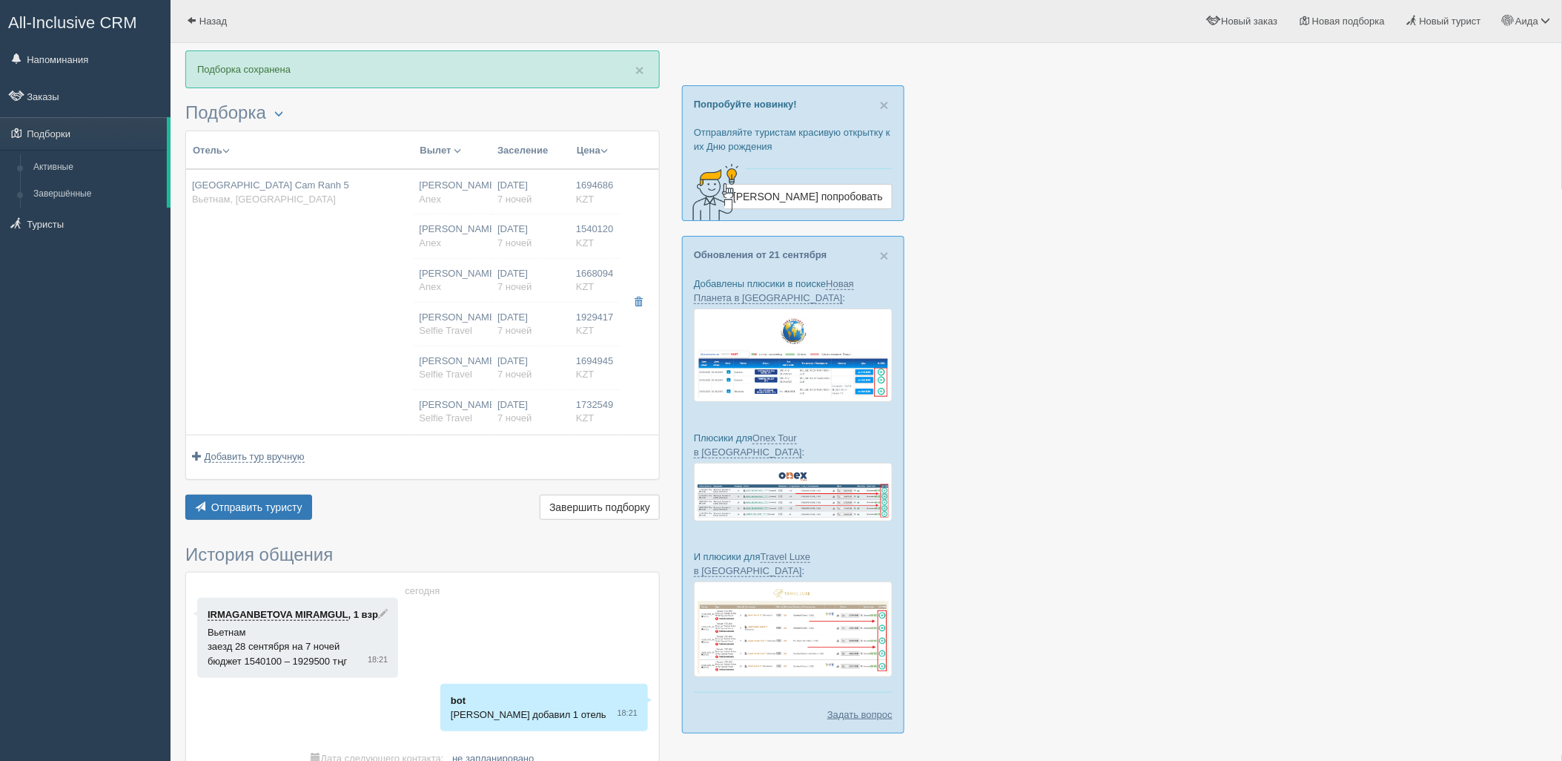
type input "1694945.00"
type input "[PERSON_NAME]"
type input "Нячанг Камрань CXR"
type input "00:45"
type input "10:00"
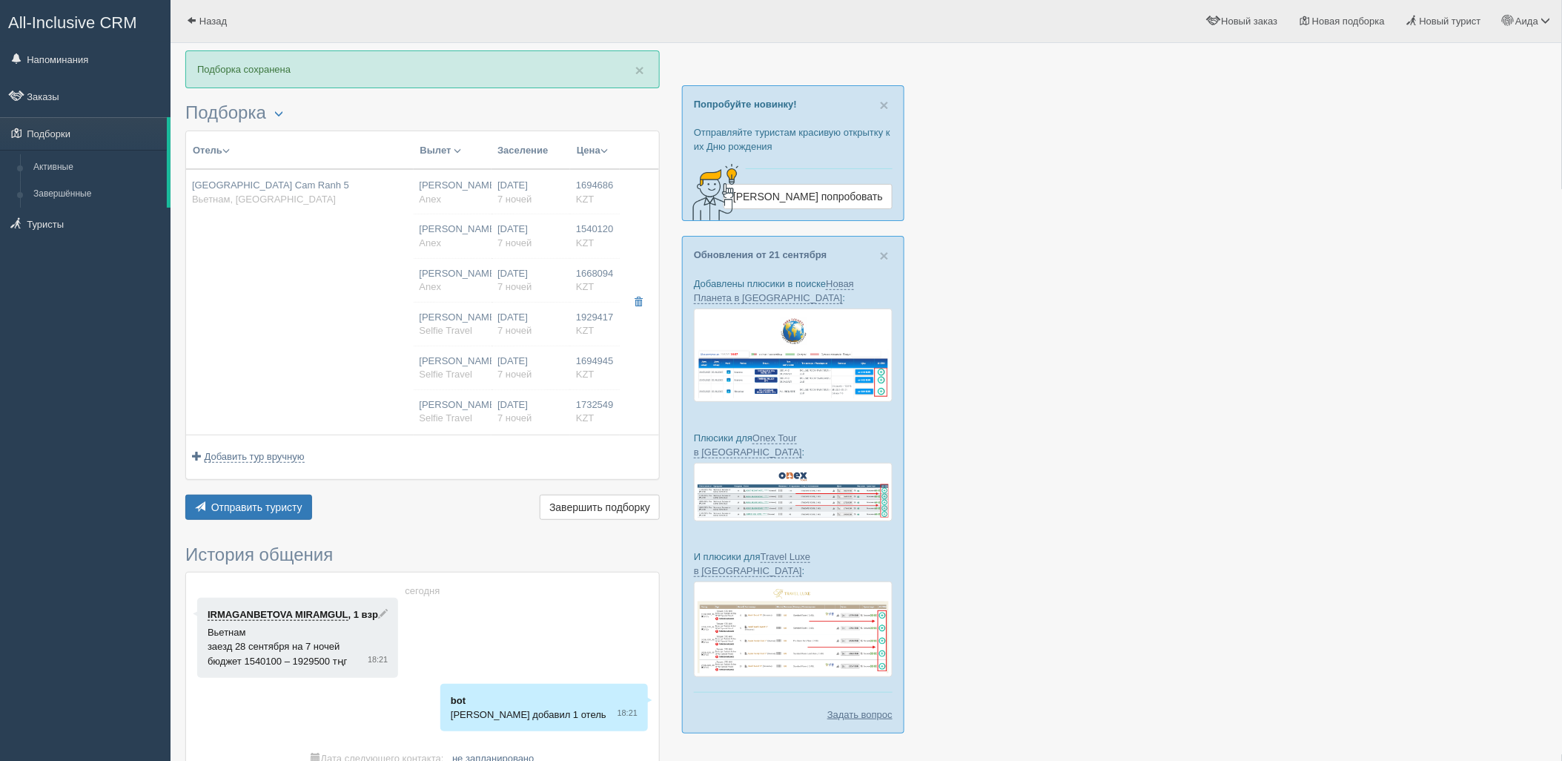
type input "SCAT"
type input "12:00"
type input "18:00"
type input "7"
type input "1 Bedroom Suite with Terrace Ocean View"
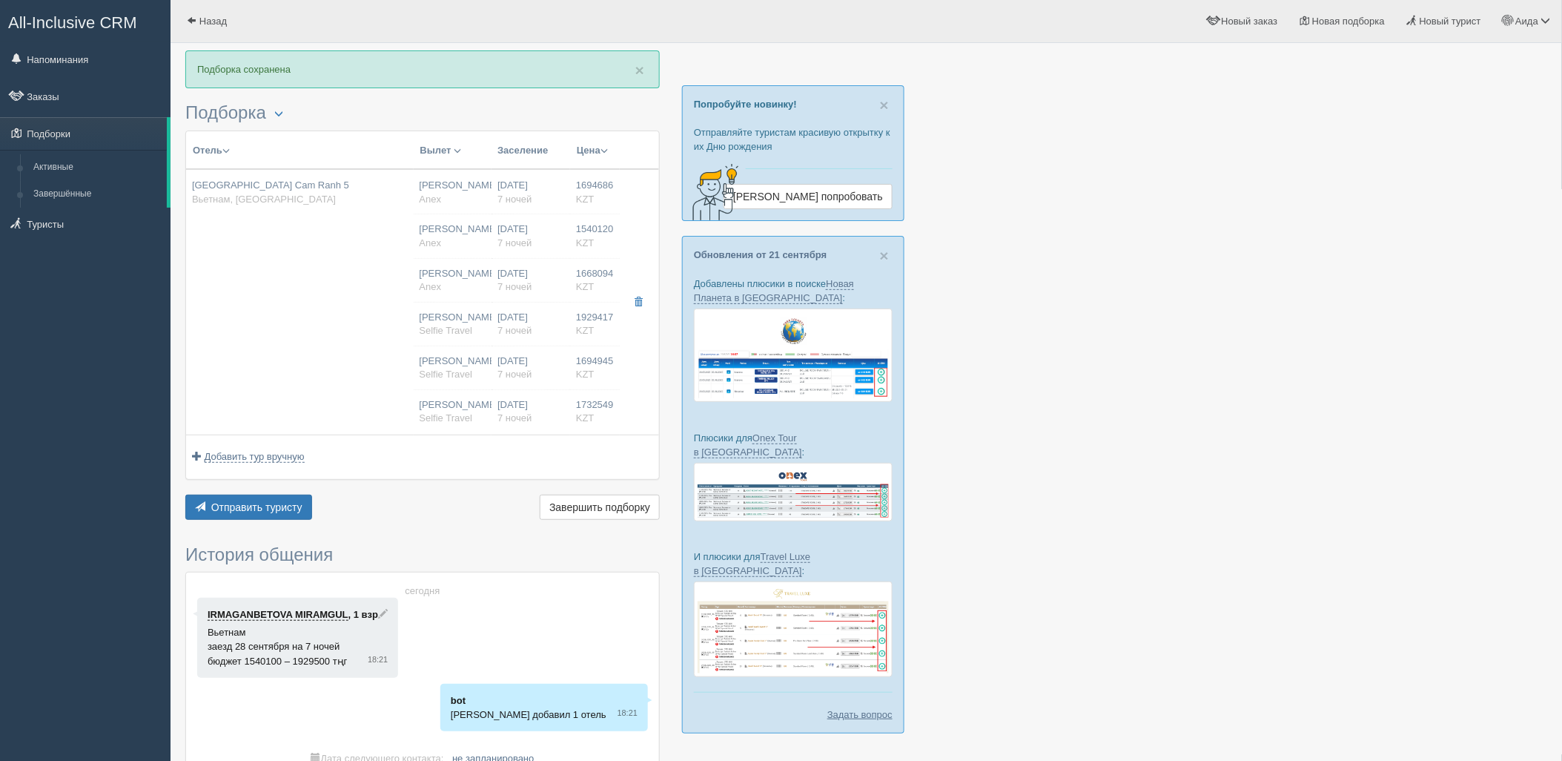
type input "AI"
type input "Selfie Travel"
type input "1732549.00"
type input "[PERSON_NAME]"
type input "Нячанг Камрань CXR"
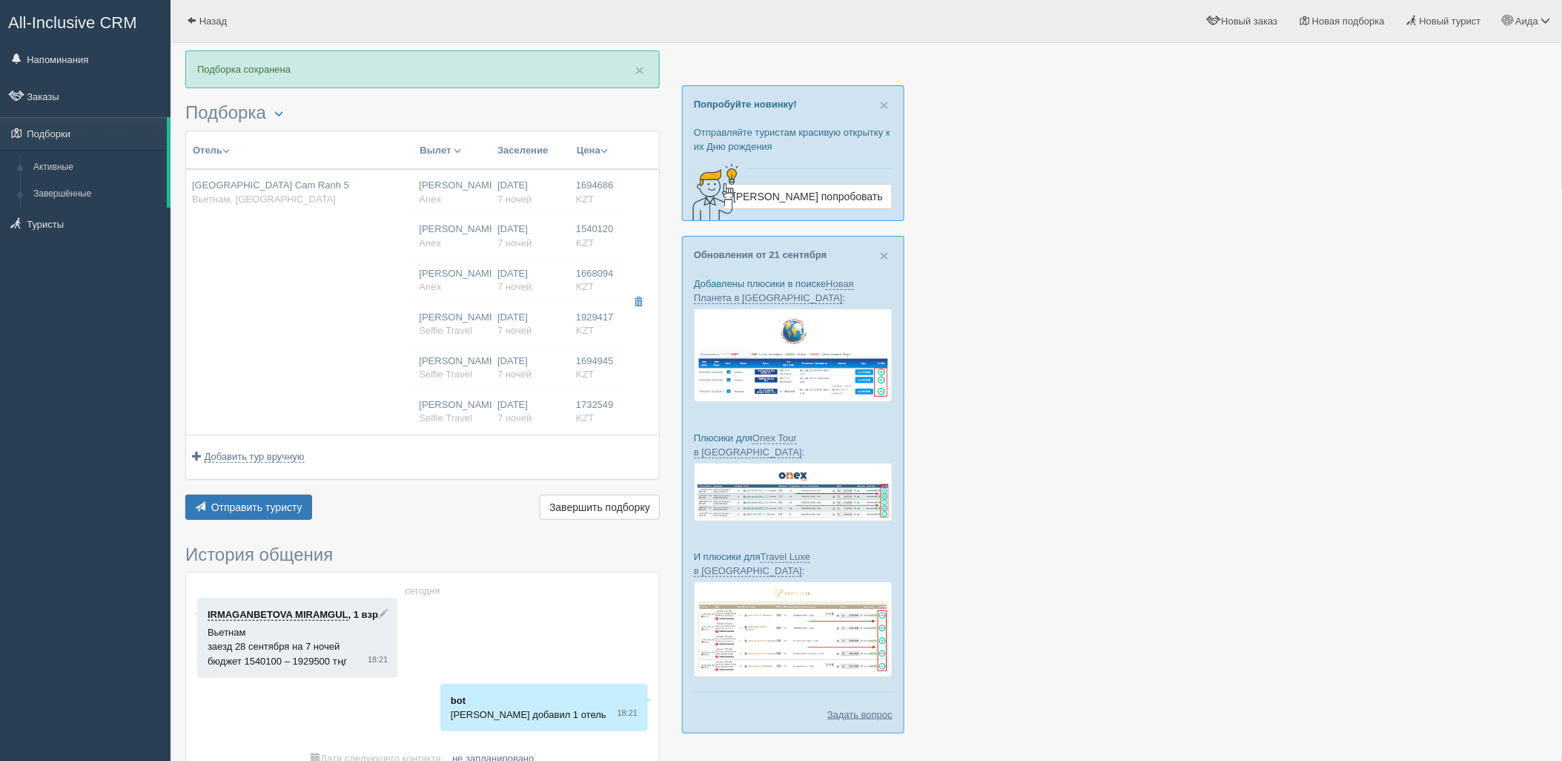
type input "00:45"
type input "10:00"
type input "SCAT"
type input "12:00"
type input "18:00"
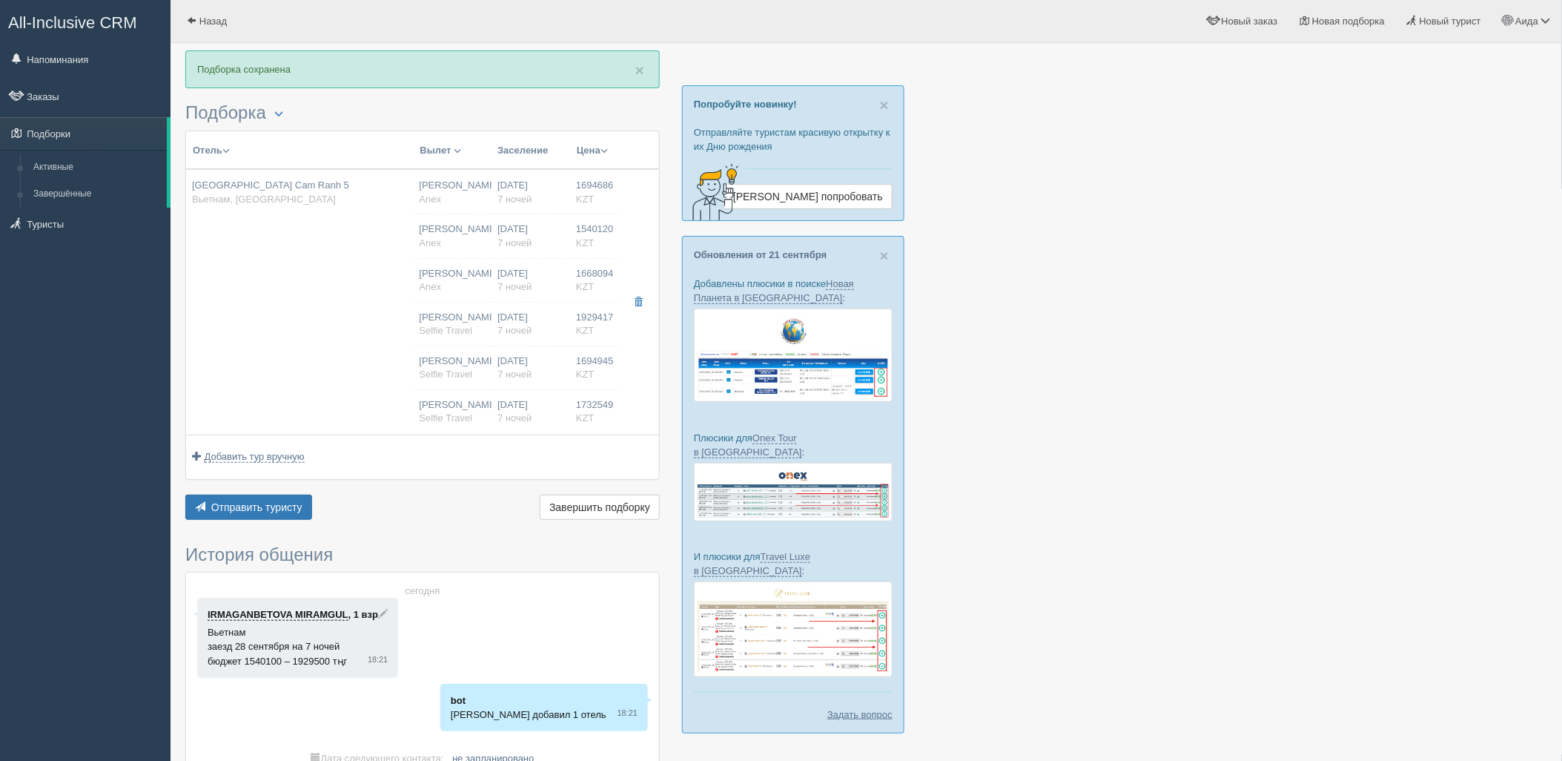
type input "7"
type input "1 Bedroom Suite with Terrace Ocean View"
type input "AI"
type input "Selfie Travel"
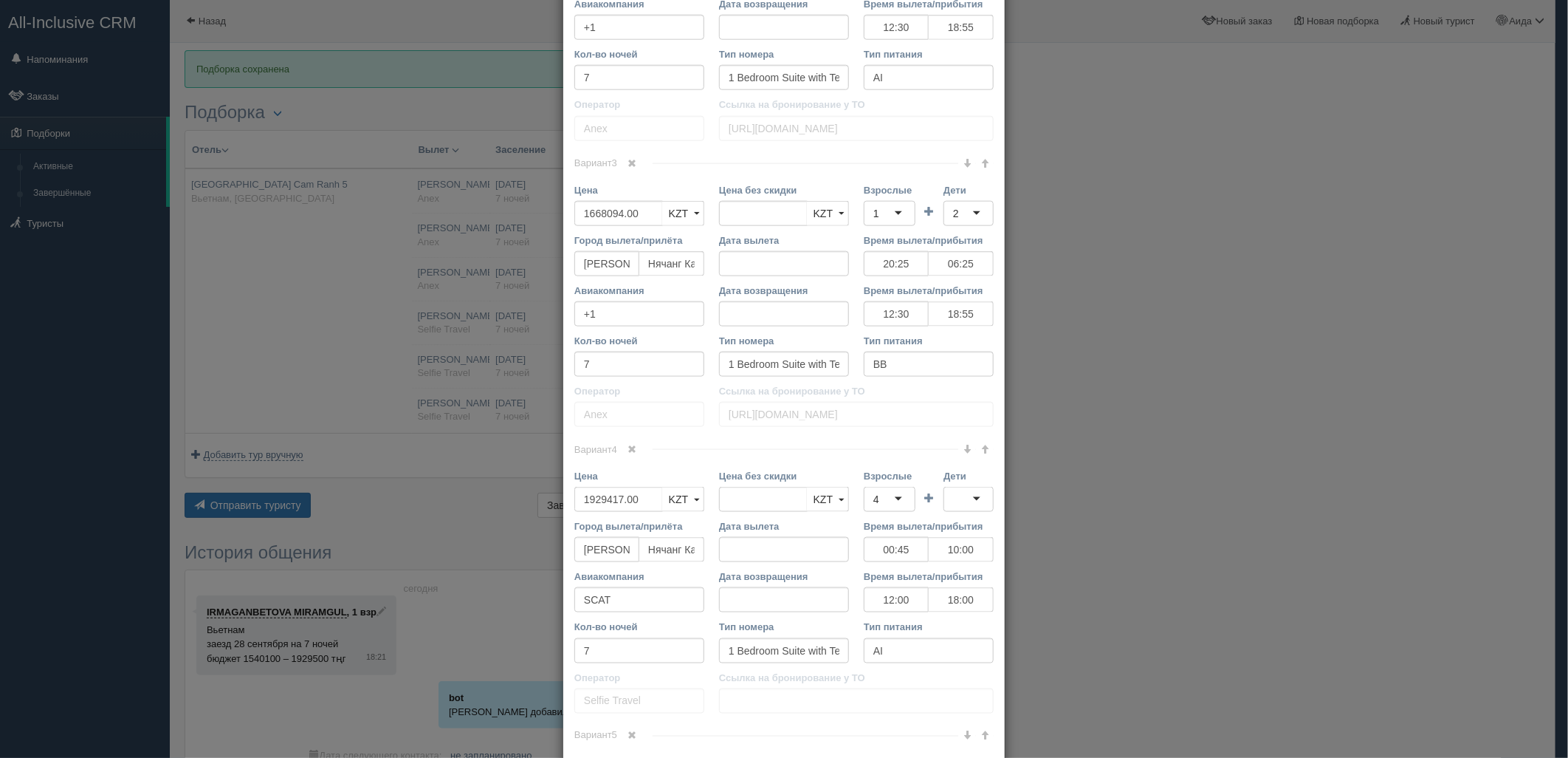
scroll to position [1281, 0]
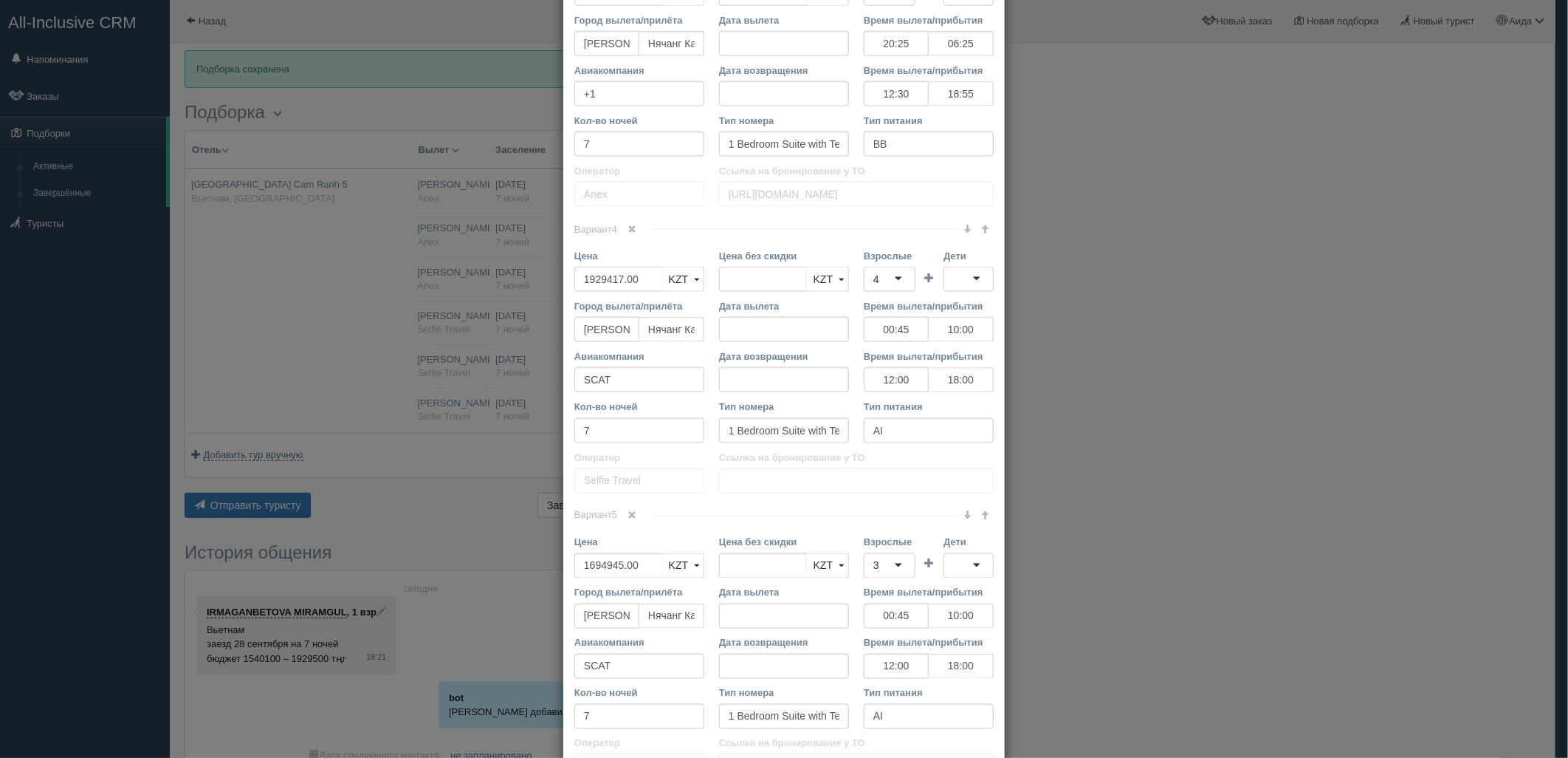
click at [631, 522] on link at bounding box center [632, 516] width 25 height 16
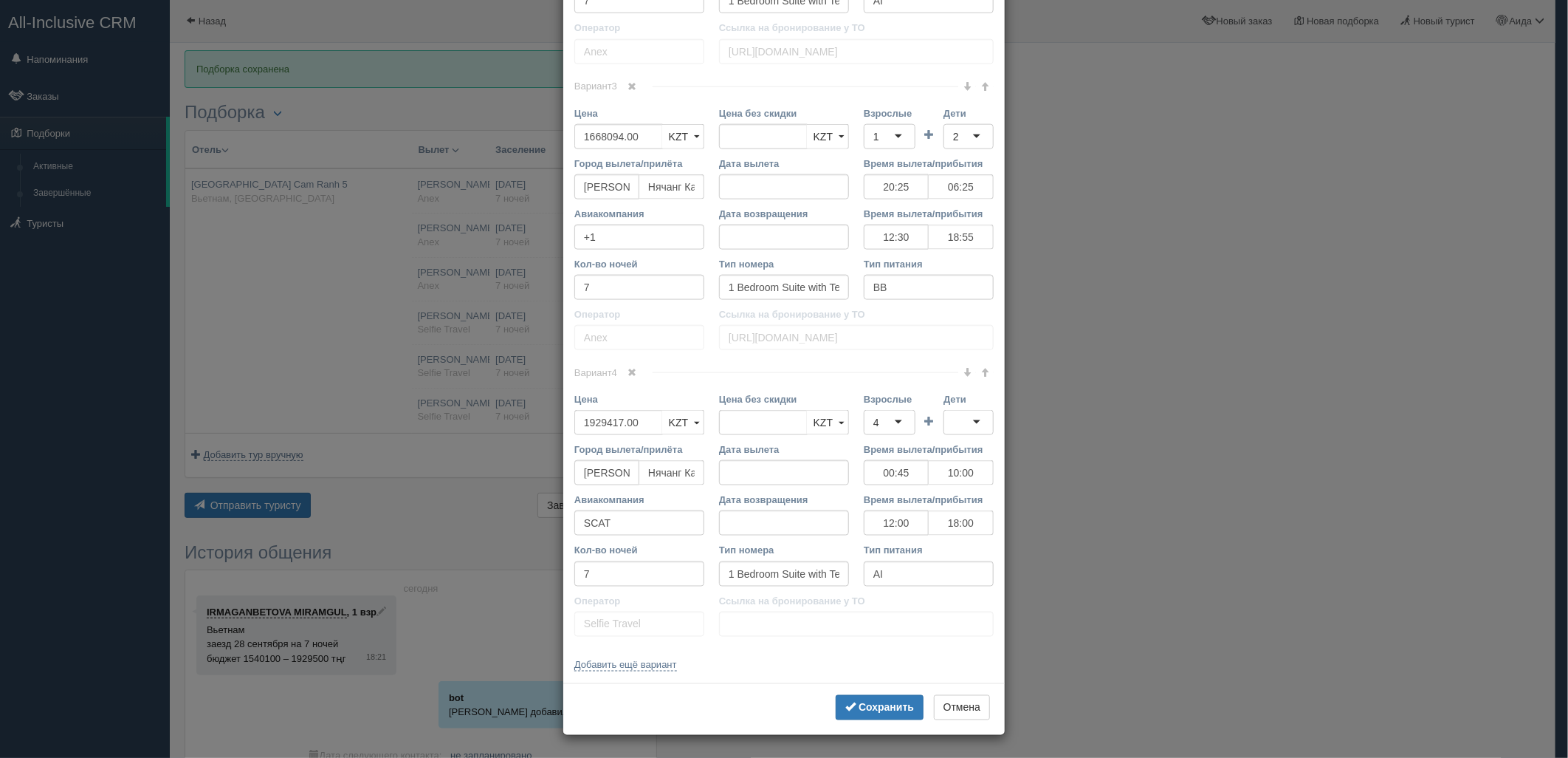
scroll to position [1138, 0]
click at [632, 376] on span at bounding box center [632, 372] width 9 height 9
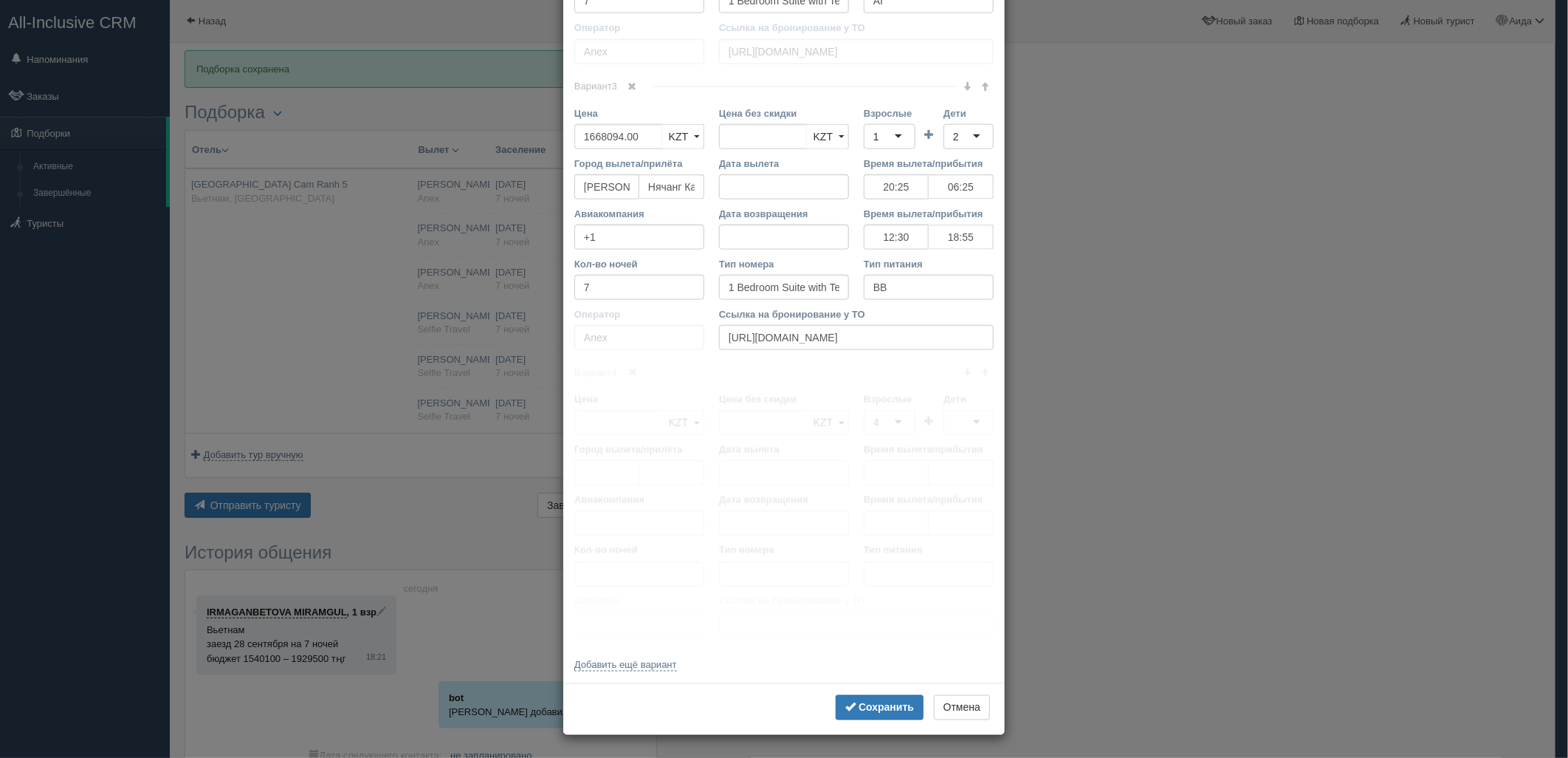
scroll to position [853, 0]
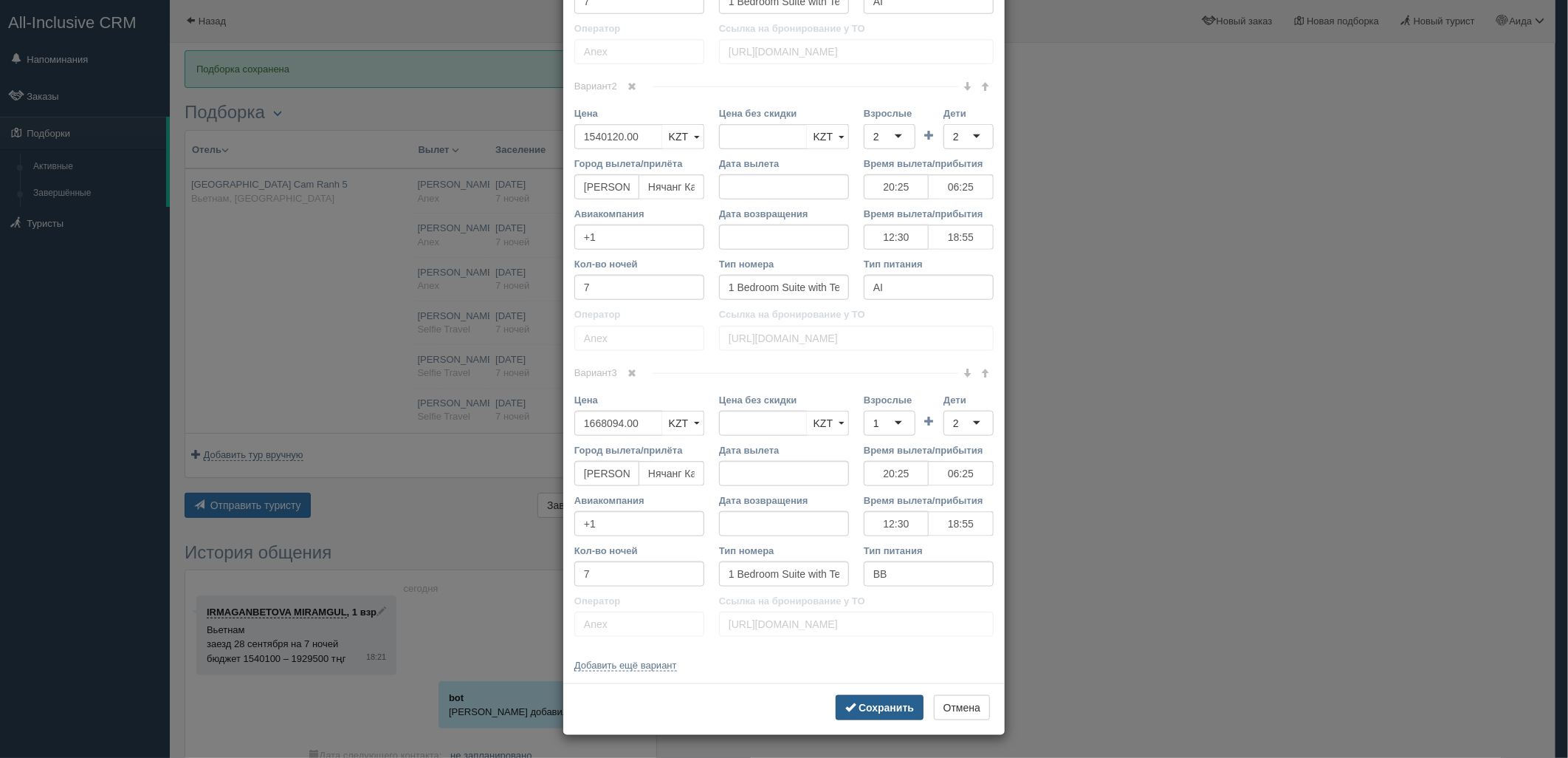
click at [853, 698] on button "Сохранить" at bounding box center [879, 707] width 88 height 25
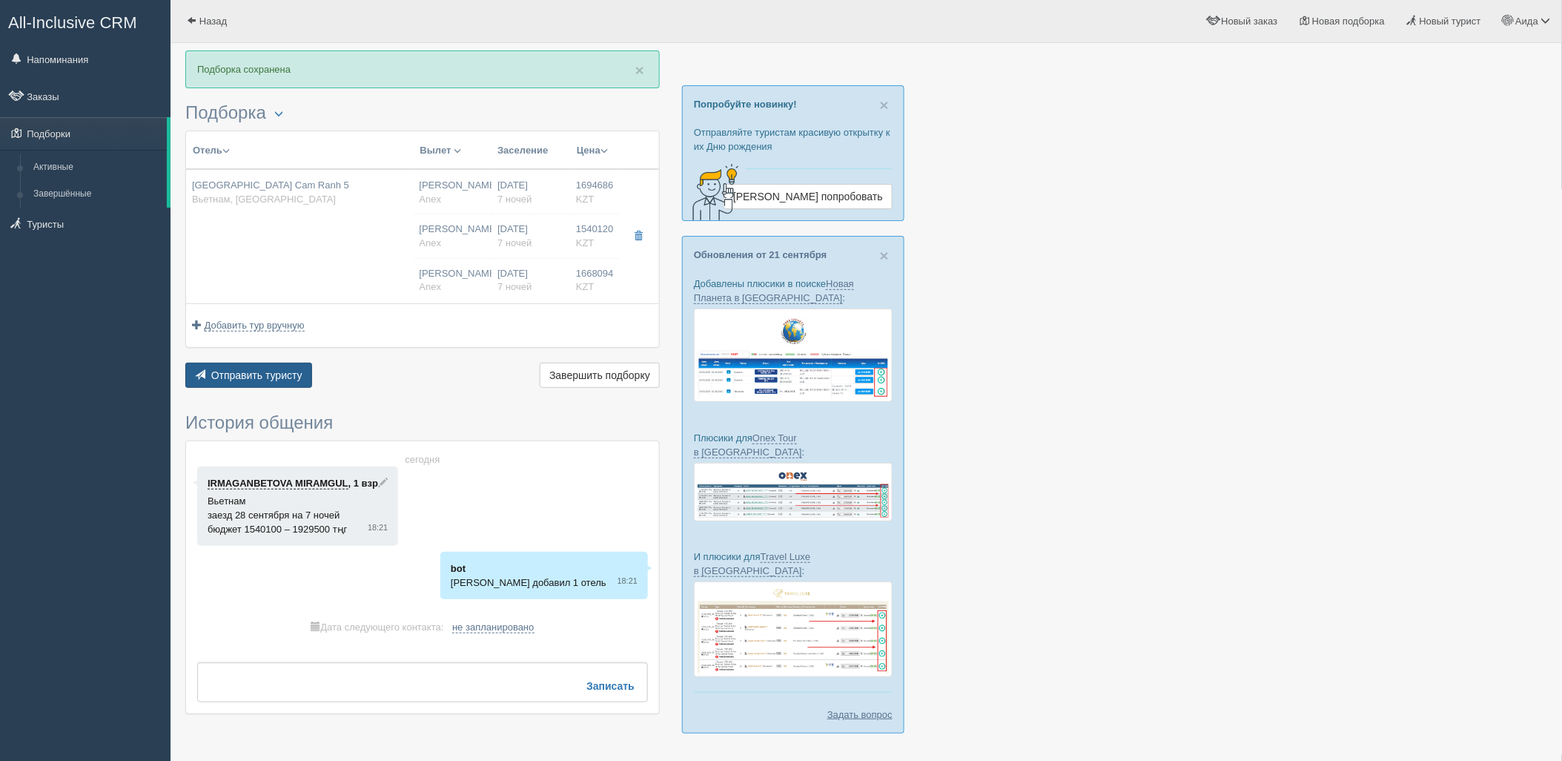
click at [262, 365] on button "Отправить туристу Отправить" at bounding box center [248, 375] width 127 height 25
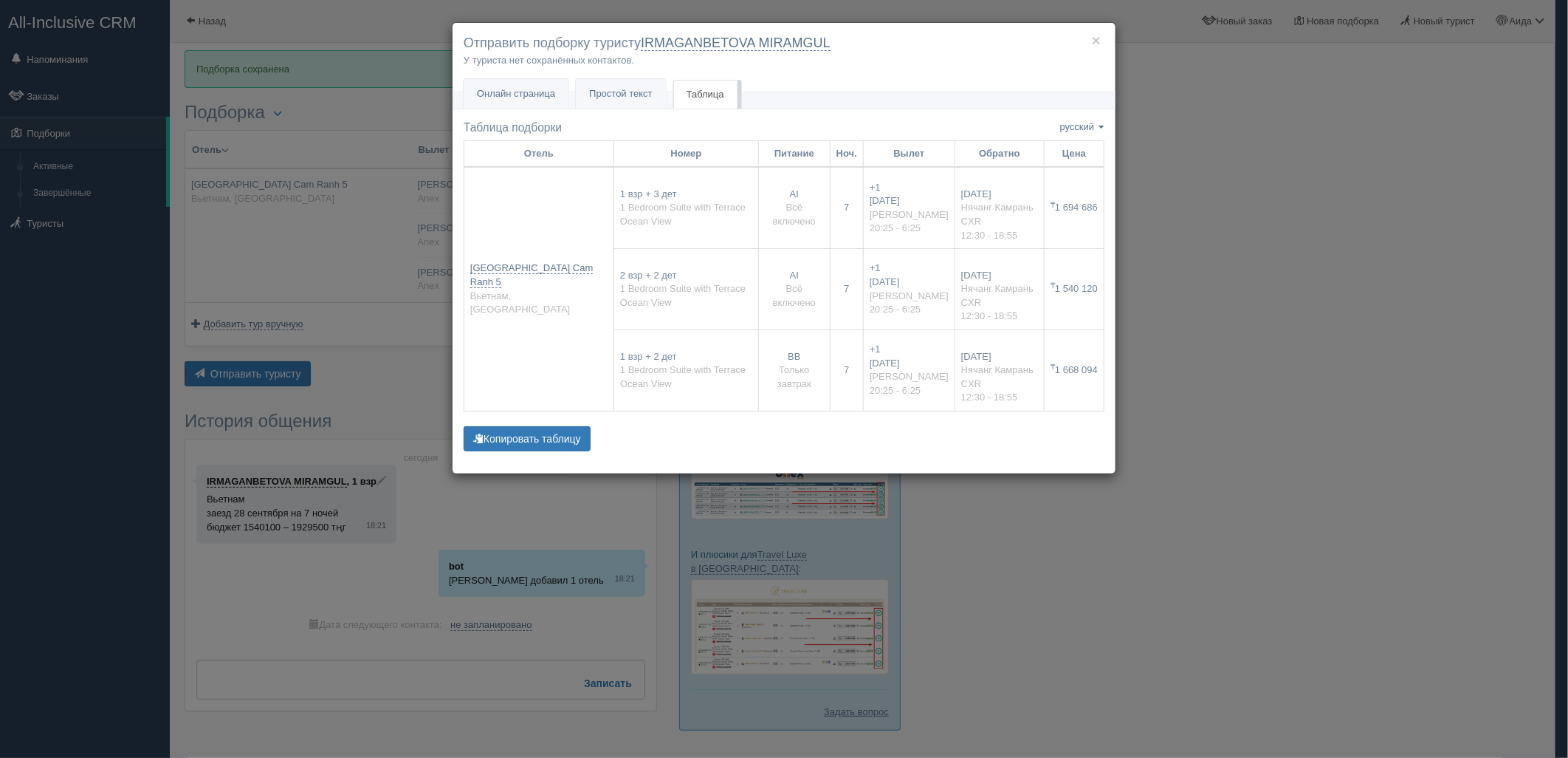
click at [1274, 179] on div "× Отправить подборку туристу IRMAGANBETOVA MIRAMGUL У туриста нет сохранённых к…" at bounding box center [784, 379] width 1568 height 758
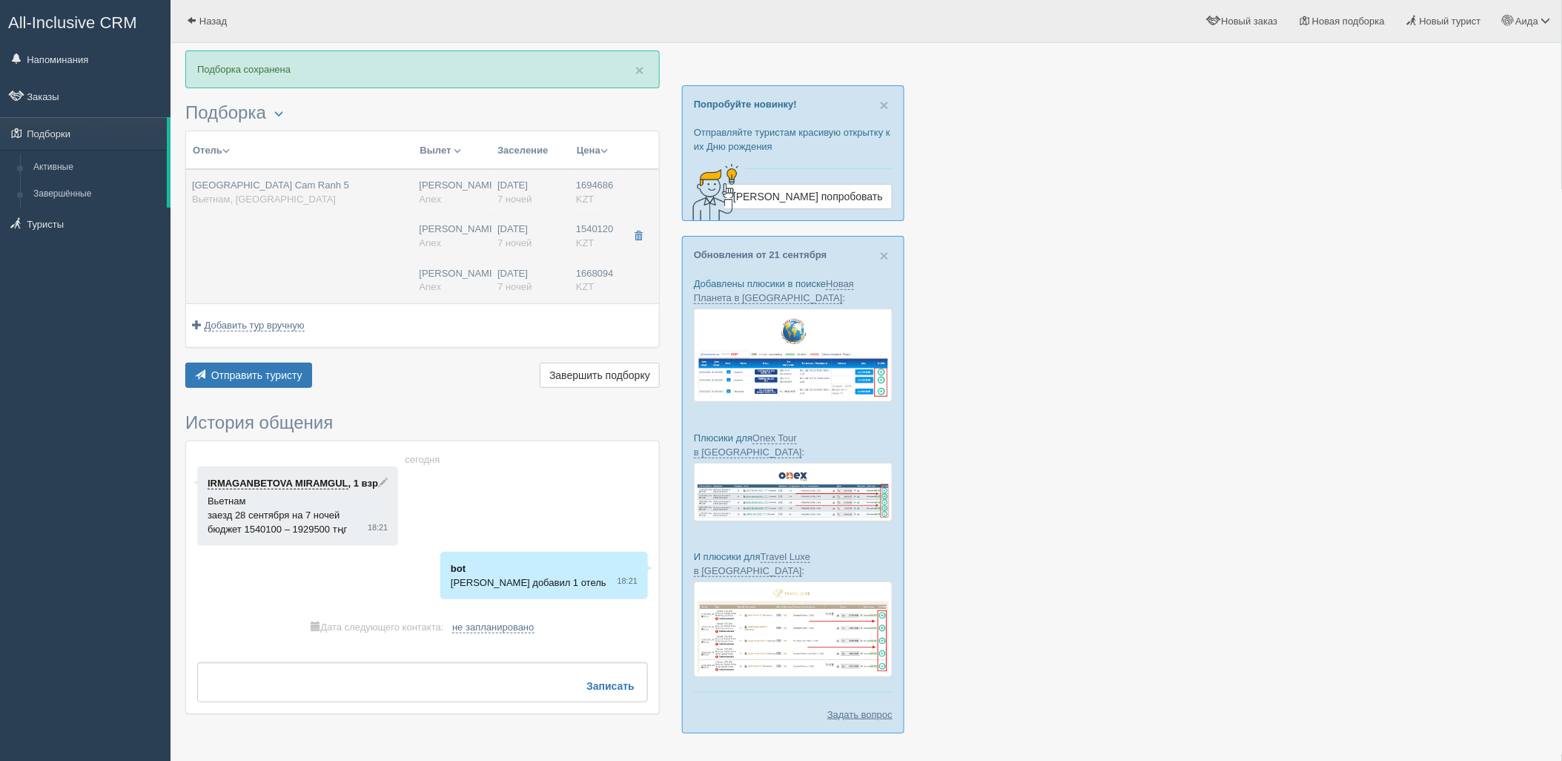
click at [542, 238] on div "28.09.2025 7 ночей" at bounding box center [531, 235] width 67 height 27
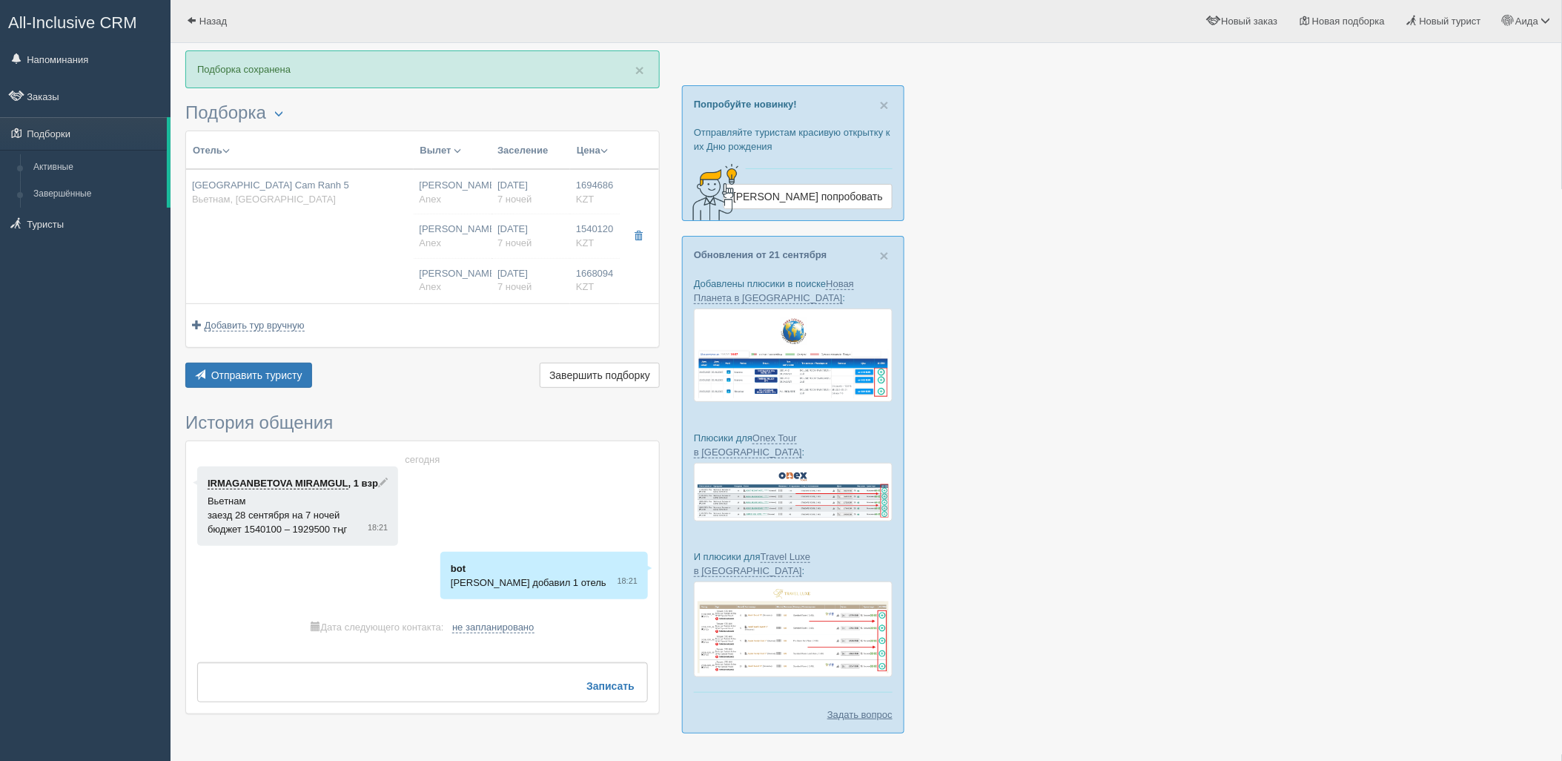
type input "20:25"
type input "06:25"
type input "12:30"
type input "18:55"
type input "20:25"
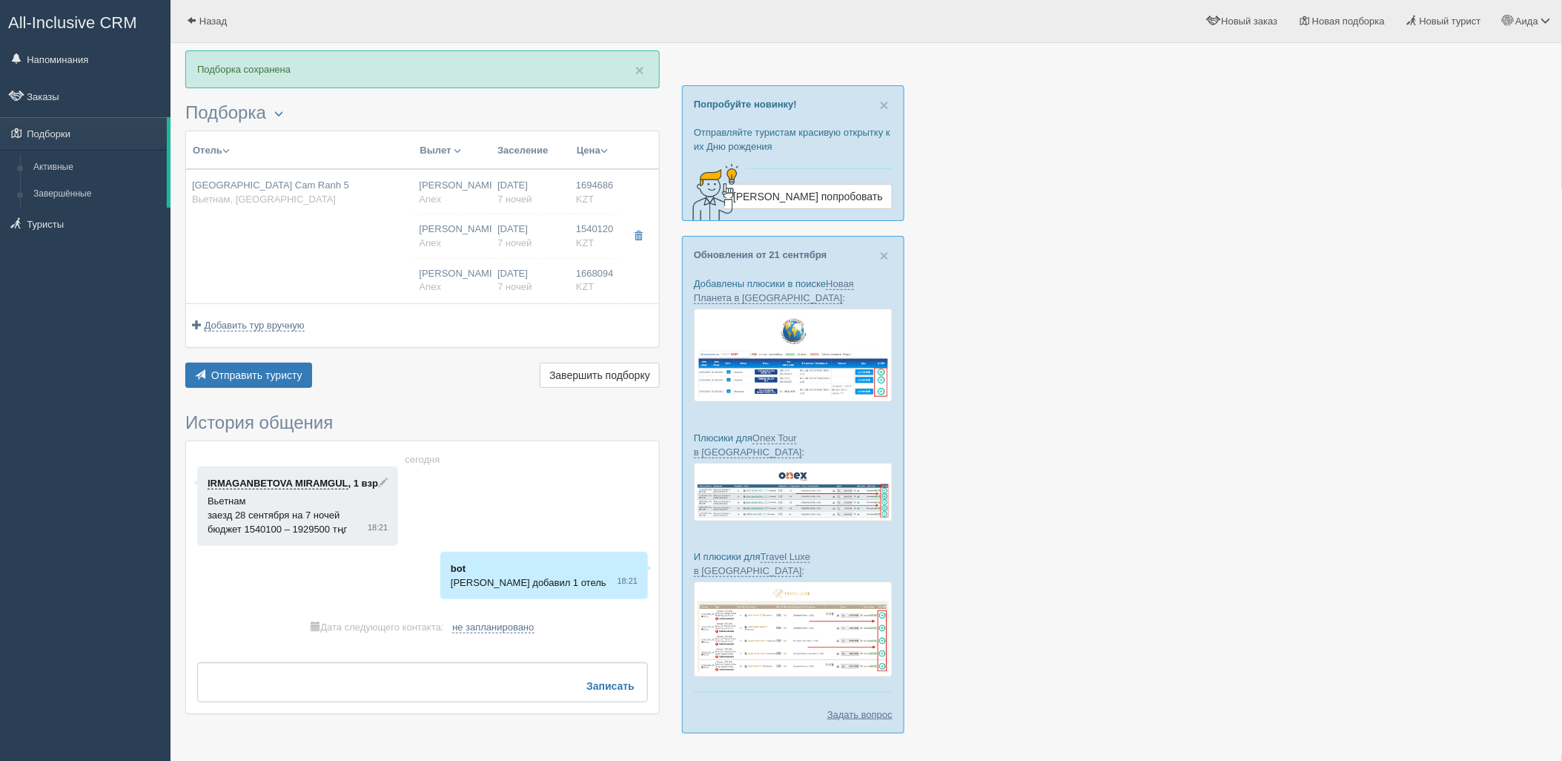
type input "06:25"
type input "12:30"
type input "18:55"
type input "20:25"
type input "06:25"
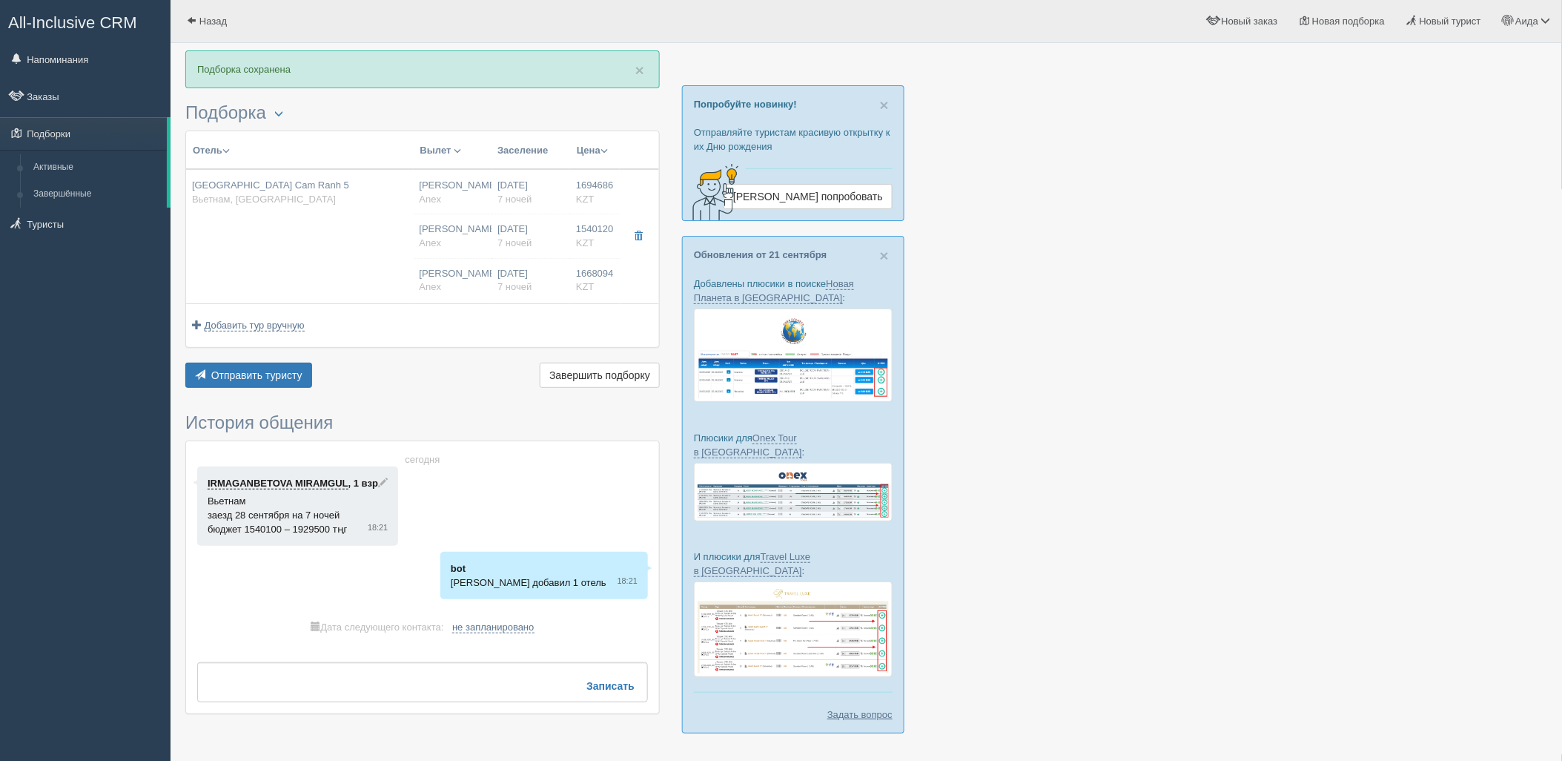
type input "12:30"
type input "18:55"
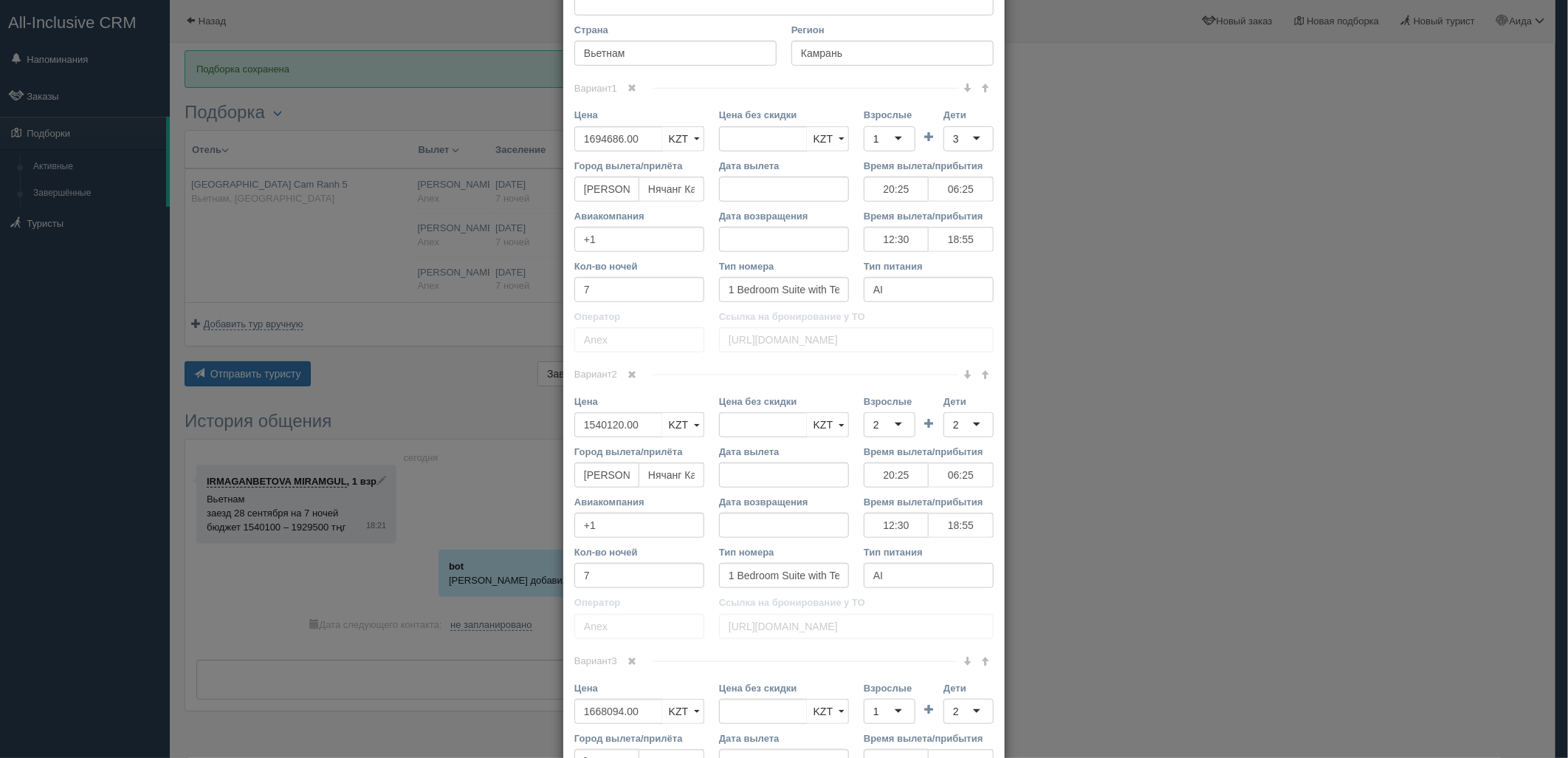
scroll to position [612, 0]
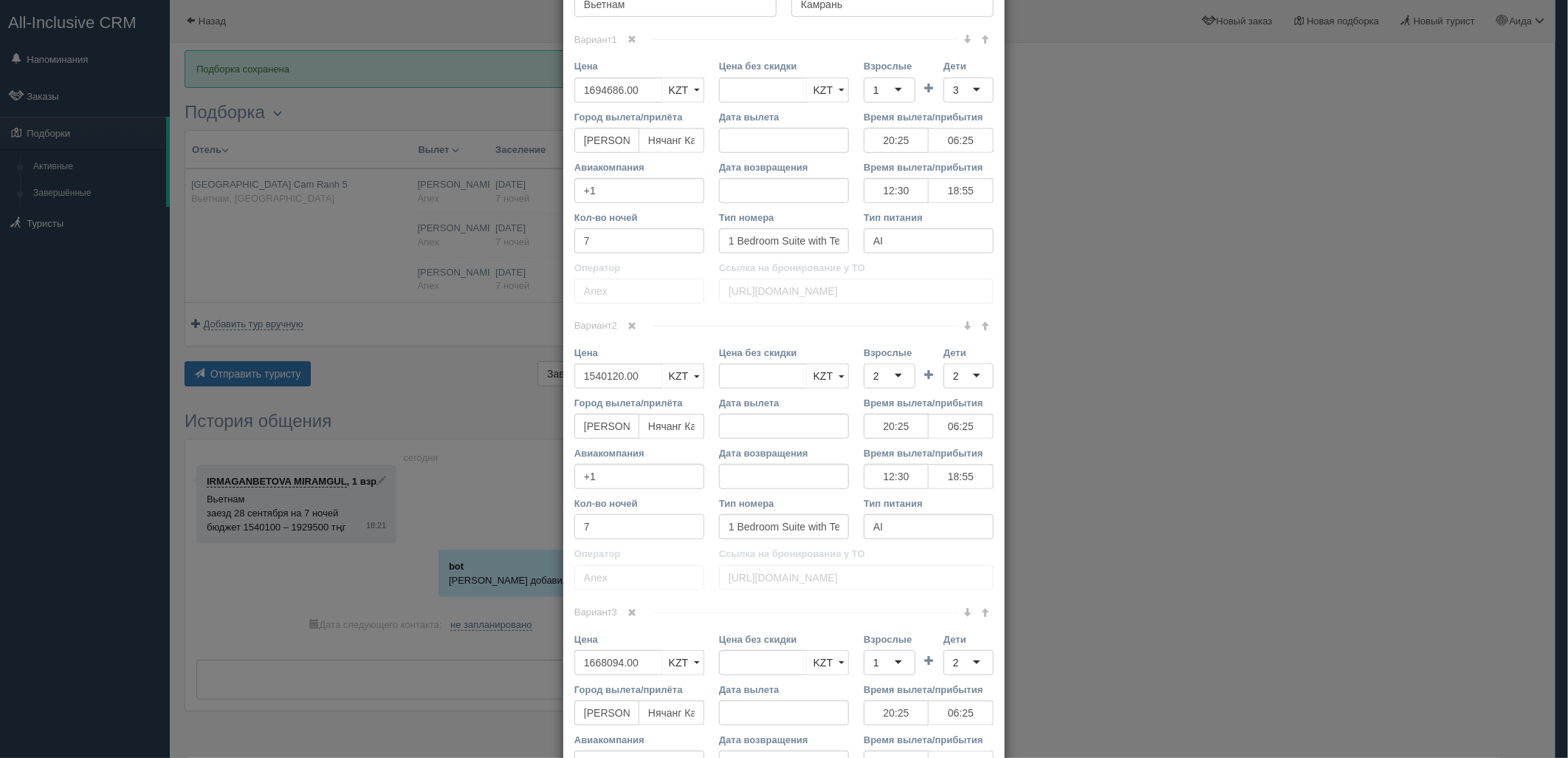
click at [588, 529] on input "7" at bounding box center [639, 526] width 130 height 25
type input "6+1"
drag, startPoint x: 605, startPoint y: 242, endPoint x: 541, endPoint y: 250, distance: 64.5
click at [541, 250] on div "× Редактировать тур Название отеля [GEOGRAPHIC_DATA] 5 Ссылка на отель для тури…" at bounding box center [784, 379] width 1568 height 758
type input "6+1"
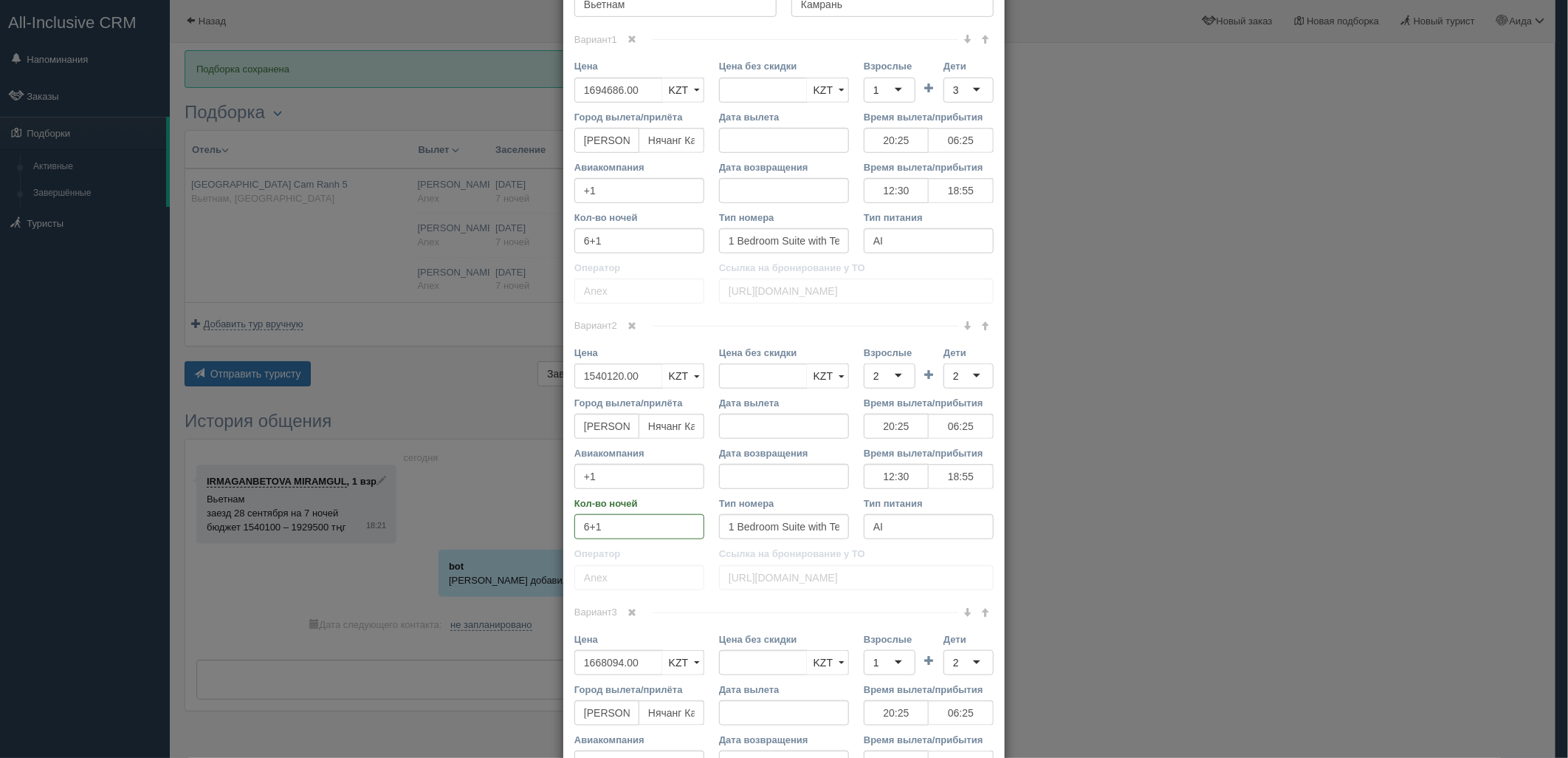
scroll to position [853, 0]
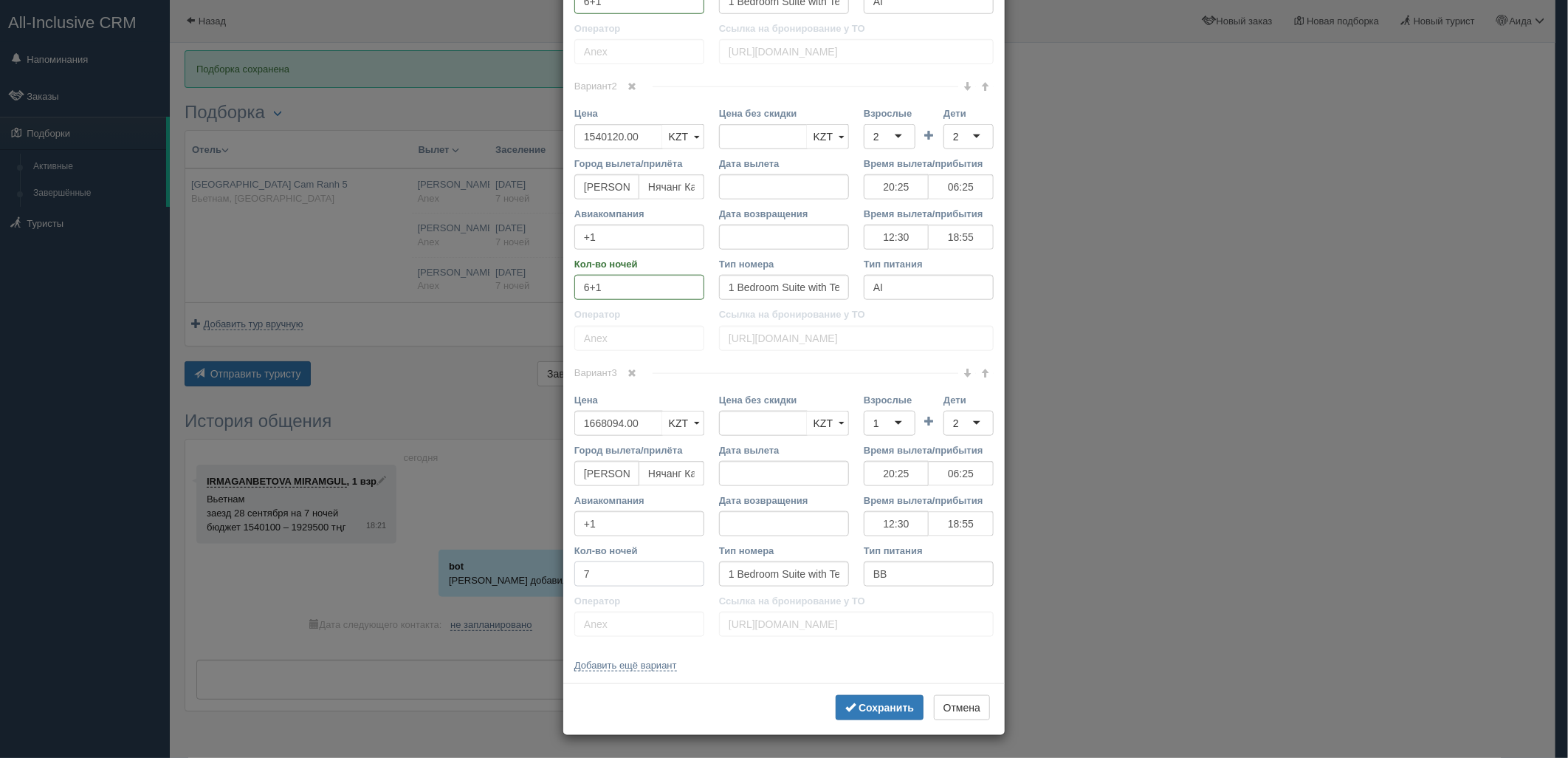
drag, startPoint x: 603, startPoint y: 585, endPoint x: 561, endPoint y: 587, distance: 42.0
click at [566, 587] on div "Кол-во ночей 7" at bounding box center [638, 569] width 144 height 50
type input "6+1"
drag, startPoint x: 890, startPoint y: 711, endPoint x: 886, endPoint y: 699, distance: 12.6
click at [888, 711] on b "Сохранить" at bounding box center [886, 707] width 56 height 12
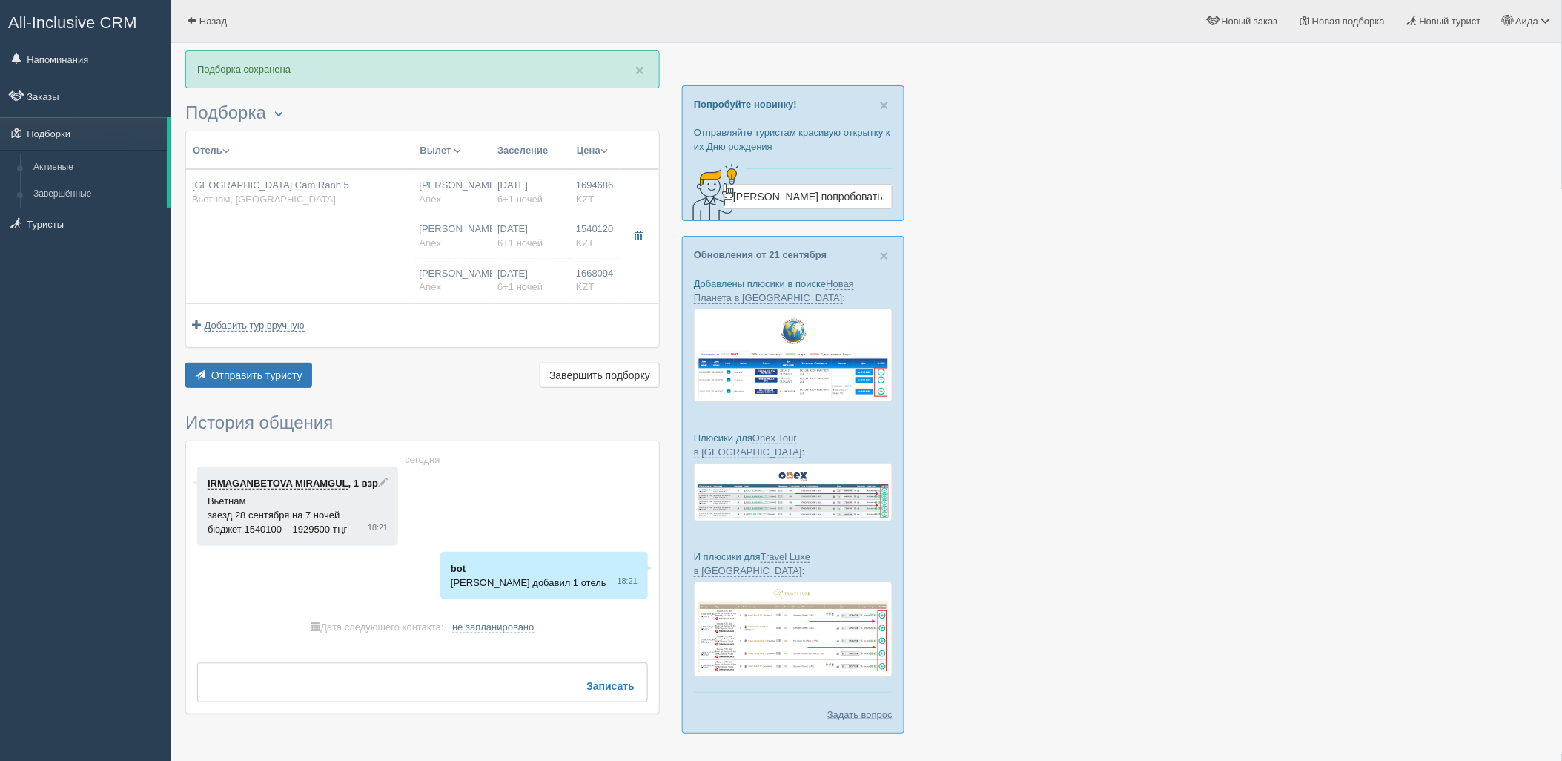
click at [293, 354] on div "Отель Разделить отели... Вылет Выезд Авиа Автобус Заселение Цена Дешёвые вначале" at bounding box center [422, 261] width 475 height 261
click at [280, 363] on button "Отправить туристу Отправить" at bounding box center [248, 375] width 127 height 25
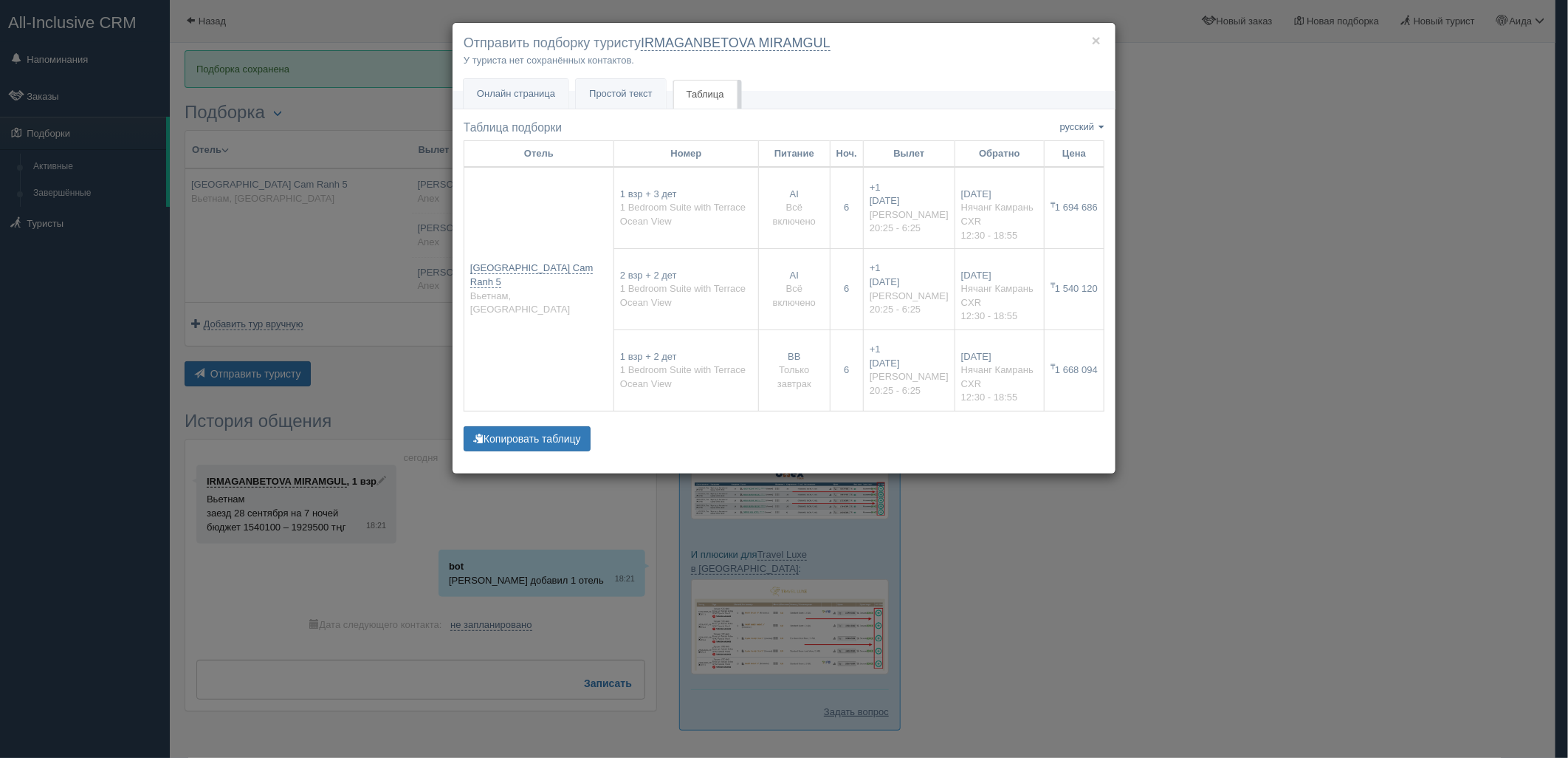
click at [1251, 178] on div "× Отправить подборку туристу IRMAGANBETOVA MIRAMGUL У туриста нет сохранённых к…" at bounding box center [784, 379] width 1568 height 758
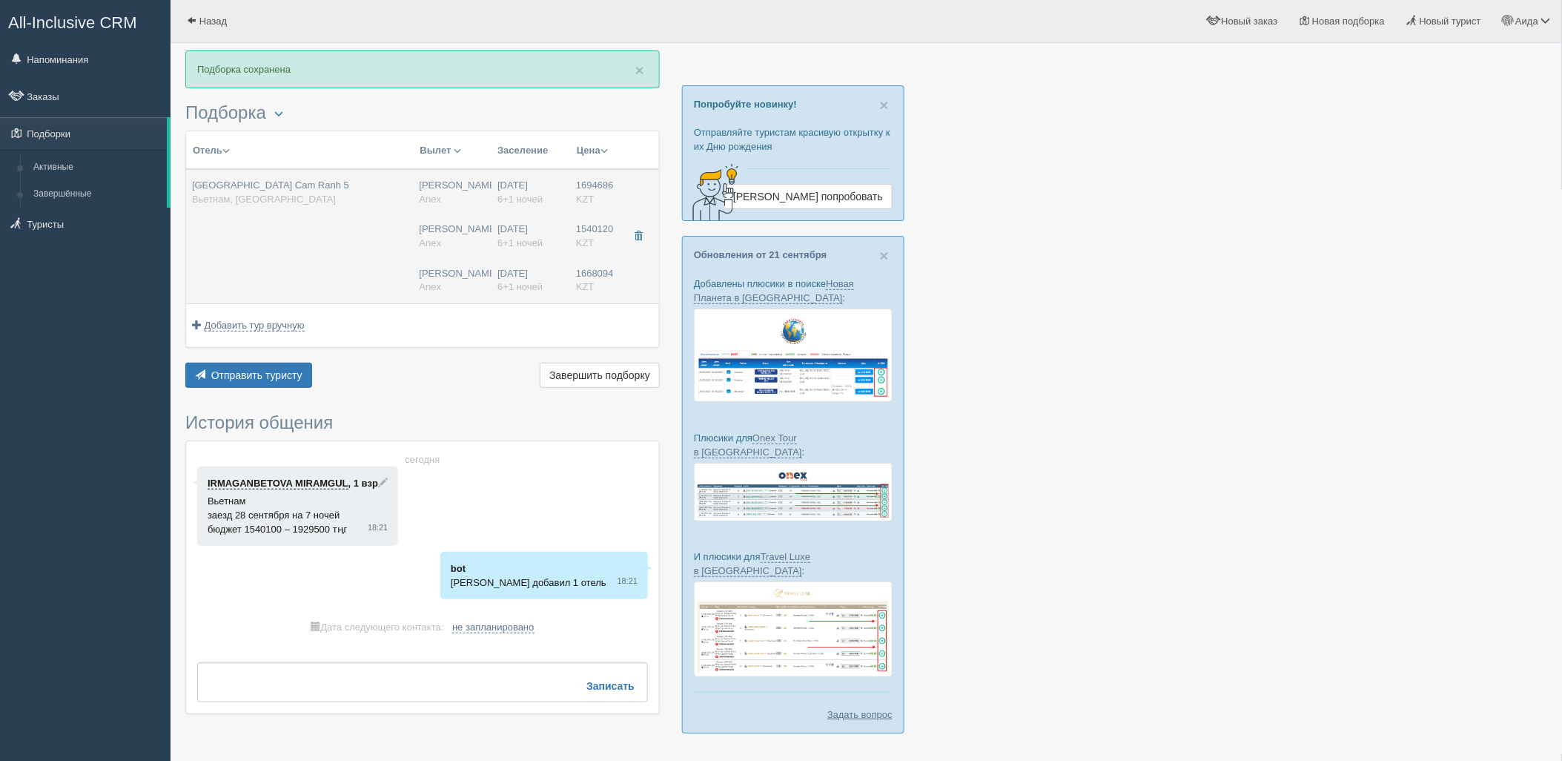
click at [416, 231] on td "Нурсултан Назарбаев NQZ Anex Нурсултан Назарбаев NQZ Anex Нурсултан Назарбаев N…" at bounding box center [453, 236] width 79 height 134
type input "20:25"
type input "06:25"
type input "12:30"
type input "18:55"
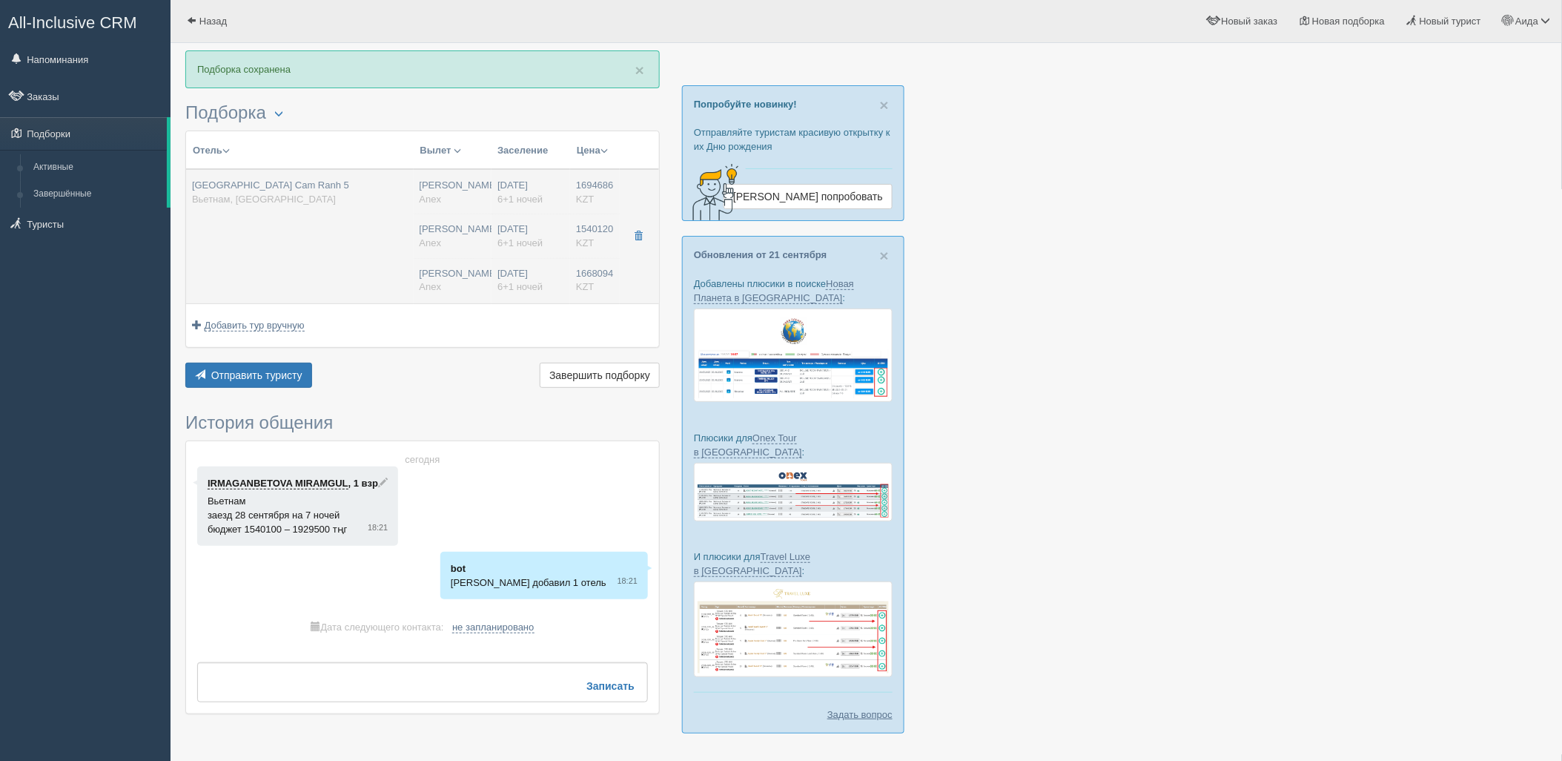
type input "20:25"
type input "06:25"
type input "12:30"
type input "18:55"
type input "20:25"
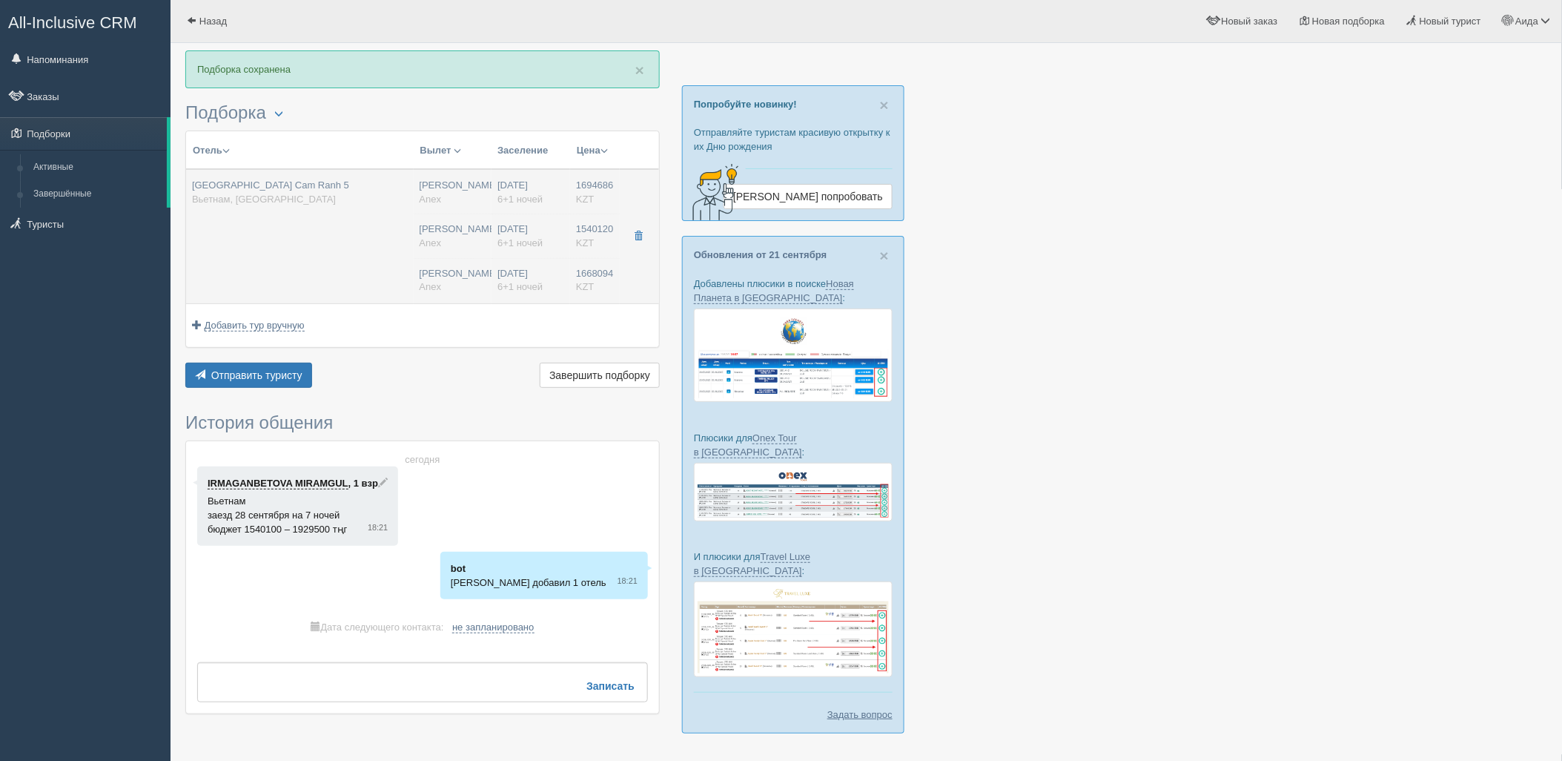
type input "06:25"
type input "12:30"
type input "18:55"
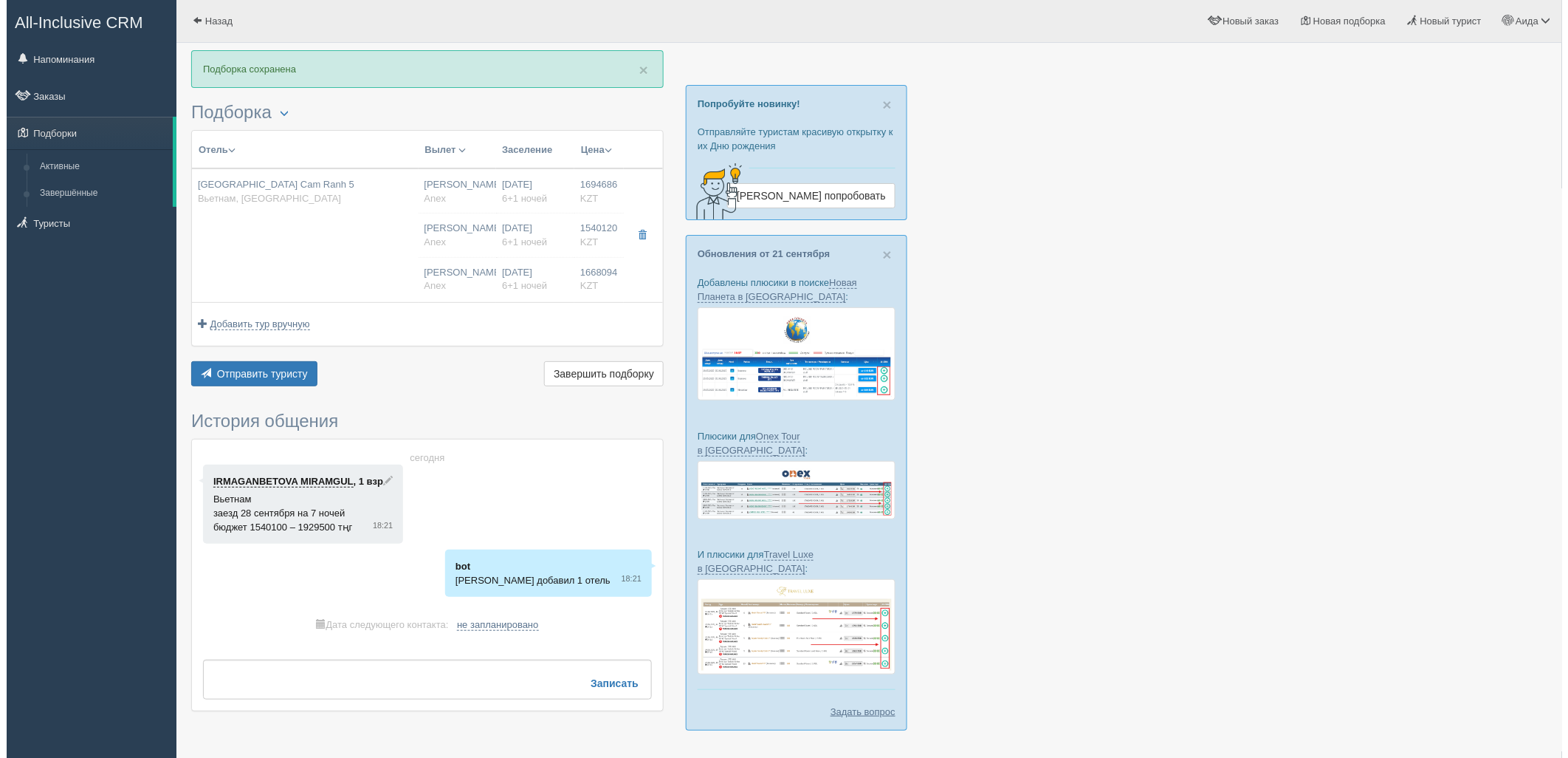
scroll to position [0, 0]
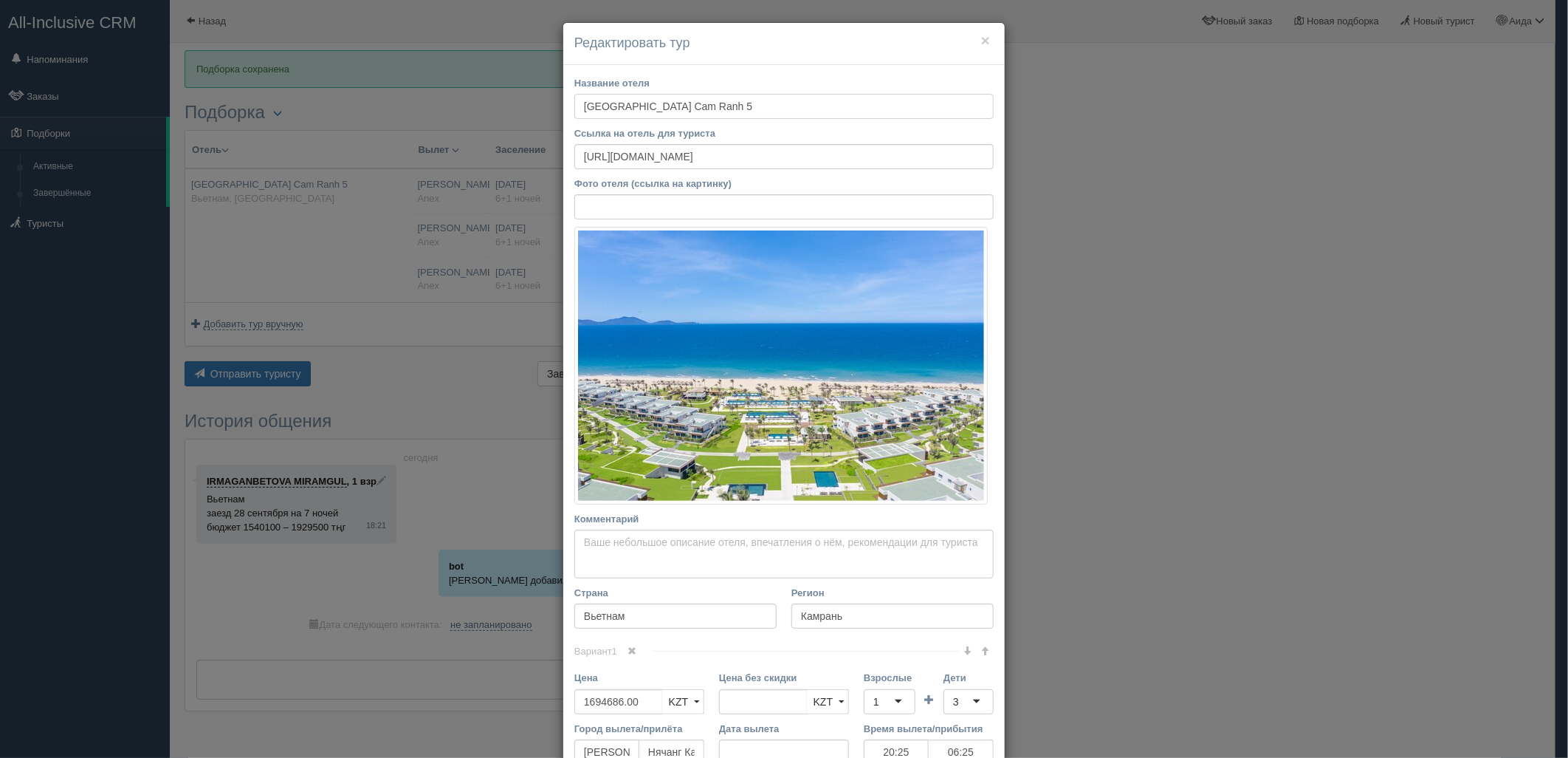
drag, startPoint x: 746, startPoint y: 112, endPoint x: 568, endPoint y: 122, distance: 178.3
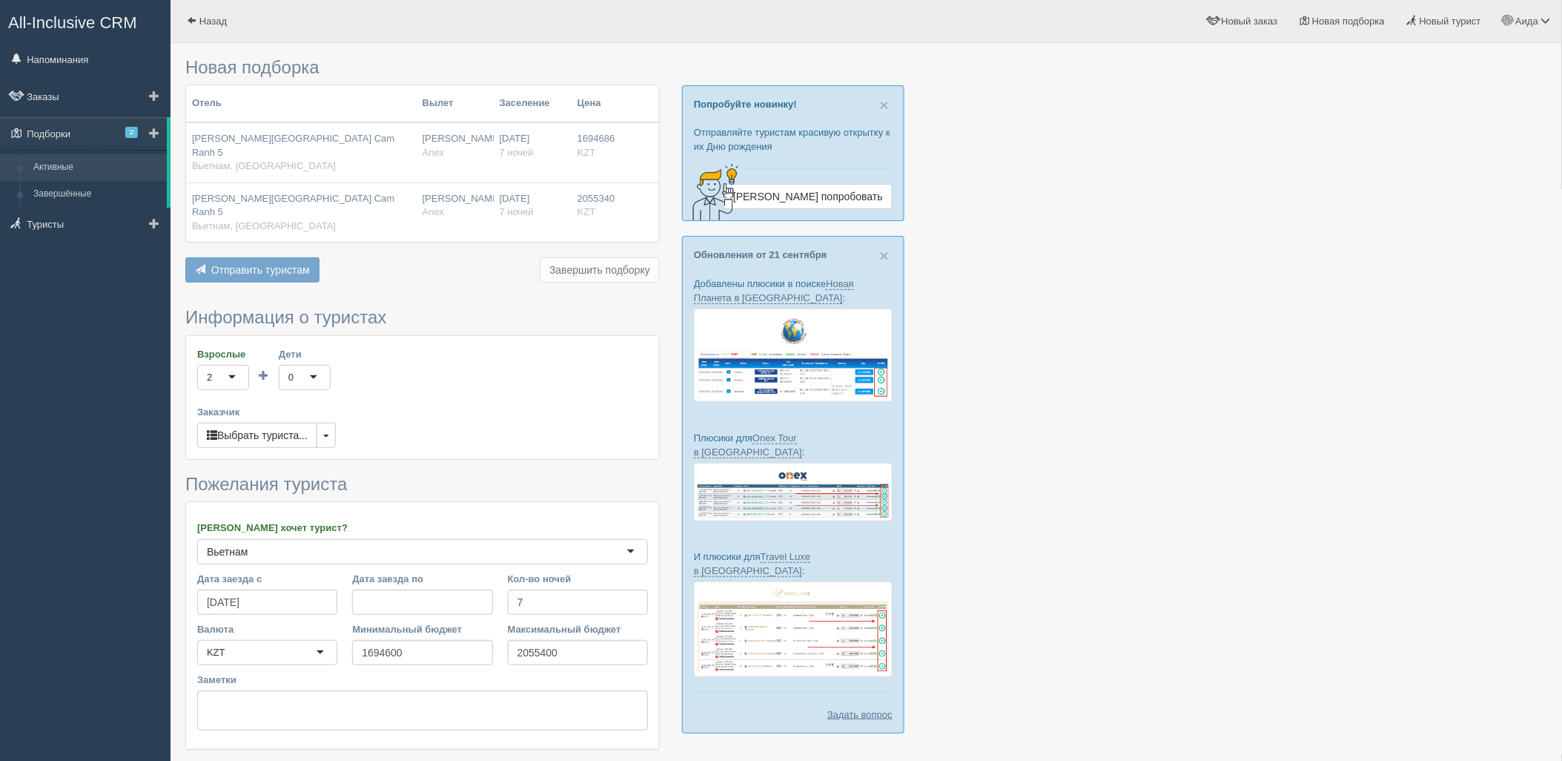
click at [92, 168] on link "Активные" at bounding box center [97, 167] width 140 height 27
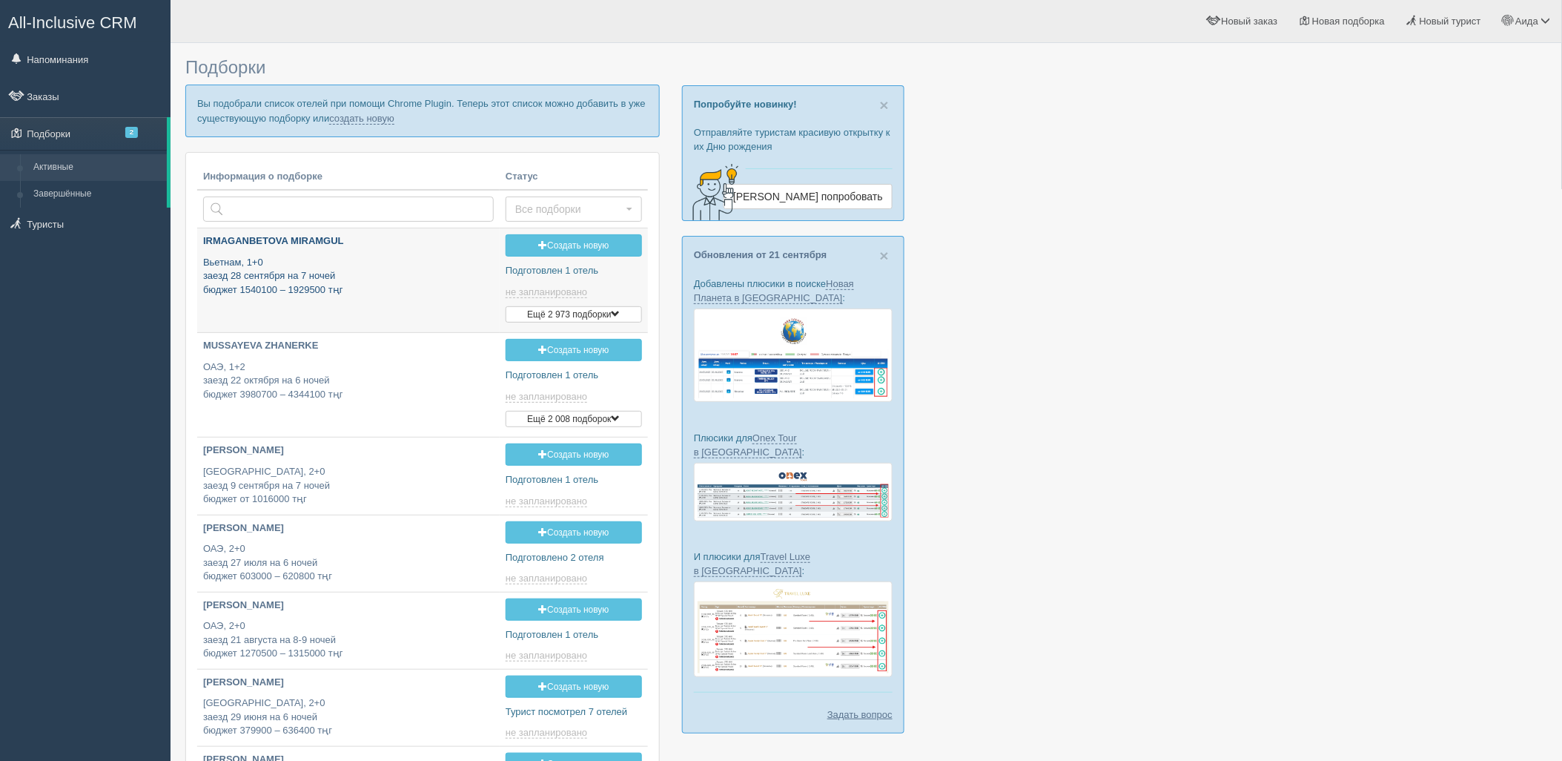
drag, startPoint x: 405, startPoint y: 271, endPoint x: 456, endPoint y: 278, distance: 51.6
click at [405, 271] on p "Вьетнам, 1+0 заезд 28 сентября на 7 ночей бюджет 1540100 – 1929500 тңг" at bounding box center [348, 277] width 291 height 42
type input "2025-09-24 17:10"
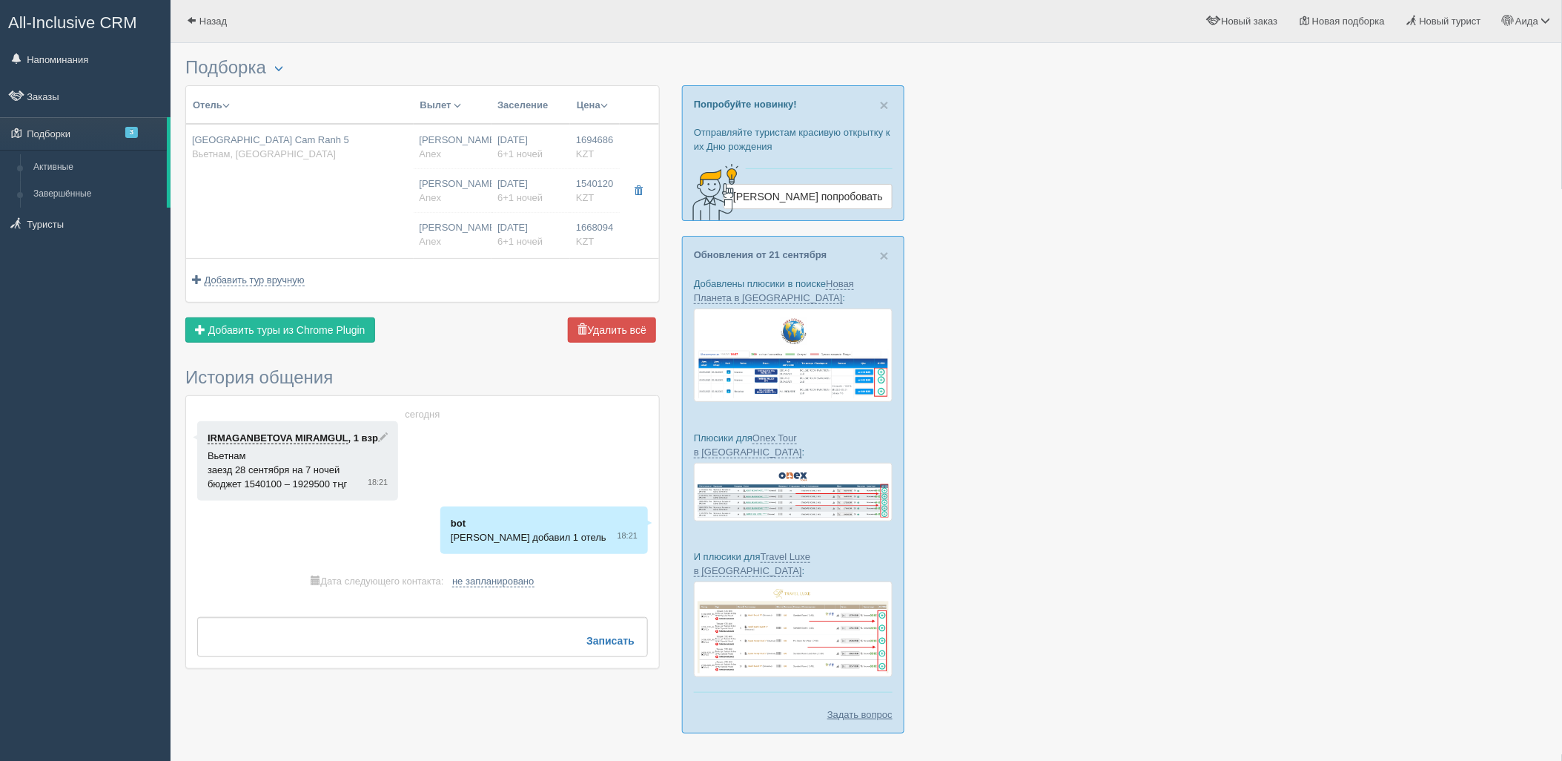
click at [556, 208] on td "[DATE] 6+1 ночей [DATE] 6+1 ночей [DATE] 6+1 ночей" at bounding box center [531, 191] width 79 height 134
type input "[GEOGRAPHIC_DATA] Cam Ranh 5"
type input "[URL][DOMAIN_NAME]"
type input "Вьетнам"
type input "Камрань"
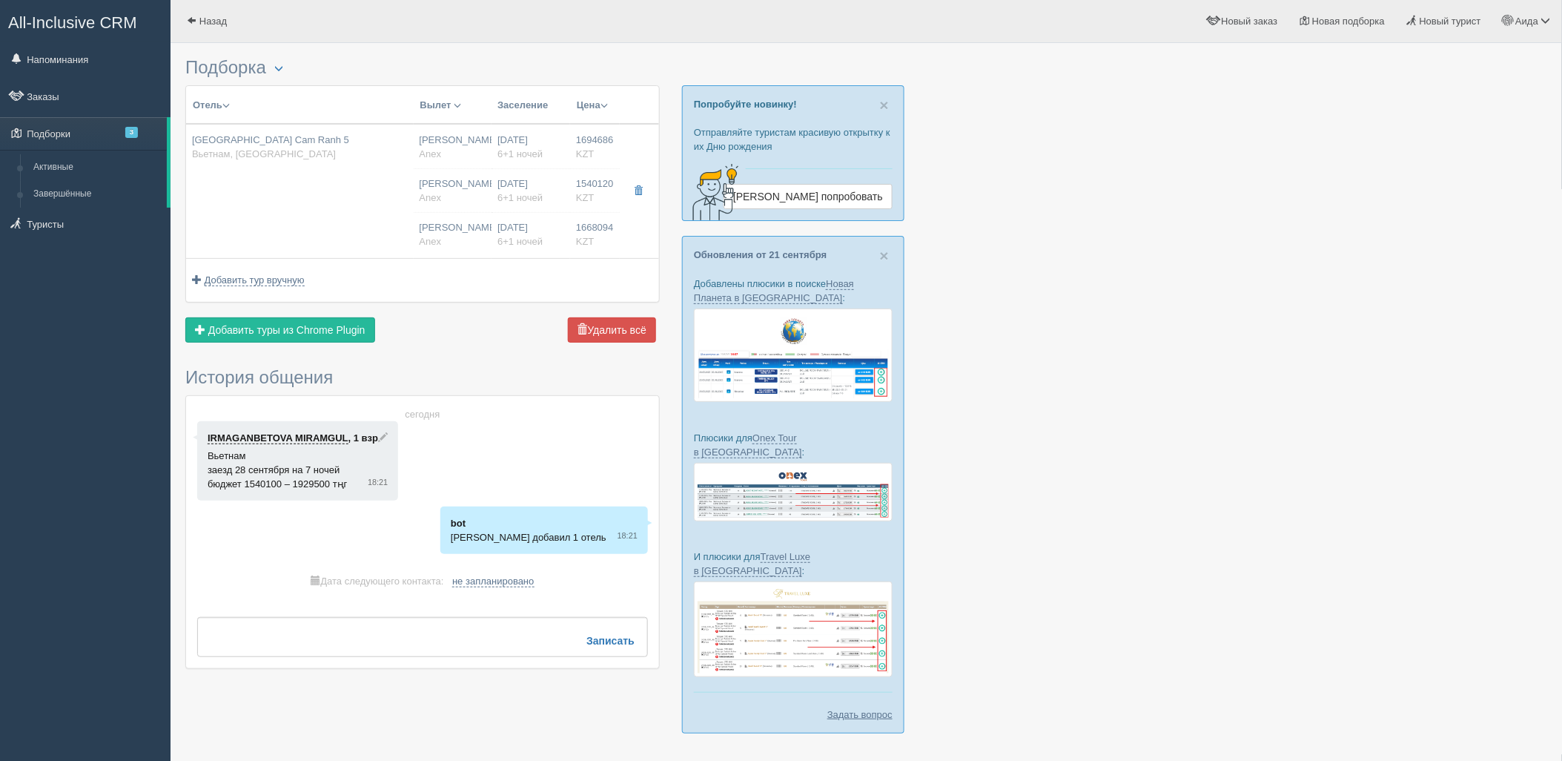
type input "1694686.00"
type input "[PERSON_NAME]"
type input "Нячанг Камрань CXR"
type input "20:25"
type input "06:25"
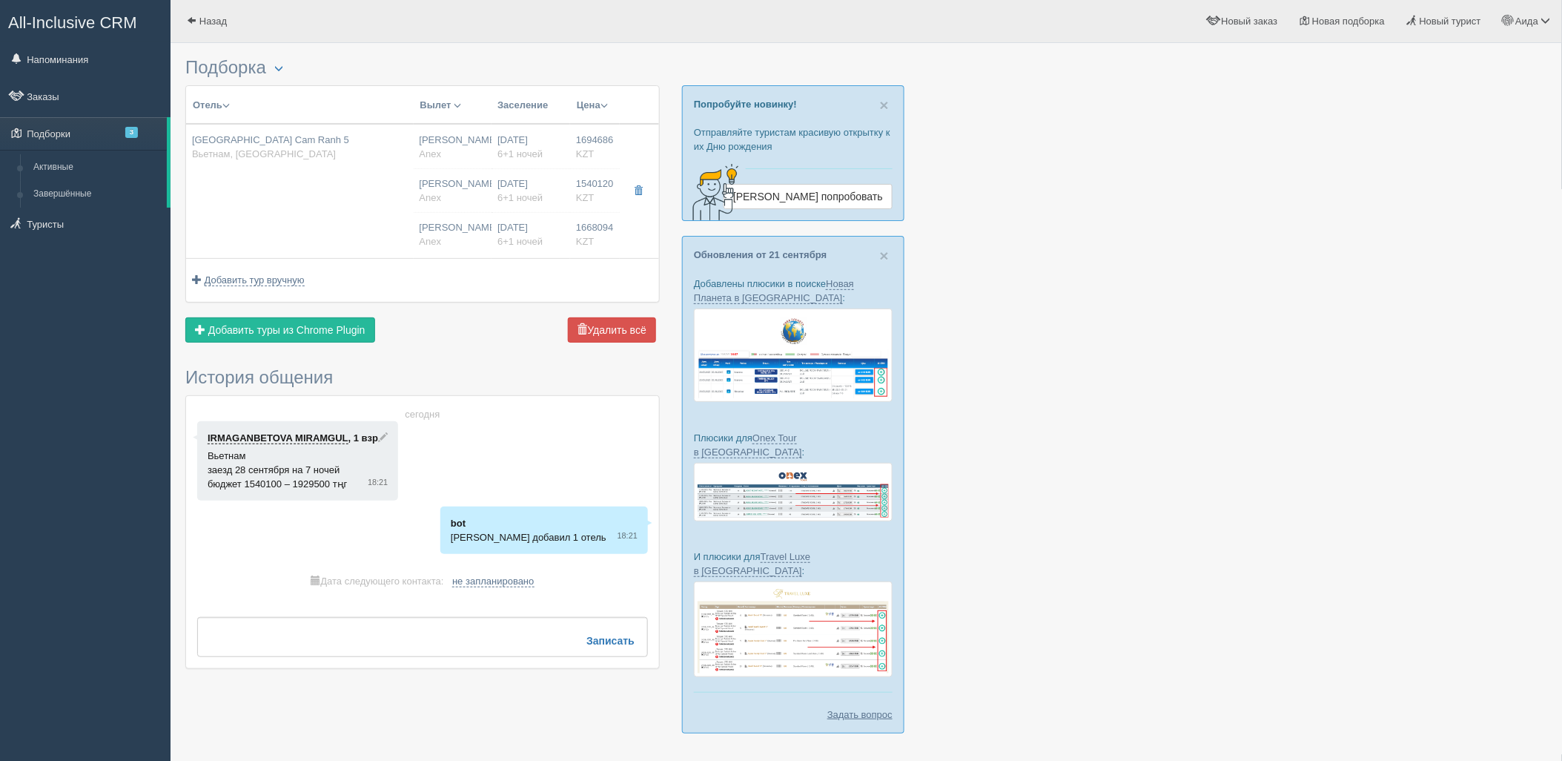
type input "+1"
type input "12:30"
type input "18:55"
type input "6+1"
type input "1 Bedroom Suite with Terrace Ocean View"
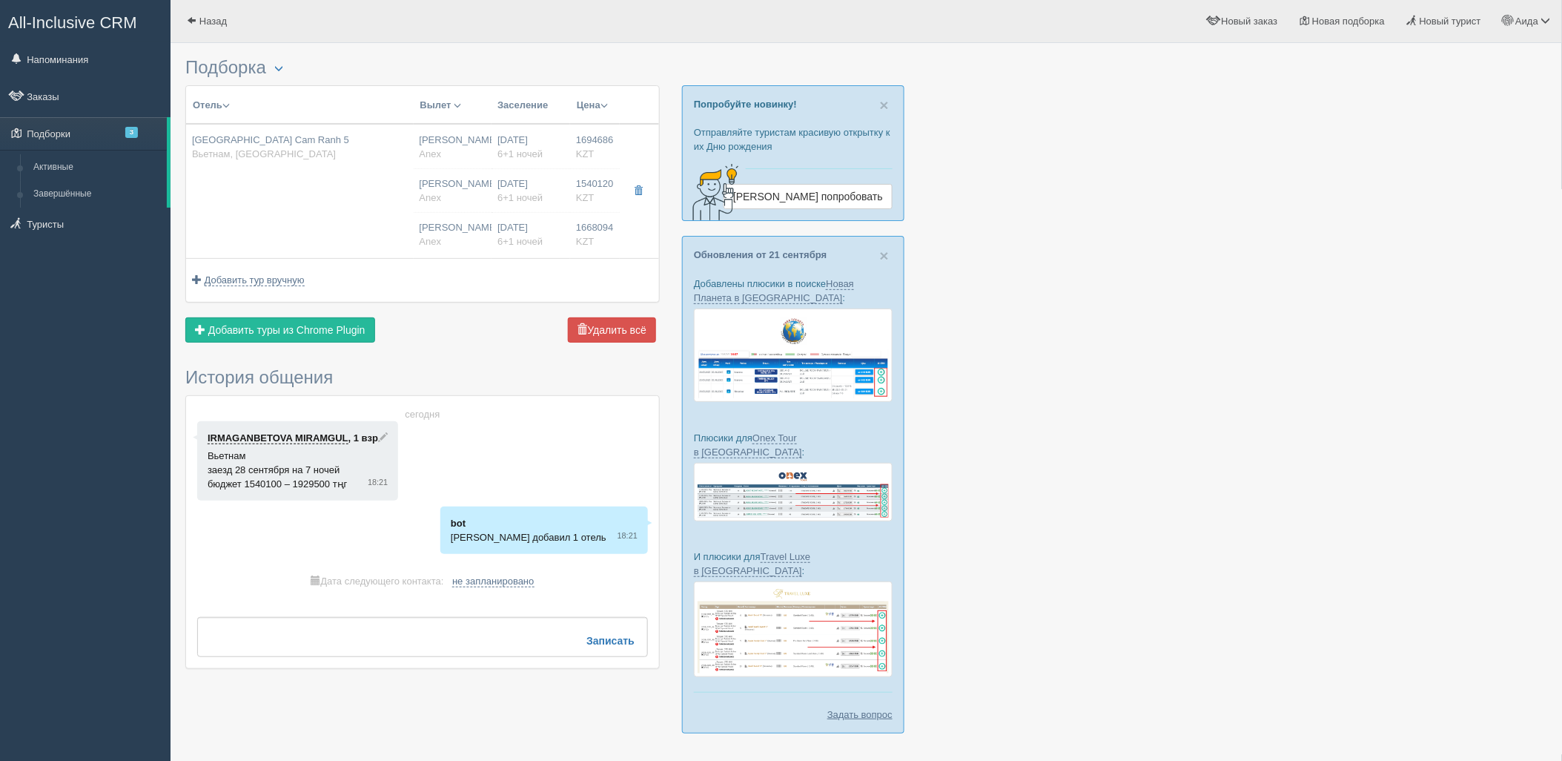
type input "AI"
type input "Anex"
type input "[URL][DOMAIN_NAME]"
type input "1540120.00"
type input "[PERSON_NAME]"
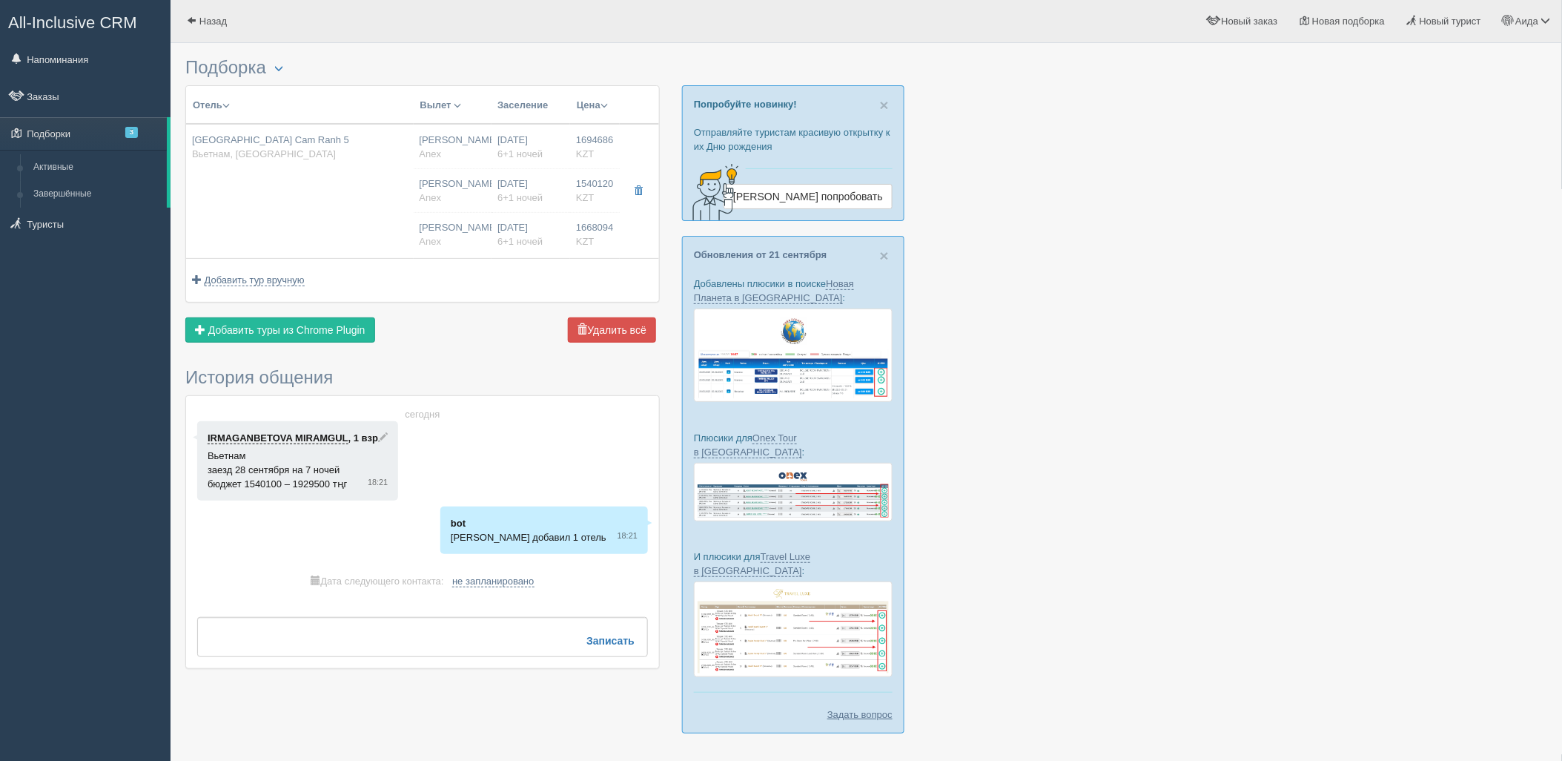
type input "Нячанг Камрань CXR"
type input "20:25"
type input "06:25"
type input "+1"
type input "12:30"
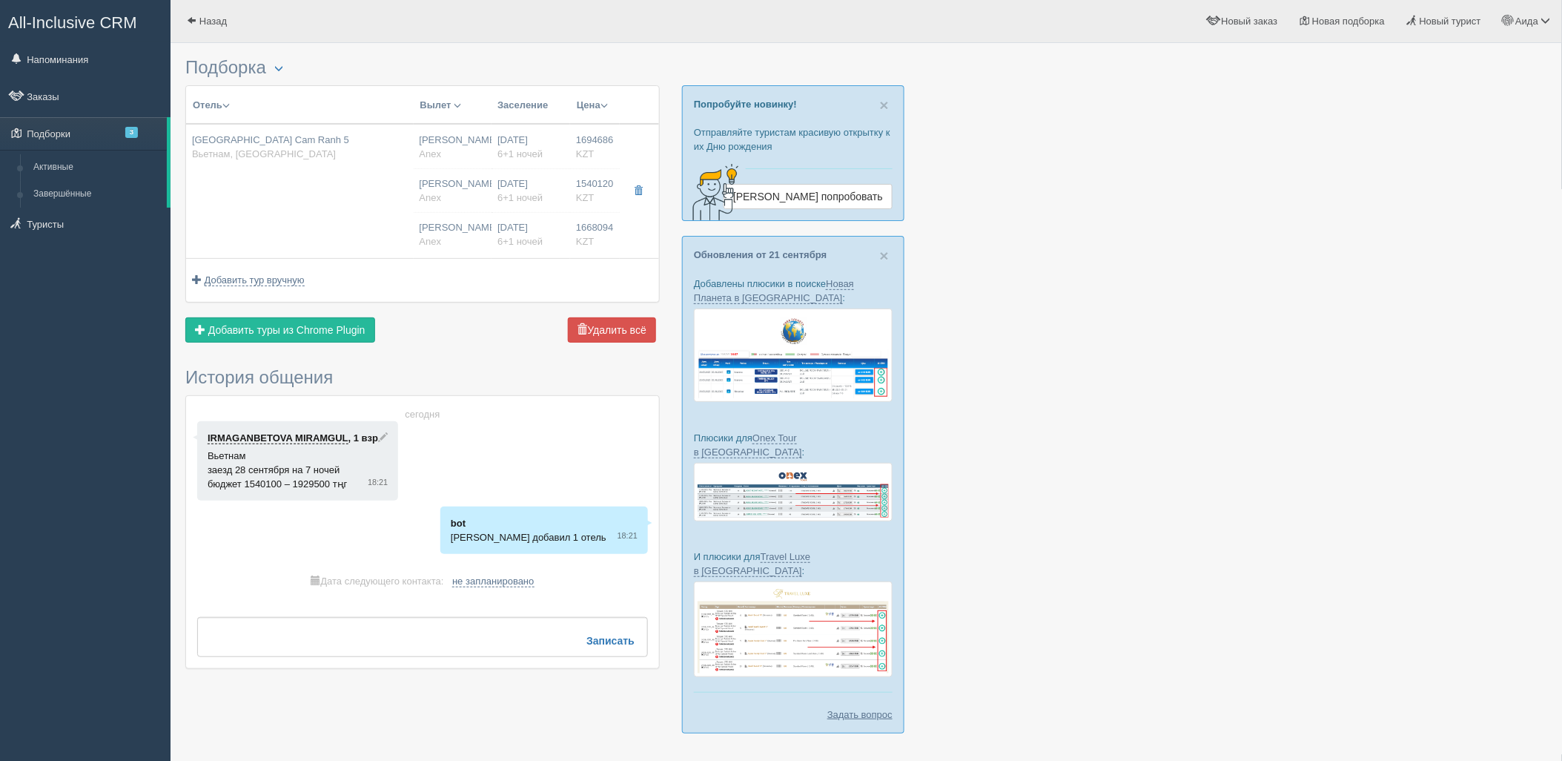
type input "18:55"
type input "6+1"
type input "1 Bedroom Suite with Terrace Ocean View"
type input "AI"
type input "Anex"
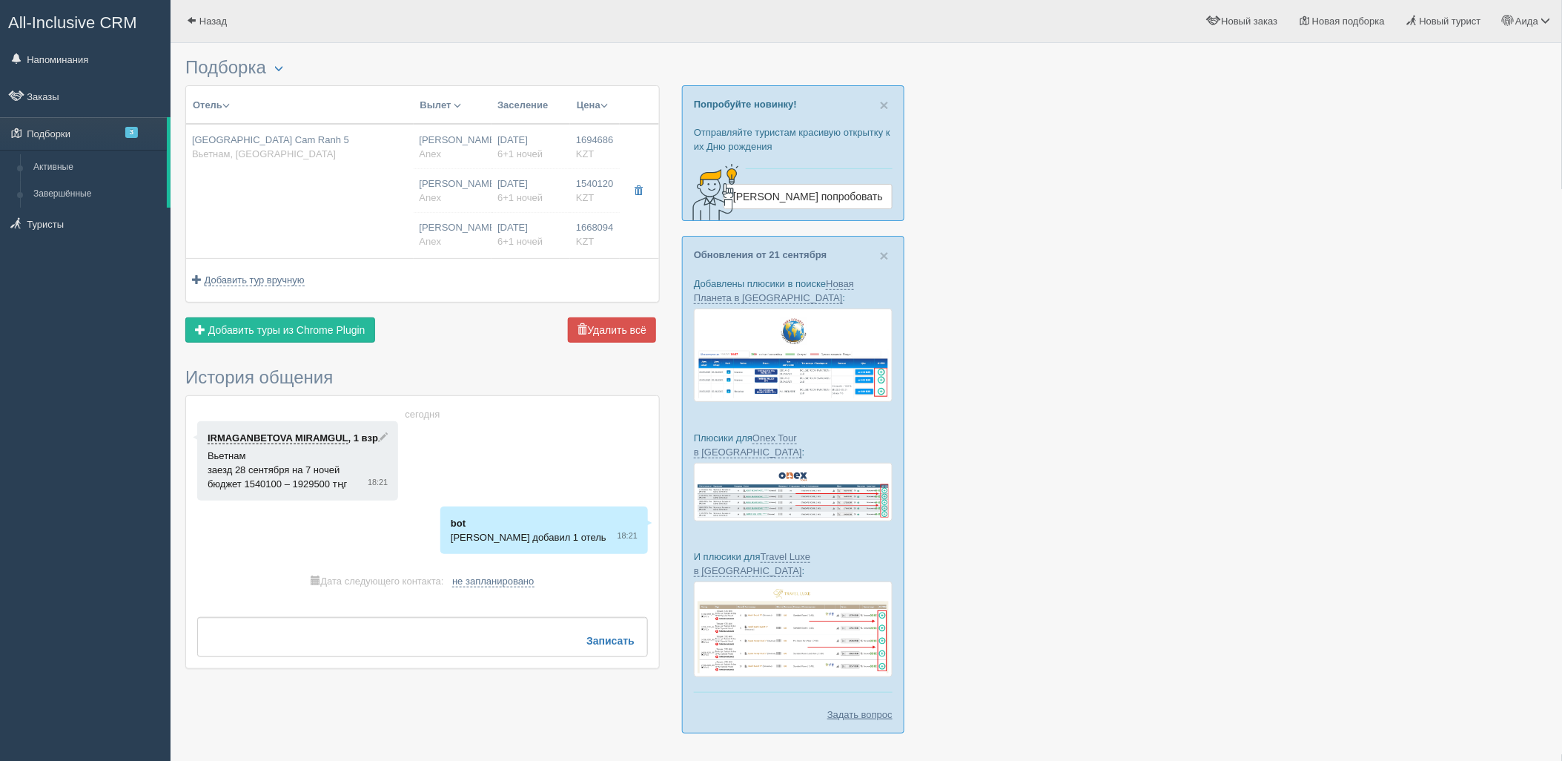
type input "[URL][DOMAIN_NAME]"
type input "1668094.00"
type input "[PERSON_NAME]"
type input "Нячанг Камрань CXR"
type input "20:25"
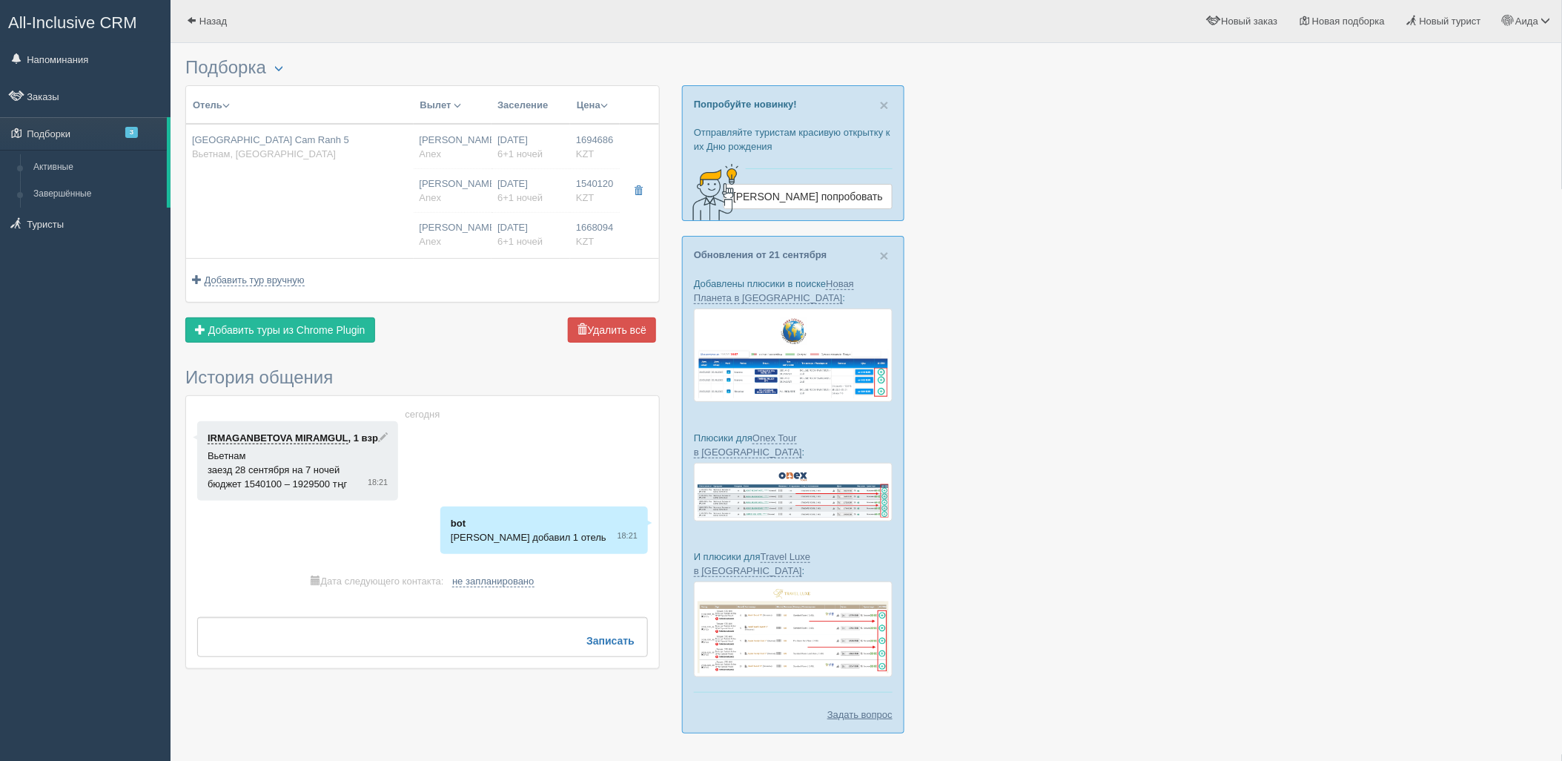
type input "06:25"
type input "+1"
type input "12:30"
type input "18:55"
type input "6+1"
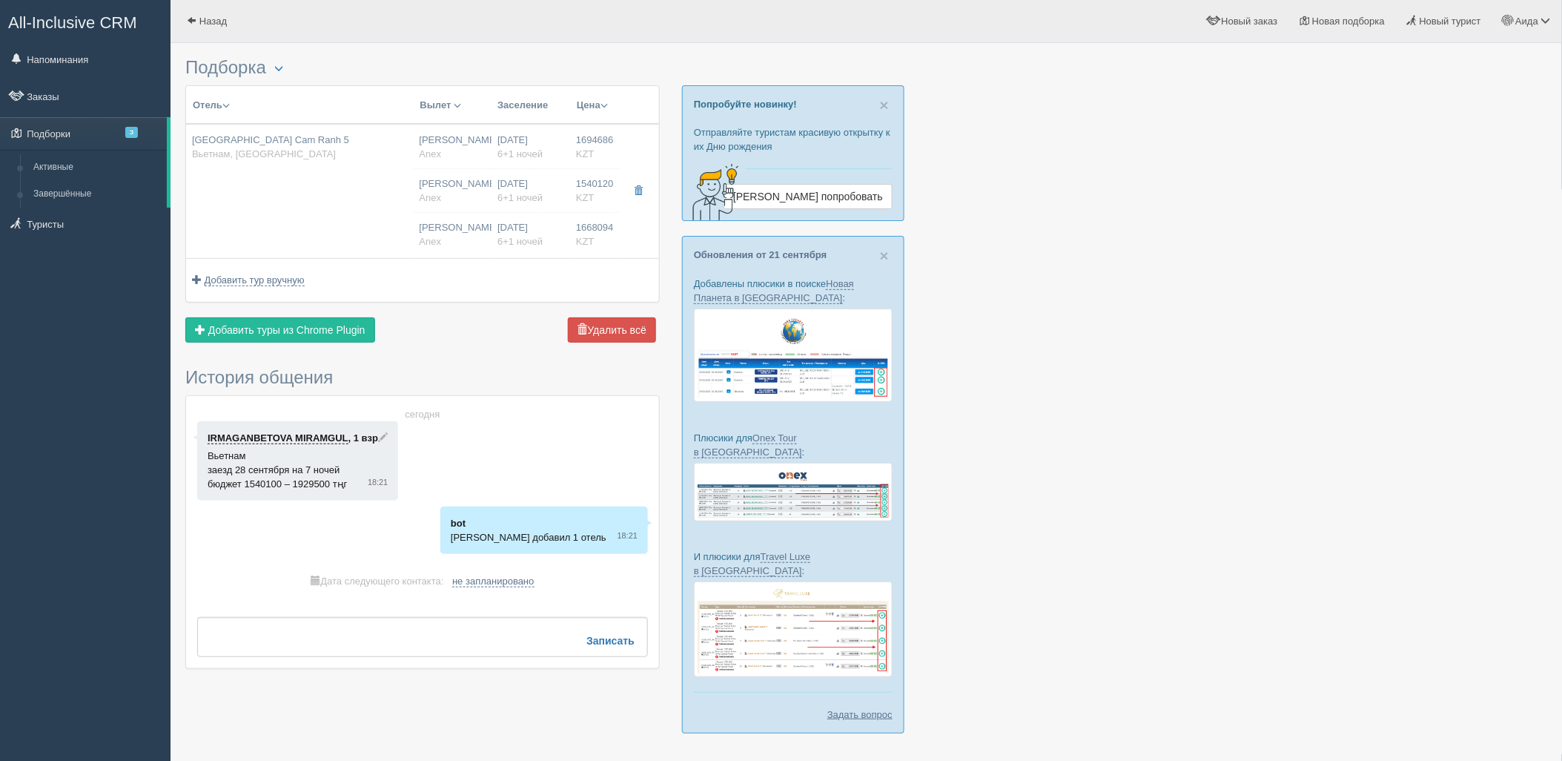
type input "1 Bedroom Suite with Terrace Ocean View"
type input "BB"
type input "Anex"
type input "[URL][DOMAIN_NAME]"
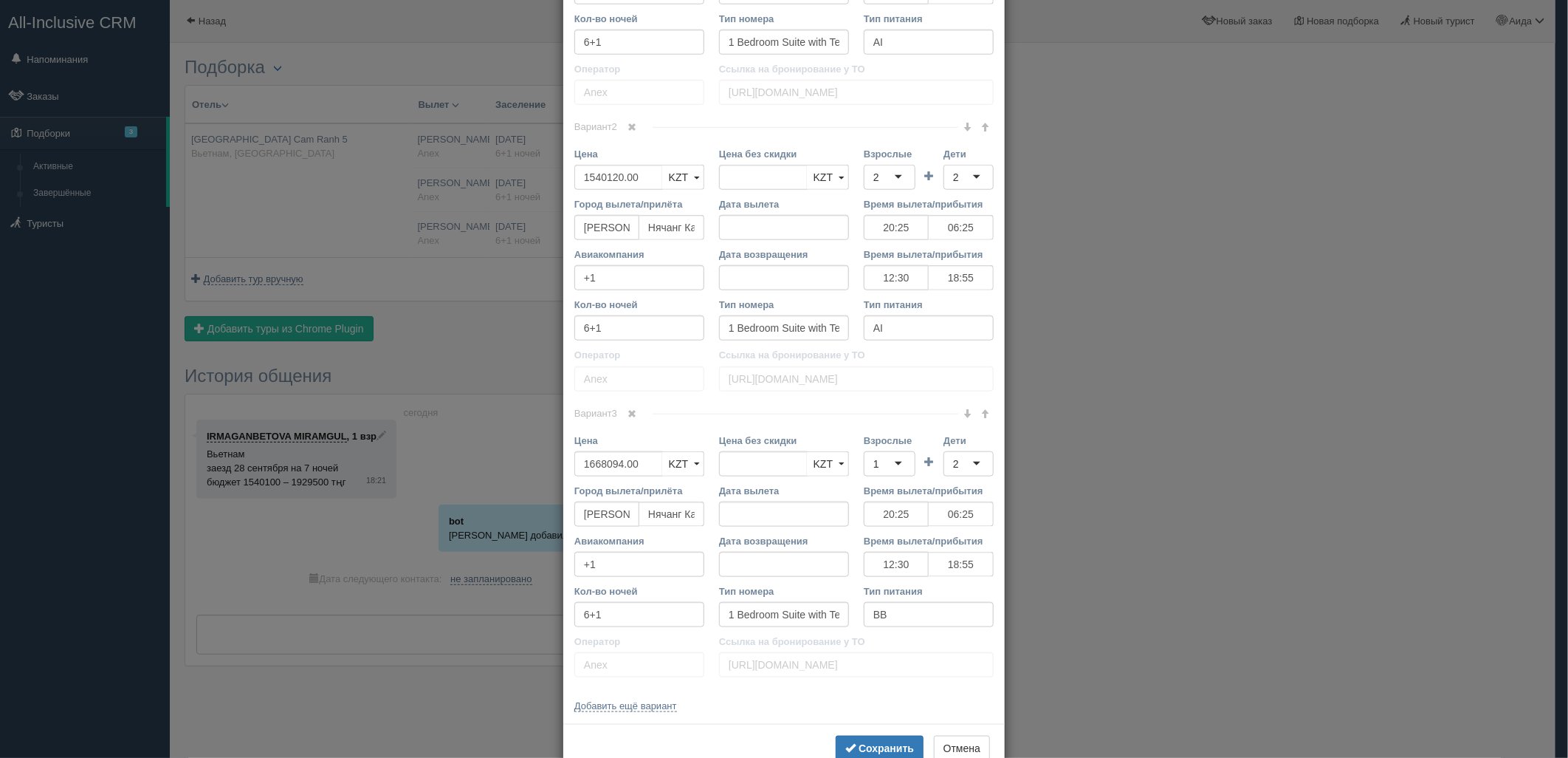
scroll to position [820, 0]
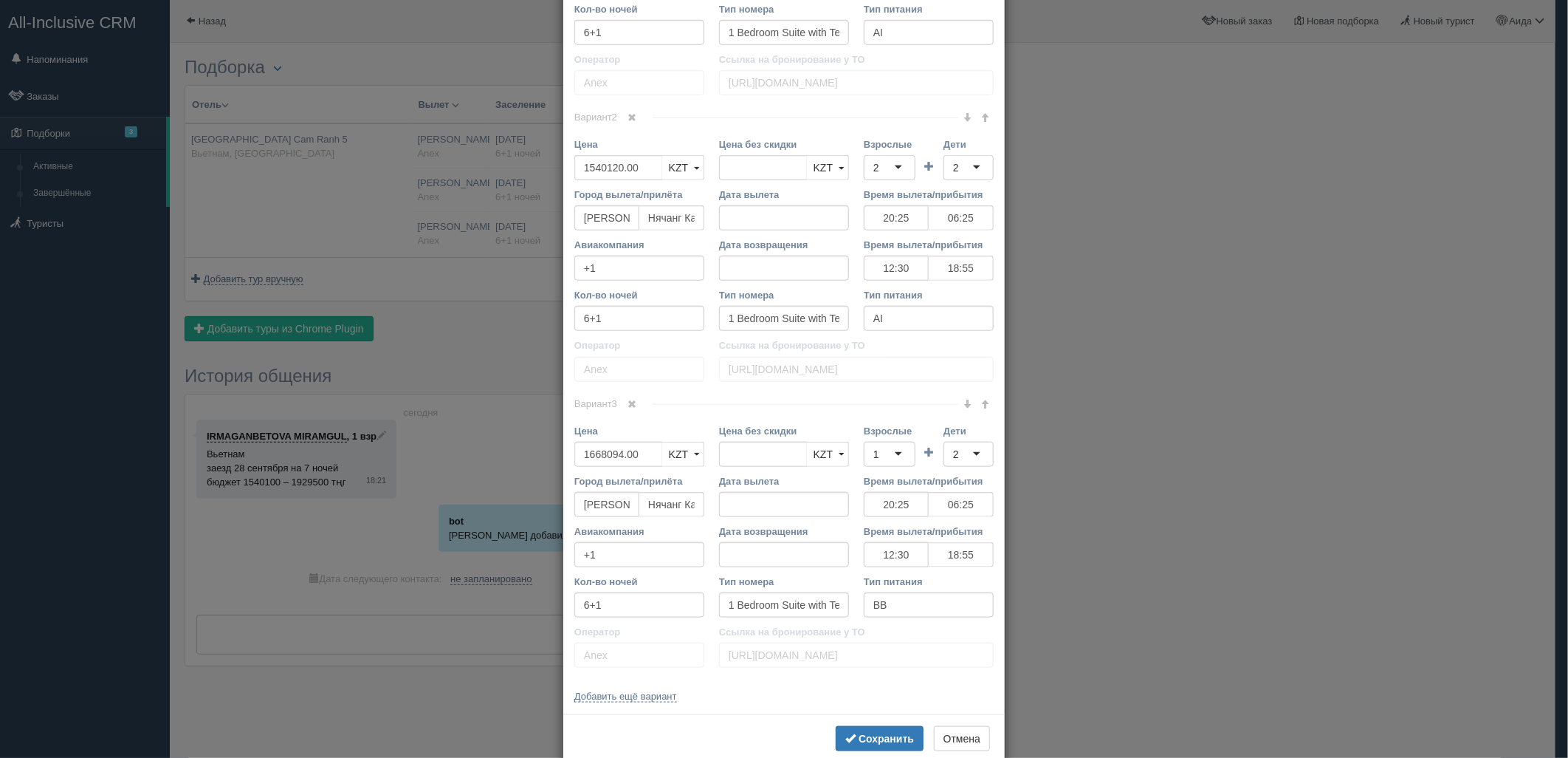
drag, startPoint x: 1124, startPoint y: 461, endPoint x: 1091, endPoint y: 398, distance: 71.1
click at [1124, 461] on div "× Редактировать тур Название отеля [GEOGRAPHIC_DATA] 5 Ссылка на отель для тури…" at bounding box center [784, 379] width 1568 height 758
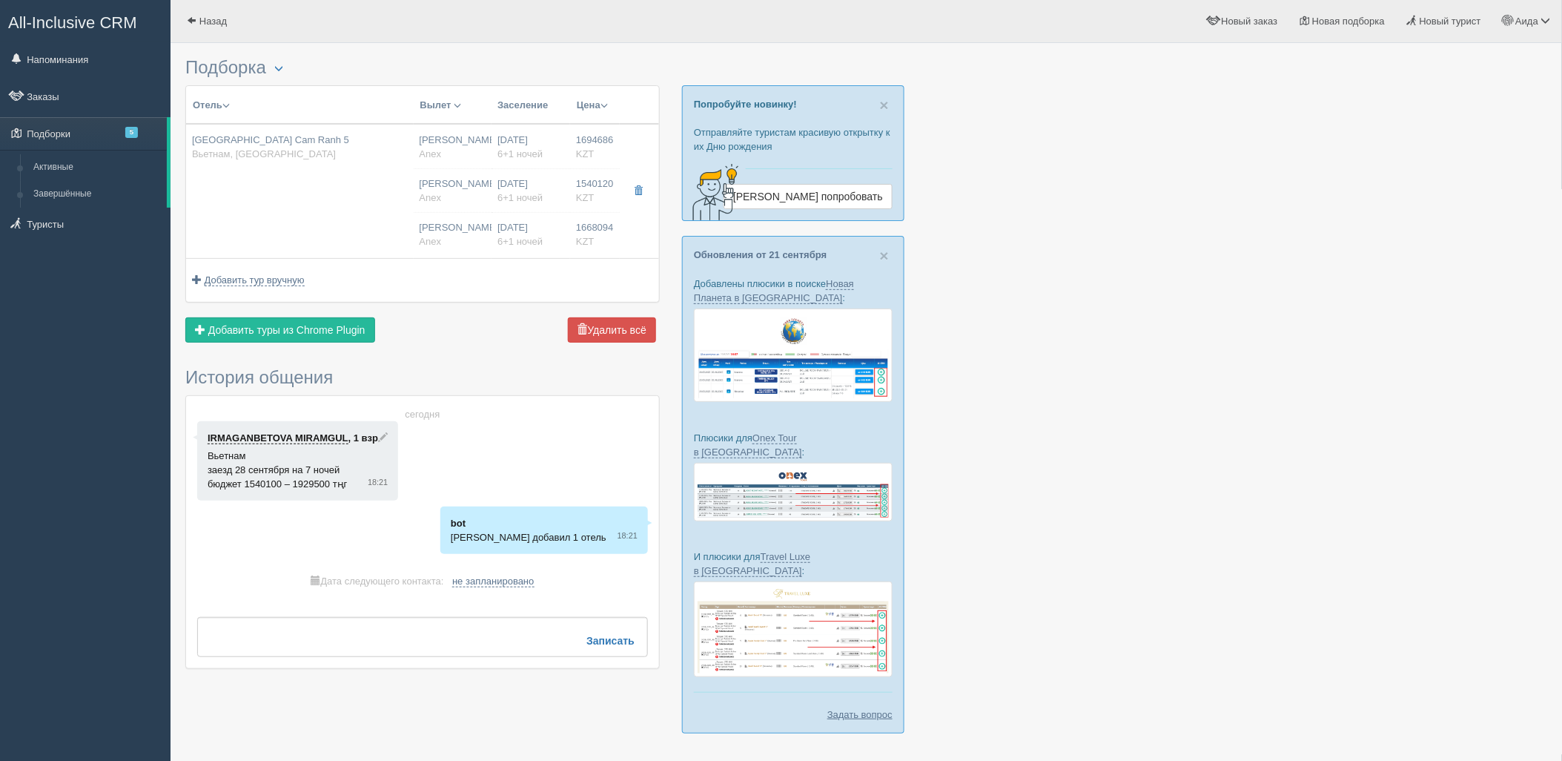
click at [509, 230] on div "[DATE] 6+1 ночей" at bounding box center [531, 234] width 67 height 27
type input "20:25"
type input "06:25"
type input "12:30"
type input "18:55"
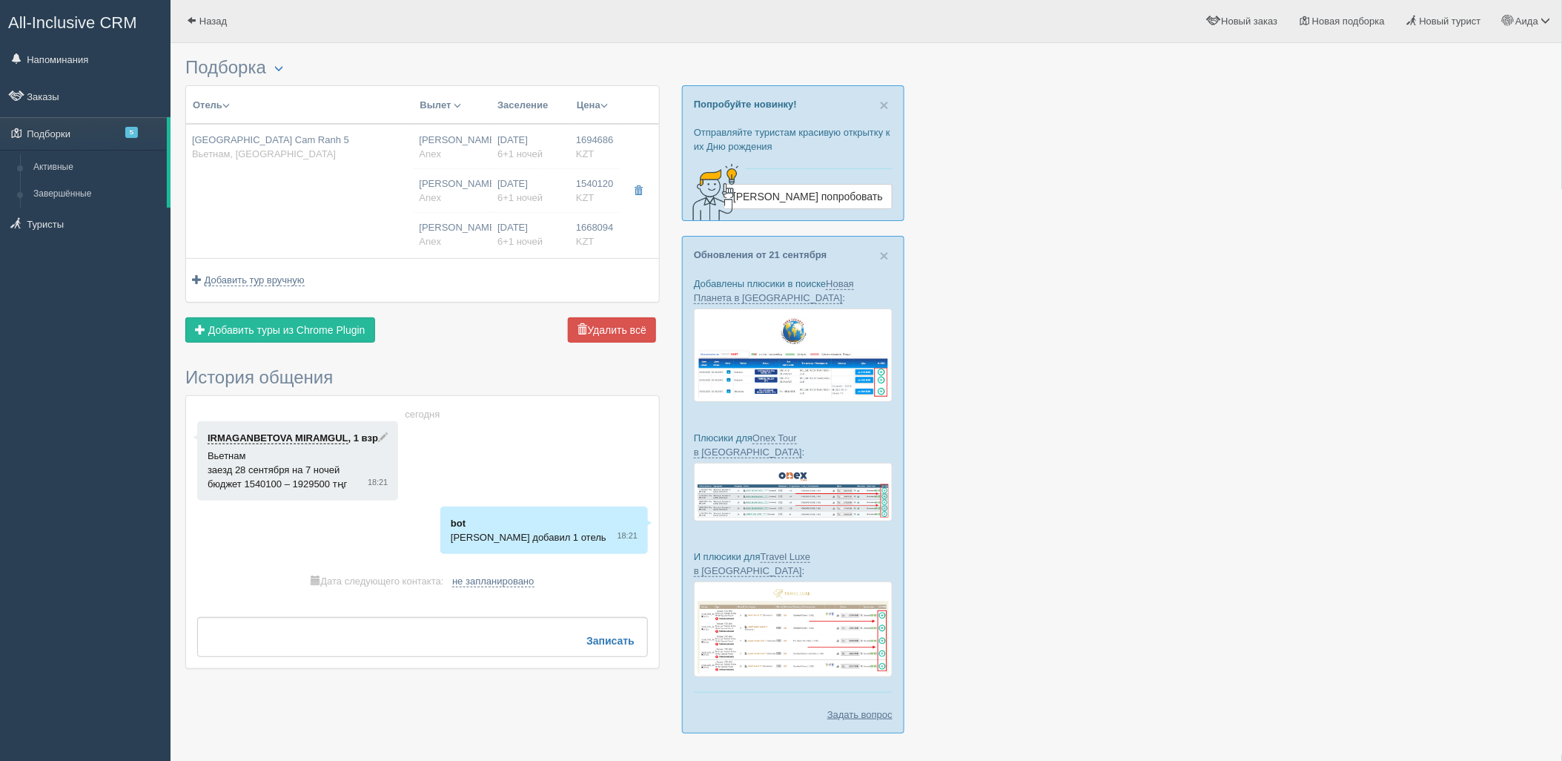
type input "20:25"
type input "06:25"
type input "12:30"
type input "18:55"
type input "20:25"
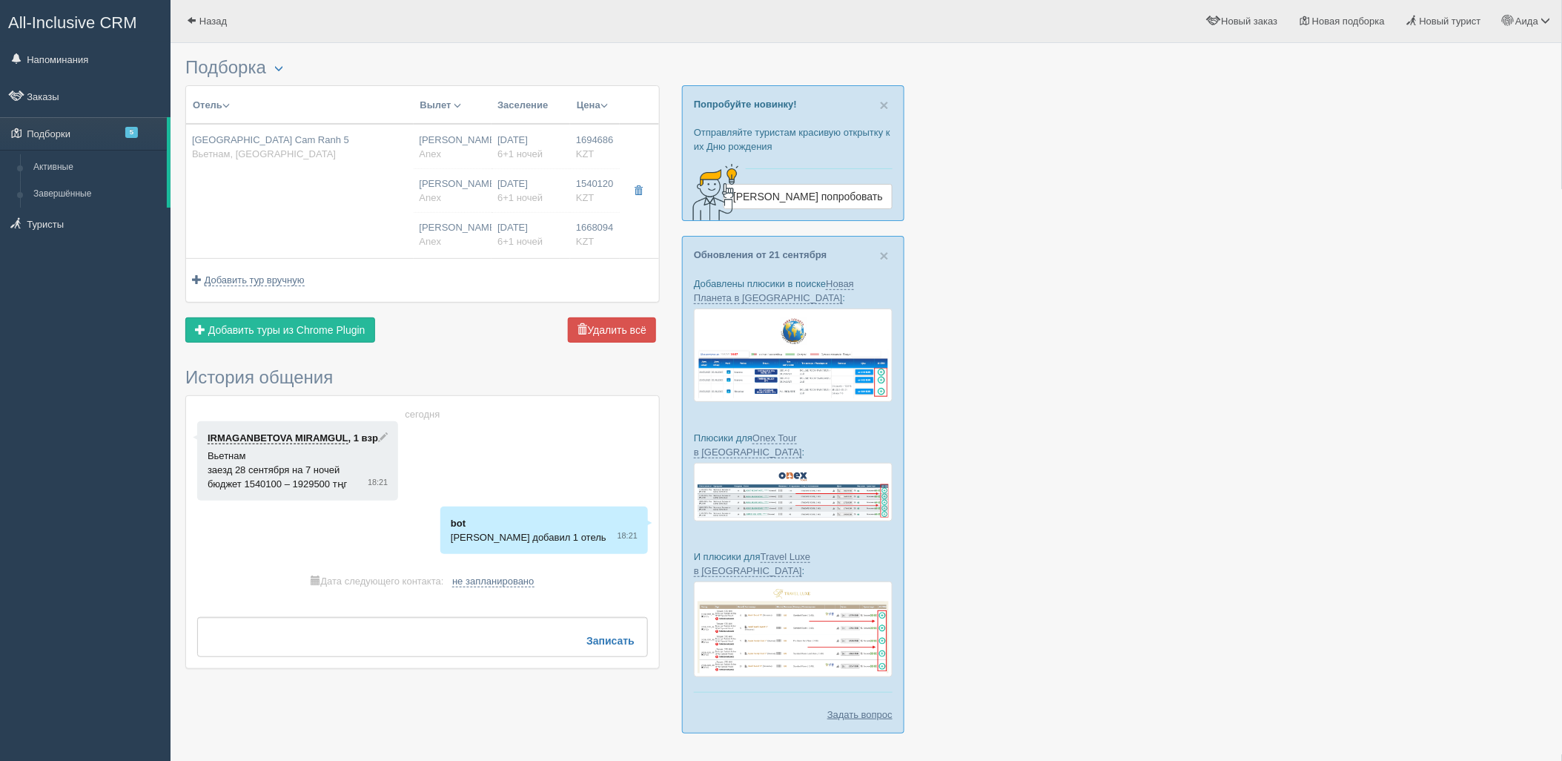
type input "06:25"
type input "12:30"
type input "18:55"
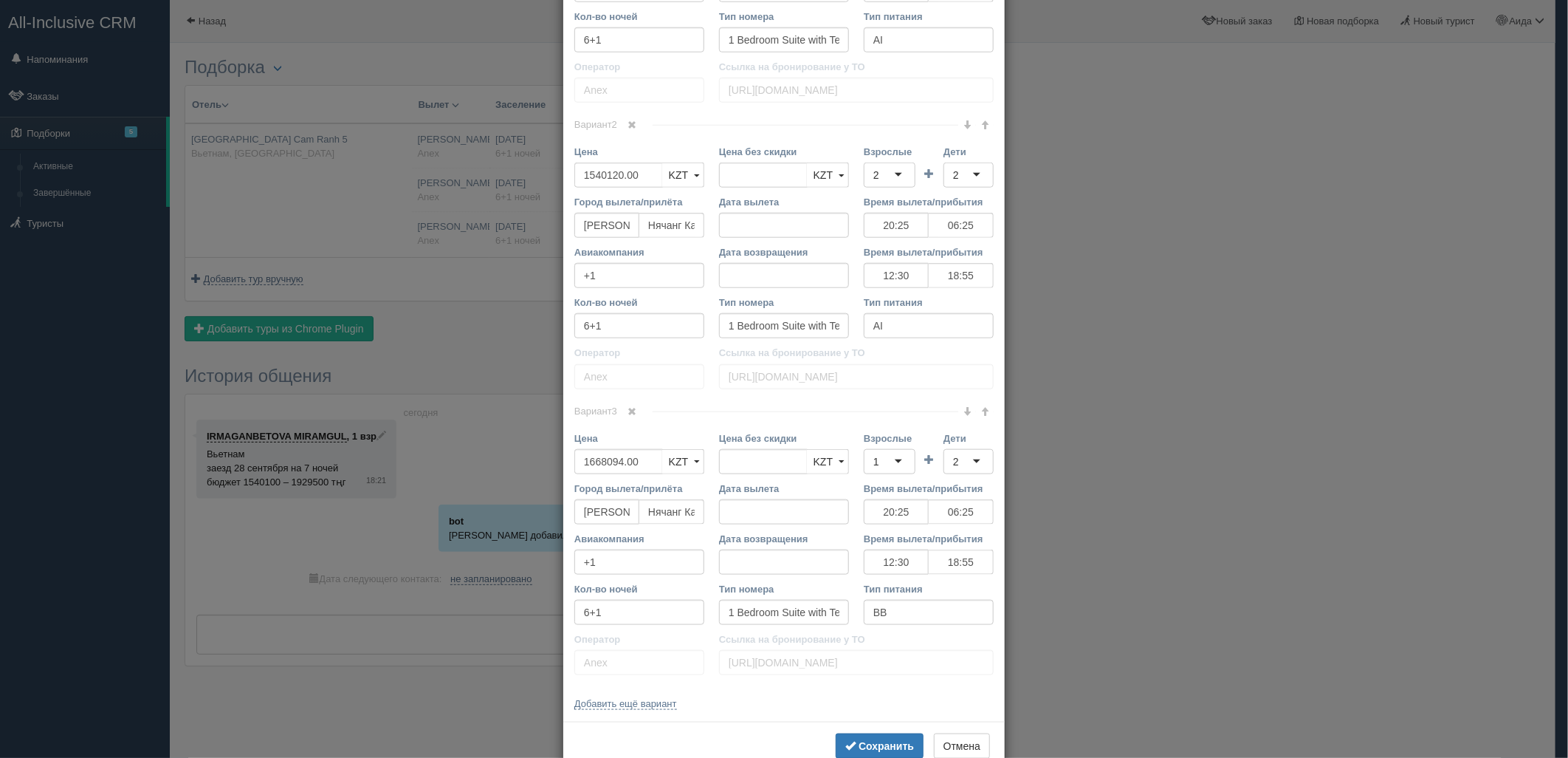
scroll to position [832, 0]
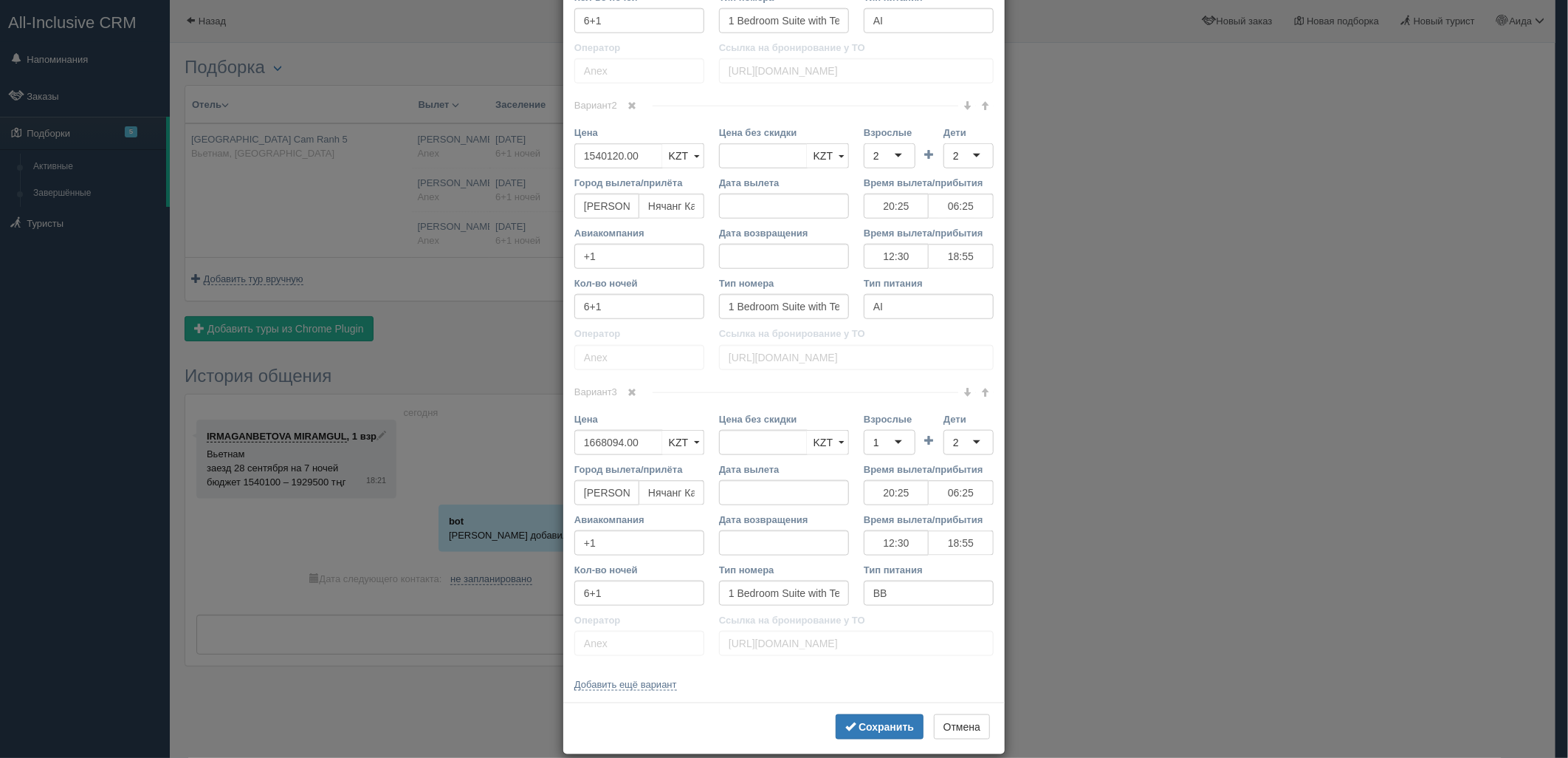
click at [1199, 346] on div "× Редактировать тур Название отеля [GEOGRAPHIC_DATA] 5 Ссылка на отель для тури…" at bounding box center [784, 379] width 1568 height 758
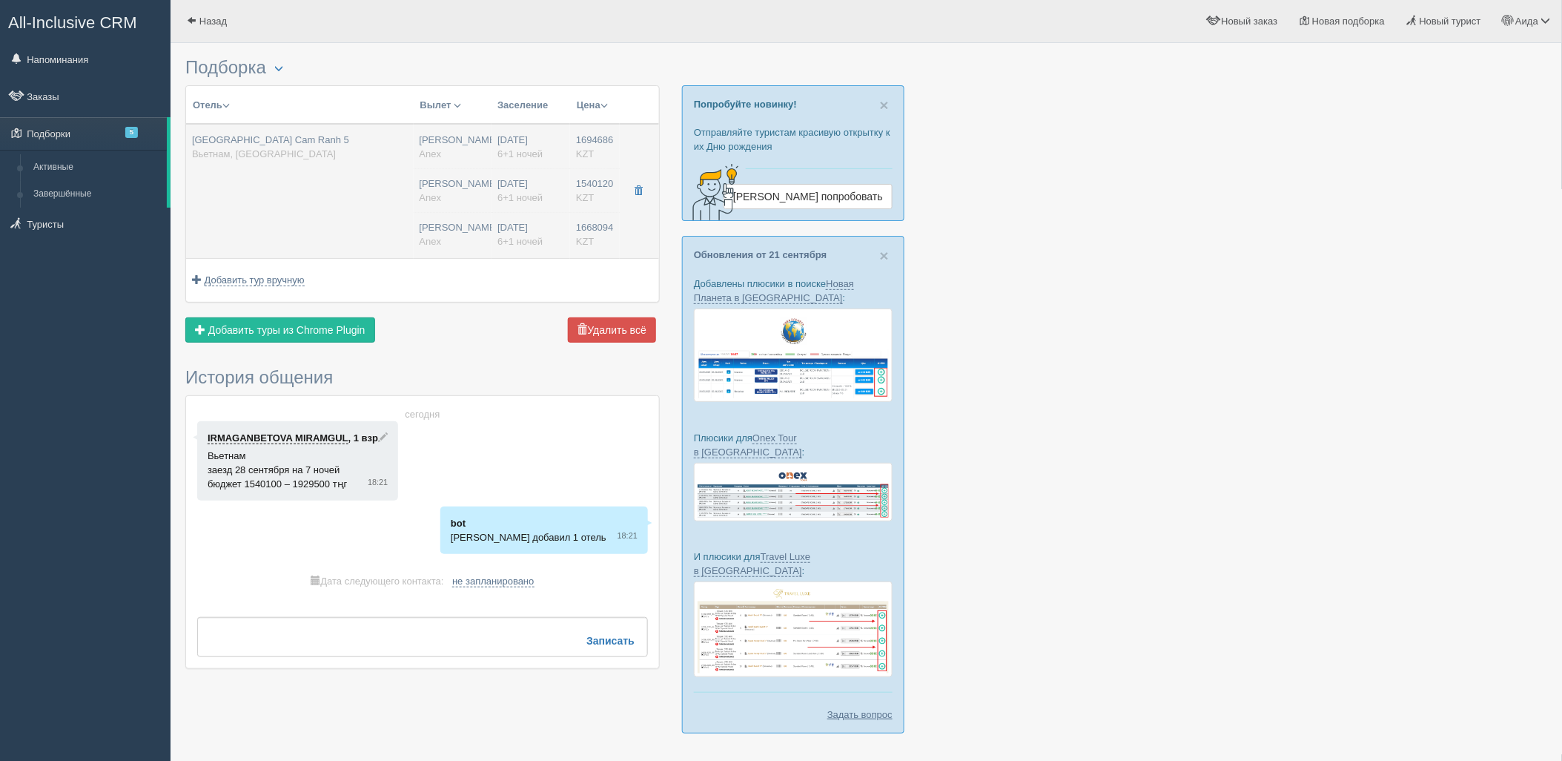
click at [528, 188] on div "[DATE] 6+1 ночей" at bounding box center [531, 190] width 67 height 27
type input "20:25"
type input "06:25"
type input "12:30"
type input "18:55"
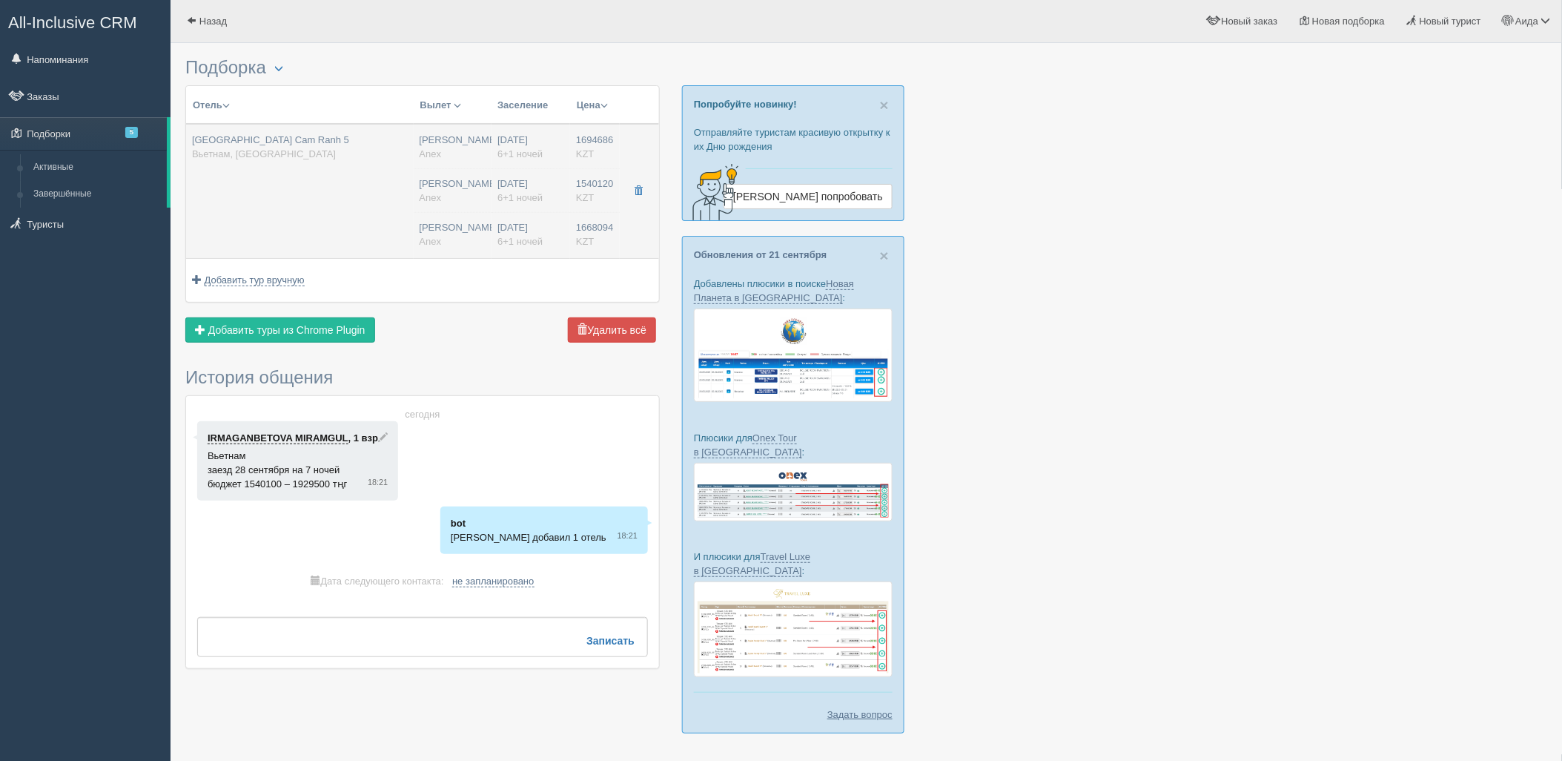
type input "20:25"
type input "06:25"
type input "12:30"
type input "18:55"
type input "20:25"
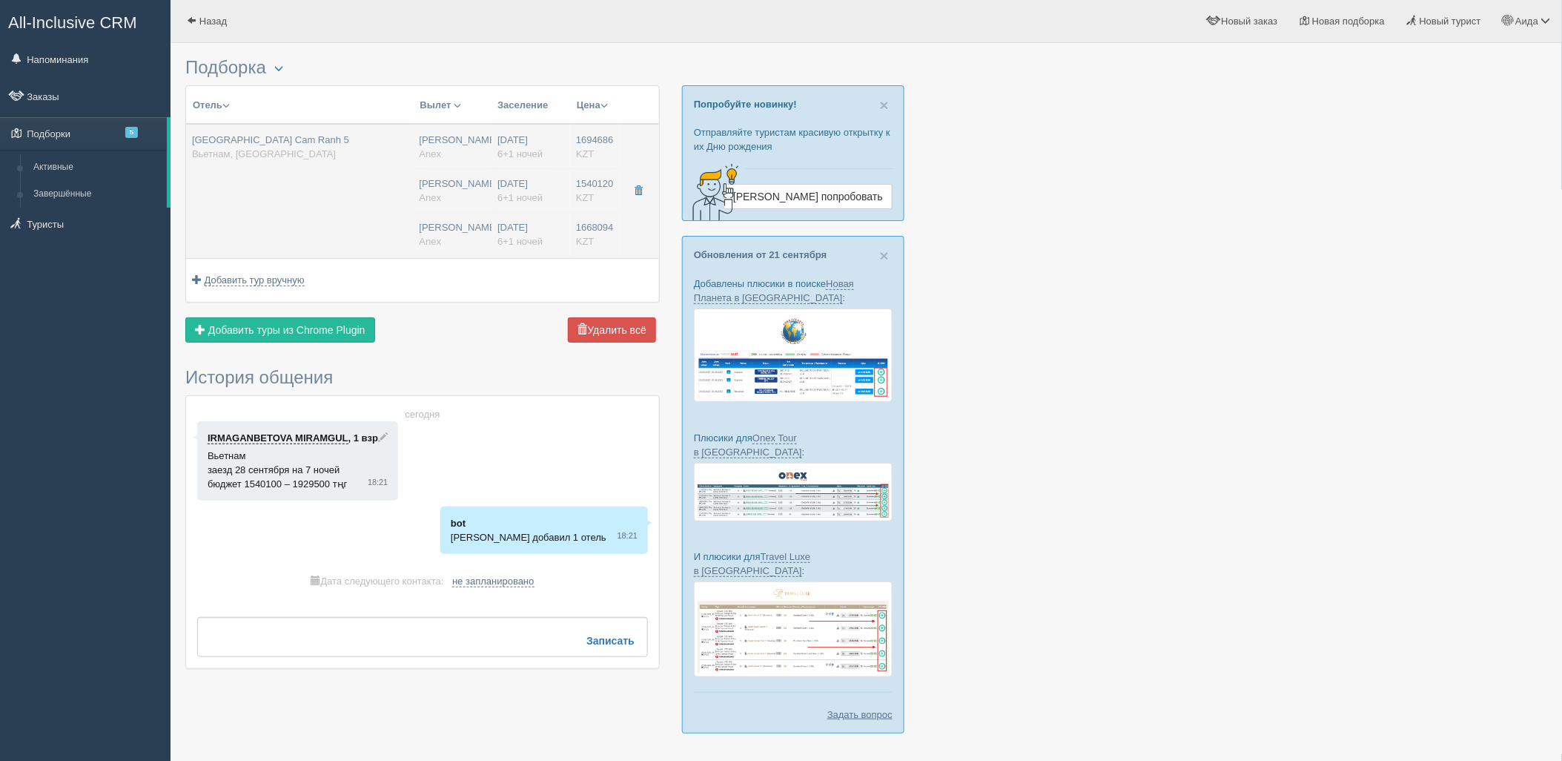
type input "06:25"
type input "12:30"
type input "18:55"
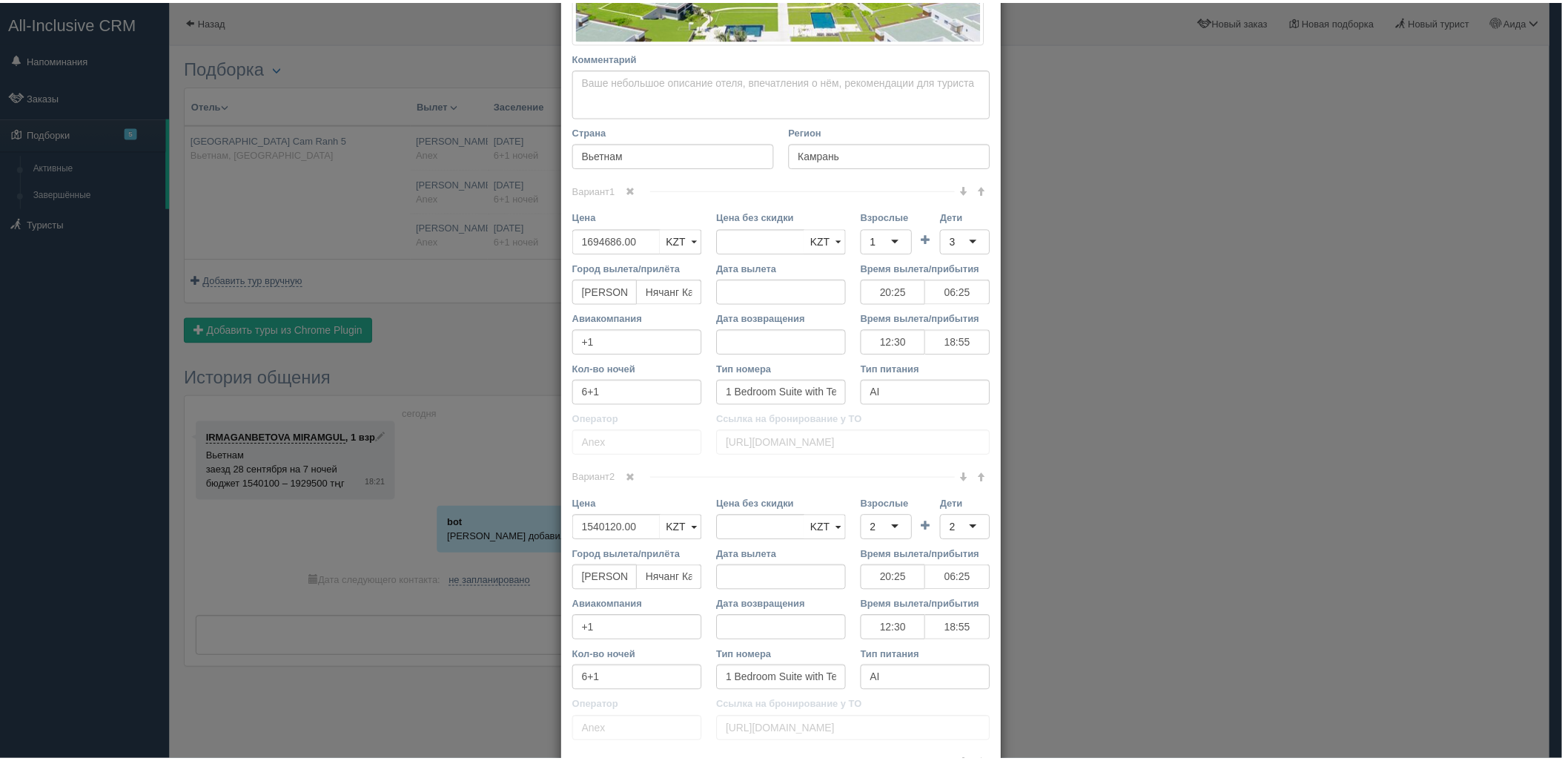
scroll to position [426, 0]
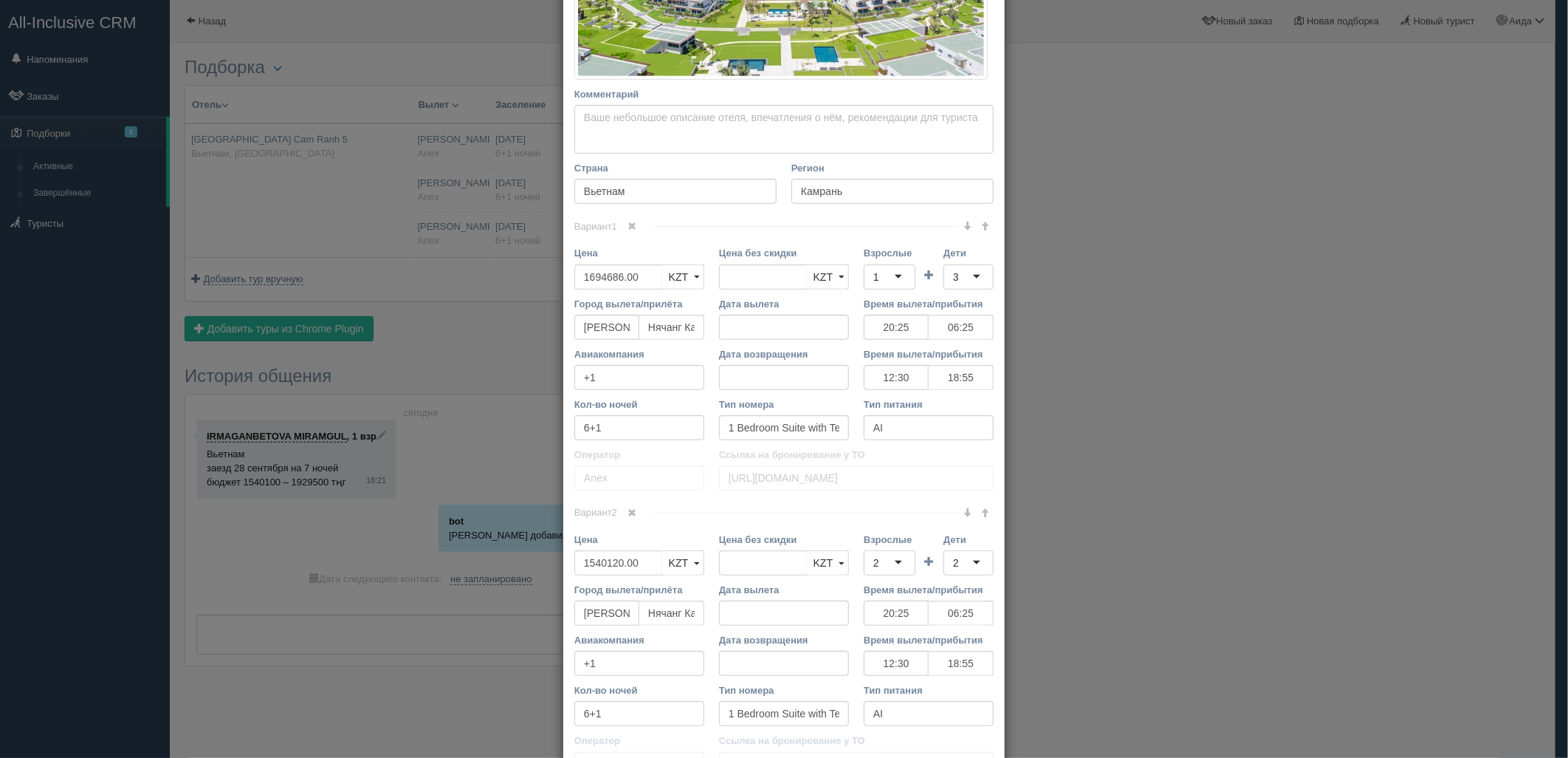
click at [1222, 325] on div "× Редактировать тур Название отеля [GEOGRAPHIC_DATA] 5 Ссылка на отель для тури…" at bounding box center [784, 379] width 1568 height 758
